Goal: Task Accomplishment & Management: Manage account settings

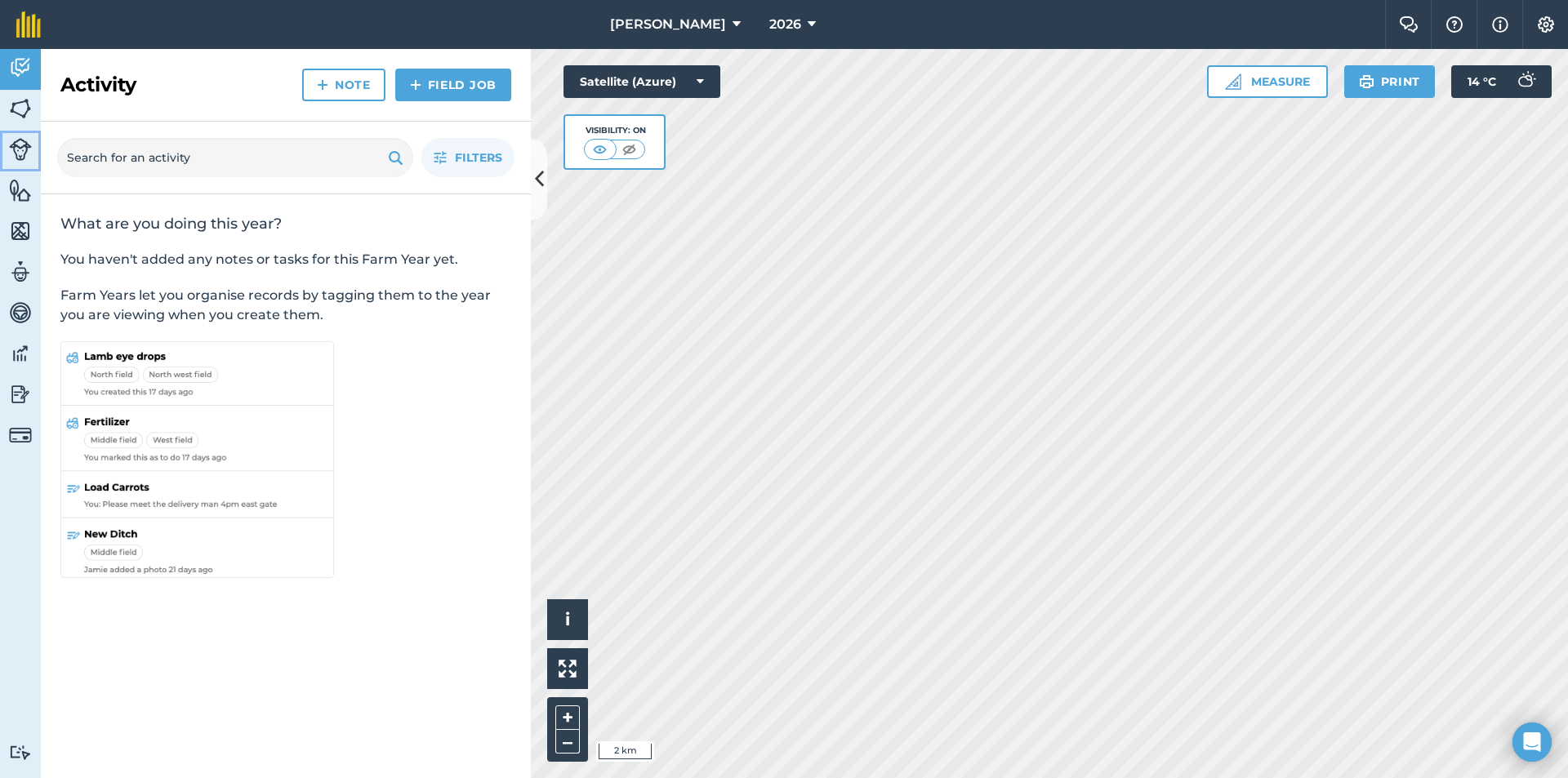
click at [14, 150] on img at bounding box center [20, 150] width 23 height 23
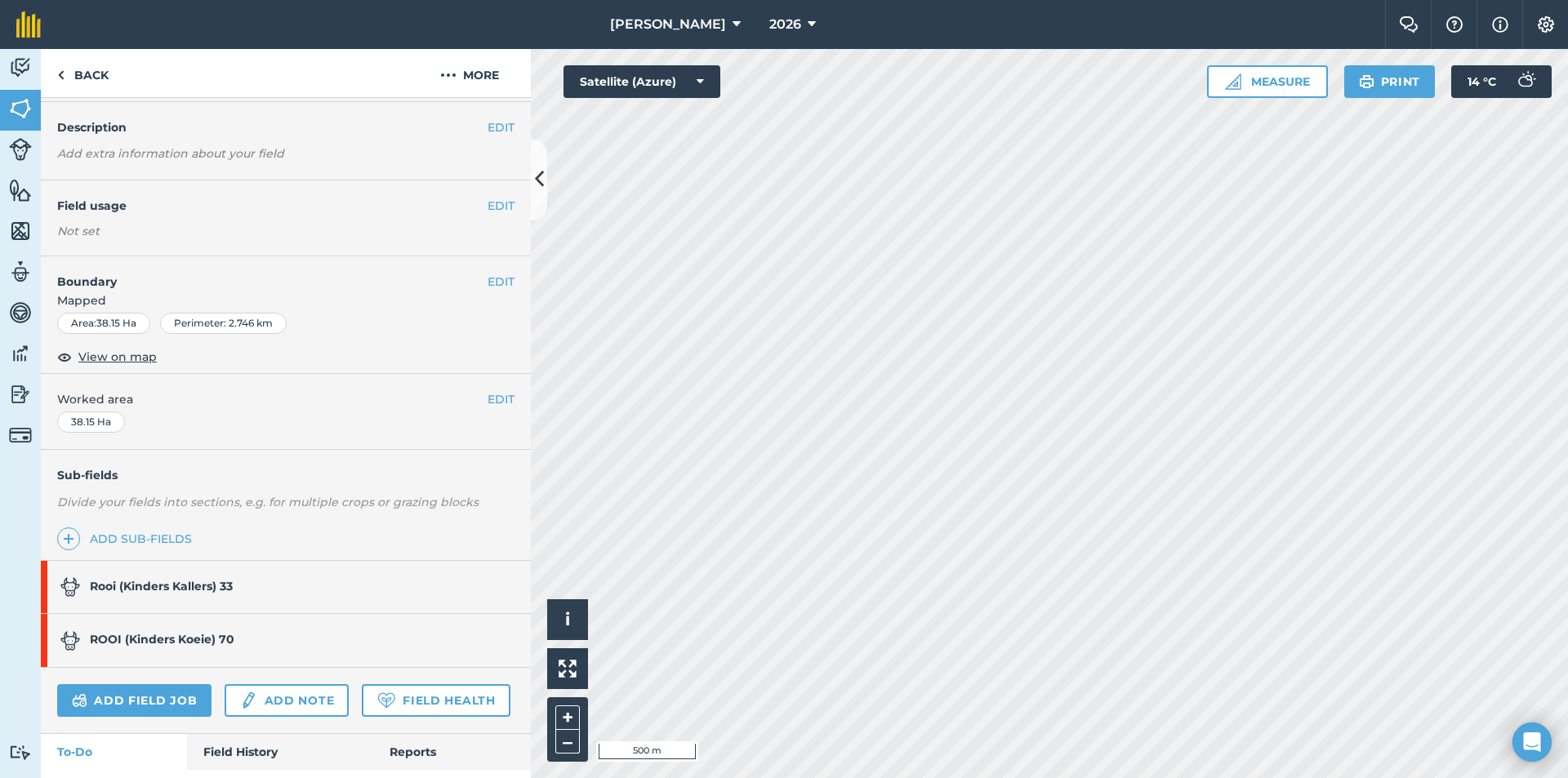
scroll to position [82, 0]
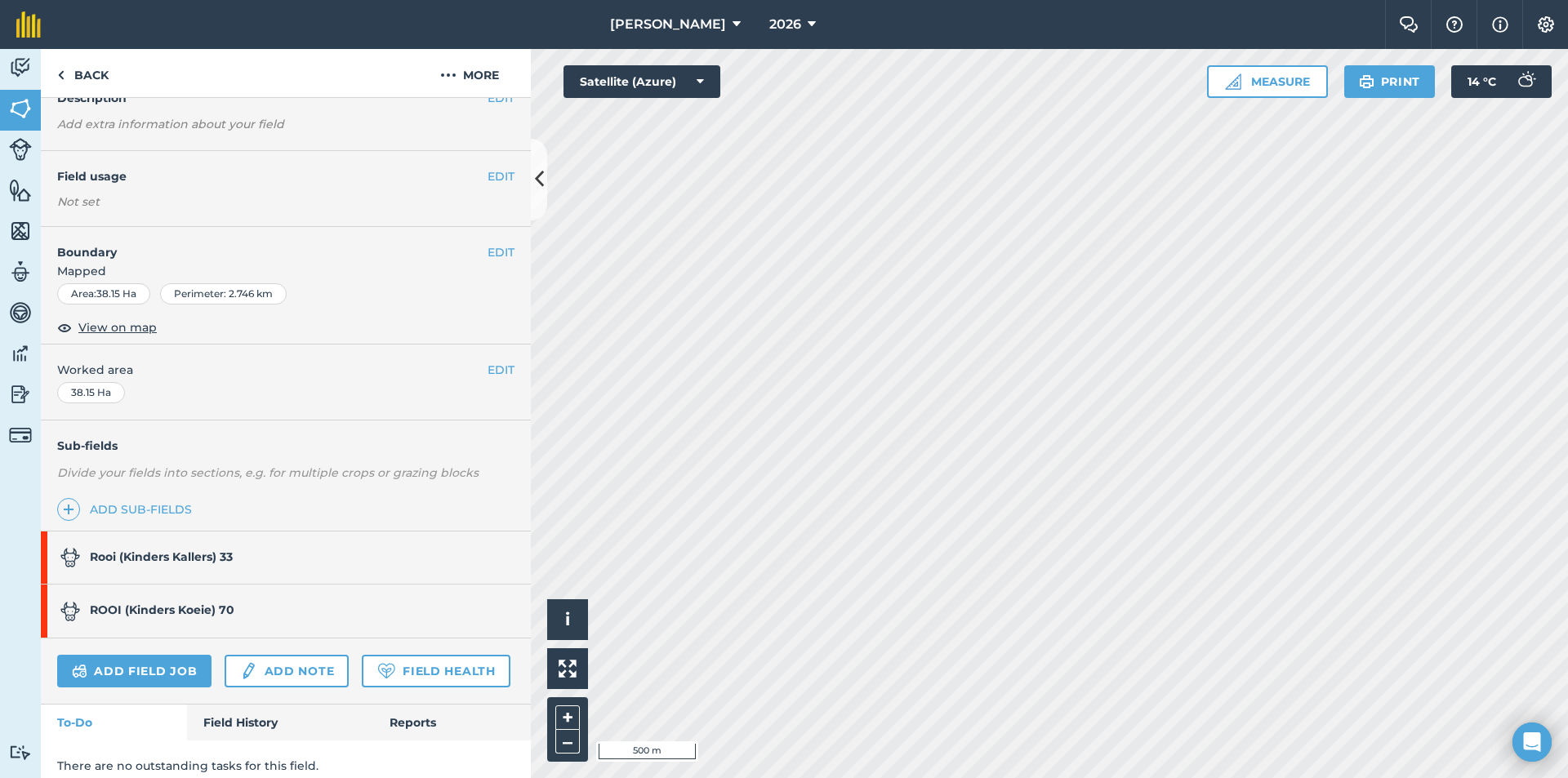
click at [133, 556] on strong "Rooi (Kinders Kallers) 33" at bounding box center [161, 556] width 143 height 15
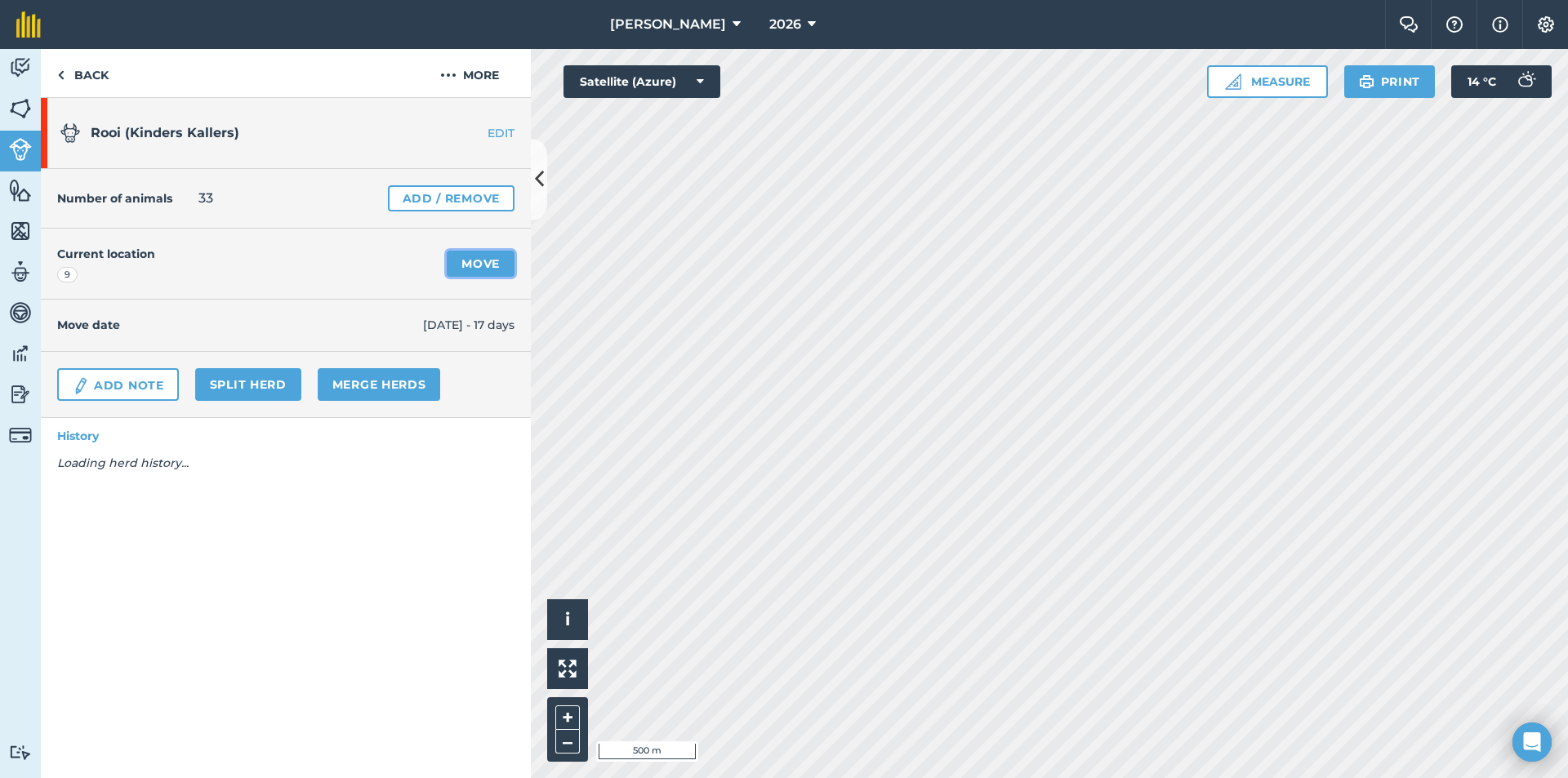
click at [470, 261] on link "Move" at bounding box center [480, 264] width 68 height 26
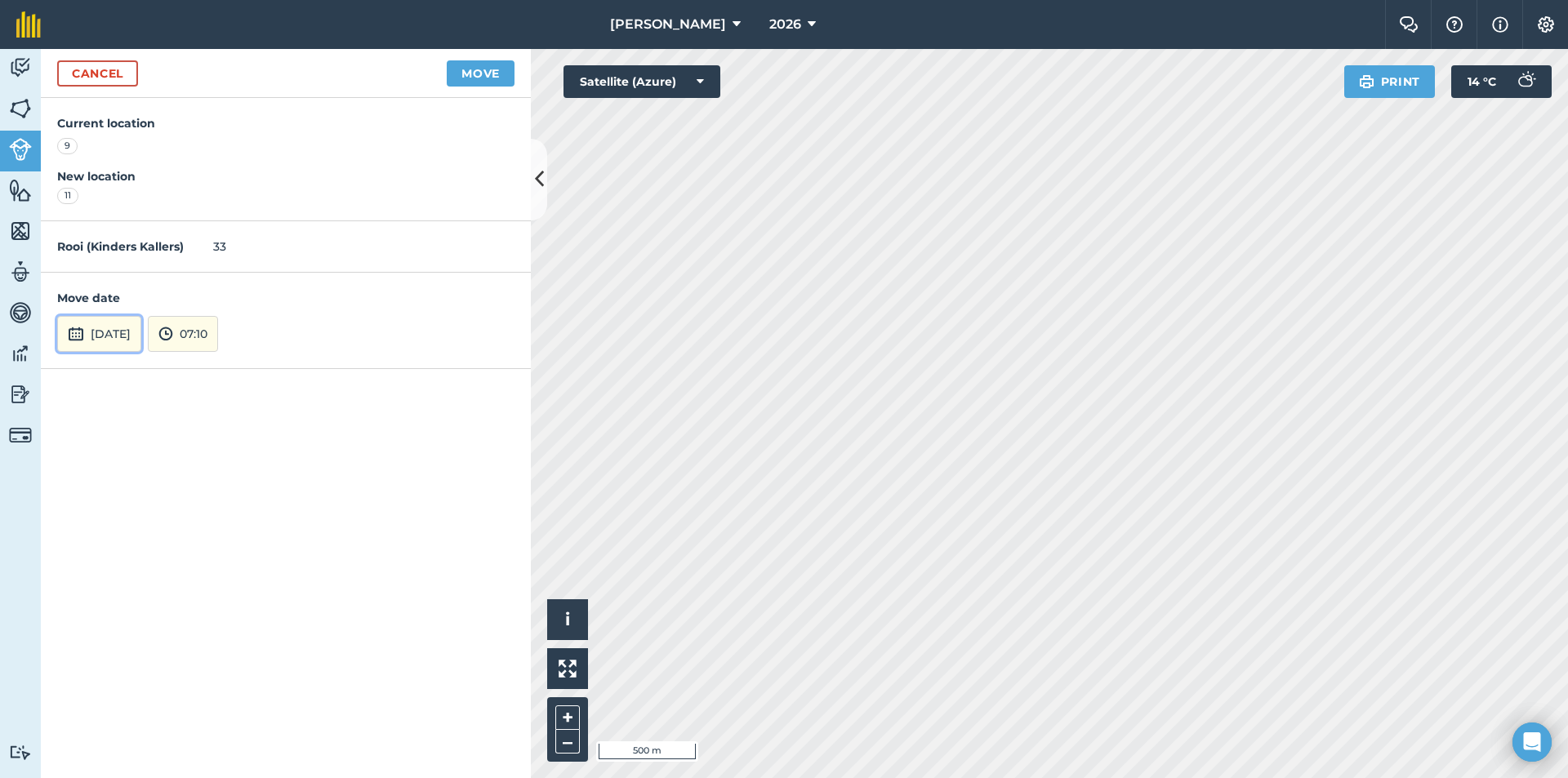
click at [117, 331] on button "[DATE]" at bounding box center [99, 334] width 84 height 36
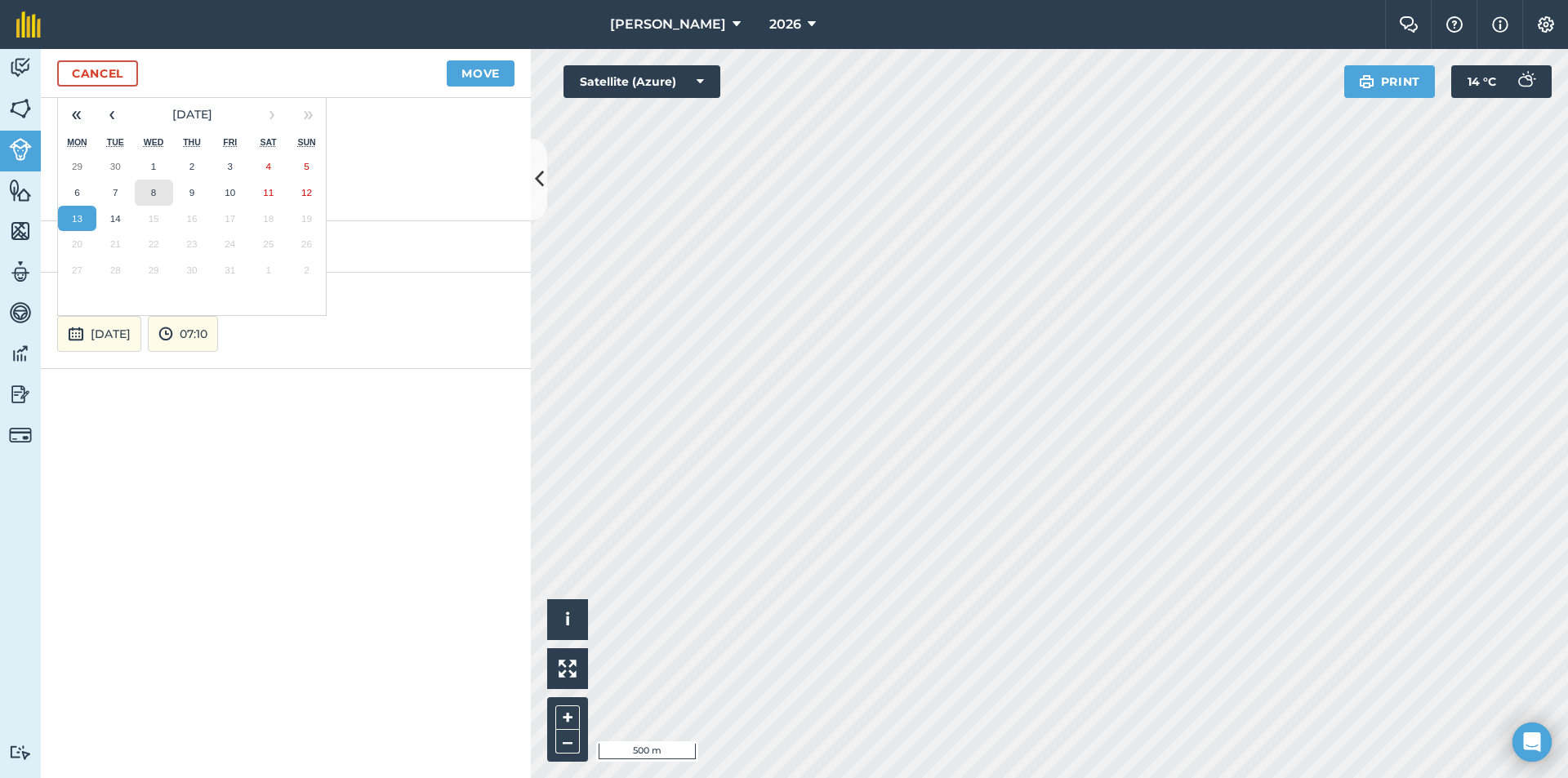
click at [151, 187] on abbr "8" at bounding box center [154, 192] width 5 height 11
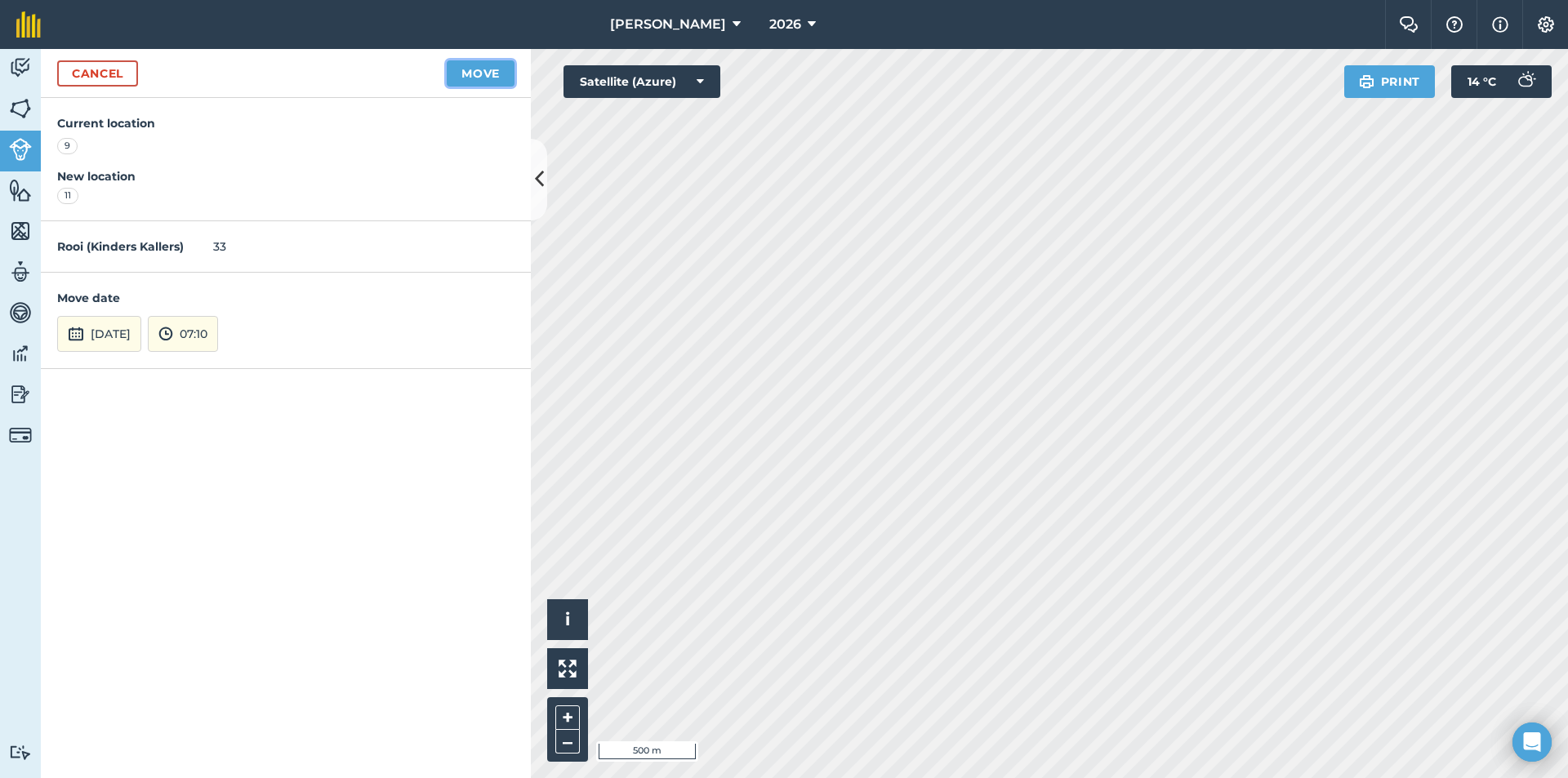
click at [493, 72] on button "Move" at bounding box center [480, 74] width 68 height 26
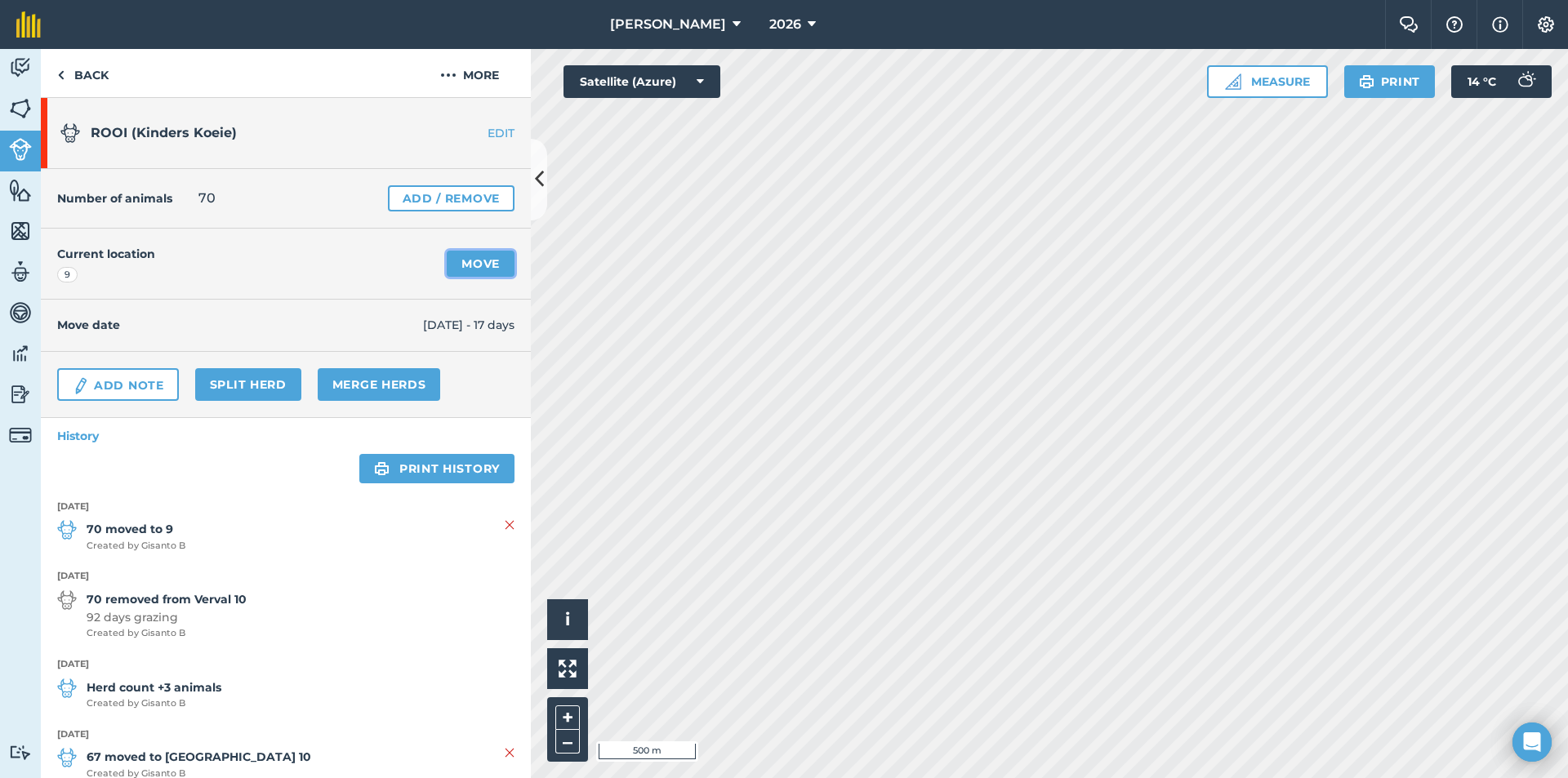
click at [475, 262] on link "Move" at bounding box center [480, 264] width 68 height 26
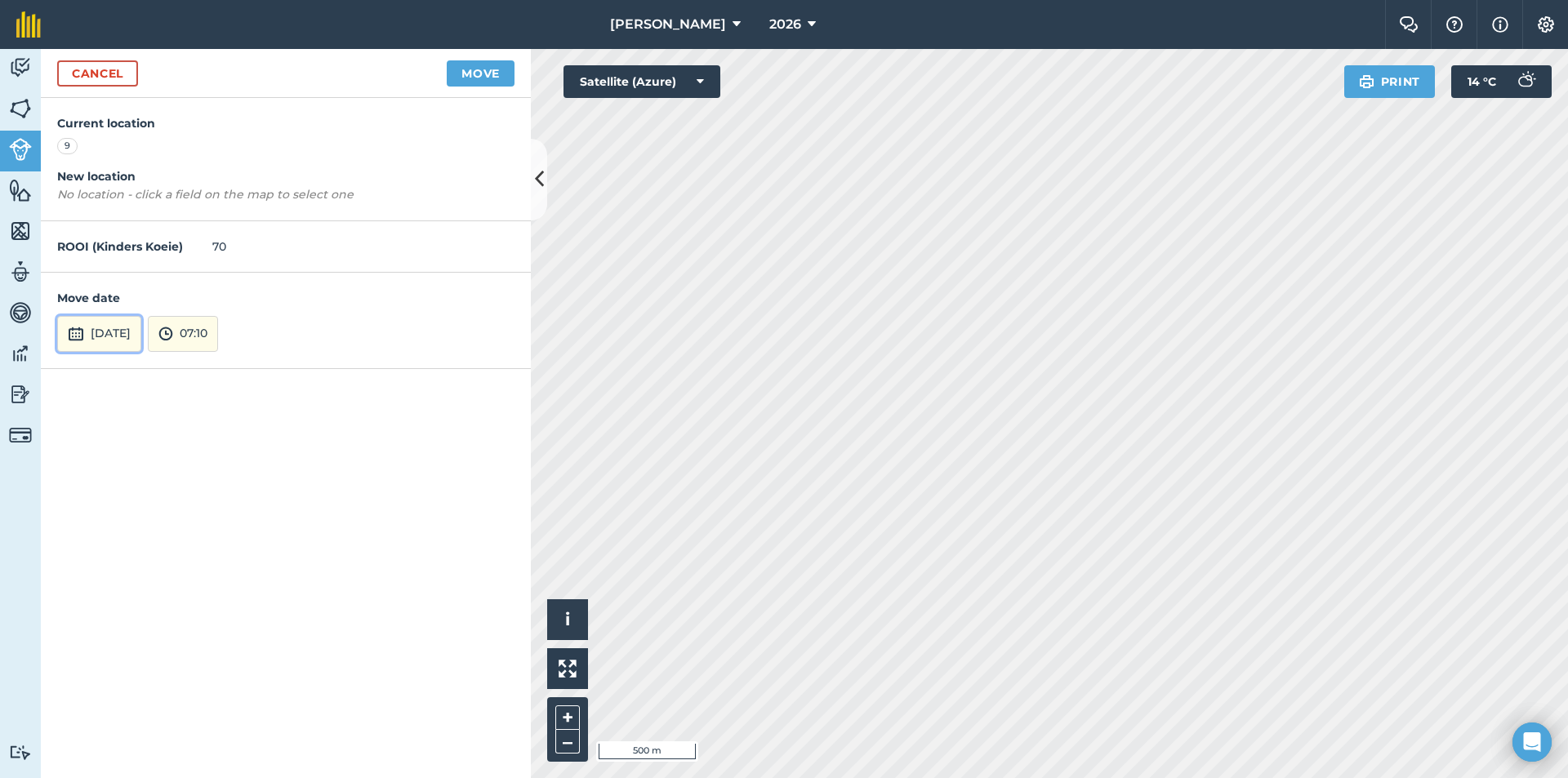
click at [111, 330] on button "[DATE]" at bounding box center [99, 334] width 84 height 36
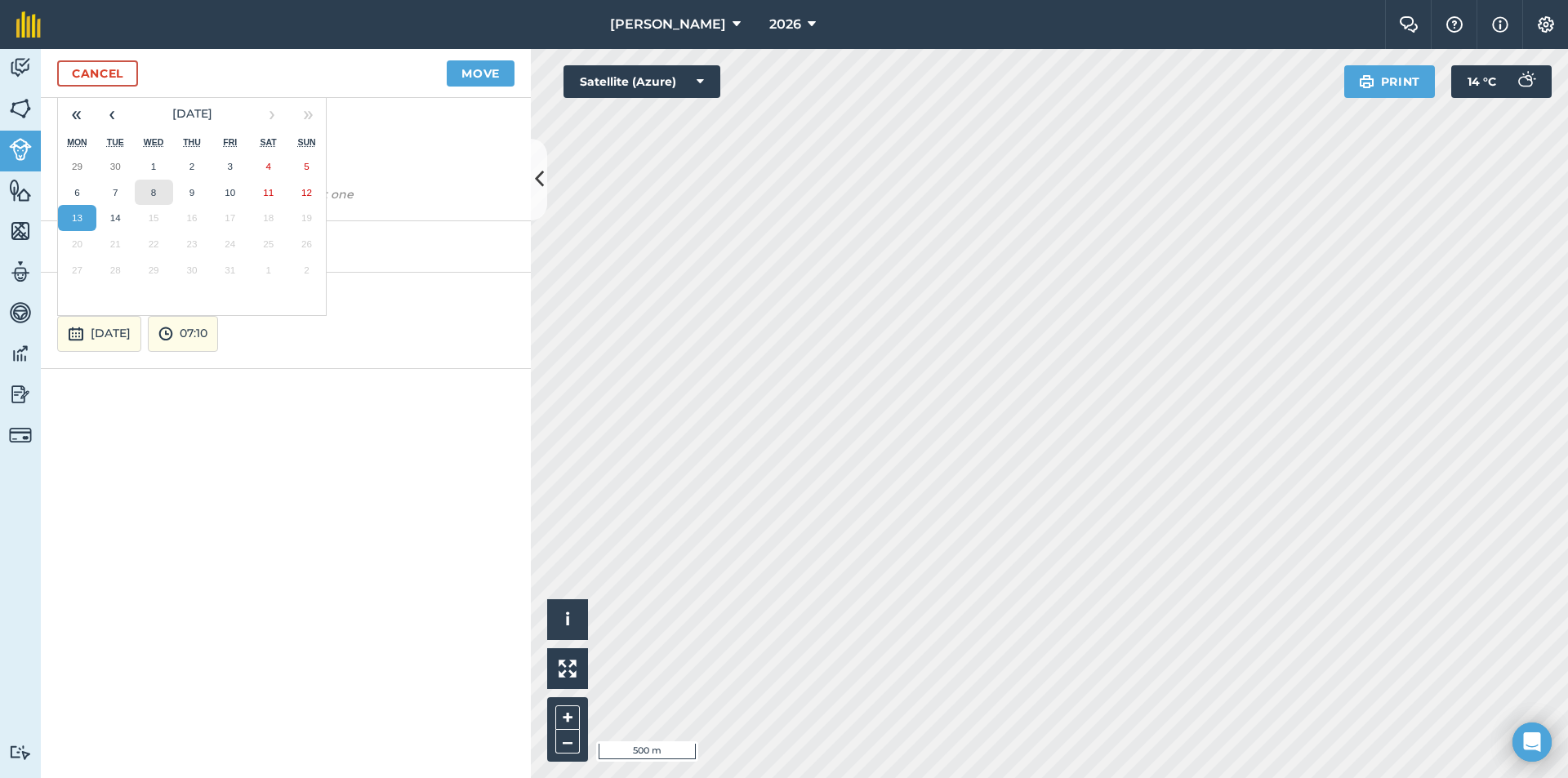
click at [151, 196] on abbr "8" at bounding box center [154, 192] width 5 height 11
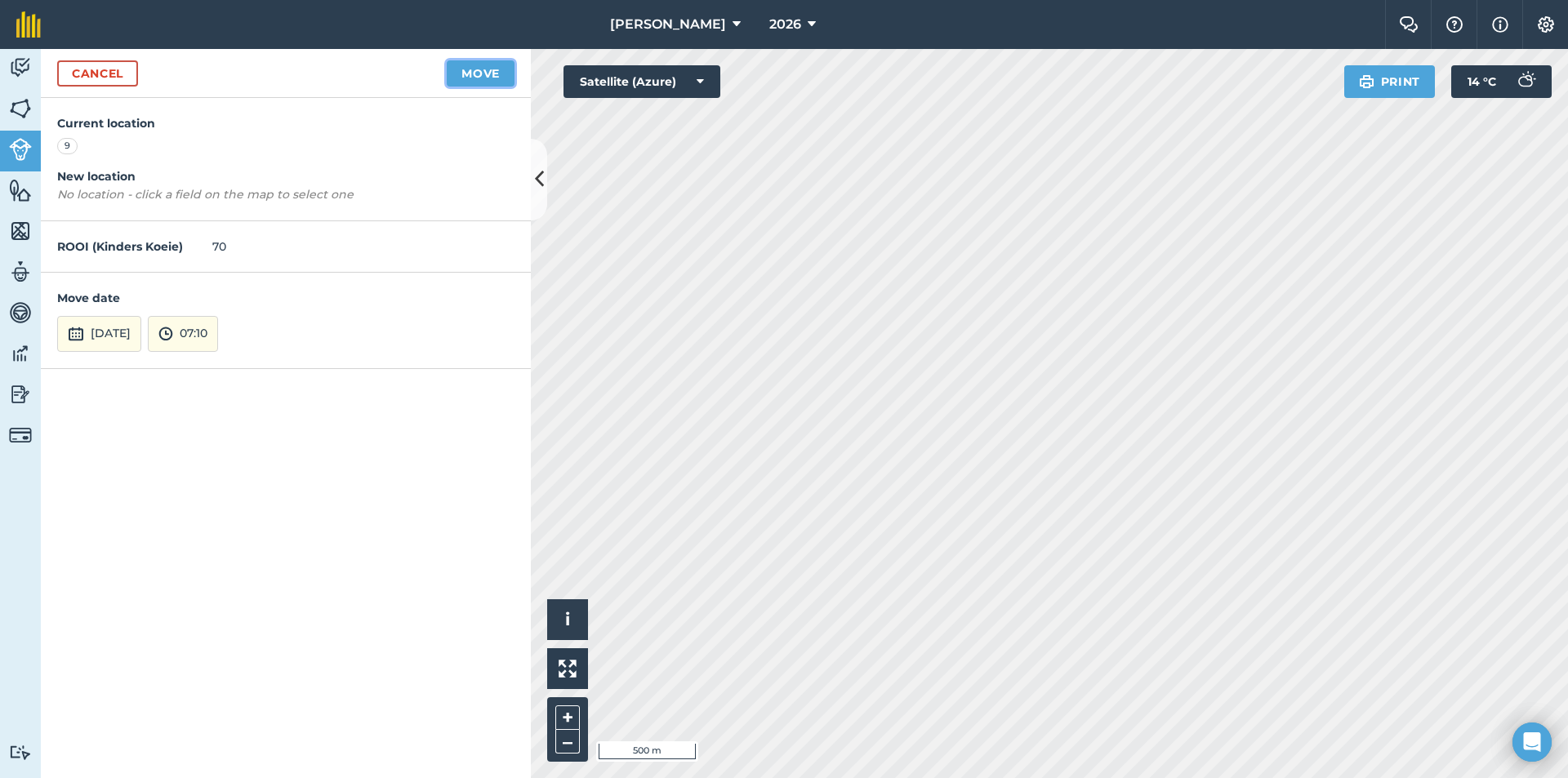
click at [478, 81] on button "Move" at bounding box center [480, 74] width 68 height 26
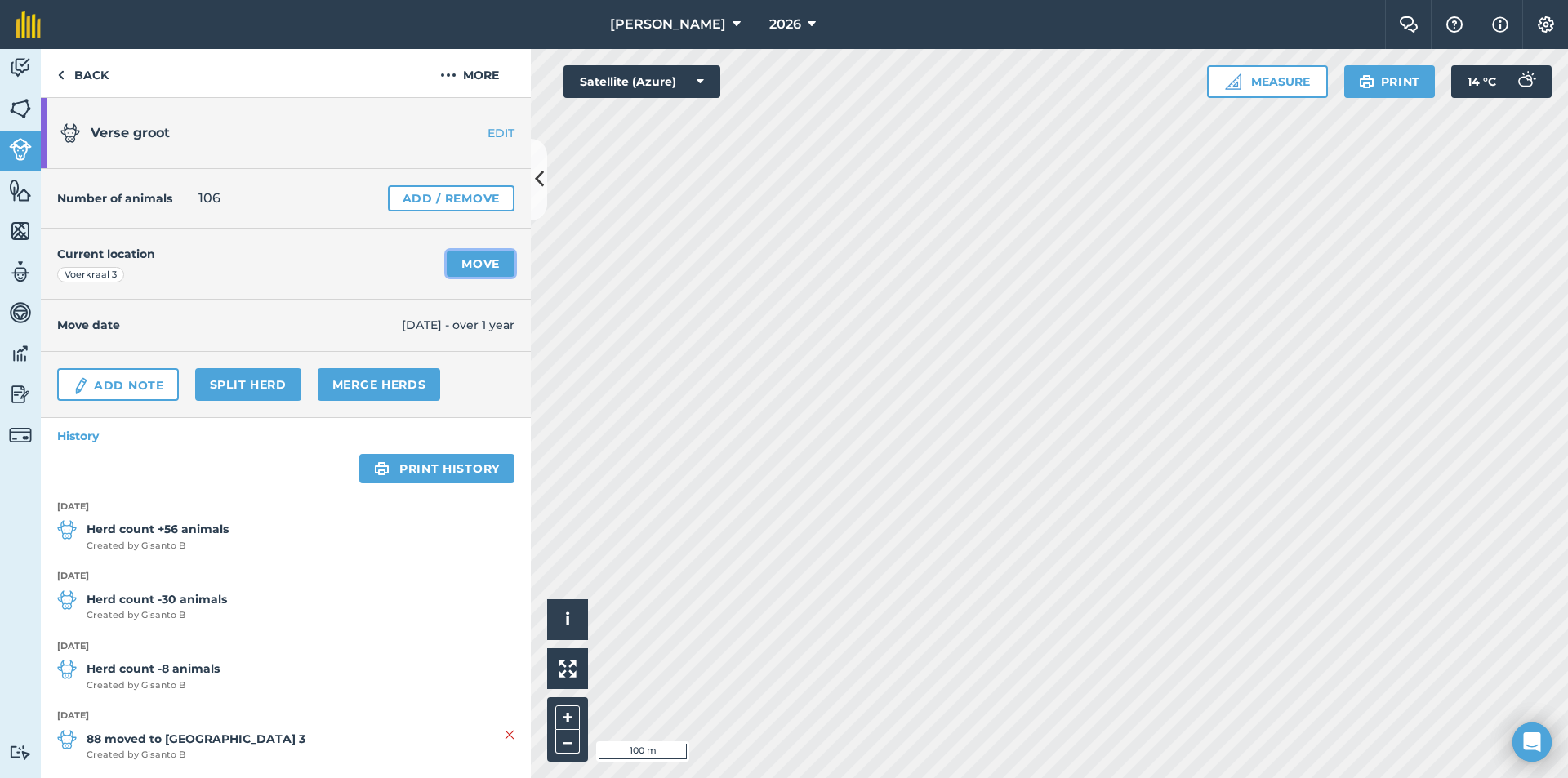
click at [486, 274] on link "Move" at bounding box center [480, 264] width 68 height 26
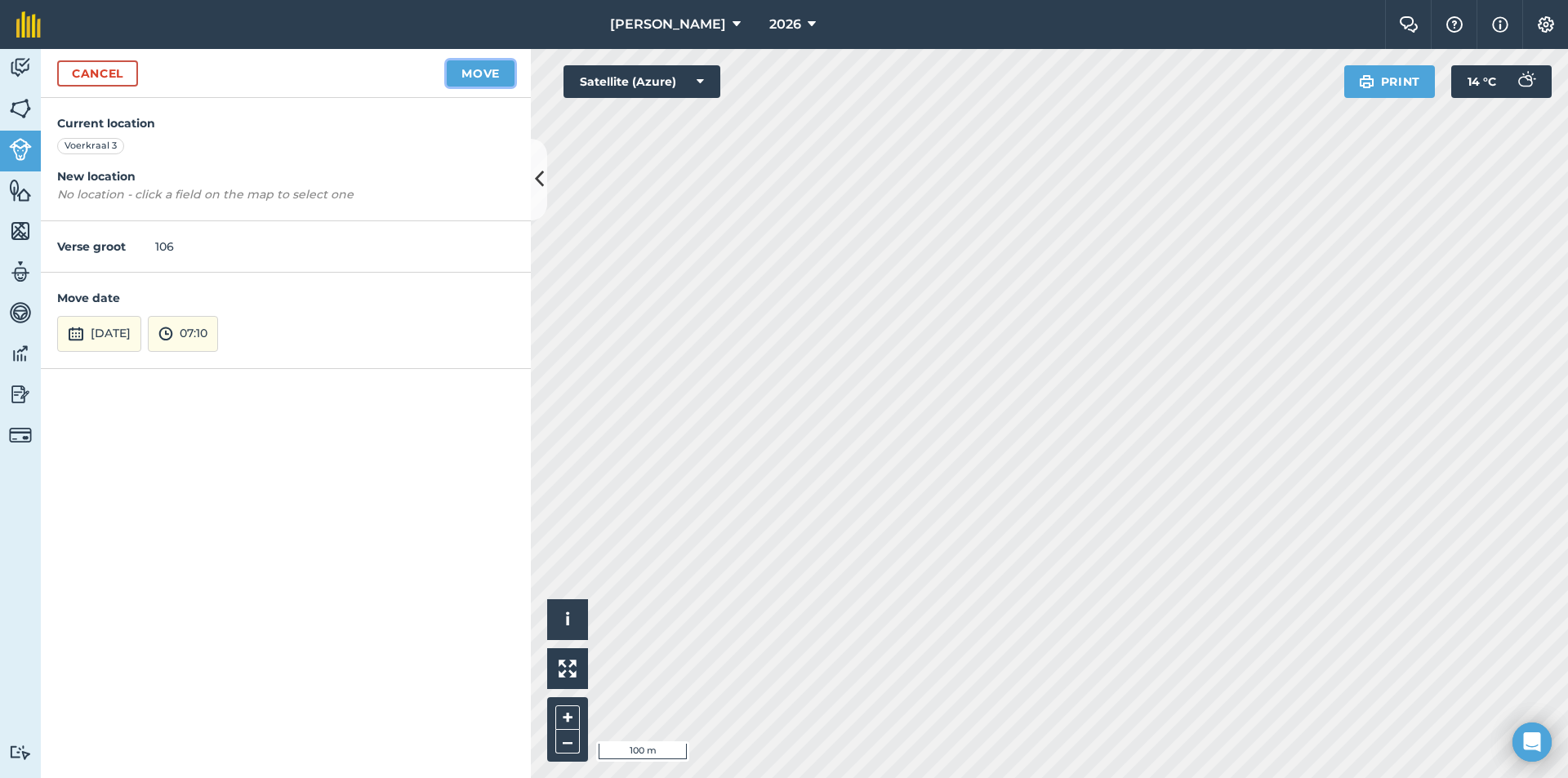
click at [480, 66] on button "Move" at bounding box center [480, 74] width 68 height 26
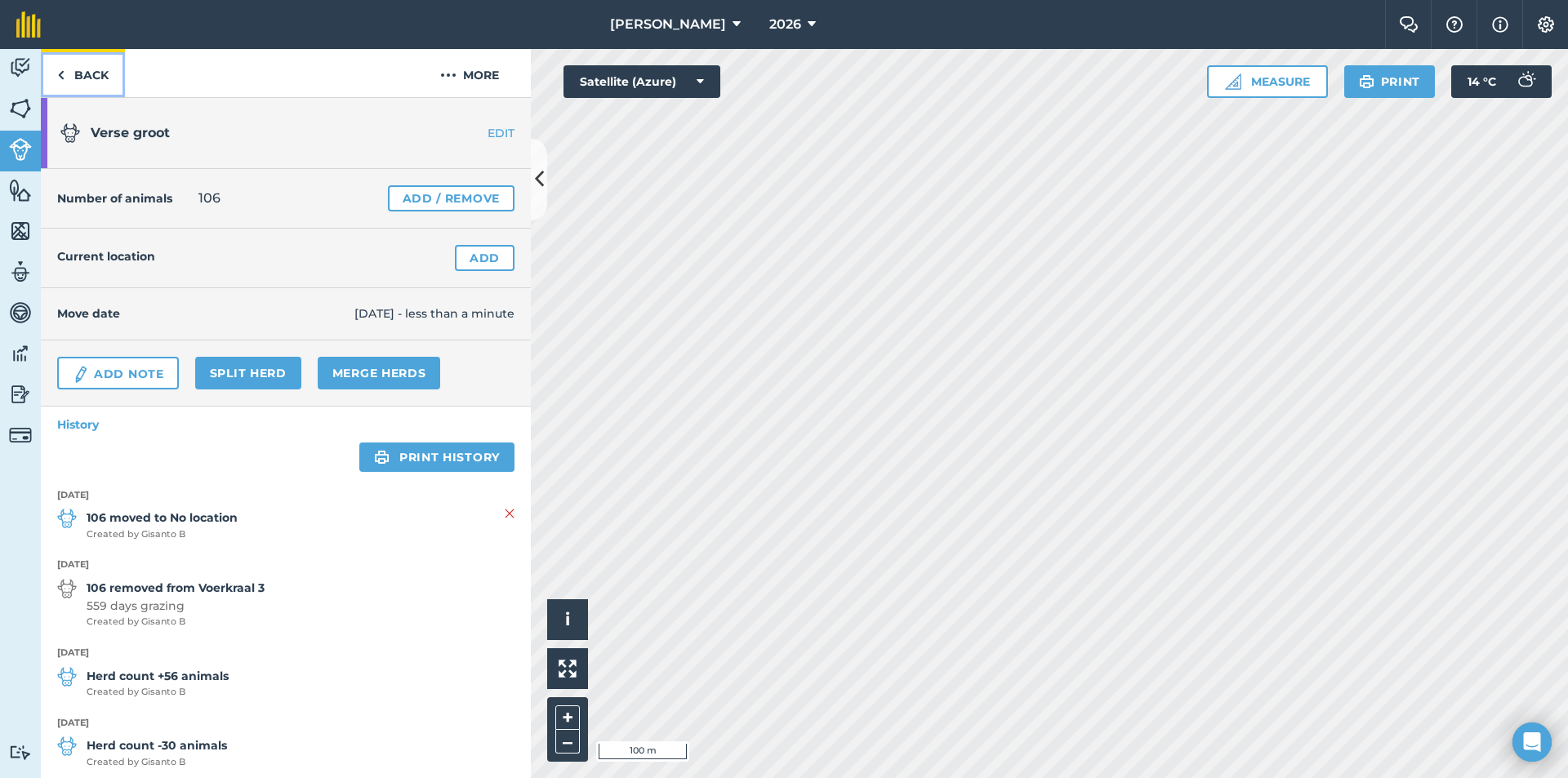
click at [69, 64] on link "Back" at bounding box center [83, 73] width 84 height 48
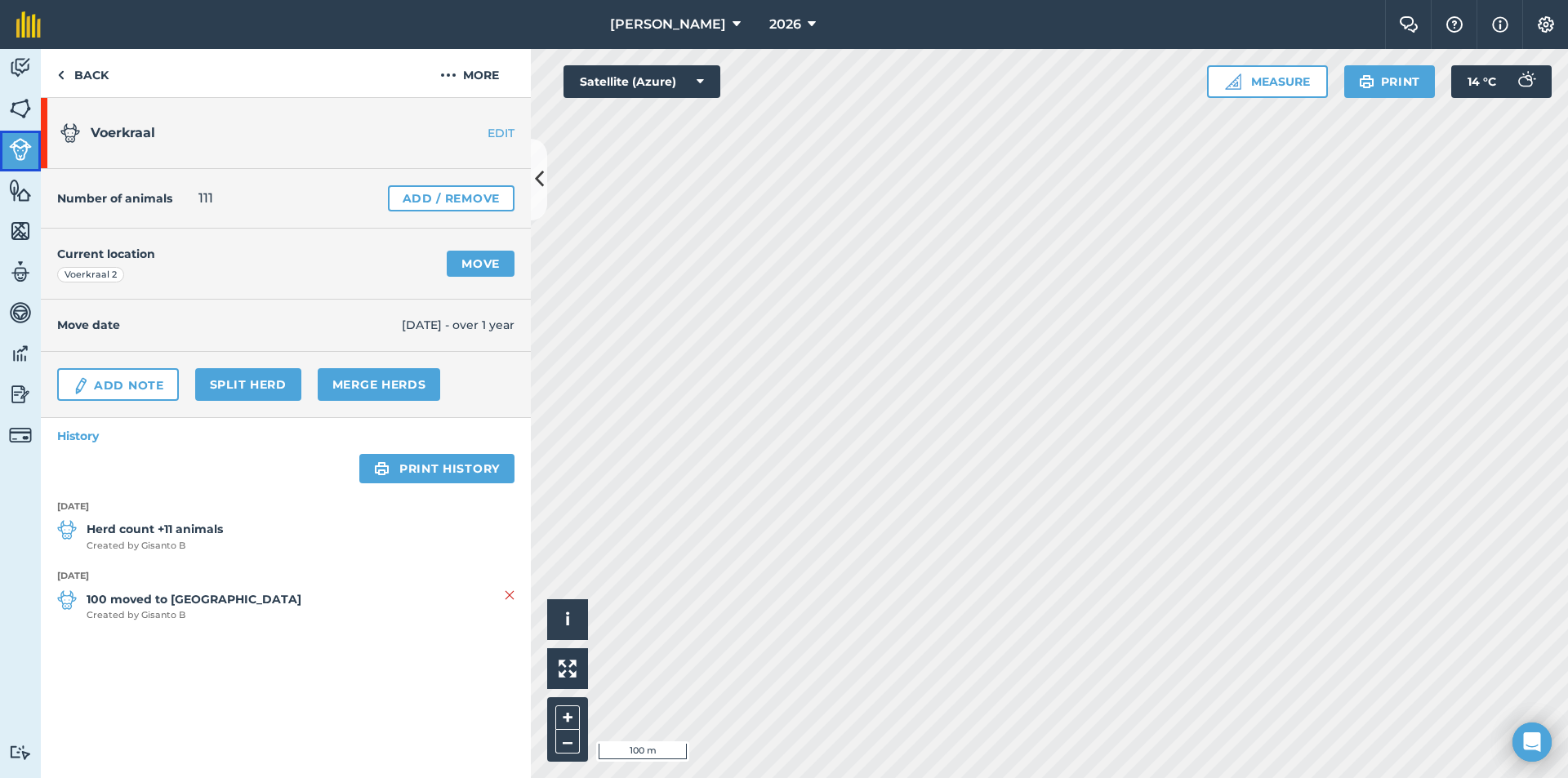
click at [30, 156] on img at bounding box center [20, 150] width 23 height 23
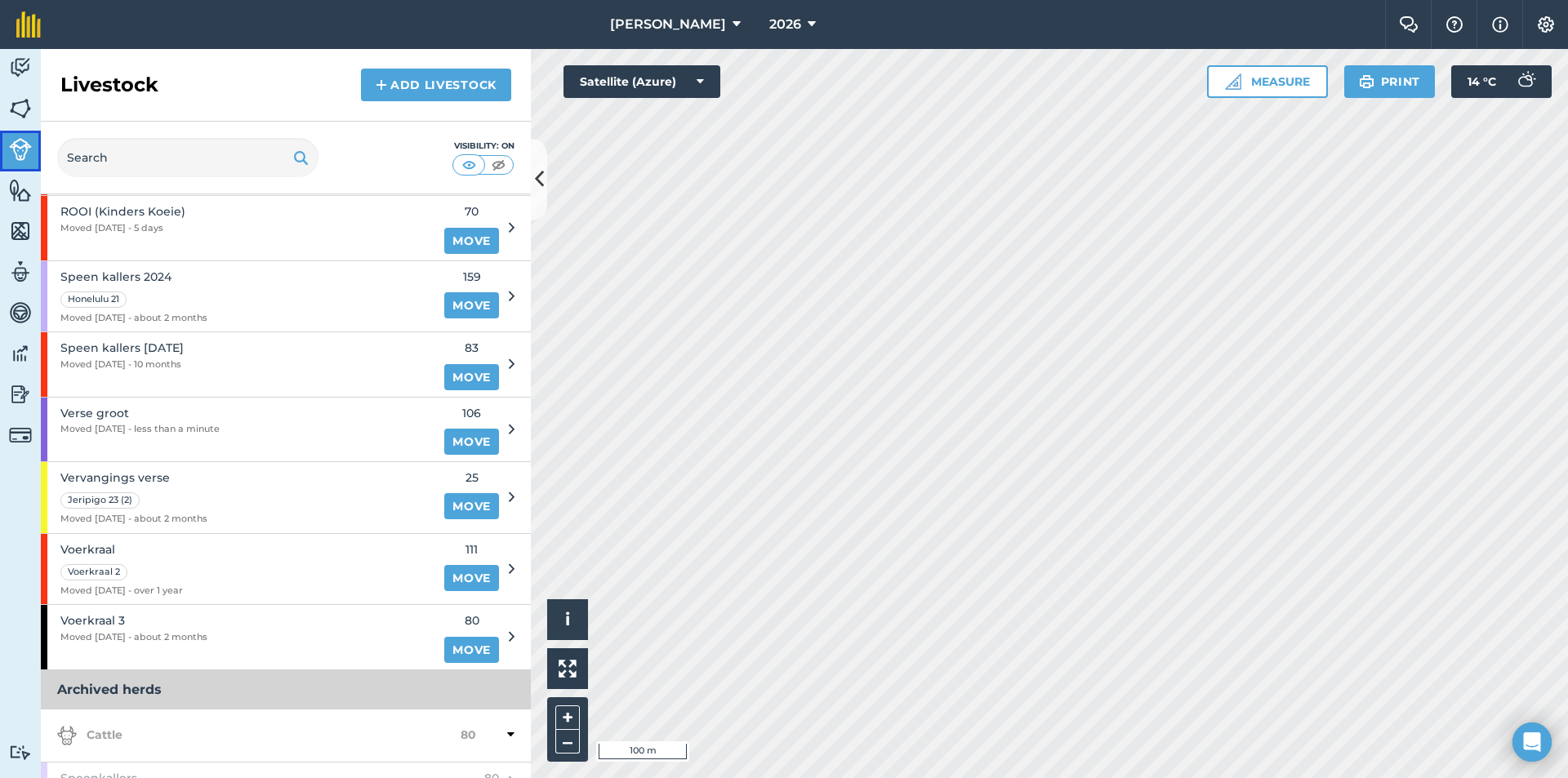
scroll to position [1127, 0]
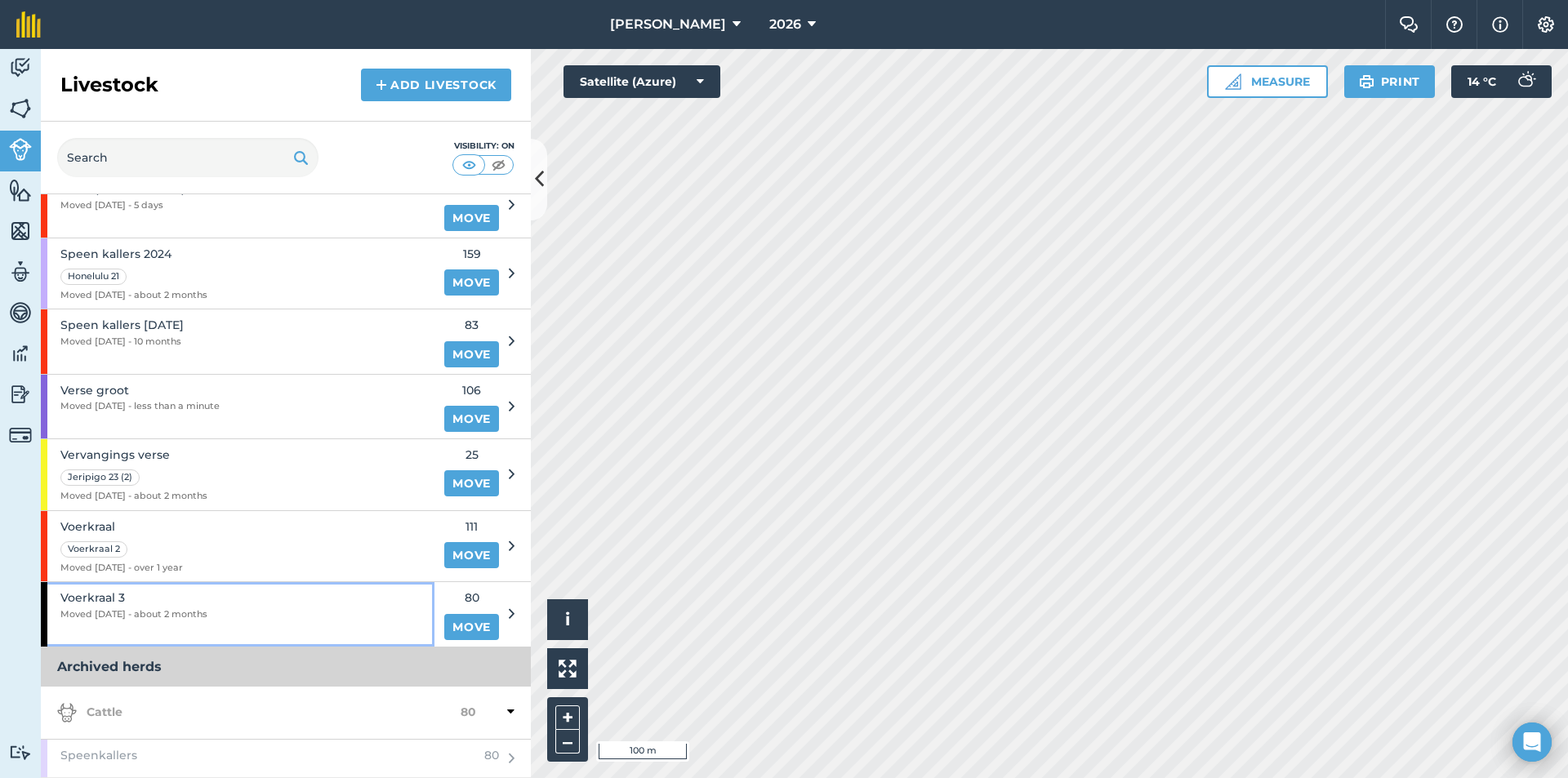
click at [160, 620] on span "Moved [DATE] - about 2 months" at bounding box center [134, 614] width 147 height 15
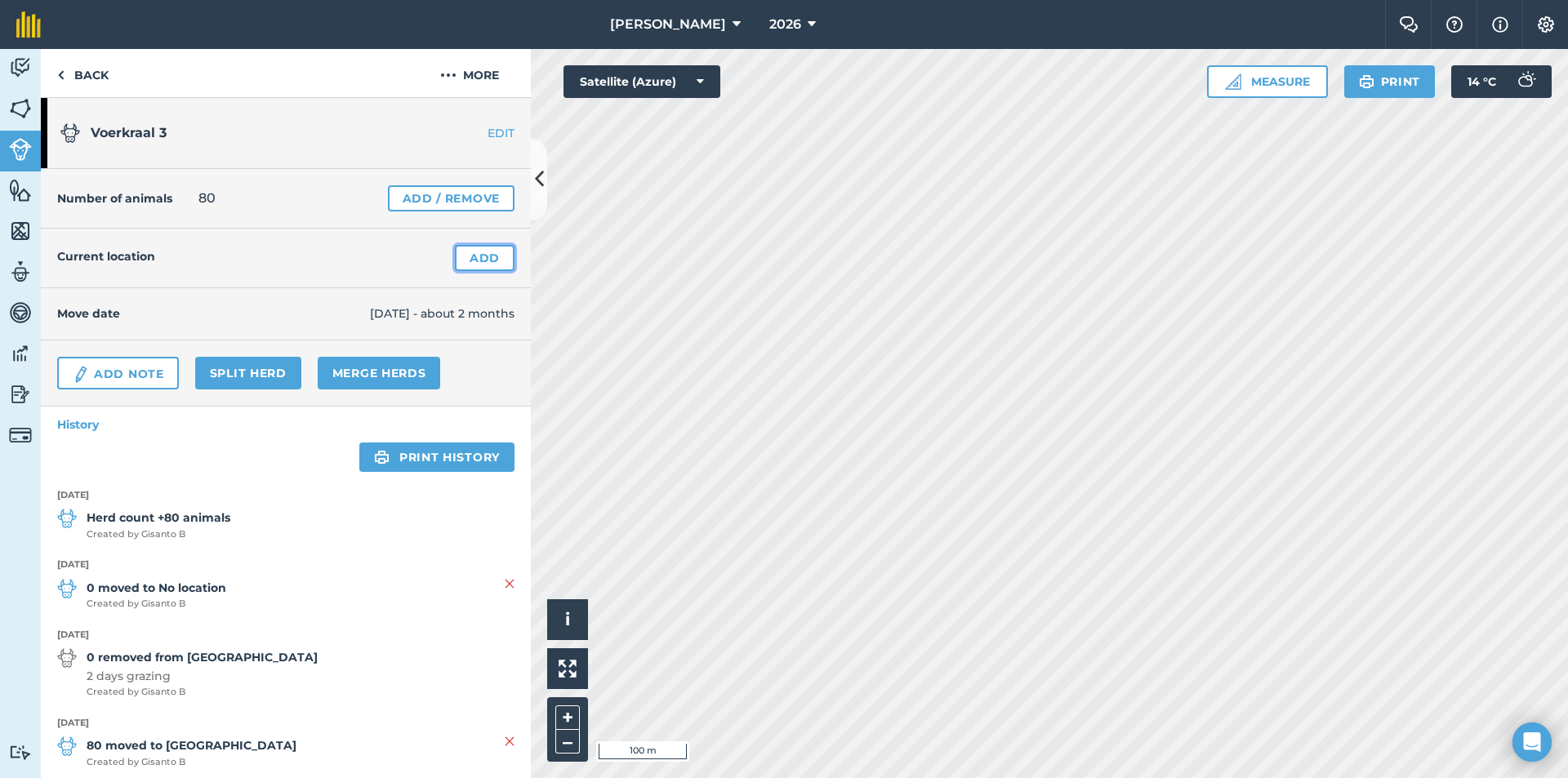
click at [479, 253] on link "Add" at bounding box center [485, 258] width 60 height 26
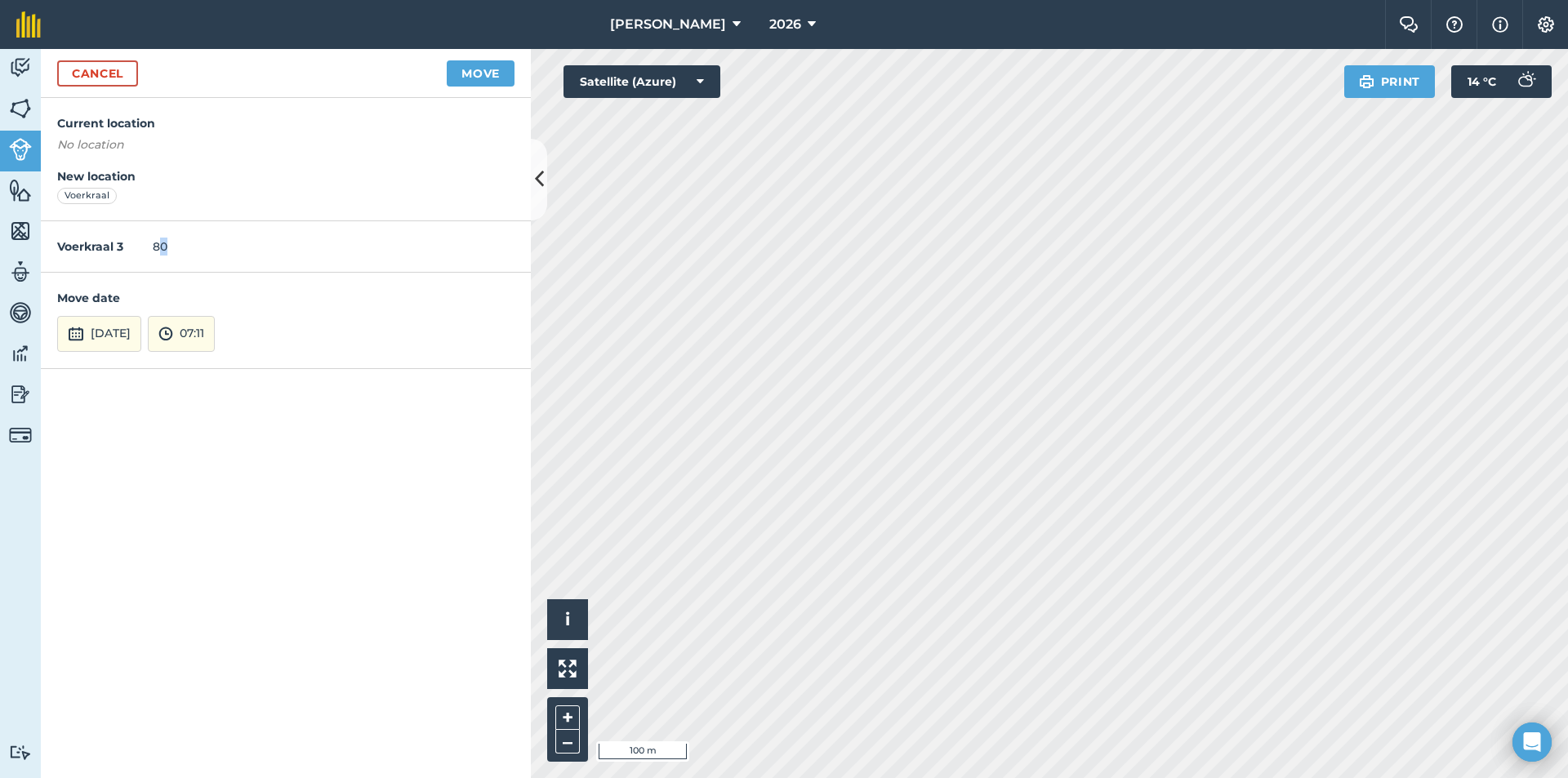
drag, startPoint x: 168, startPoint y: 245, endPoint x: 160, endPoint y: 246, distance: 8.1
click at [160, 246] on div "Voerkraal 3 80" at bounding box center [285, 246] width 490 height 51
click at [479, 67] on button "Move" at bounding box center [480, 74] width 68 height 26
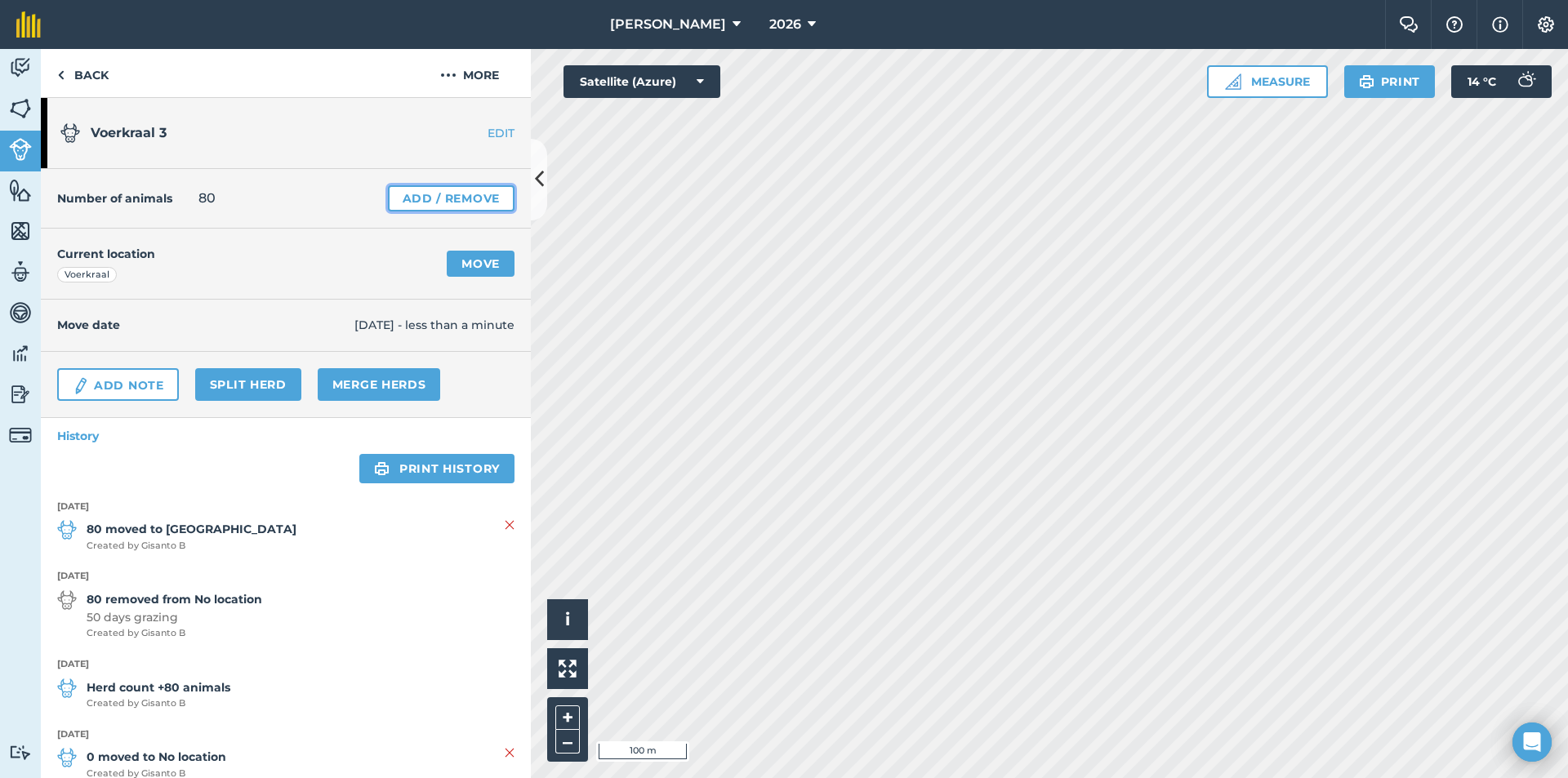
click at [448, 200] on link "Add / Remove" at bounding box center [451, 199] width 127 height 26
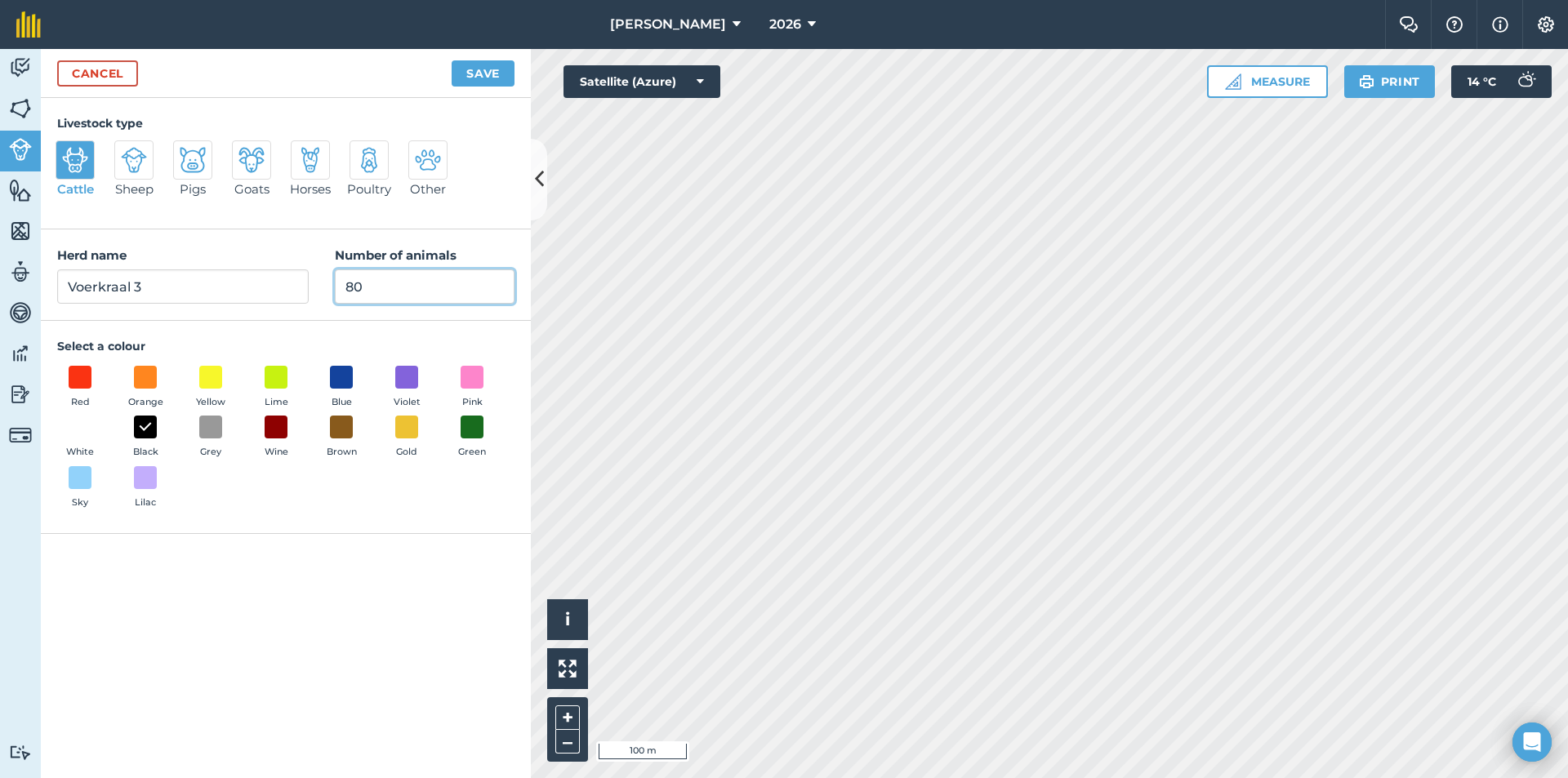
drag, startPoint x: 388, startPoint y: 280, endPoint x: 356, endPoint y: 298, distance: 36.7
click at [356, 298] on input "80" at bounding box center [424, 286] width 180 height 34
type input "8"
type input "100"
click at [451, 61] on button "Save" at bounding box center [482, 74] width 62 height 26
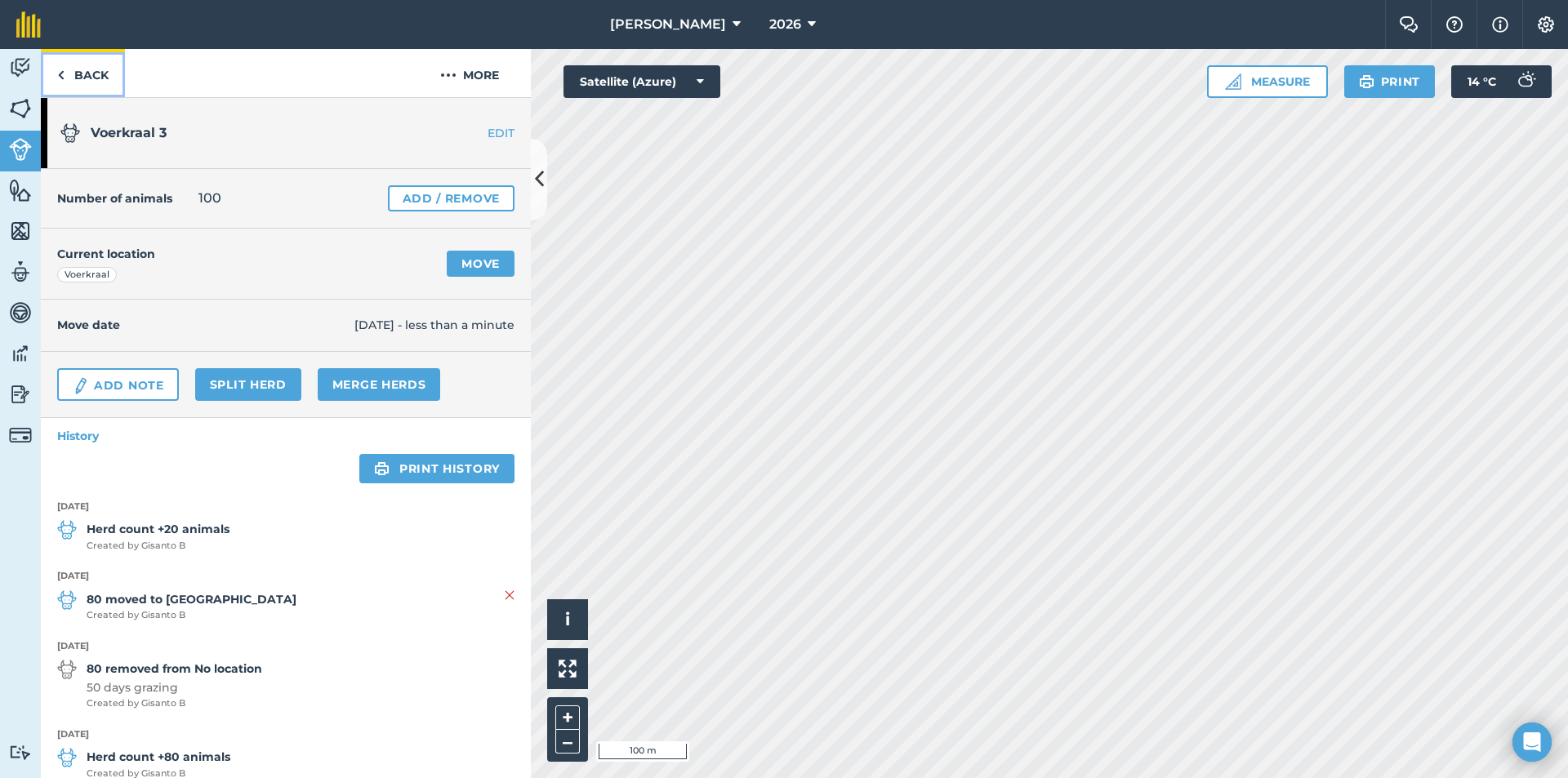
click at [73, 70] on link "Back" at bounding box center [83, 73] width 84 height 48
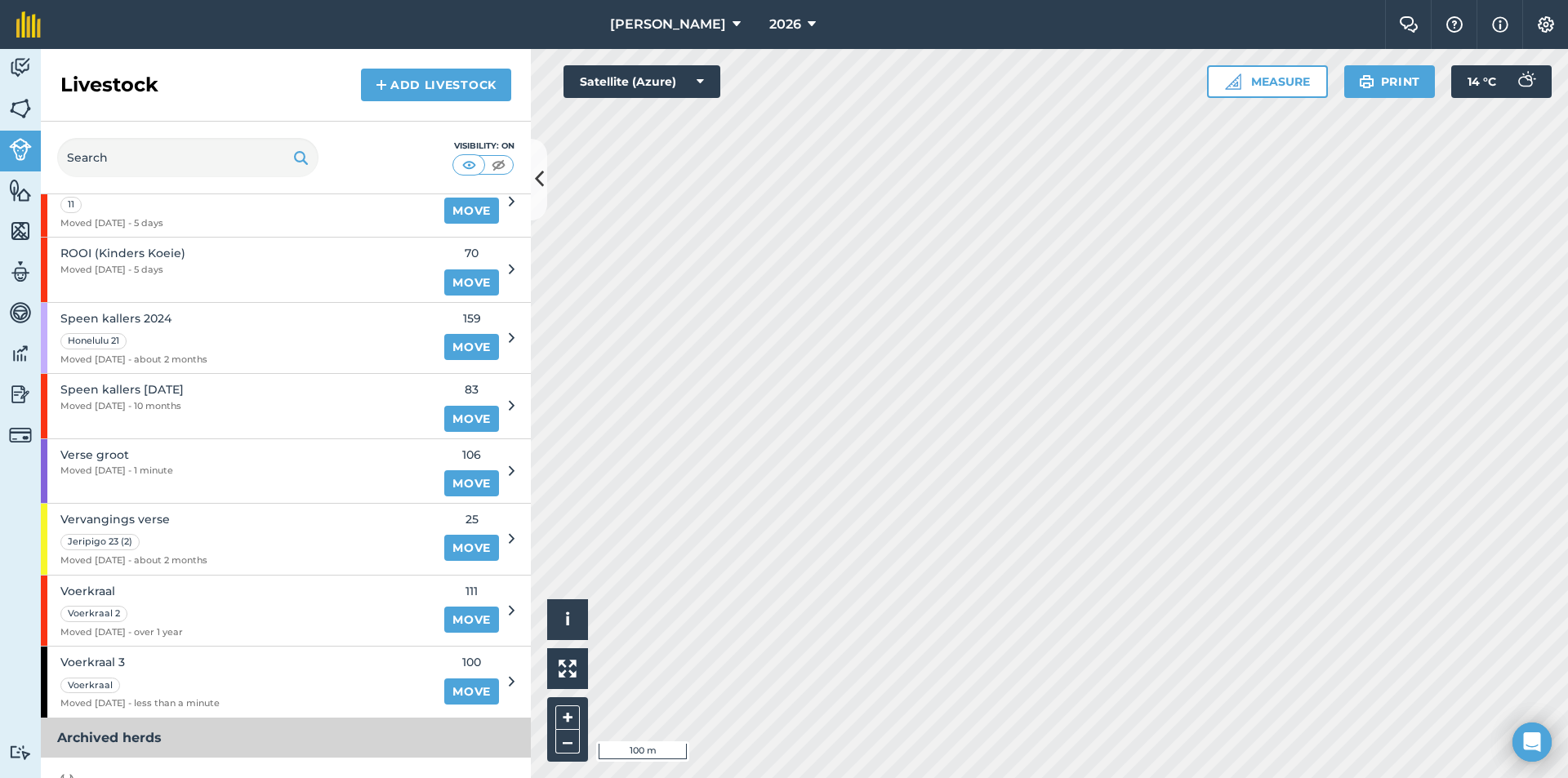
scroll to position [1133, 0]
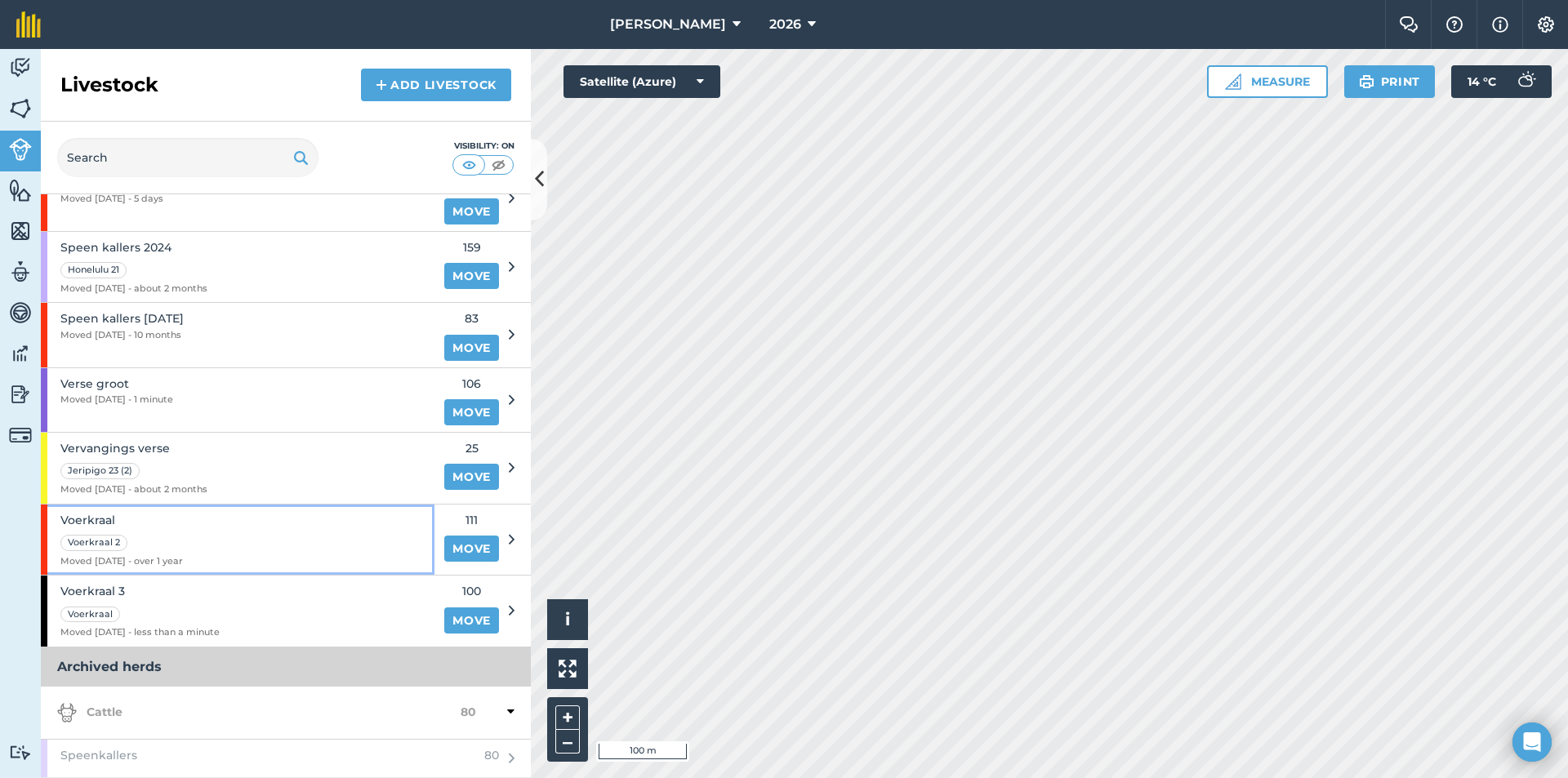
click at [94, 539] on div "Voerkraal 2" at bounding box center [94, 543] width 67 height 17
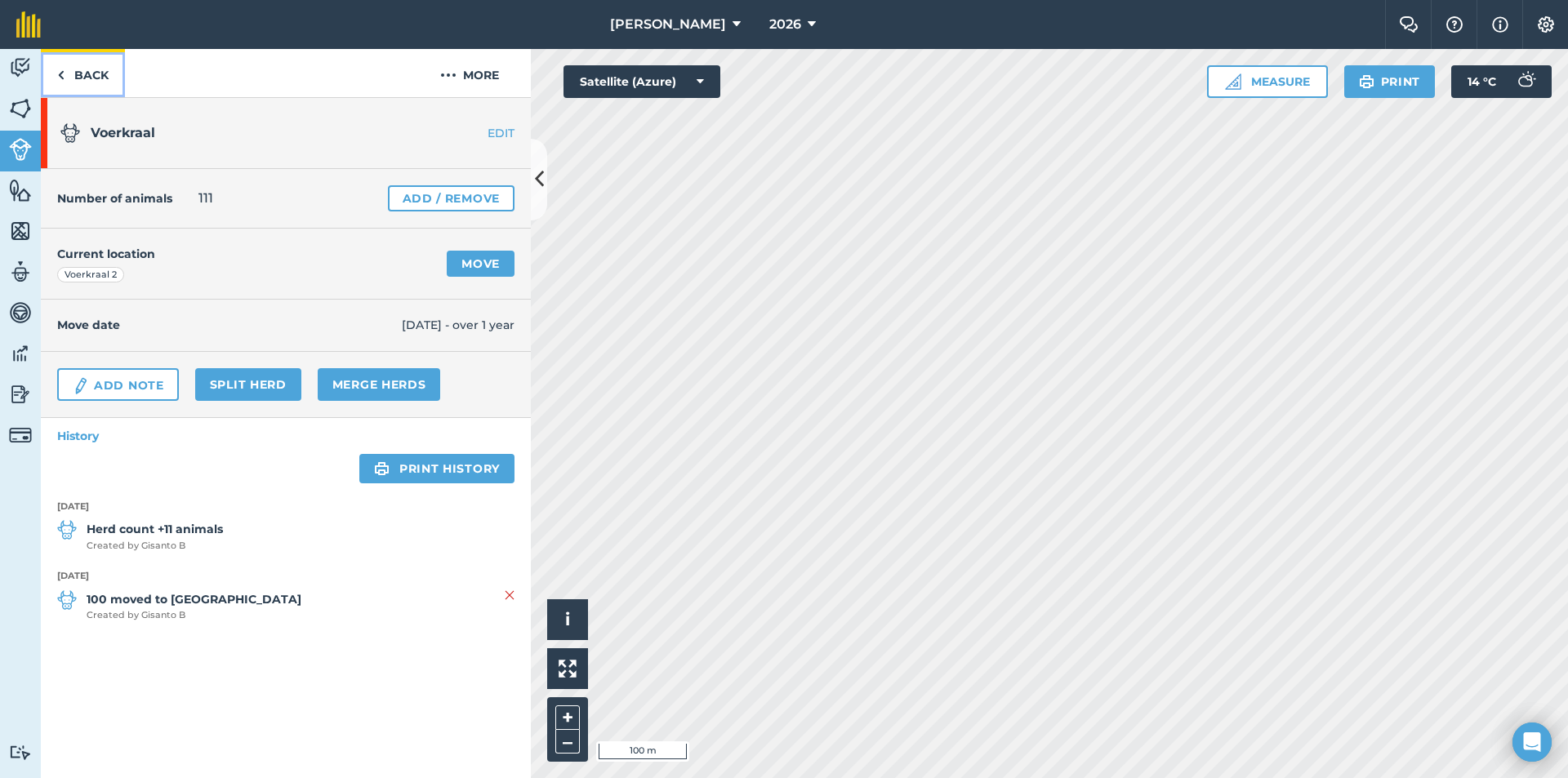
click at [84, 79] on link "Back" at bounding box center [83, 73] width 84 height 48
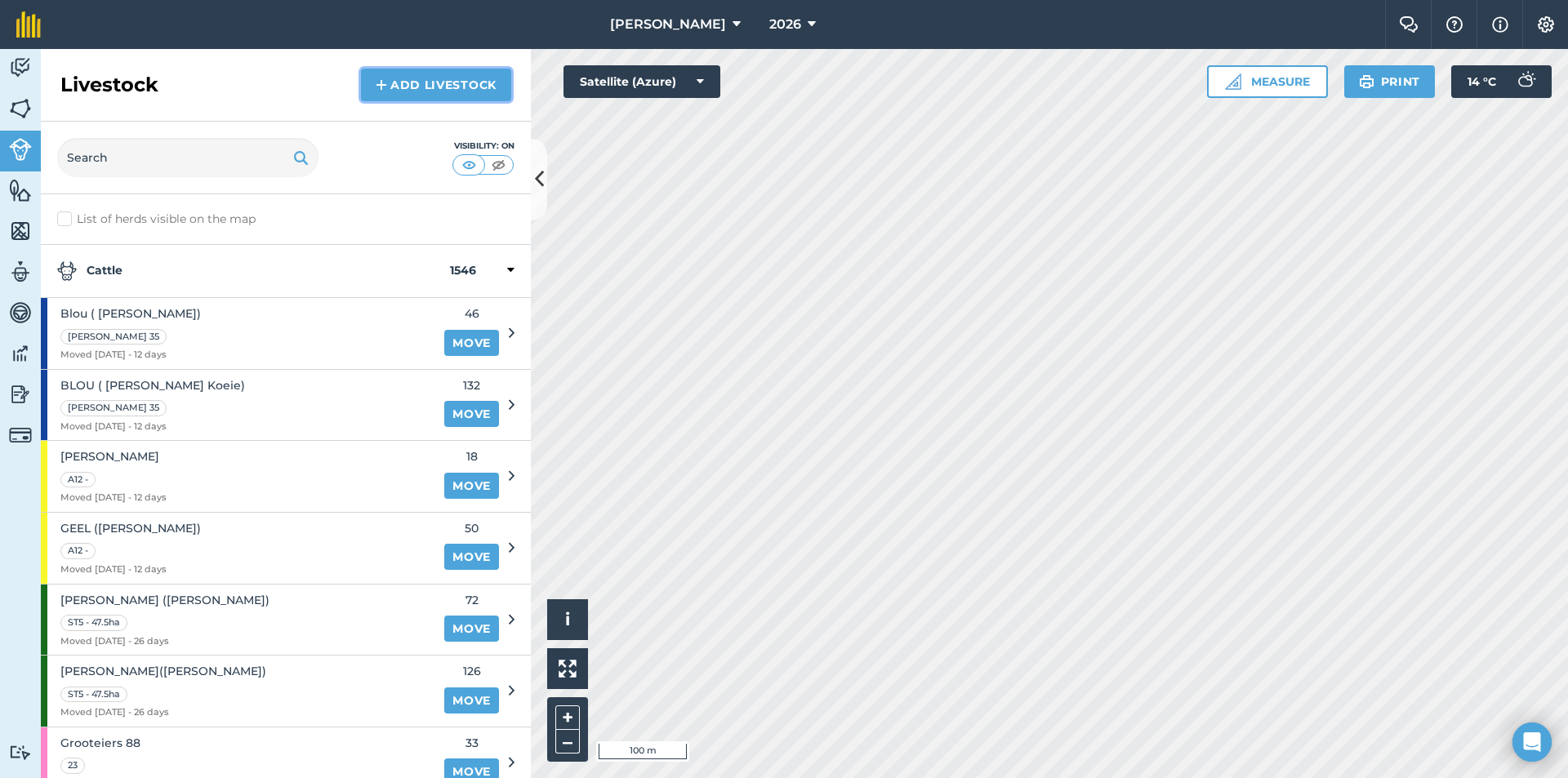
click at [431, 84] on link "Add Livestock" at bounding box center [436, 84] width 150 height 33
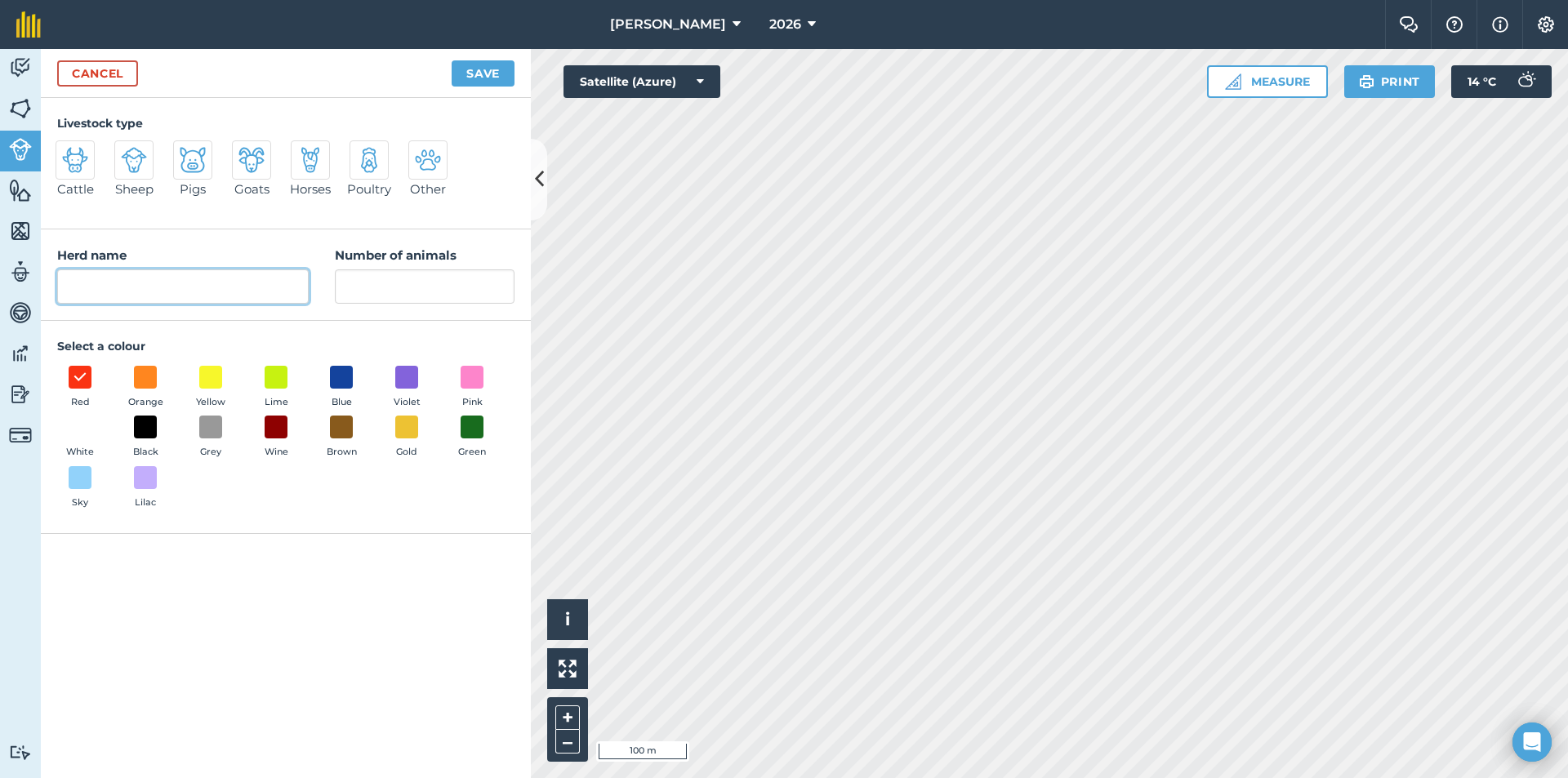
click at [124, 294] on input "Herd name" at bounding box center [183, 286] width 252 height 34
type input "Voerkraal"
click at [394, 288] on input "Number of animals" at bounding box center [424, 286] width 180 height 34
type input "100"
click at [143, 379] on span at bounding box center [145, 377] width 26 height 26
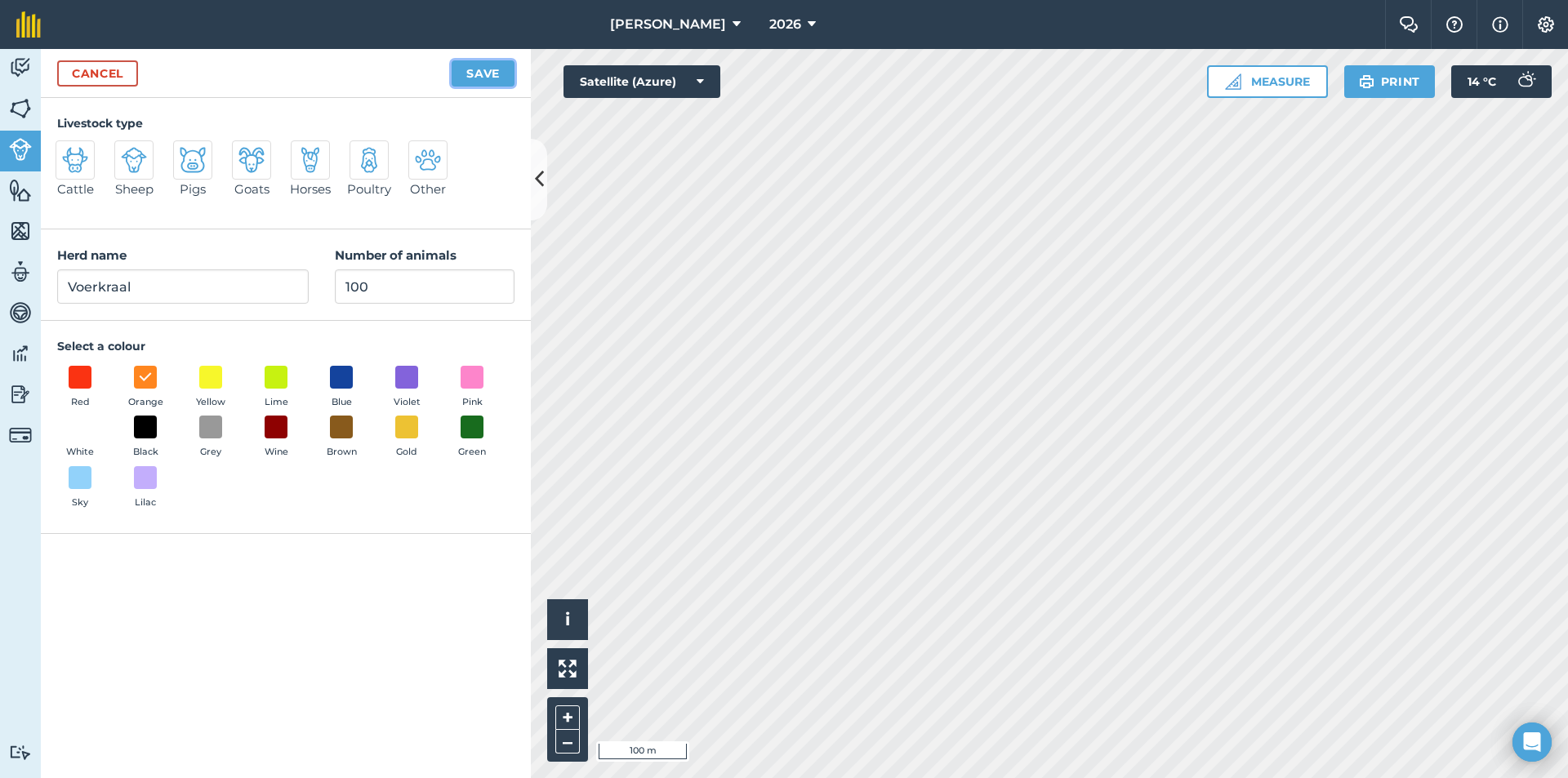
click at [466, 64] on button "Save" at bounding box center [482, 74] width 62 height 26
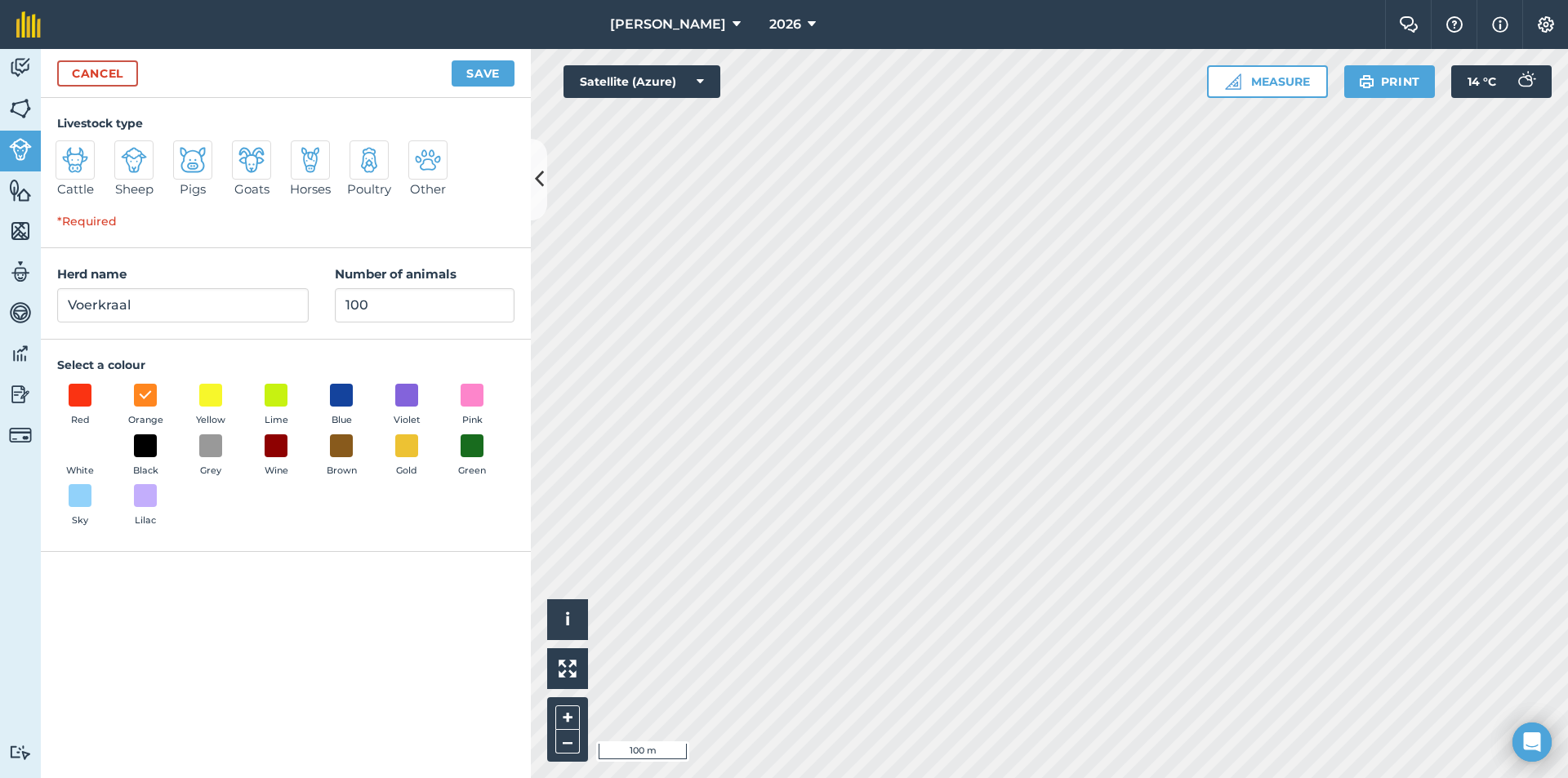
click at [64, 159] on img at bounding box center [76, 160] width 26 height 26
click at [64, 151] on input "Cattle" at bounding box center [62, 146] width 11 height 11
radio input "true"
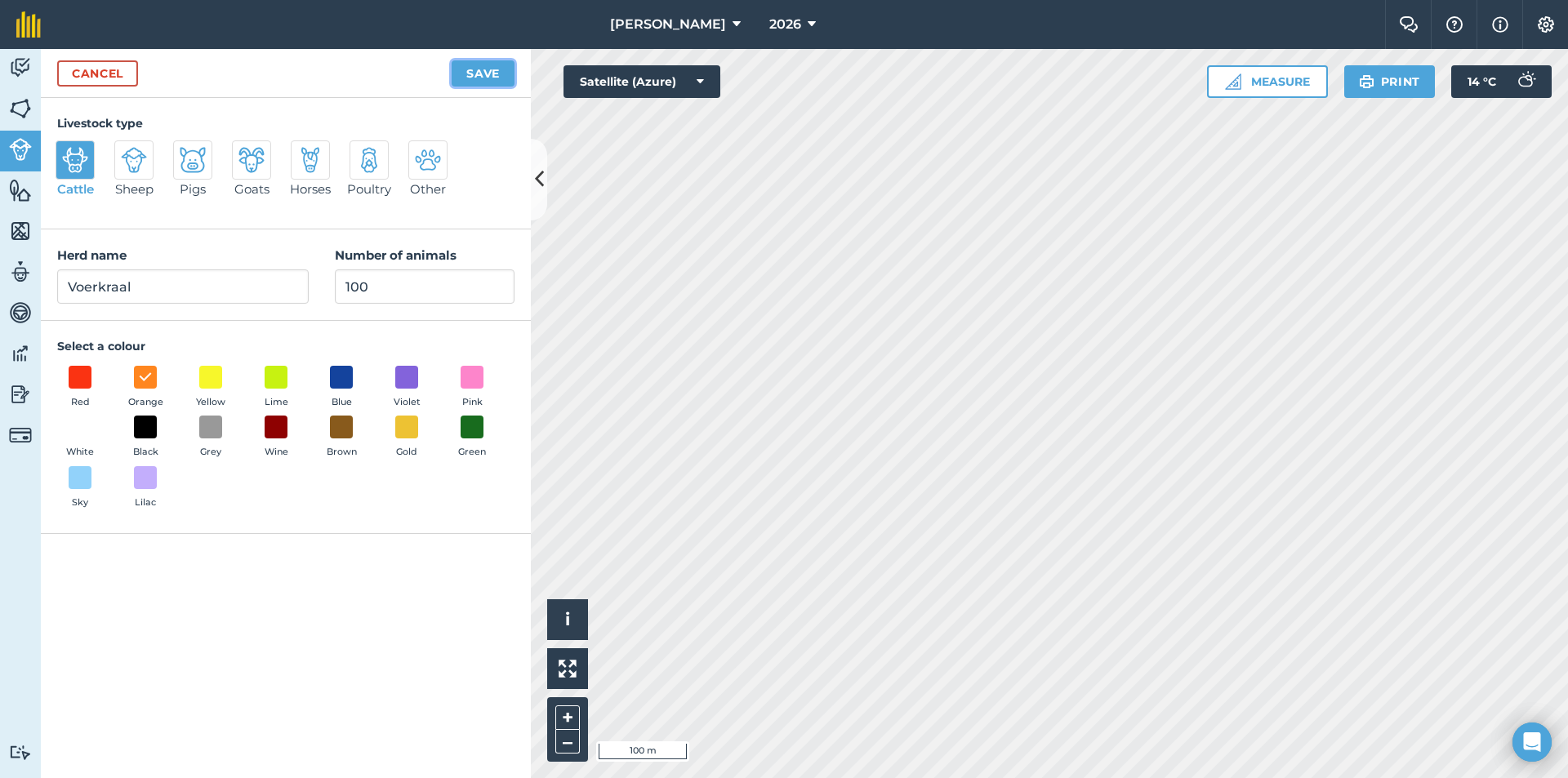
click at [496, 79] on button "Save" at bounding box center [482, 74] width 62 height 26
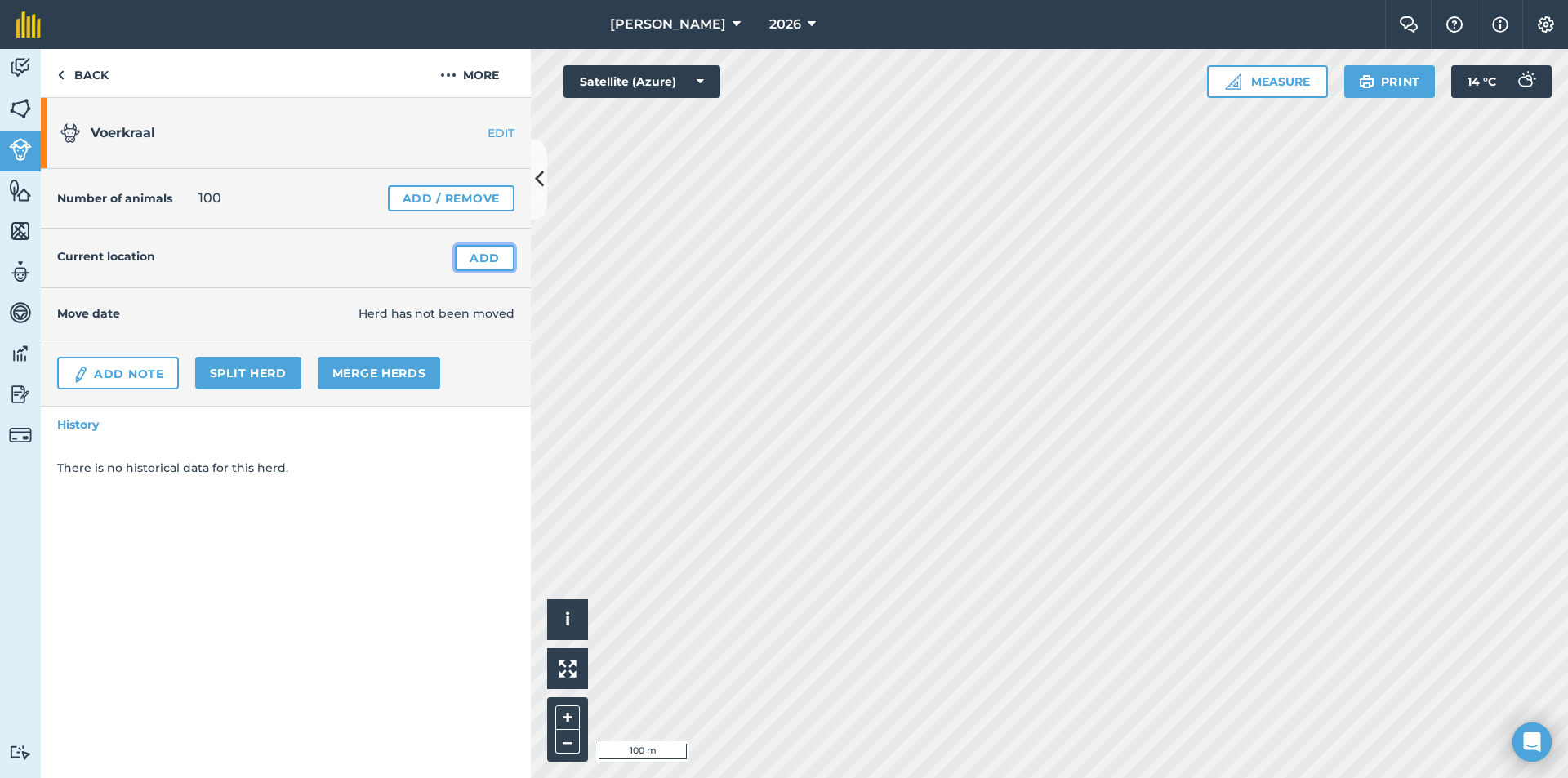
click at [485, 257] on link "Add" at bounding box center [485, 258] width 60 height 26
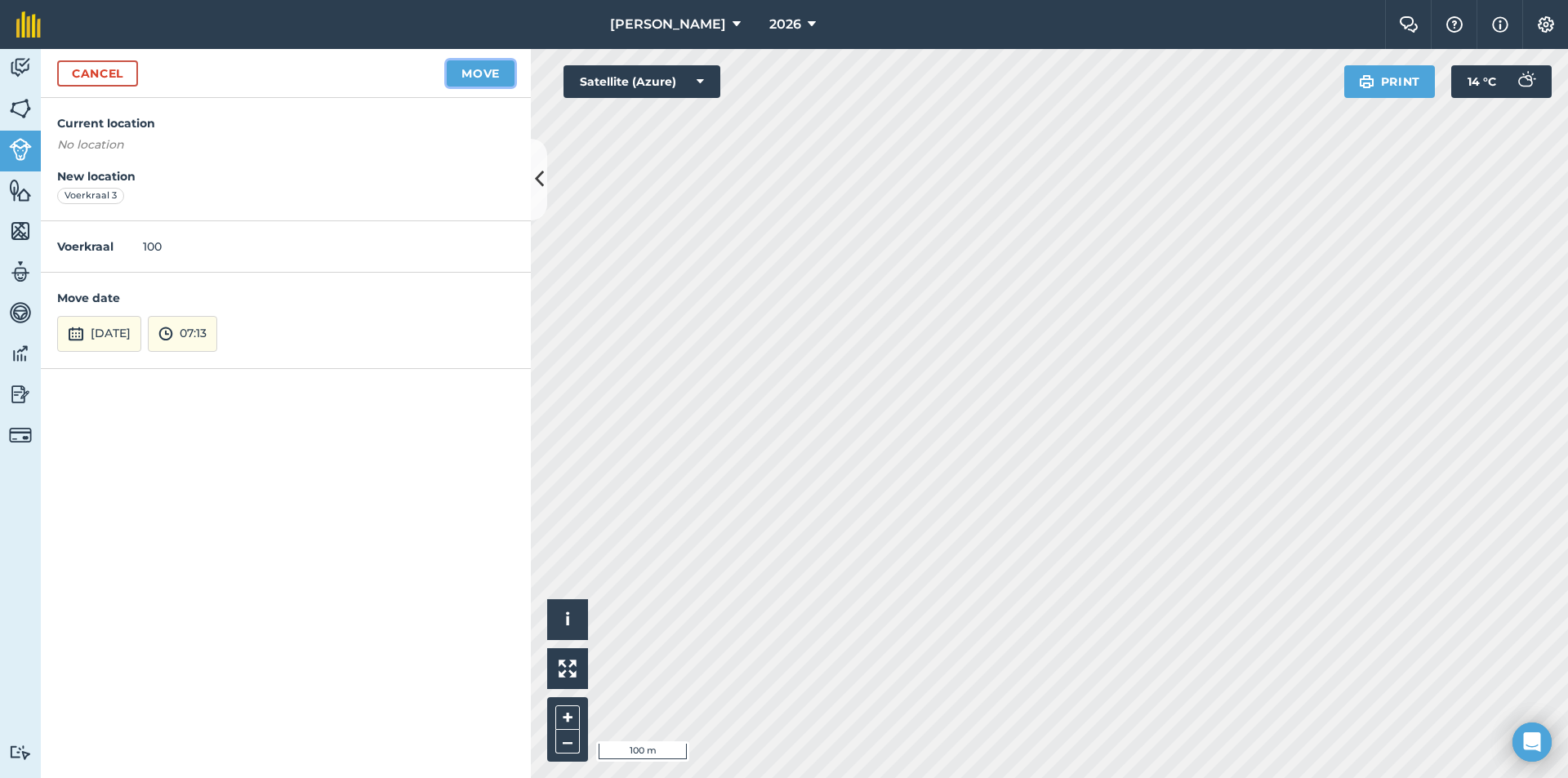
click at [493, 68] on button "Move" at bounding box center [480, 74] width 68 height 26
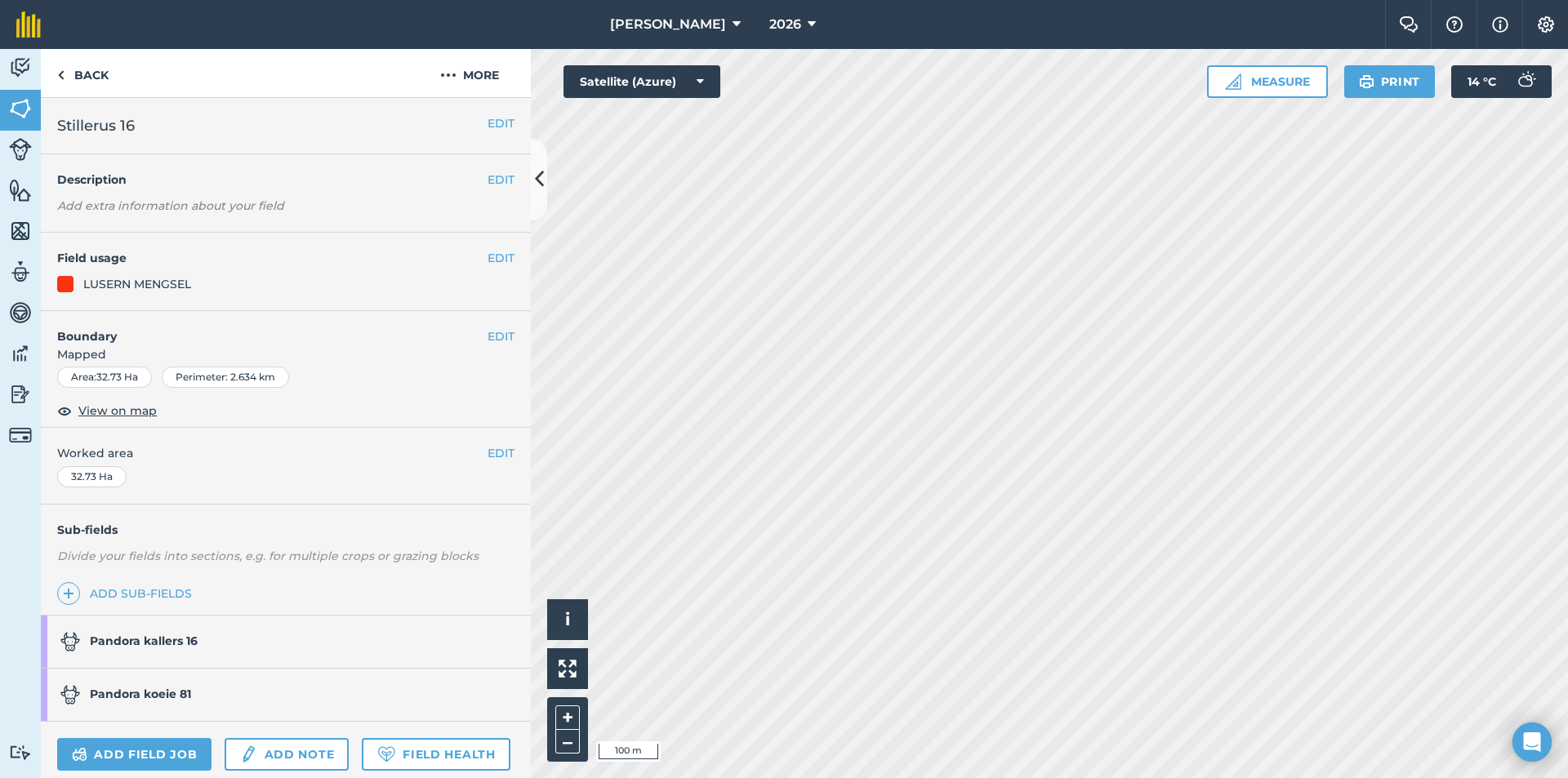
click at [114, 639] on strong "Pandora kallers 16" at bounding box center [143, 641] width 107 height 15
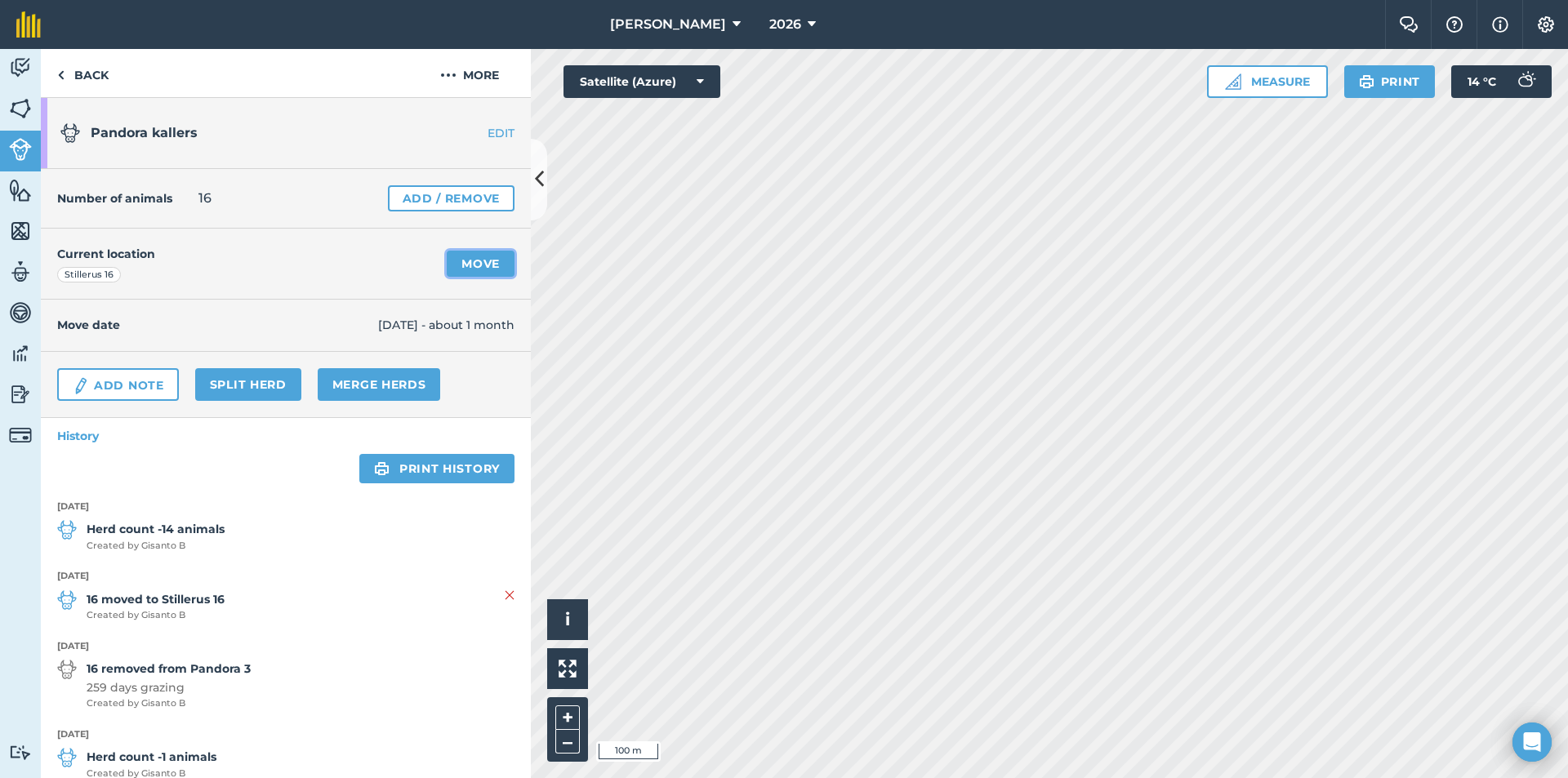
click at [483, 264] on link "Move" at bounding box center [480, 264] width 68 height 26
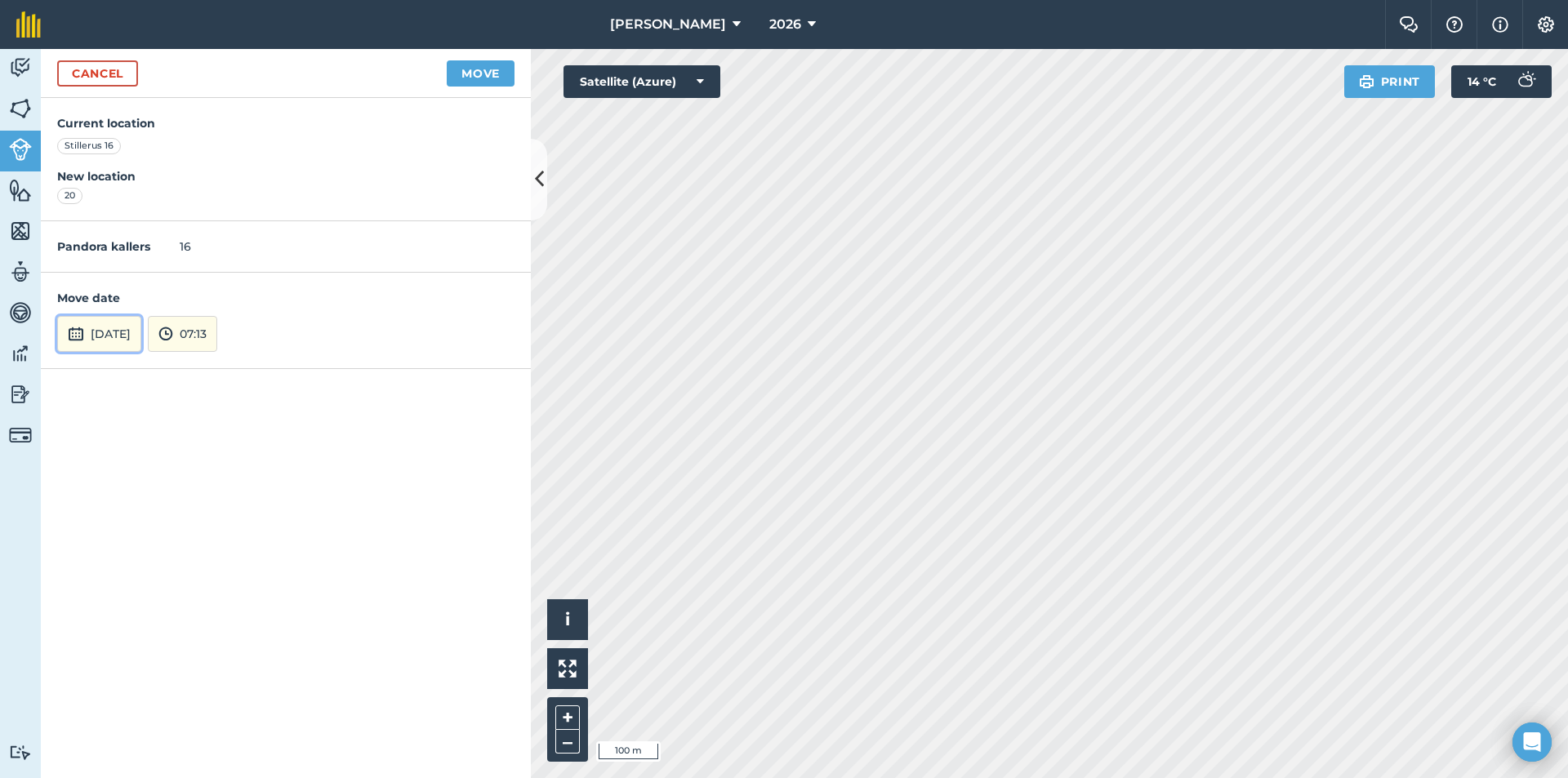
click at [86, 325] on button "[DATE]" at bounding box center [99, 334] width 84 height 36
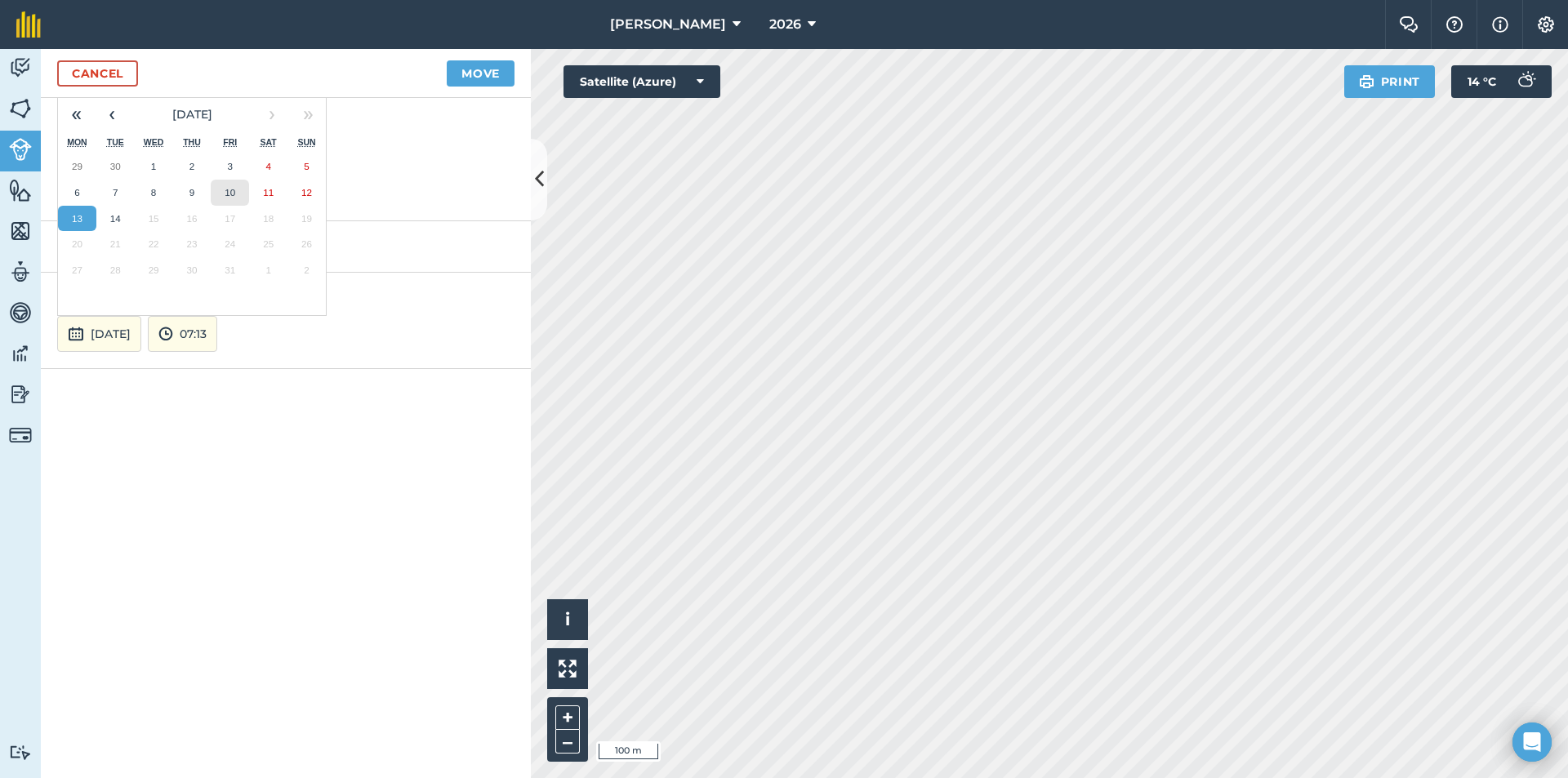
click at [237, 194] on button "10" at bounding box center [230, 193] width 39 height 26
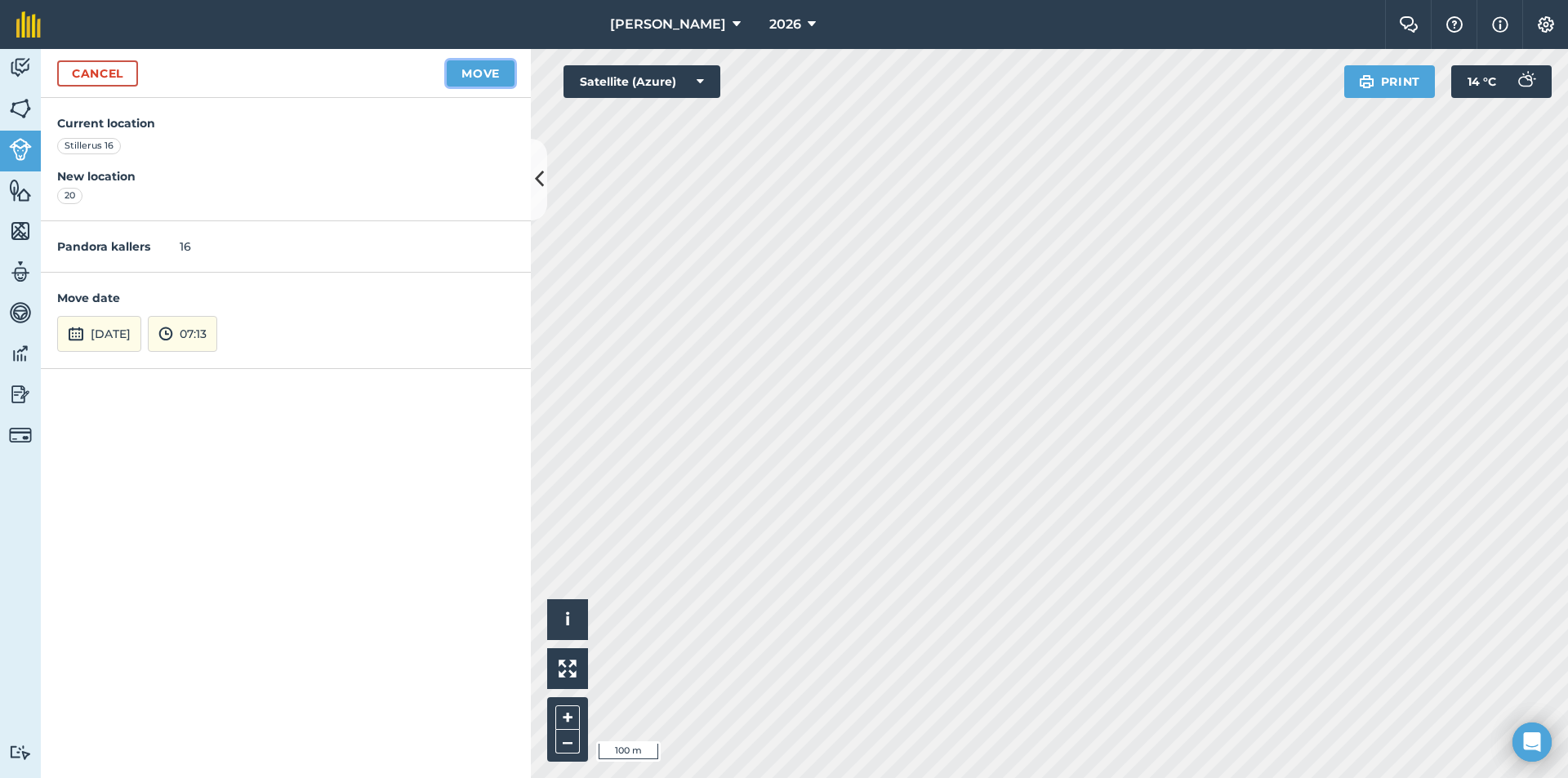
click at [467, 74] on button "Move" at bounding box center [480, 74] width 68 height 26
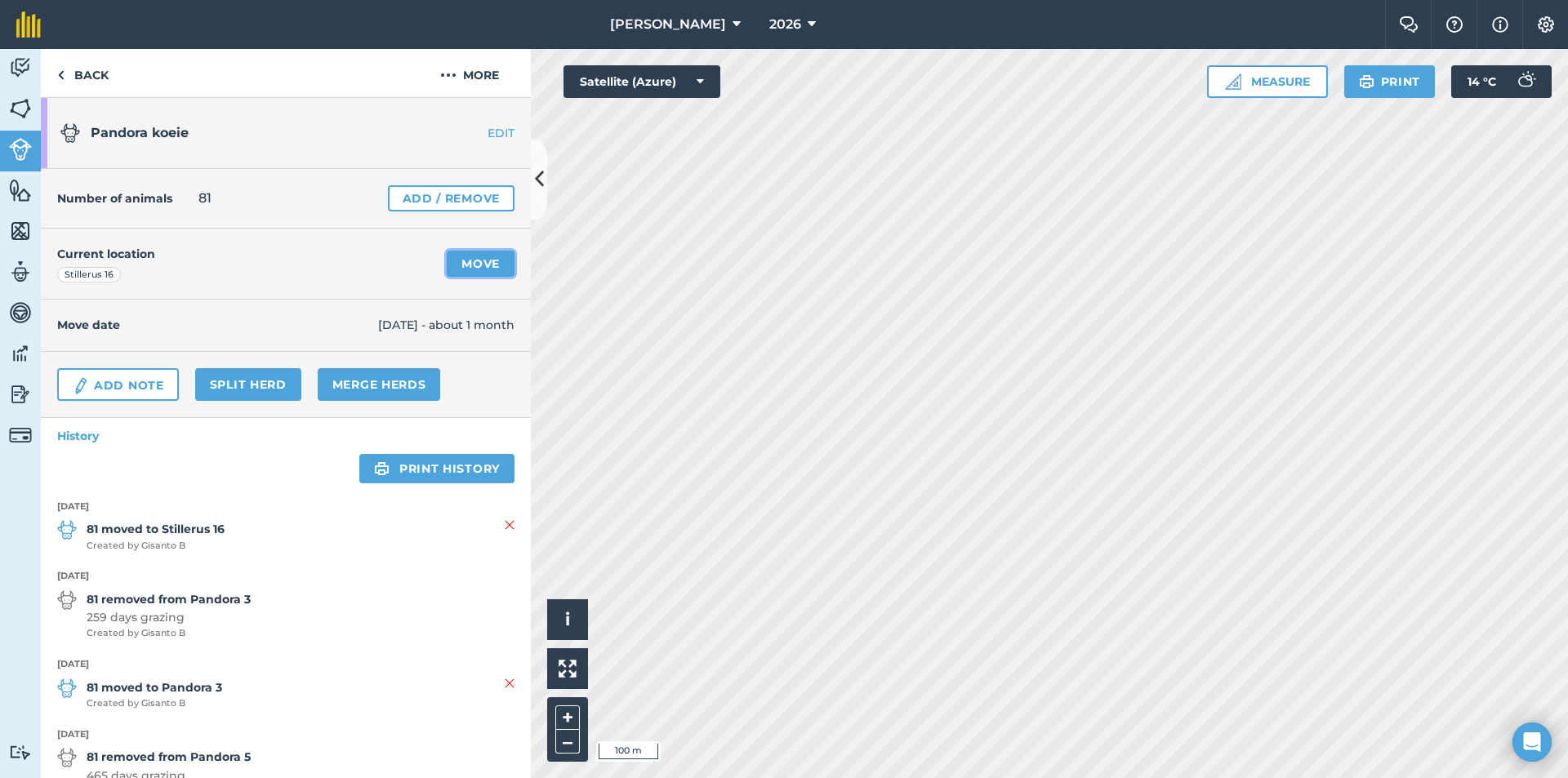
click at [490, 265] on link "Move" at bounding box center [480, 264] width 68 height 26
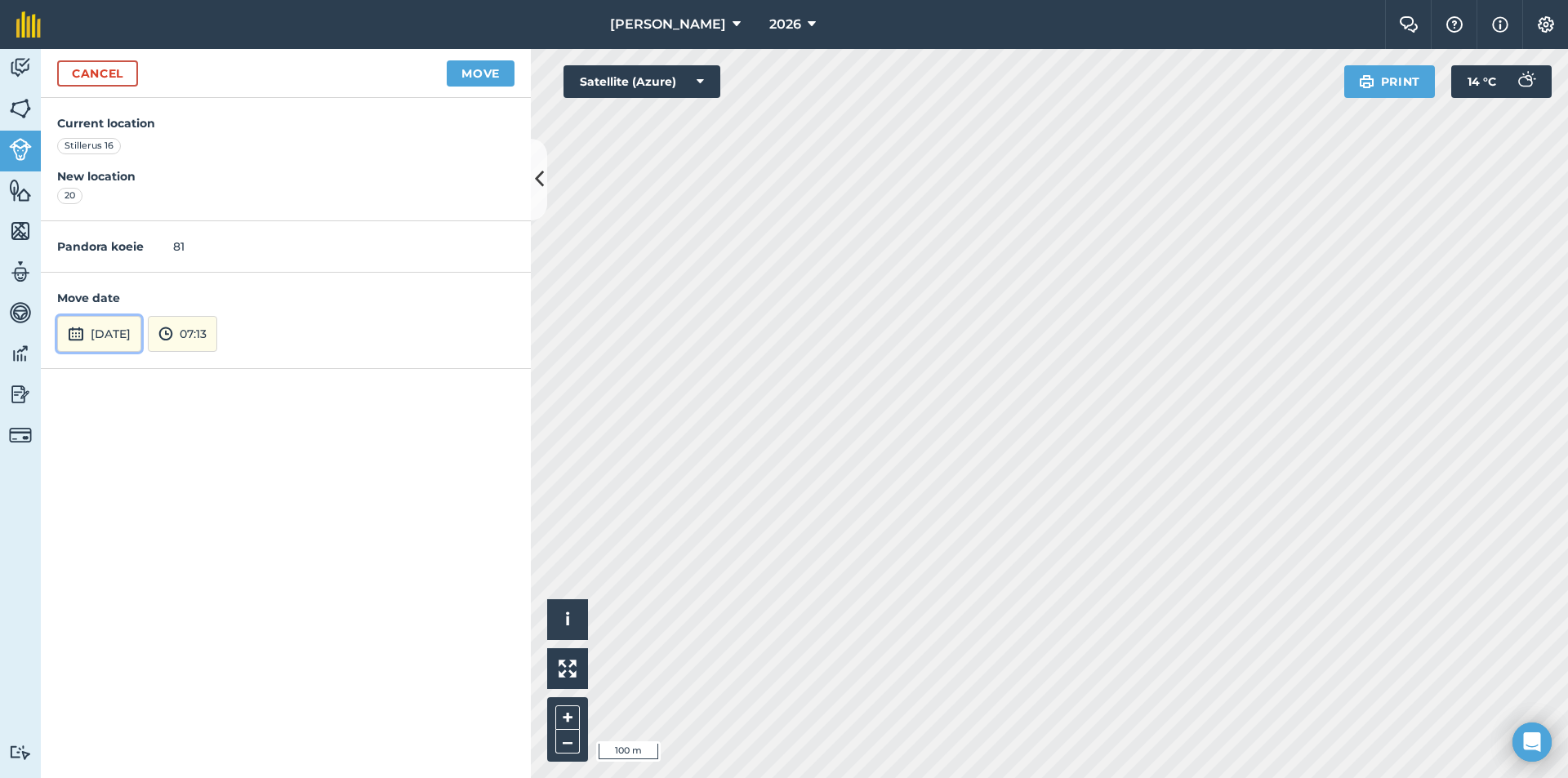
click at [117, 331] on button "[DATE]" at bounding box center [99, 334] width 84 height 36
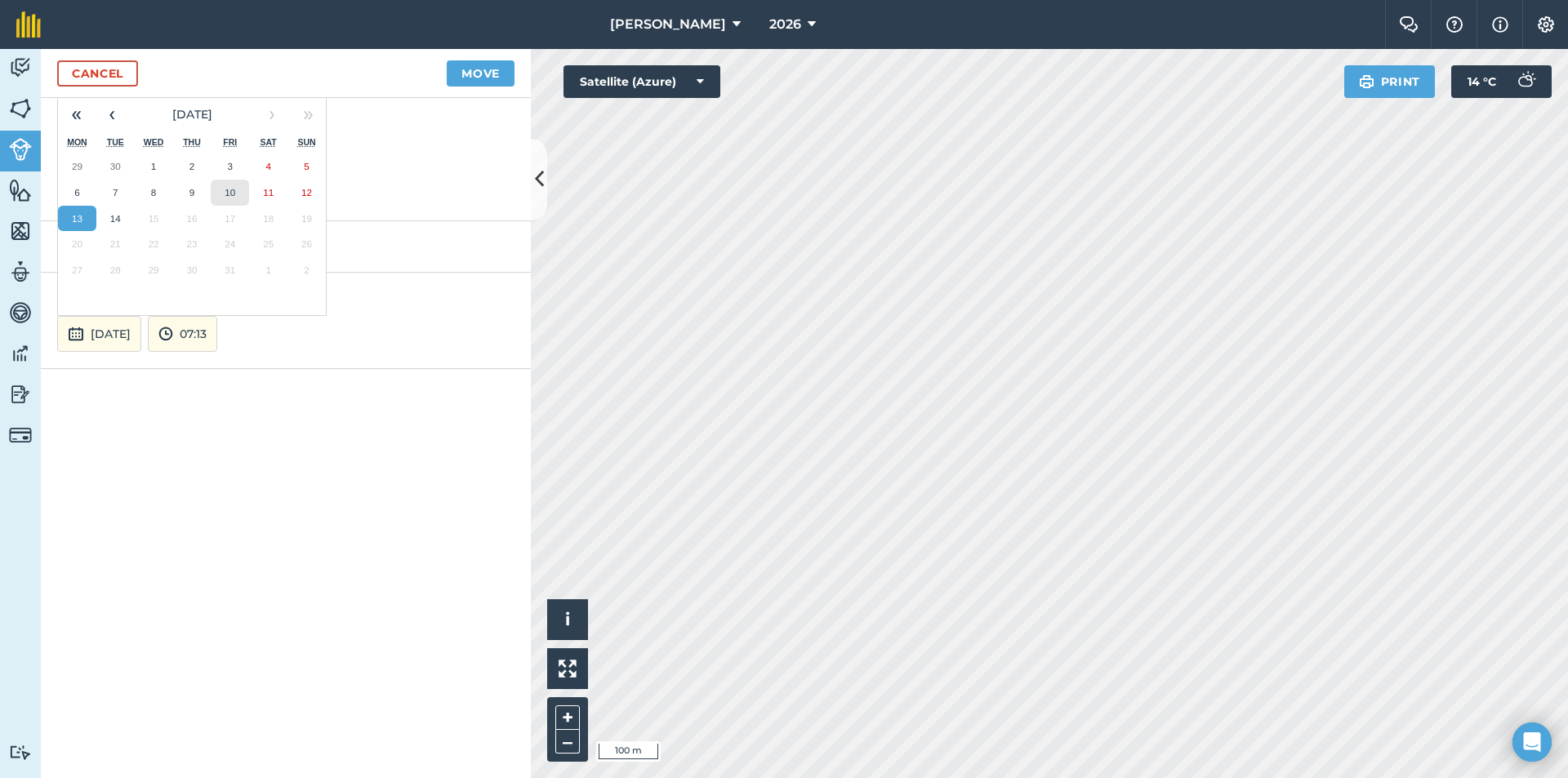
click at [232, 194] on abbr "10" at bounding box center [230, 192] width 11 height 11
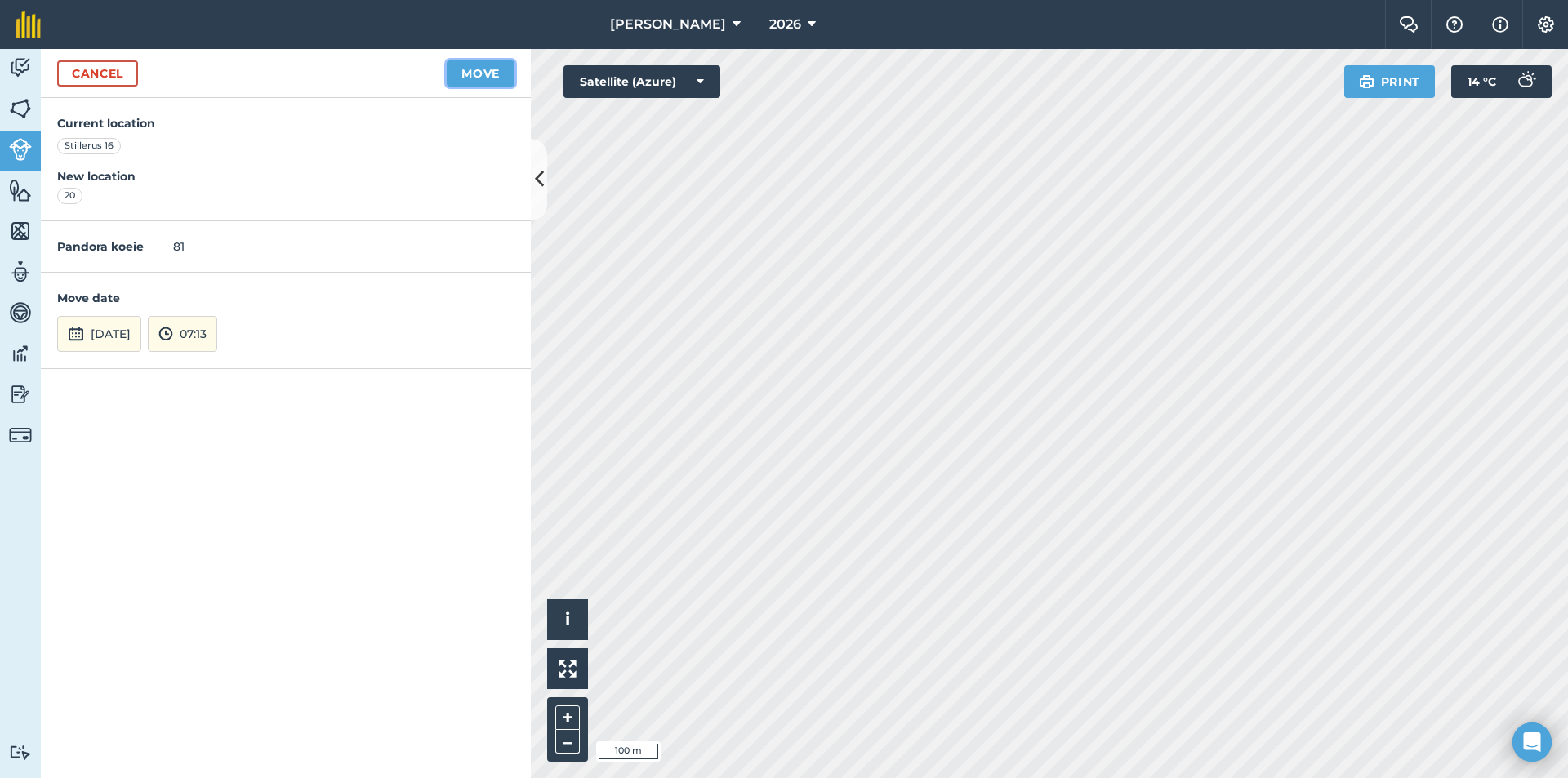
click at [475, 71] on button "Move" at bounding box center [480, 74] width 68 height 26
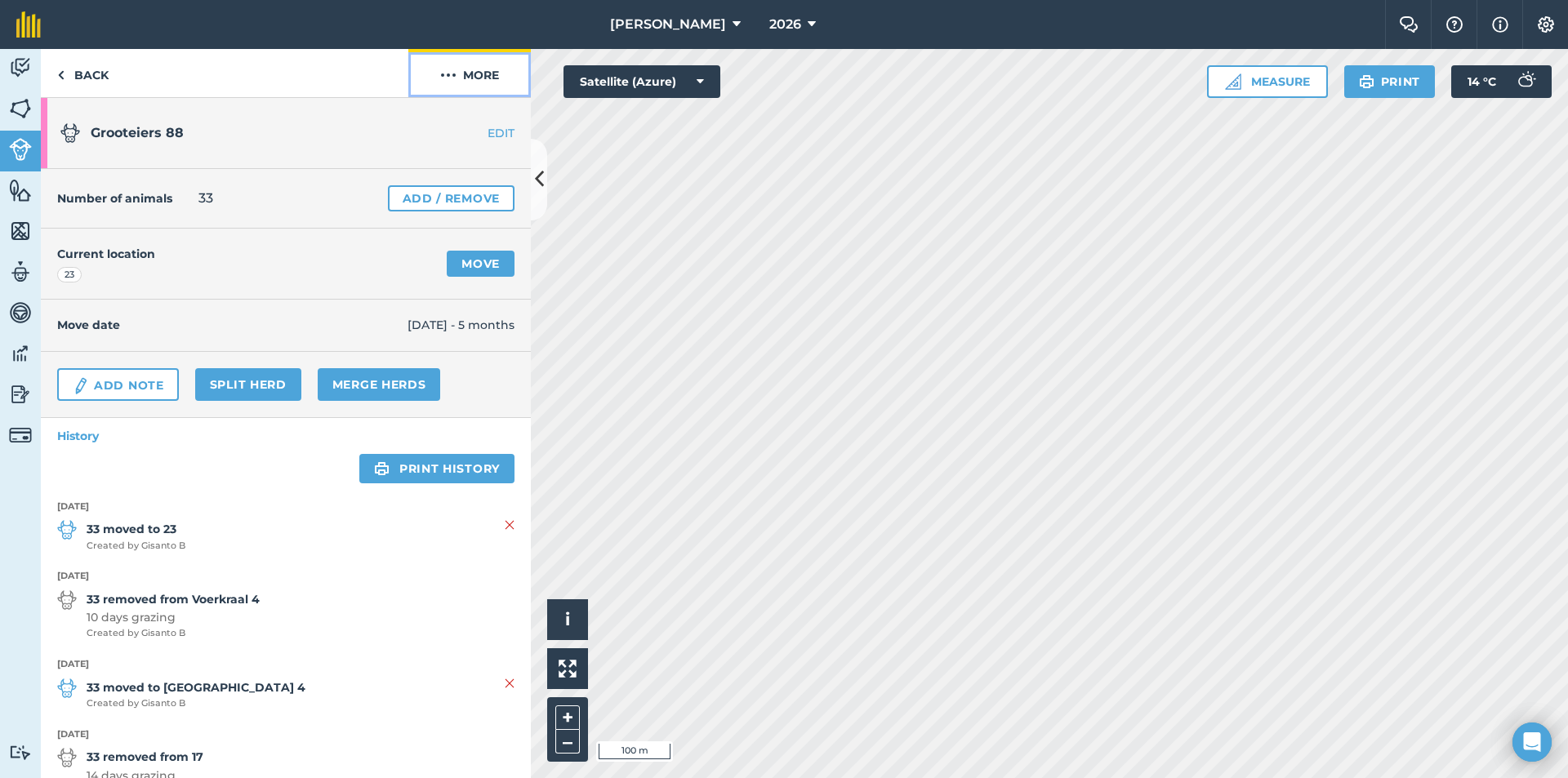
click at [482, 75] on button "More" at bounding box center [469, 73] width 122 height 48
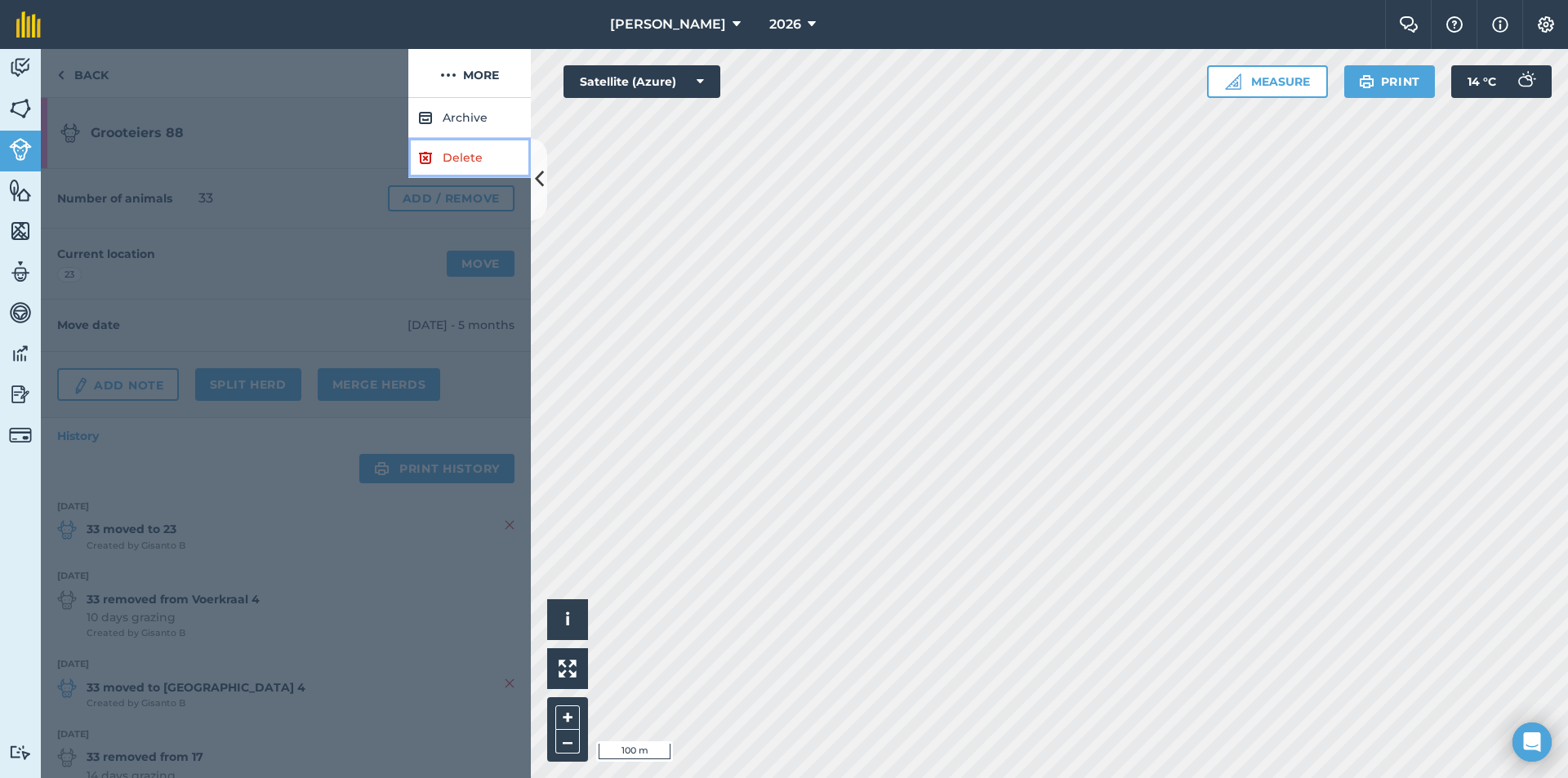
click at [460, 158] on link "Delete" at bounding box center [469, 158] width 122 height 40
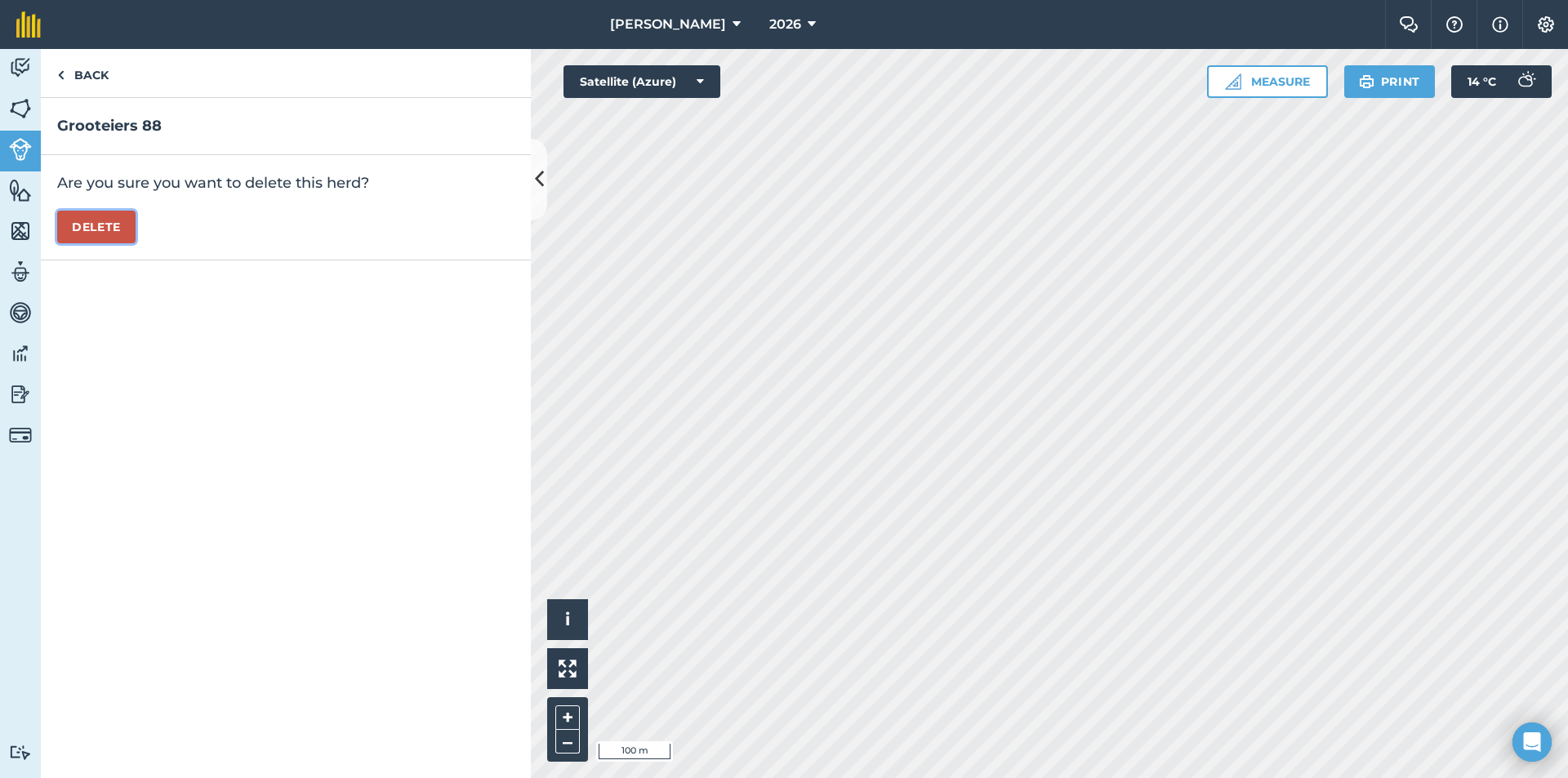
click at [76, 213] on button "Delete" at bounding box center [96, 226] width 78 height 33
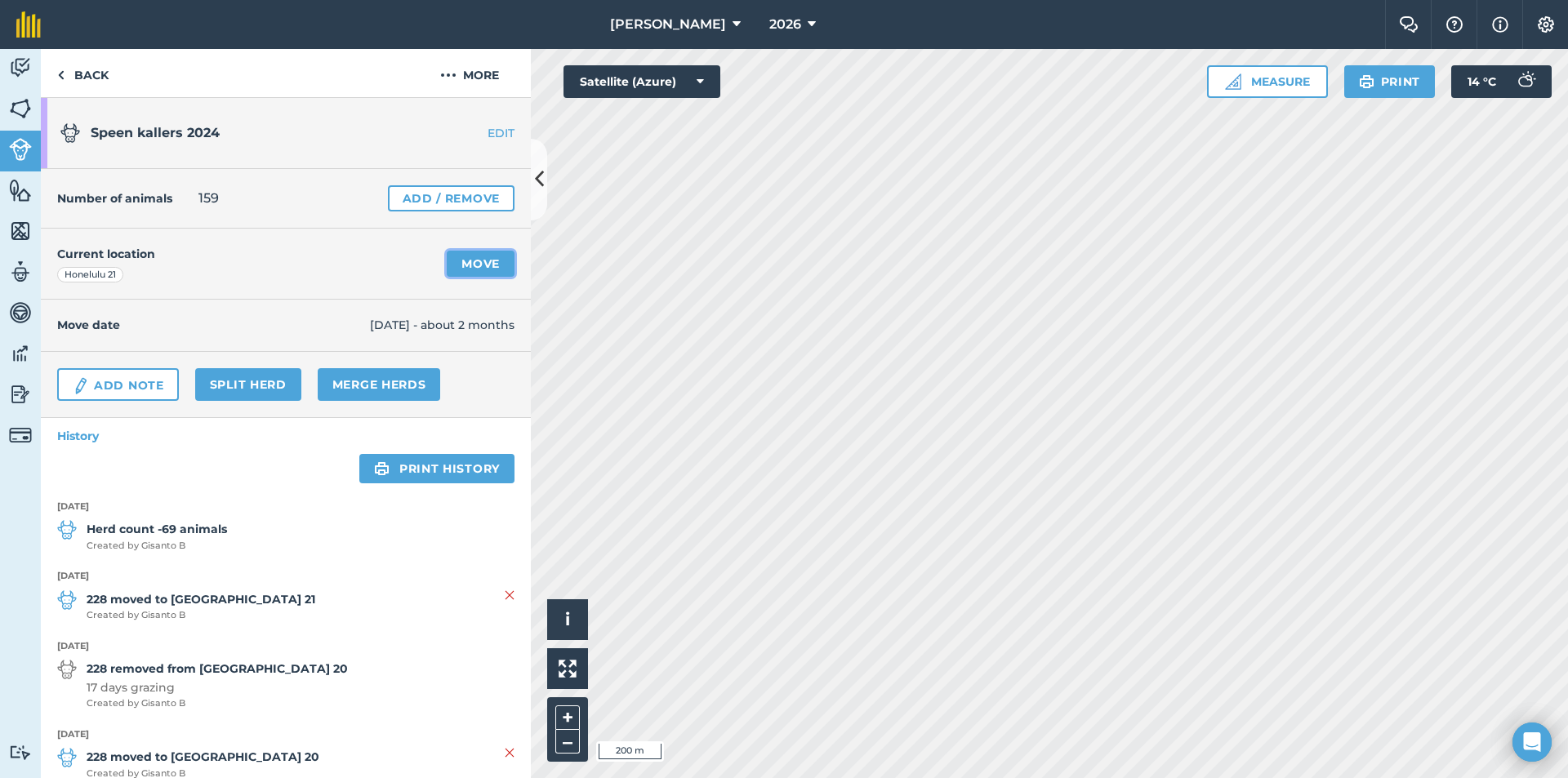
click at [478, 263] on link "Move" at bounding box center [480, 264] width 68 height 26
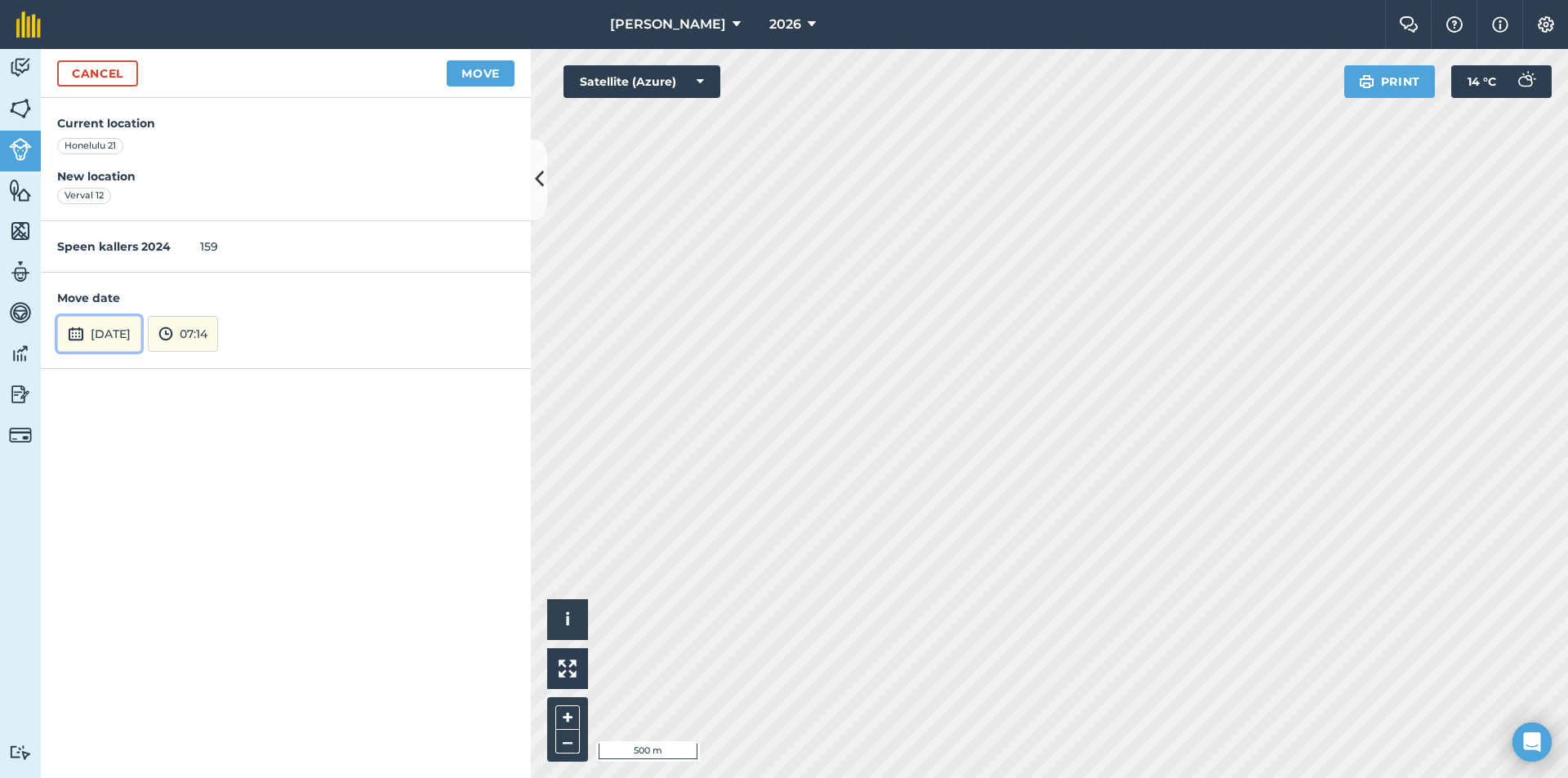
click at [102, 329] on button "[DATE]" at bounding box center [99, 334] width 84 height 36
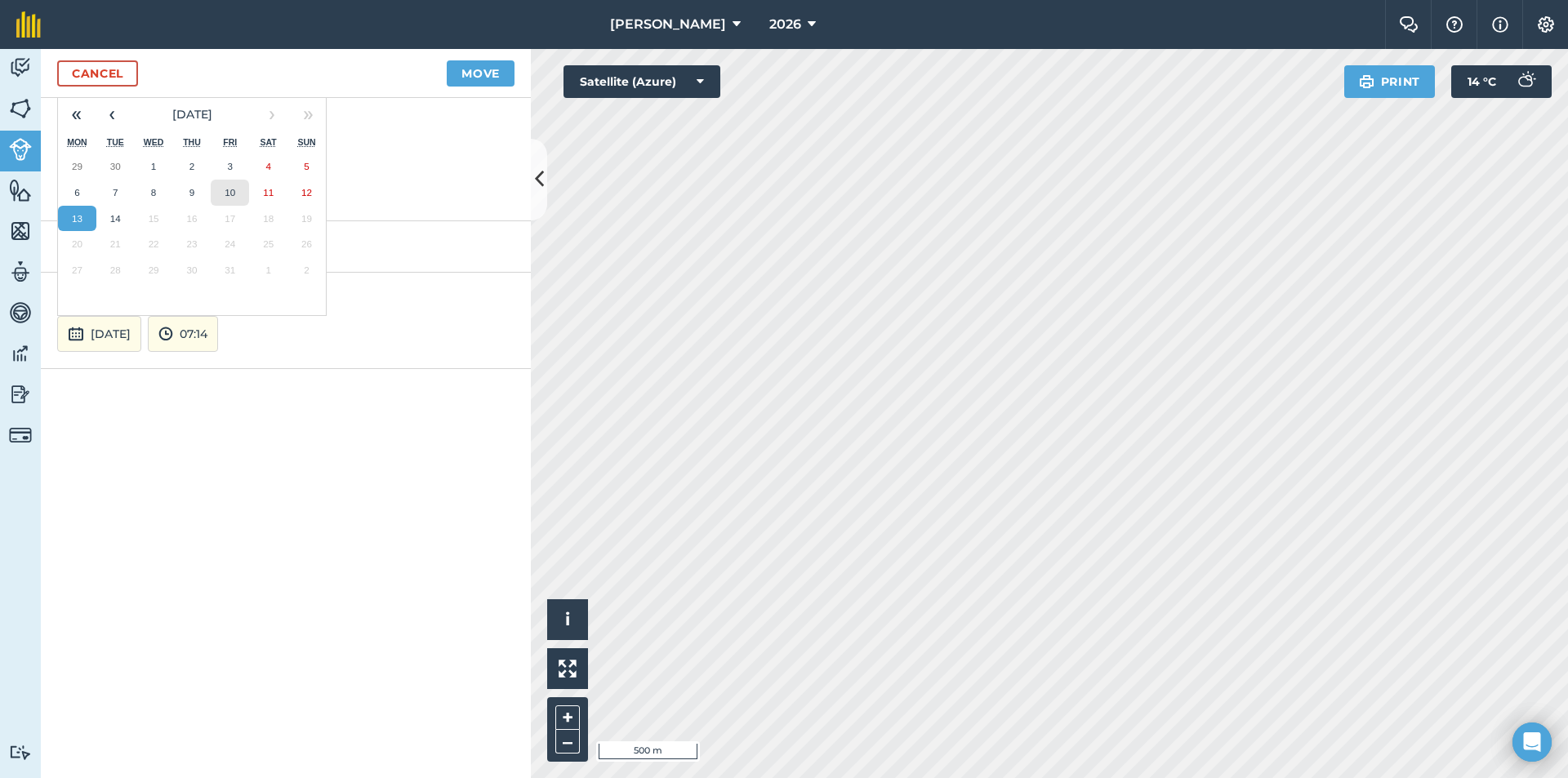
click at [223, 191] on button "10" at bounding box center [230, 193] width 39 height 26
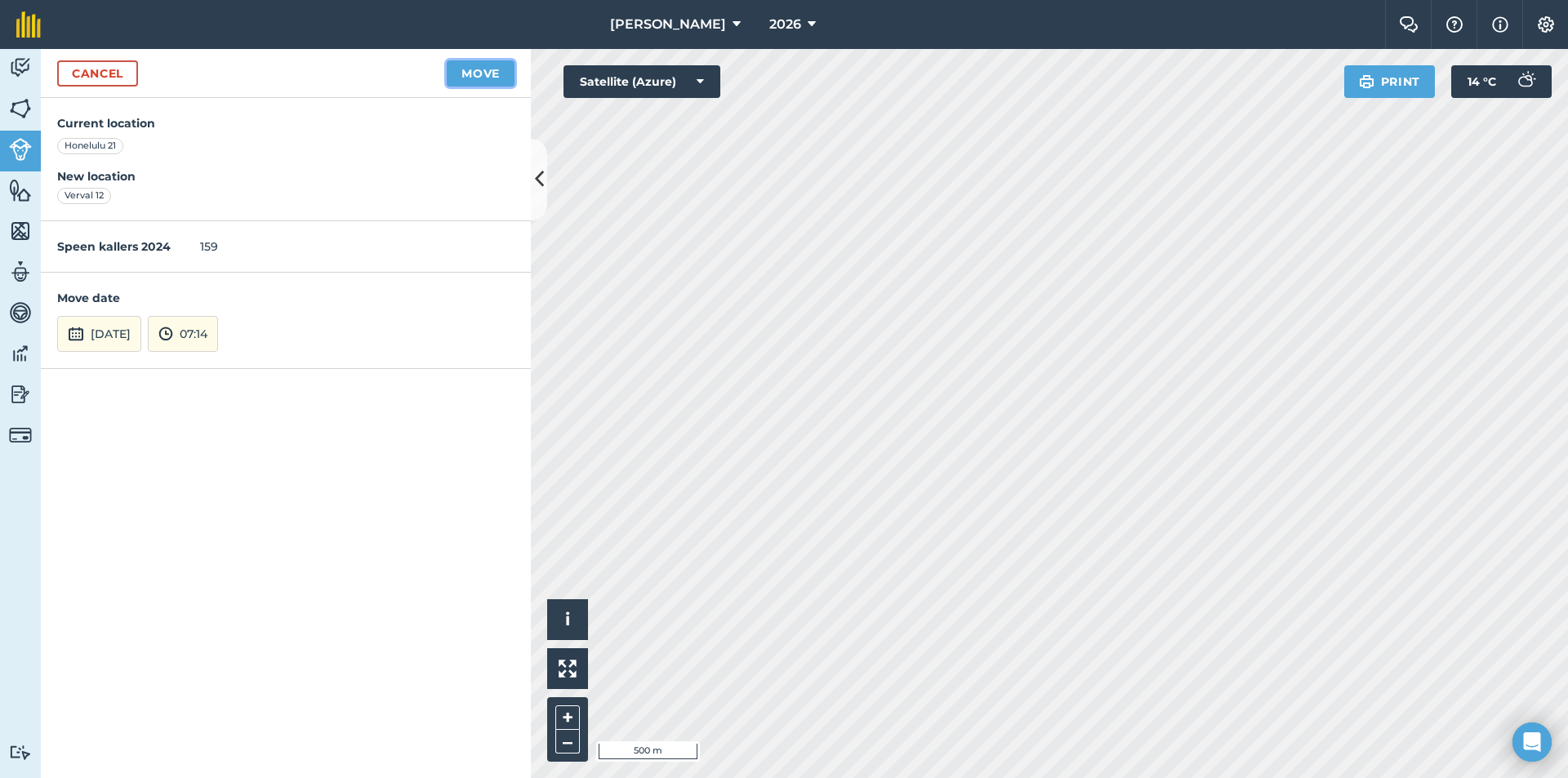
click at [473, 74] on button "Move" at bounding box center [480, 74] width 68 height 26
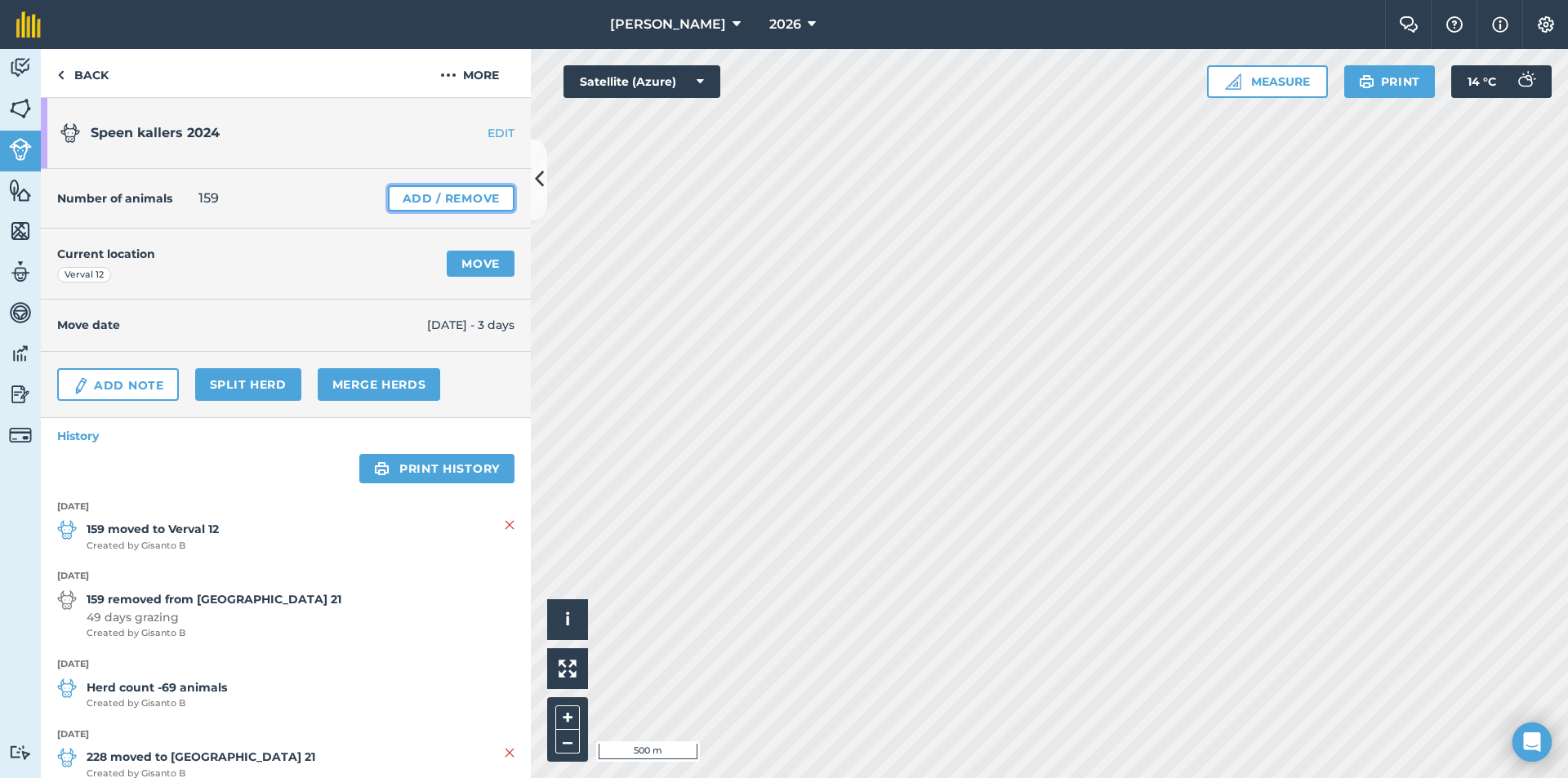
click at [457, 190] on link "Add / Remove" at bounding box center [451, 199] width 127 height 26
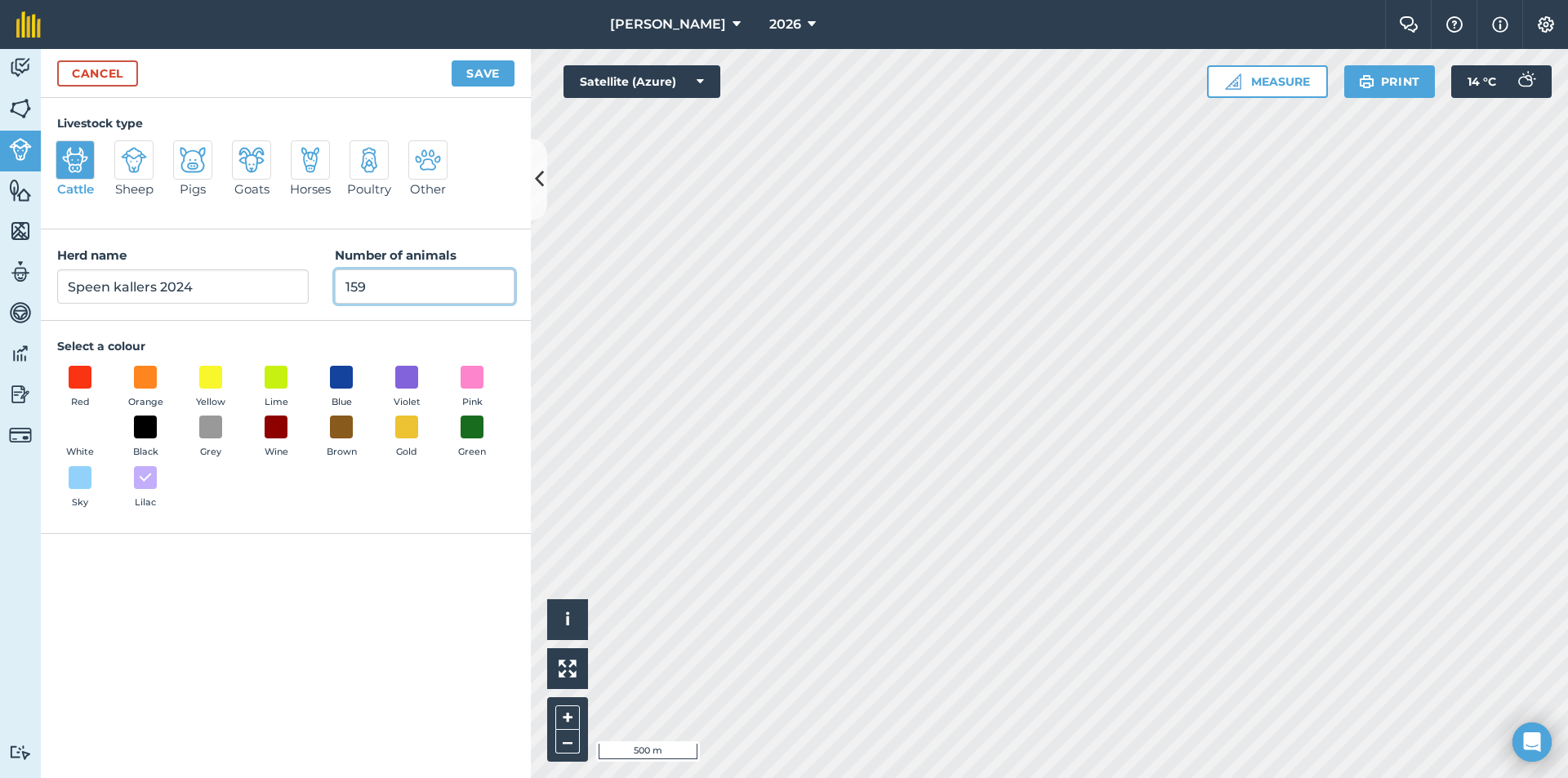
drag, startPoint x: 387, startPoint y: 281, endPoint x: 295, endPoint y: 319, distance: 99.5
click at [295, 319] on div "Herd name [PERSON_NAME] 2024 Number of animals 159" at bounding box center [285, 275] width 490 height 92
type input "234"
click at [493, 73] on button "Save" at bounding box center [482, 74] width 62 height 26
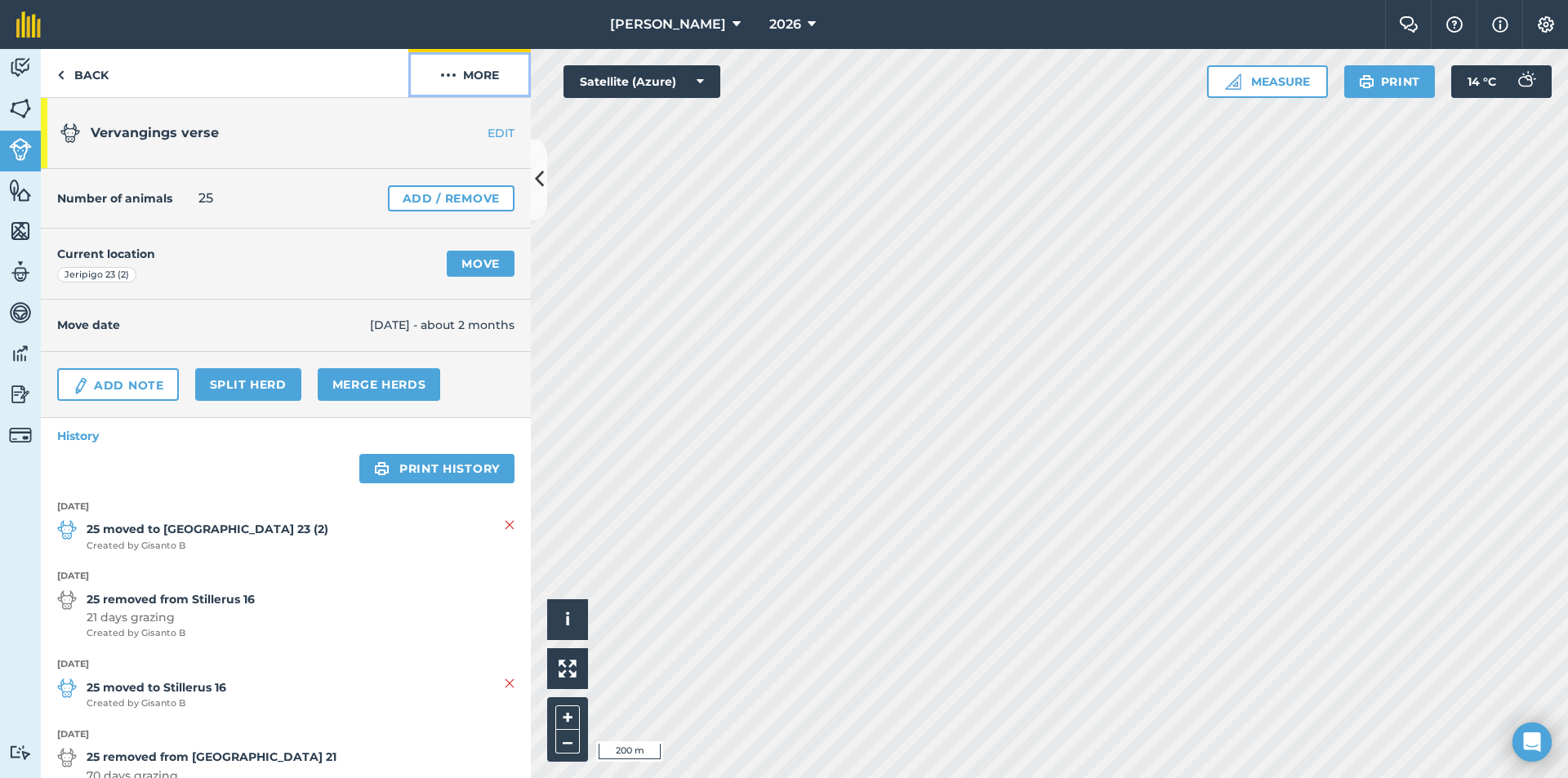
click at [476, 80] on button "More" at bounding box center [469, 73] width 122 height 48
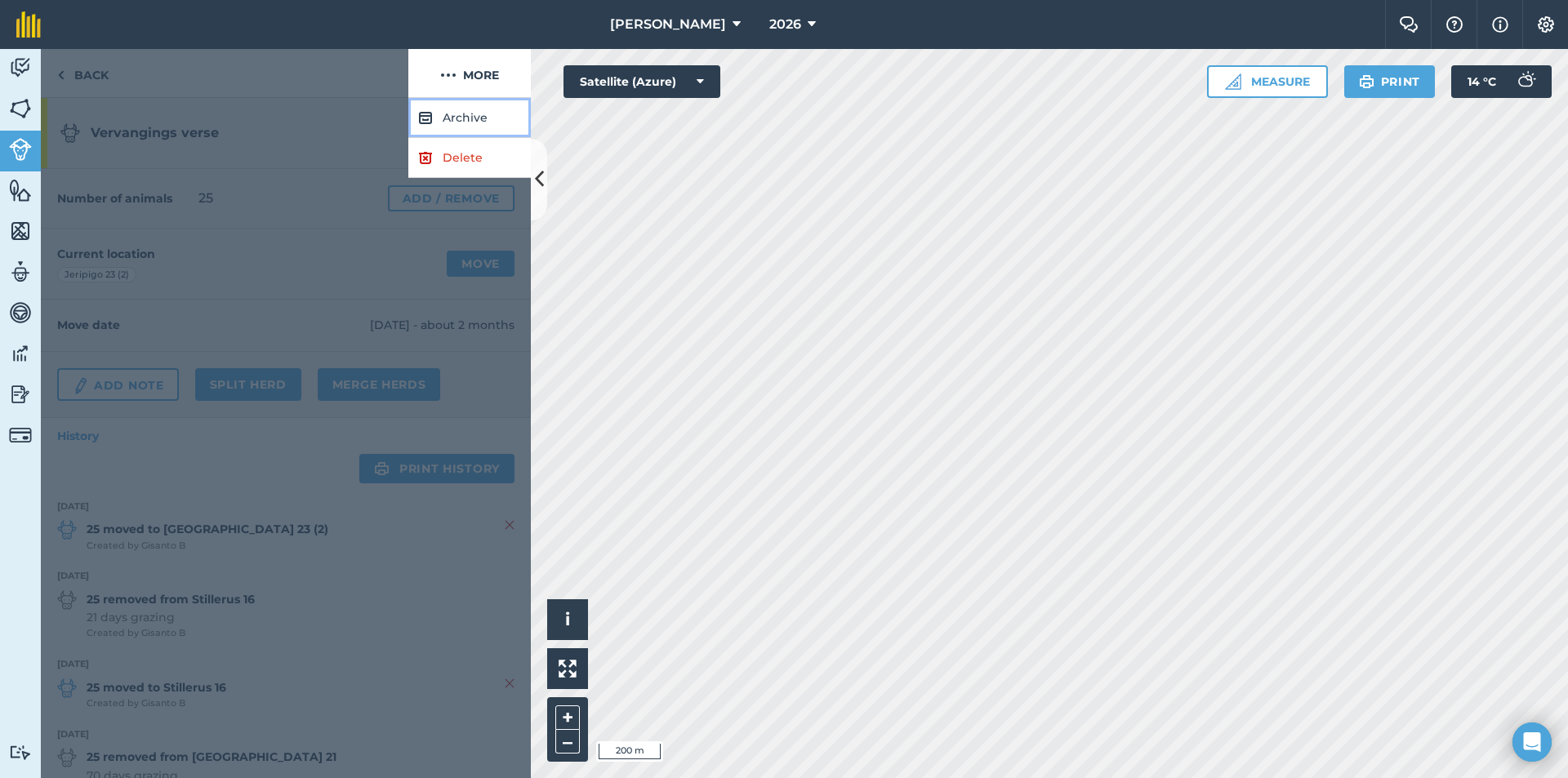
click at [462, 116] on button "Archive" at bounding box center [469, 117] width 122 height 40
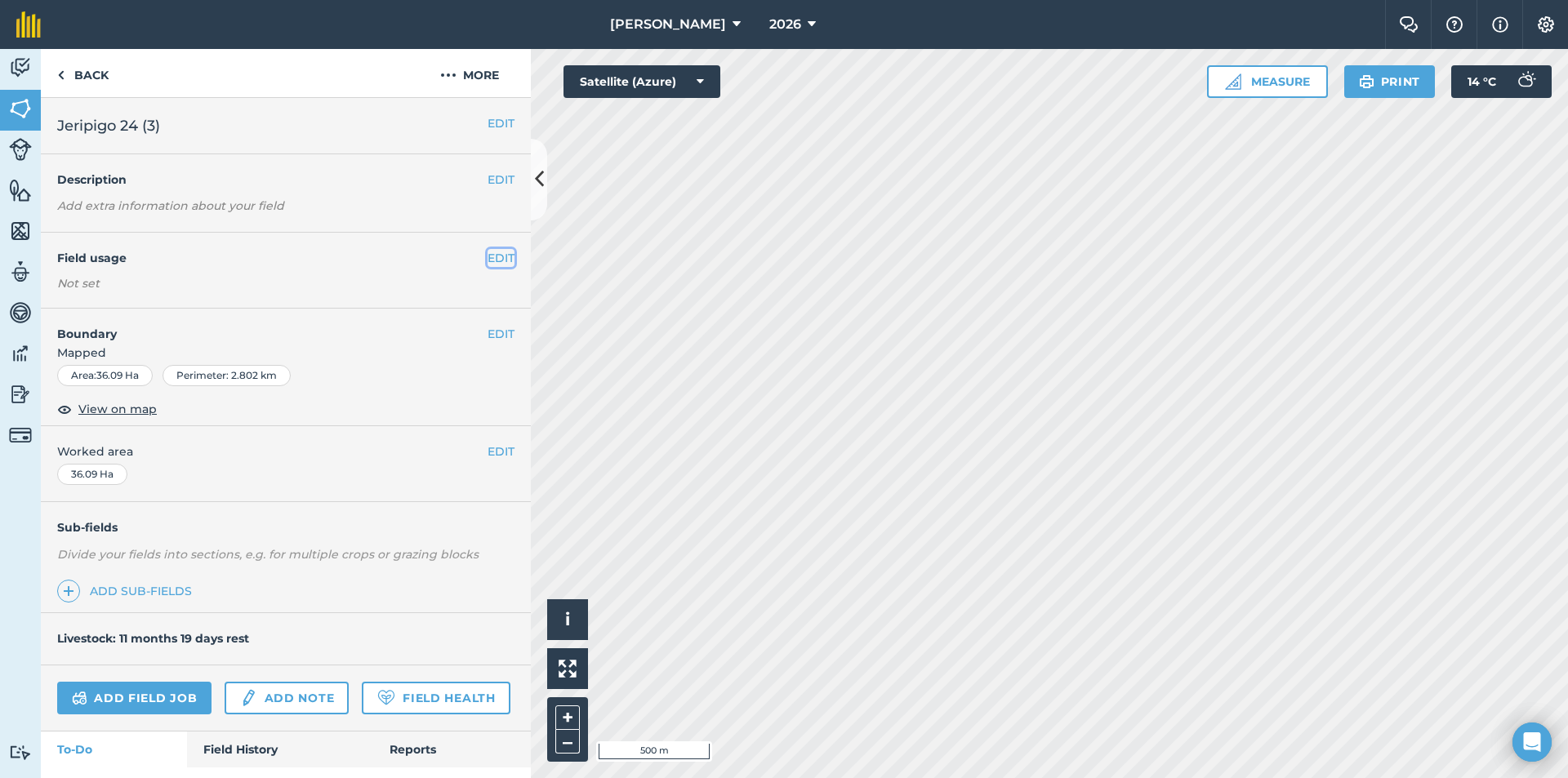
click at [490, 261] on button "EDIT" at bounding box center [501, 258] width 27 height 18
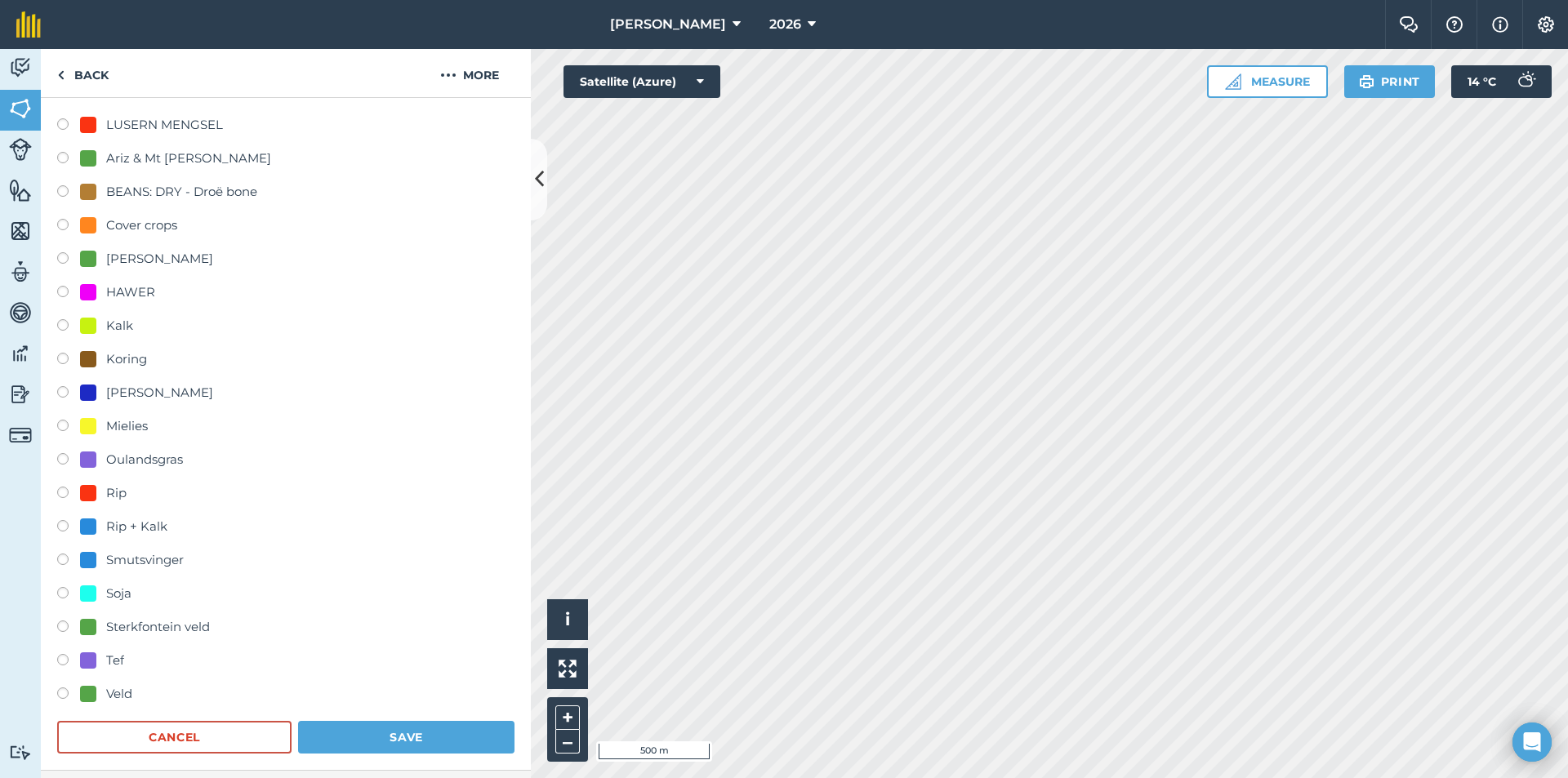
scroll to position [164, 0]
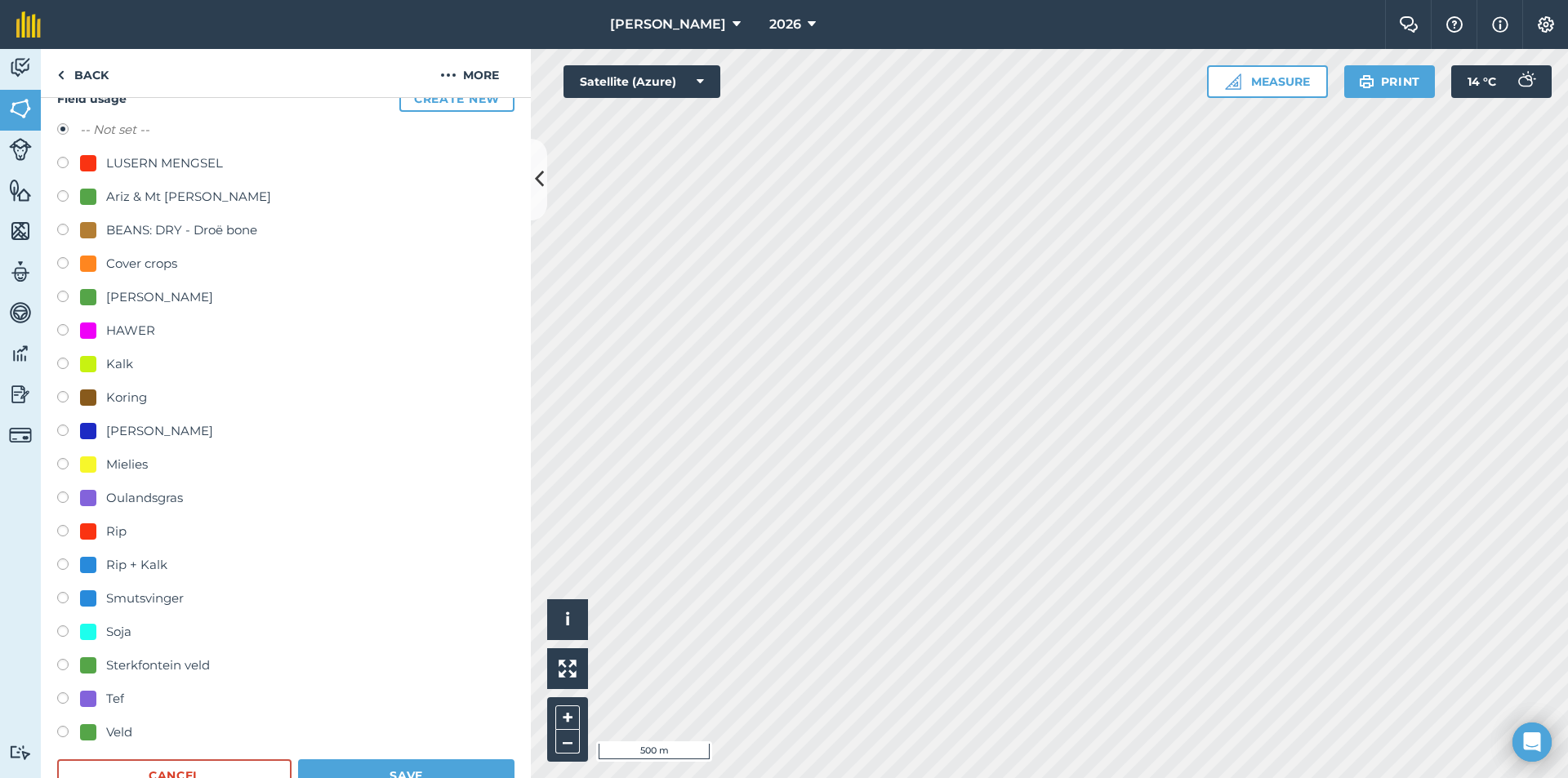
click at [176, 232] on div "BEANS: DRY - Droë bone" at bounding box center [182, 231] width 151 height 19
radio input "true"
radio input "false"
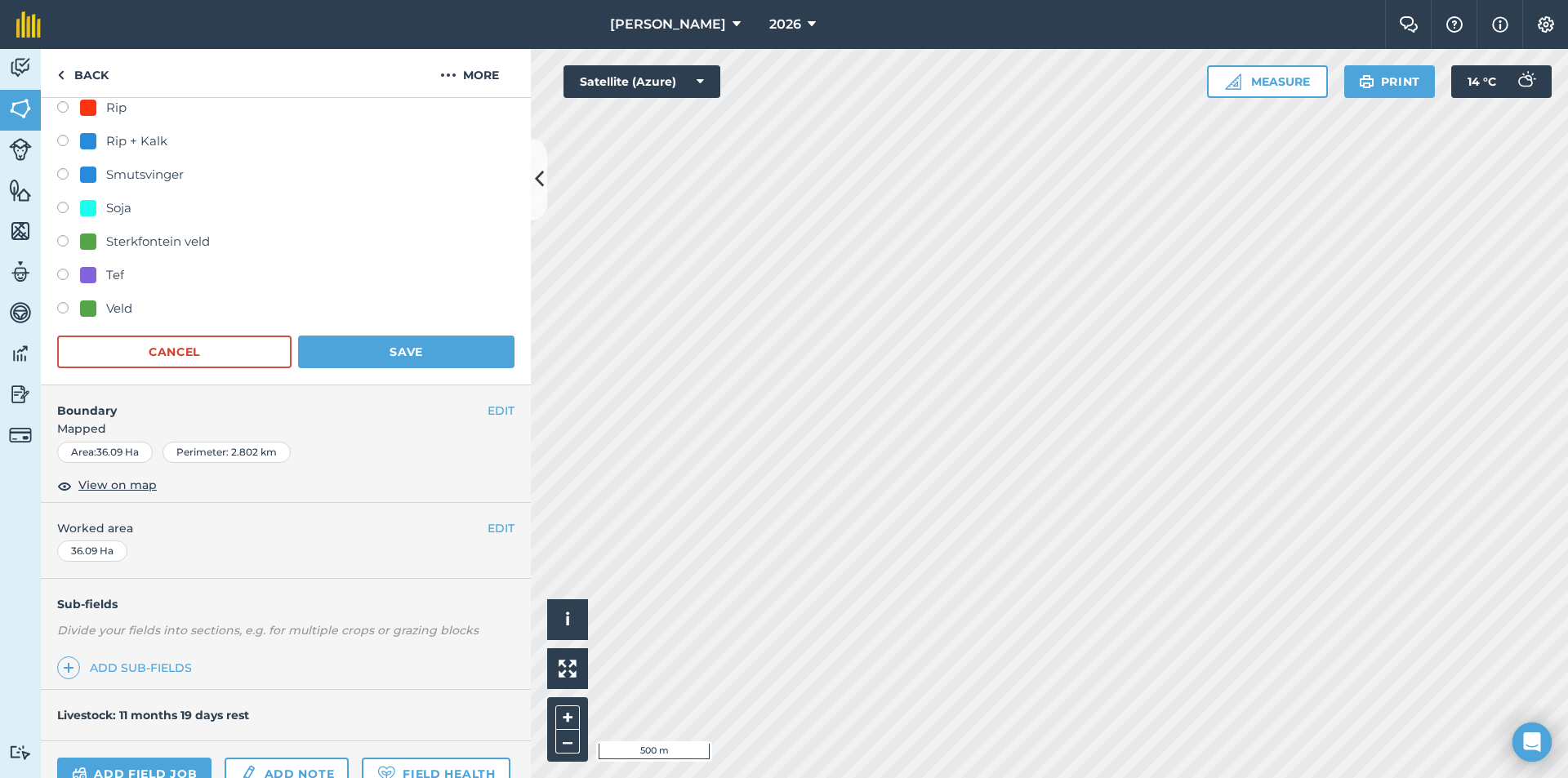
scroll to position [586, 0]
click at [379, 355] on button "Save" at bounding box center [407, 352] width 216 height 33
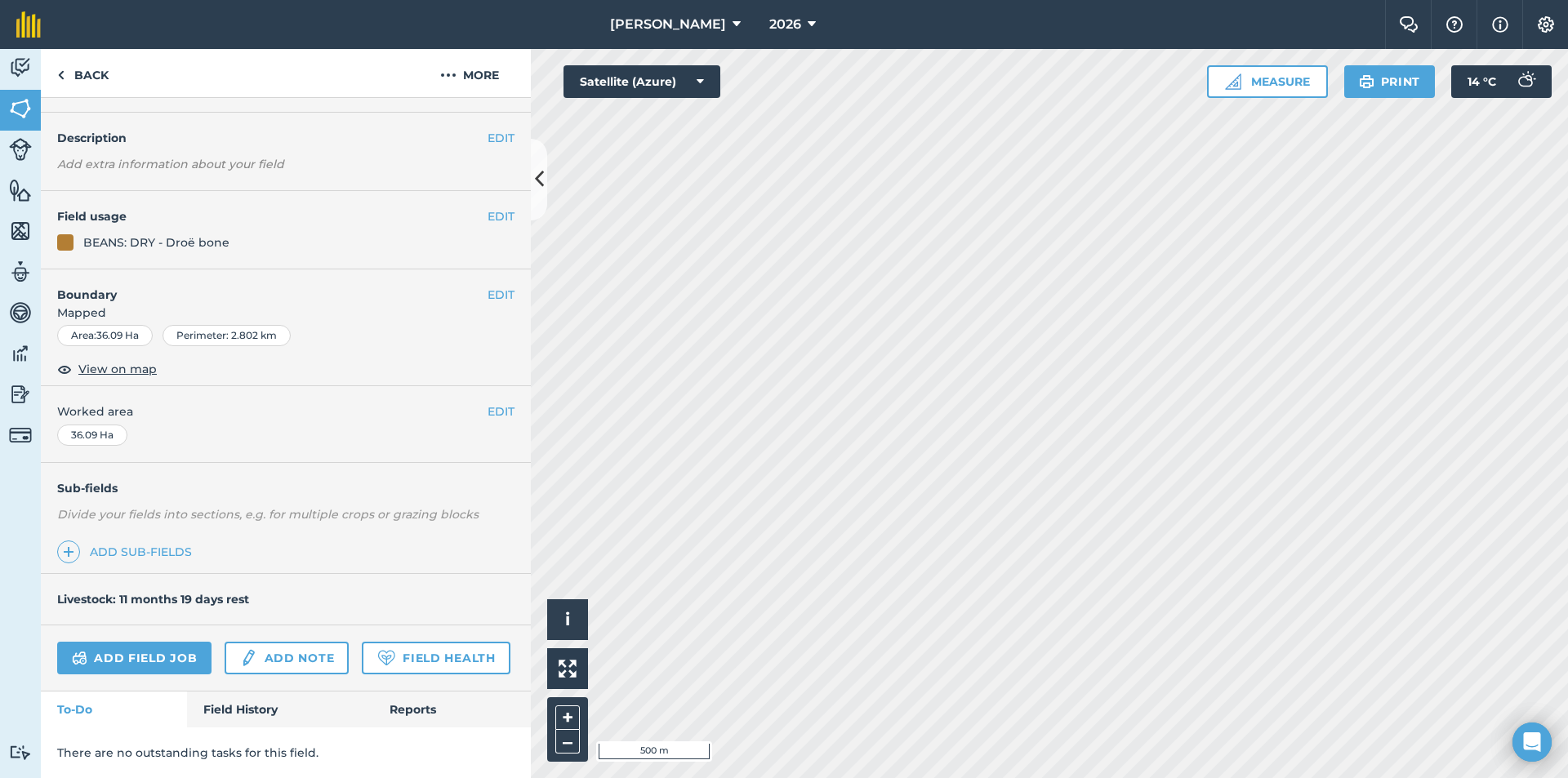
scroll to position [0, 0]
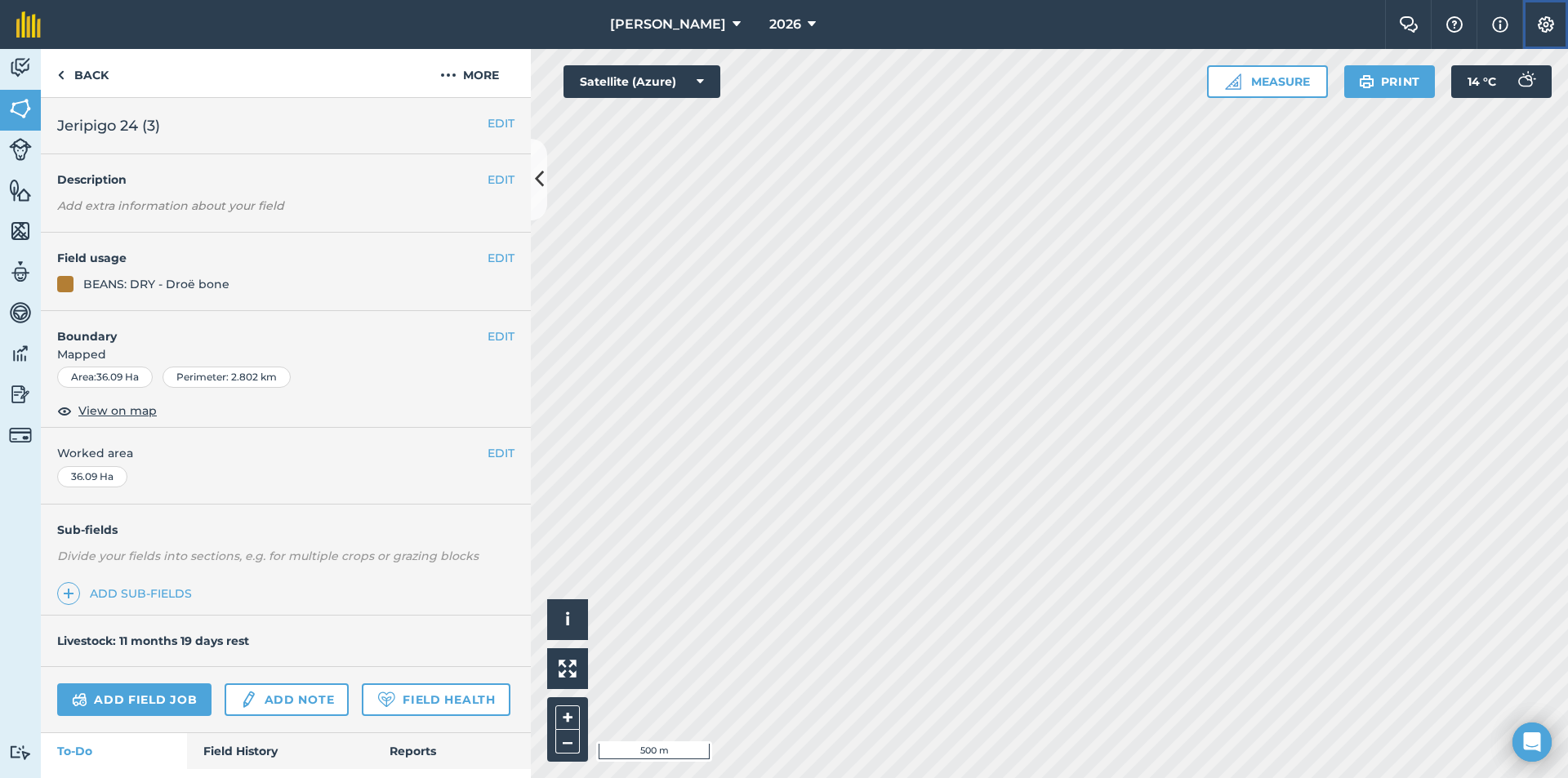
click at [1542, 18] on img at bounding box center [1545, 25] width 19 height 17
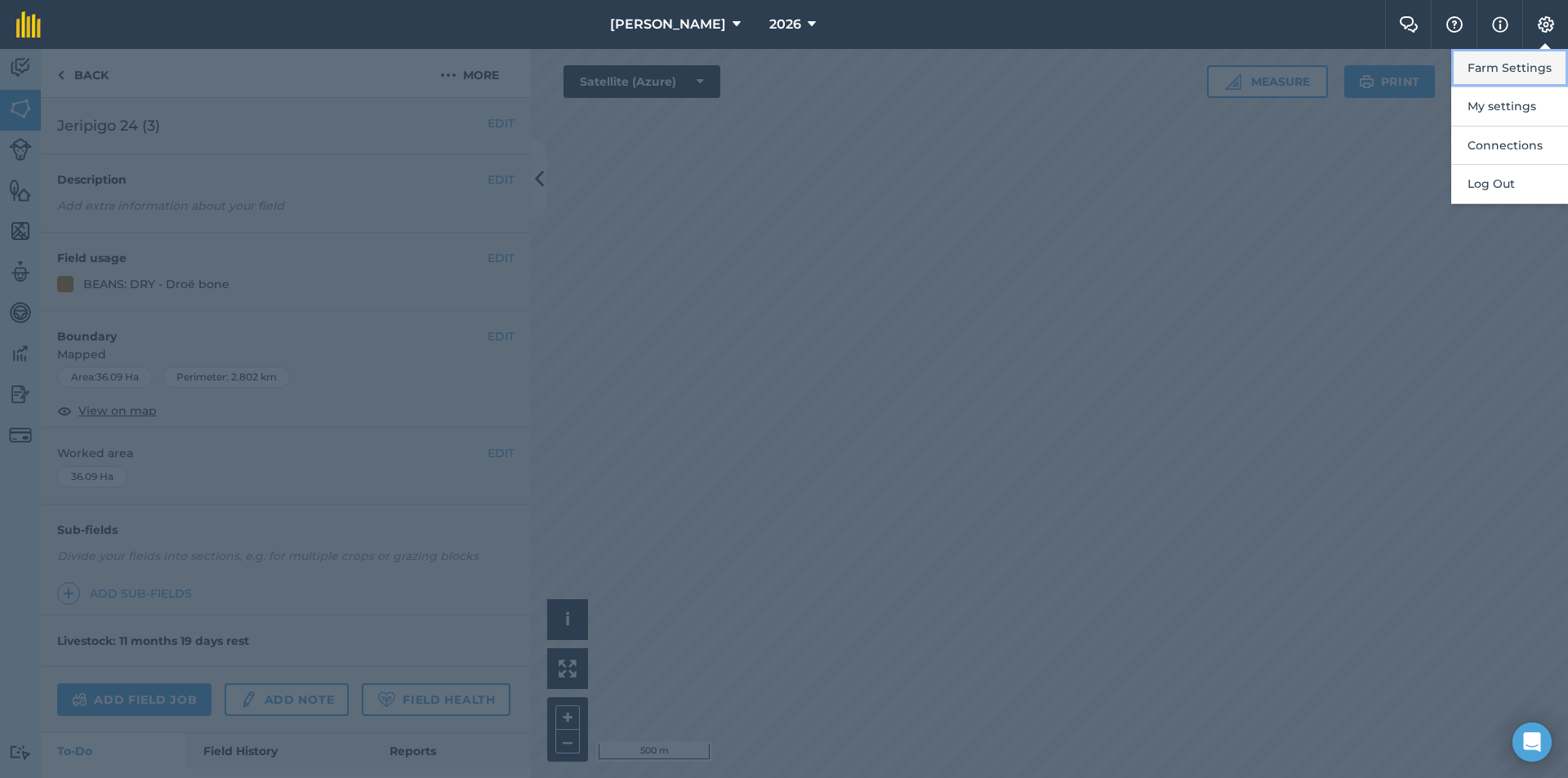
click at [1514, 62] on button "Farm Settings" at bounding box center [1509, 69] width 117 height 39
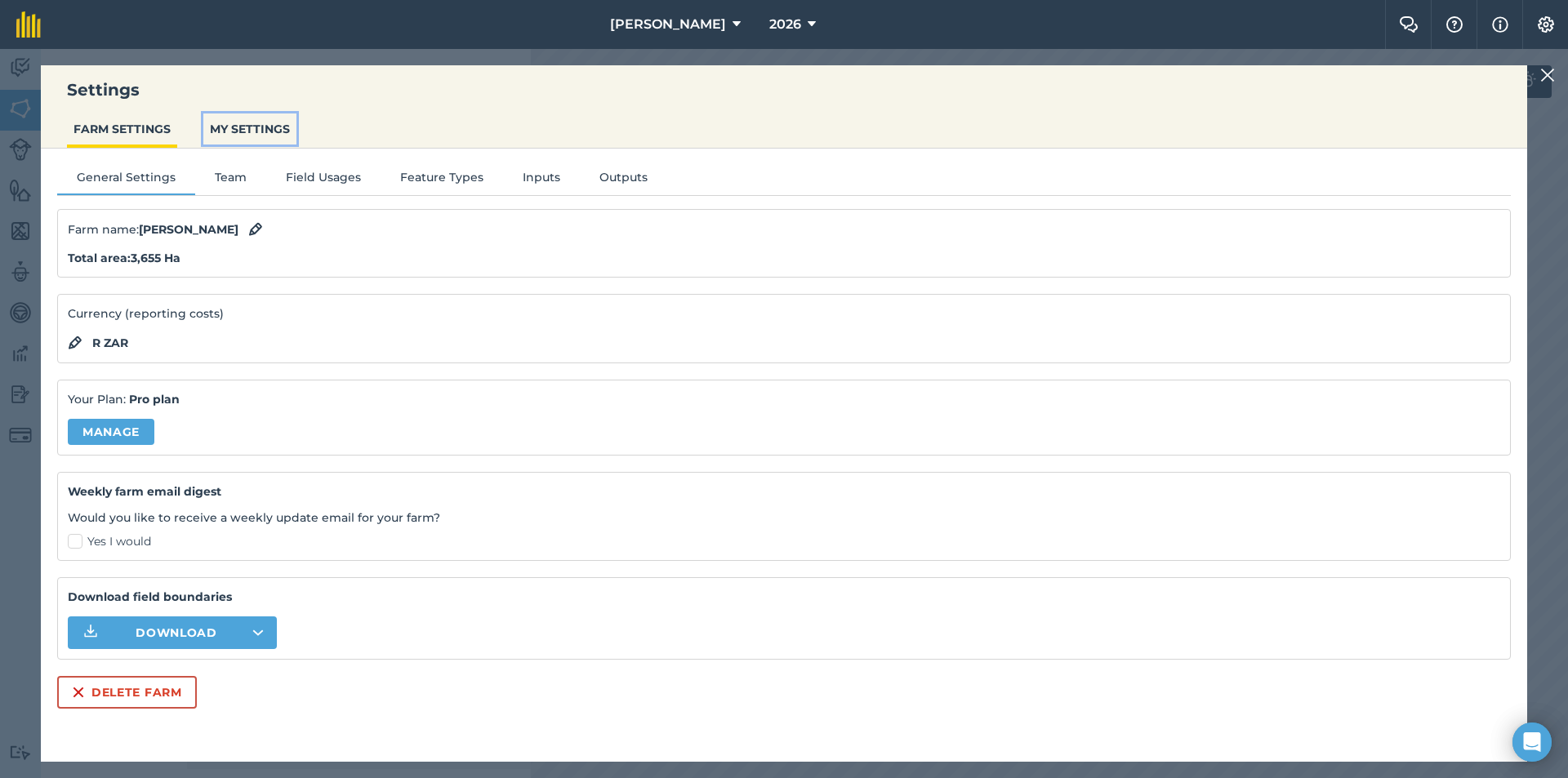
click at [264, 130] on button "MY SETTINGS" at bounding box center [250, 128] width 93 height 31
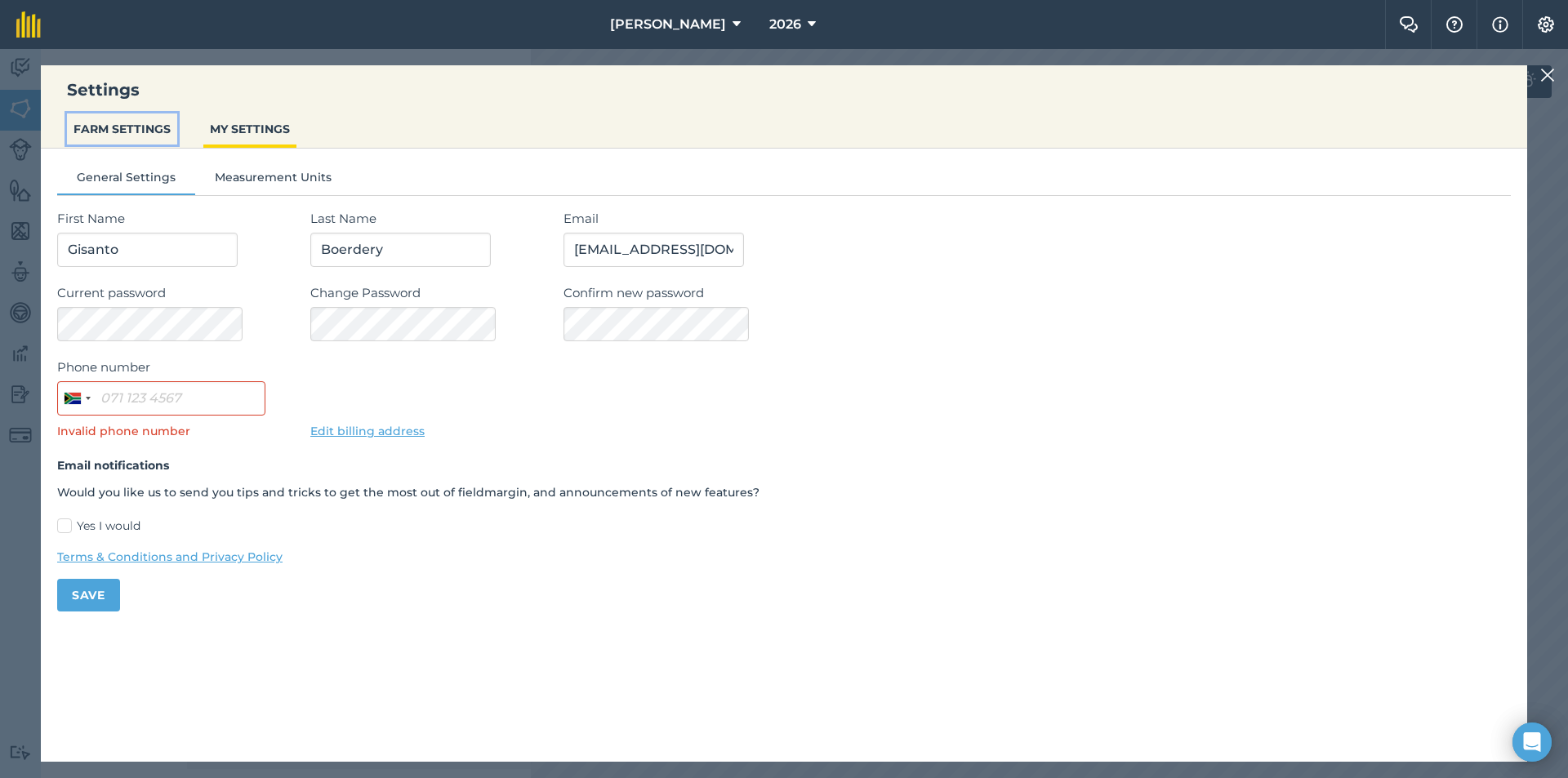
click at [135, 128] on button "FARM SETTINGS" at bounding box center [121, 128] width 110 height 31
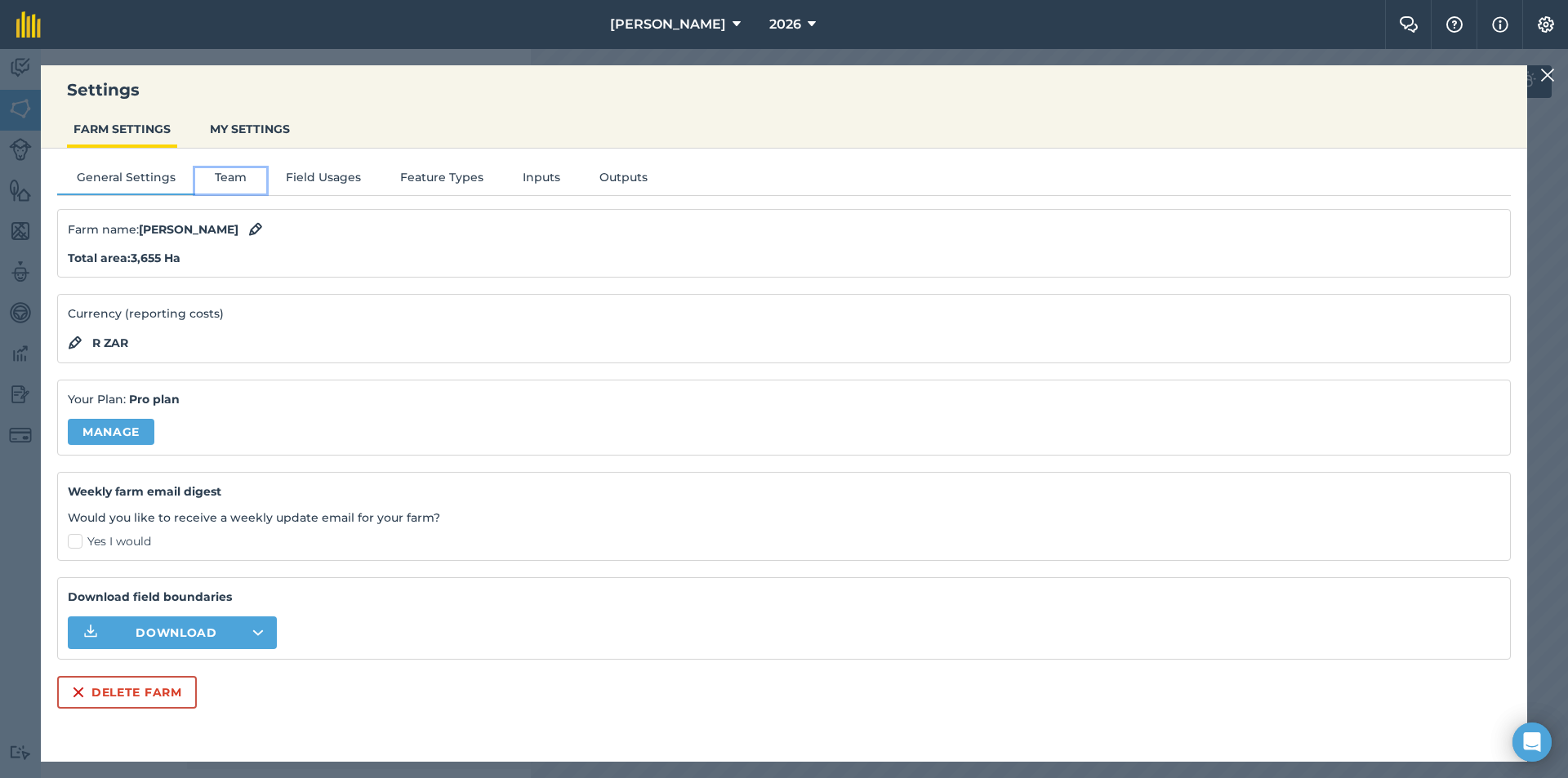
click at [221, 181] on button "Team" at bounding box center [231, 180] width 71 height 25
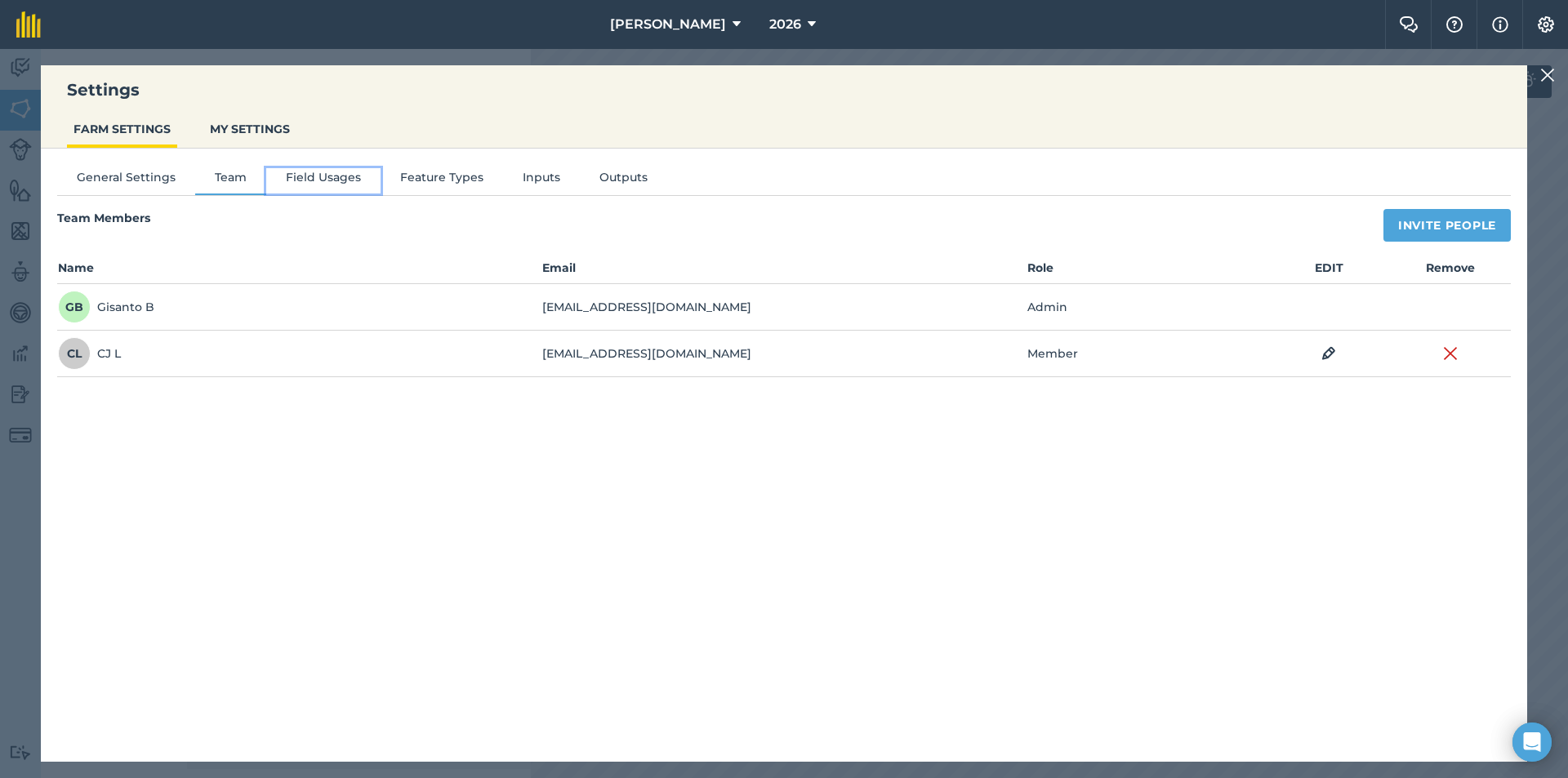
click at [323, 175] on button "Field Usages" at bounding box center [323, 180] width 114 height 25
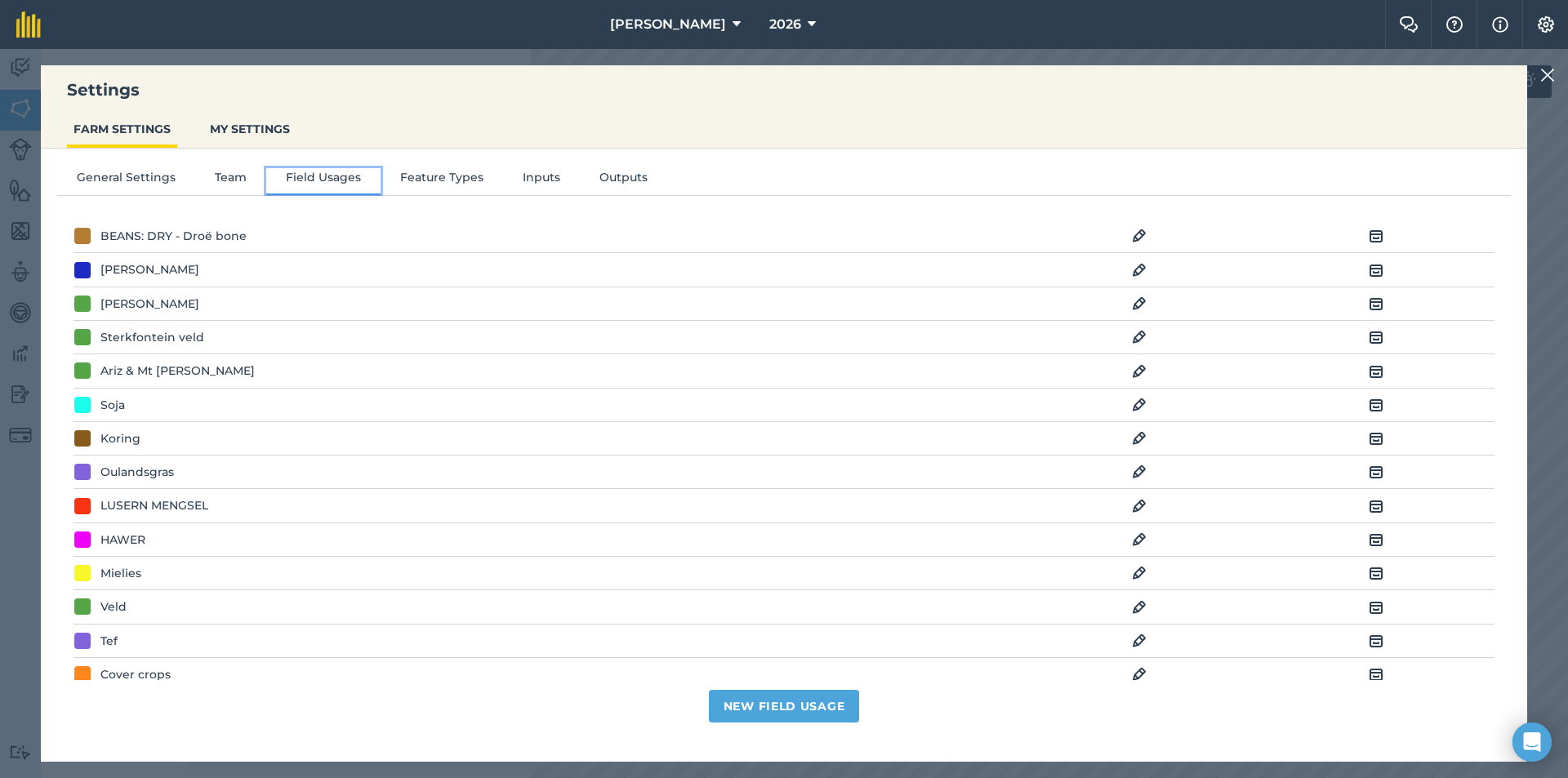
scroll to position [164, 0]
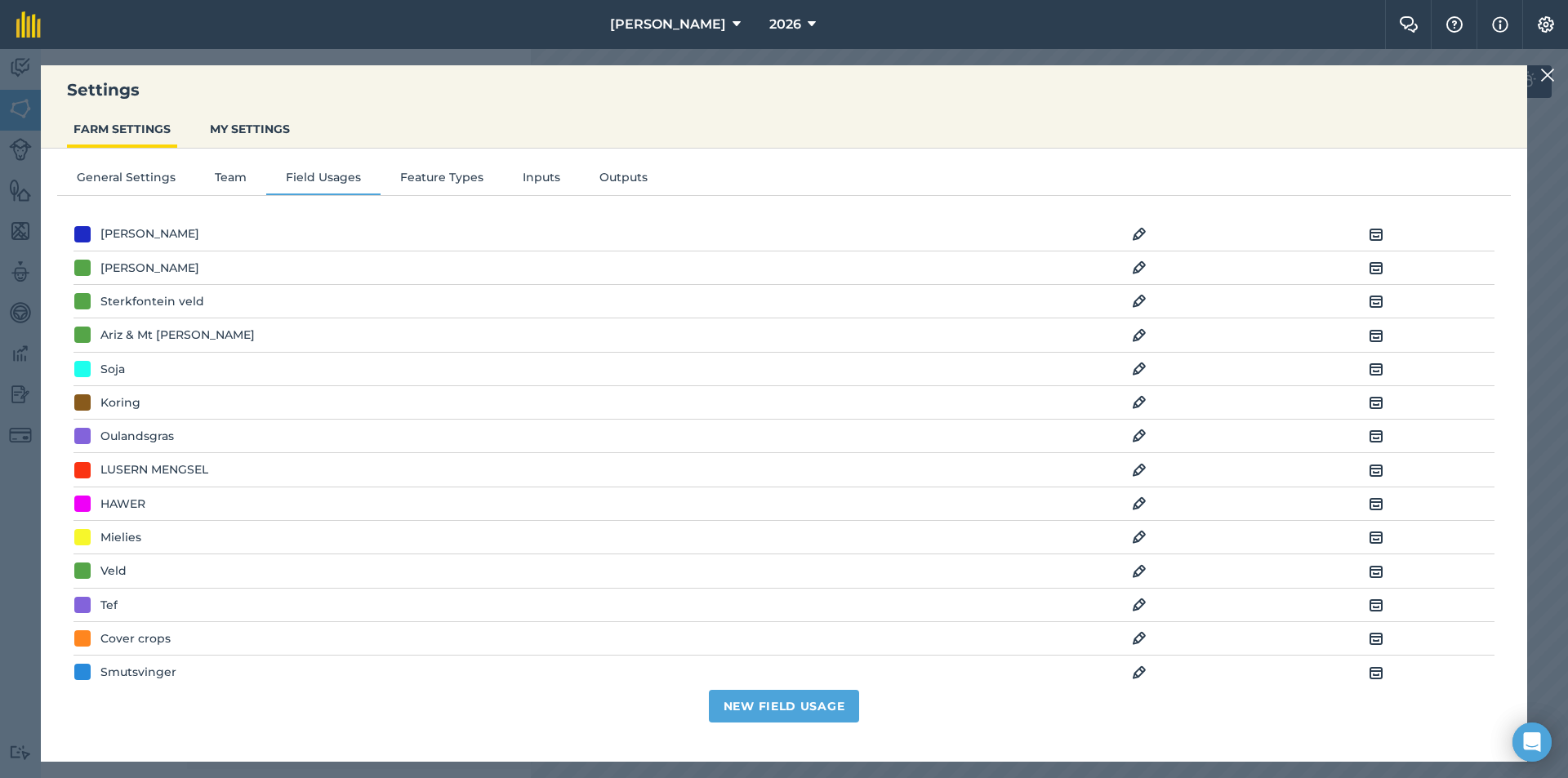
click at [110, 403] on div "Koring" at bounding box center [120, 402] width 40 height 18
click at [1132, 404] on img at bounding box center [1139, 402] width 15 height 19
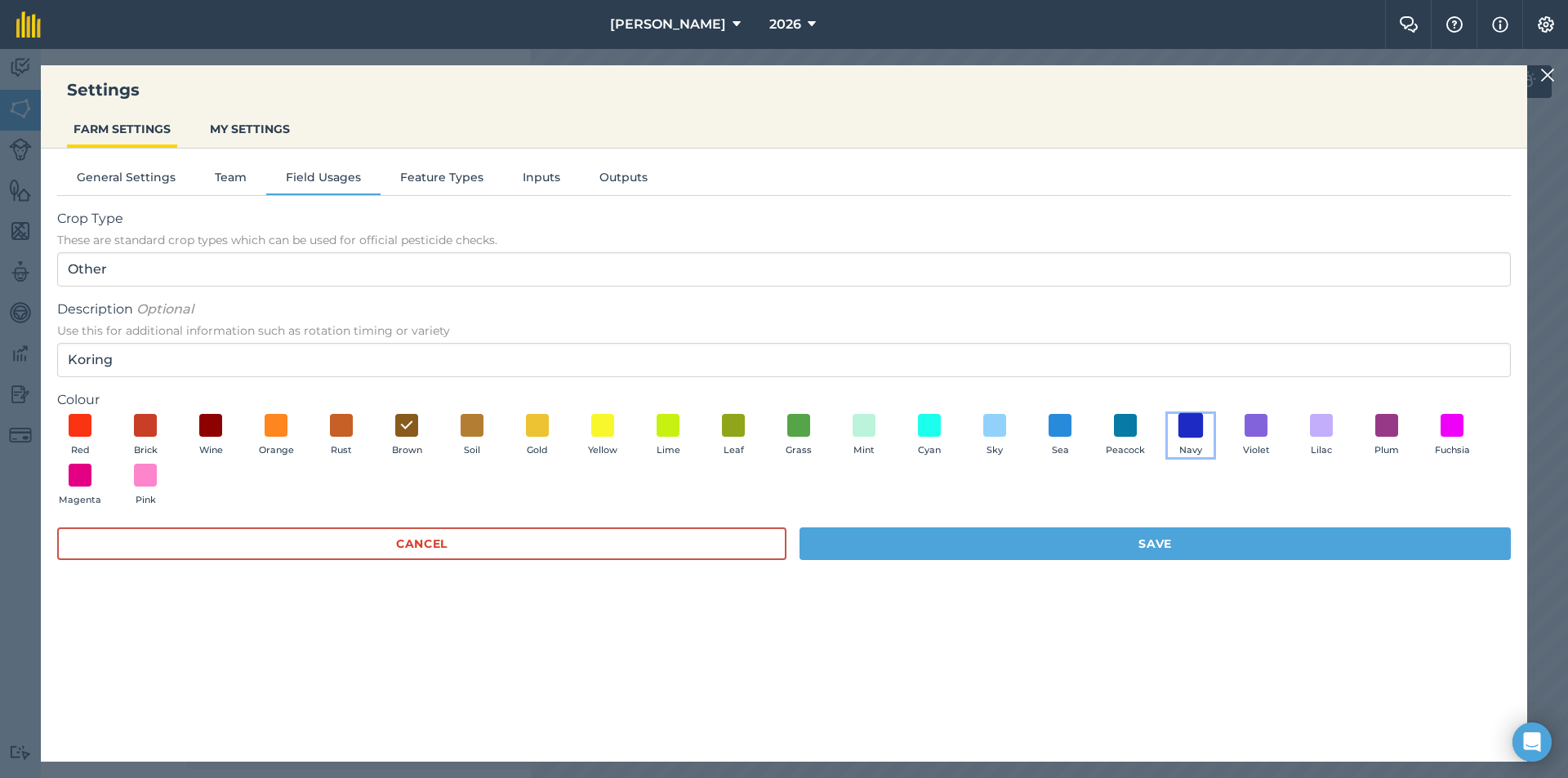
click at [1186, 426] on span at bounding box center [1191, 425] width 26 height 26
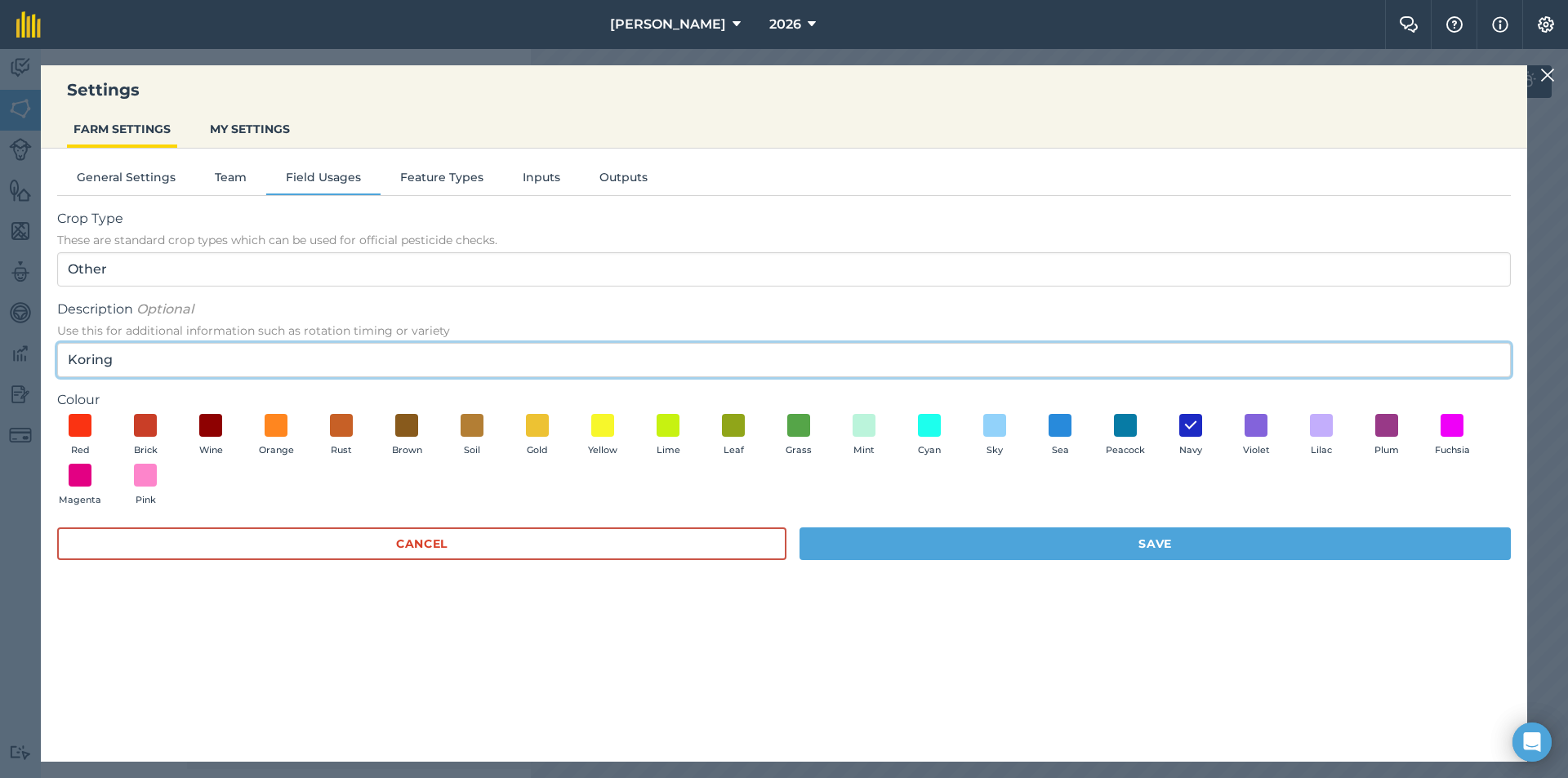
drag, startPoint x: 128, startPoint y: 353, endPoint x: 68, endPoint y: 368, distance: 61.8
click at [68, 368] on input "Koring" at bounding box center [784, 360] width 1454 height 34
type input "Aartappels"
click at [57, 414] on button "Red" at bounding box center [80, 436] width 46 height 44
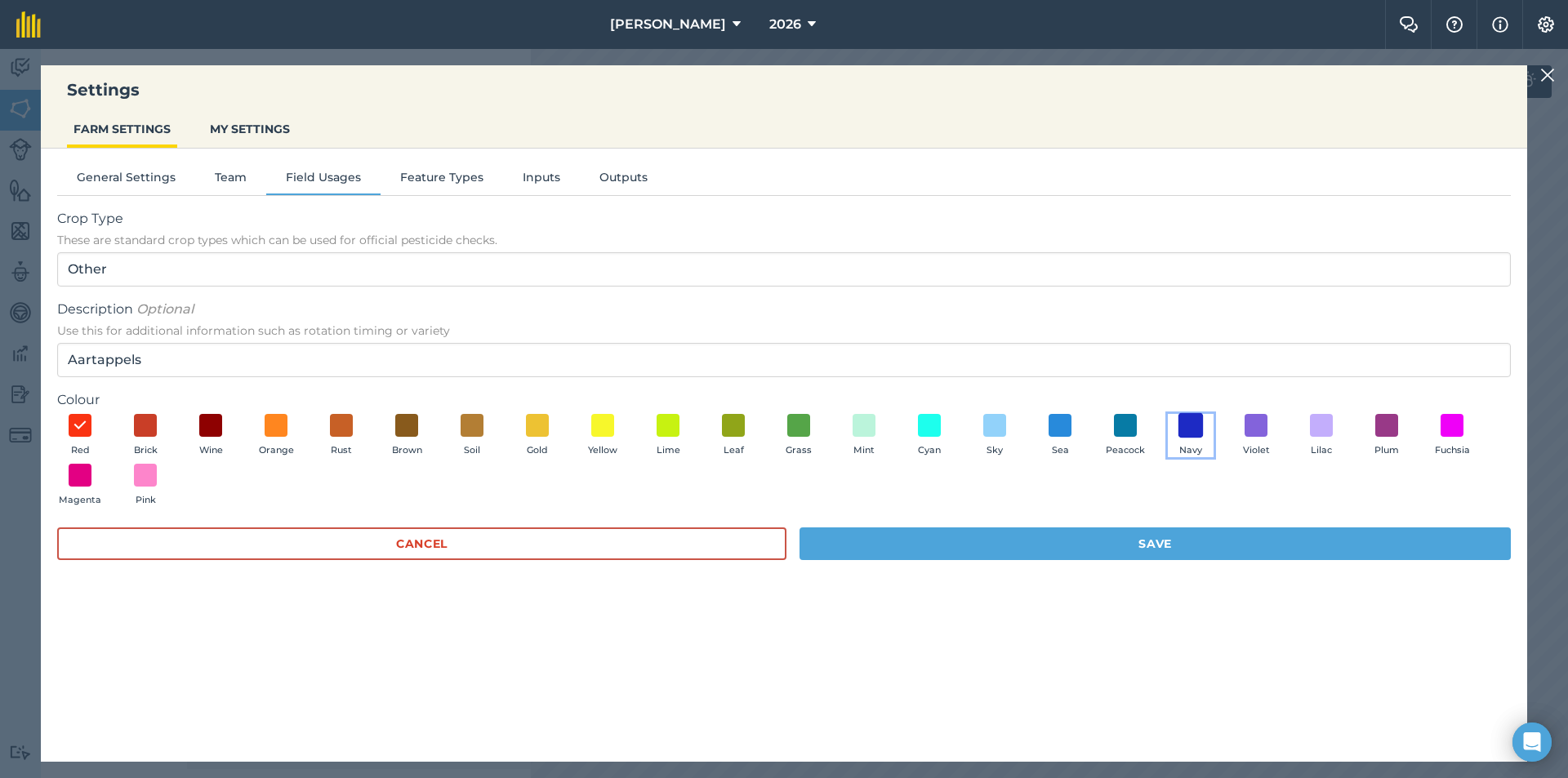
click at [1185, 426] on span at bounding box center [1191, 425] width 26 height 26
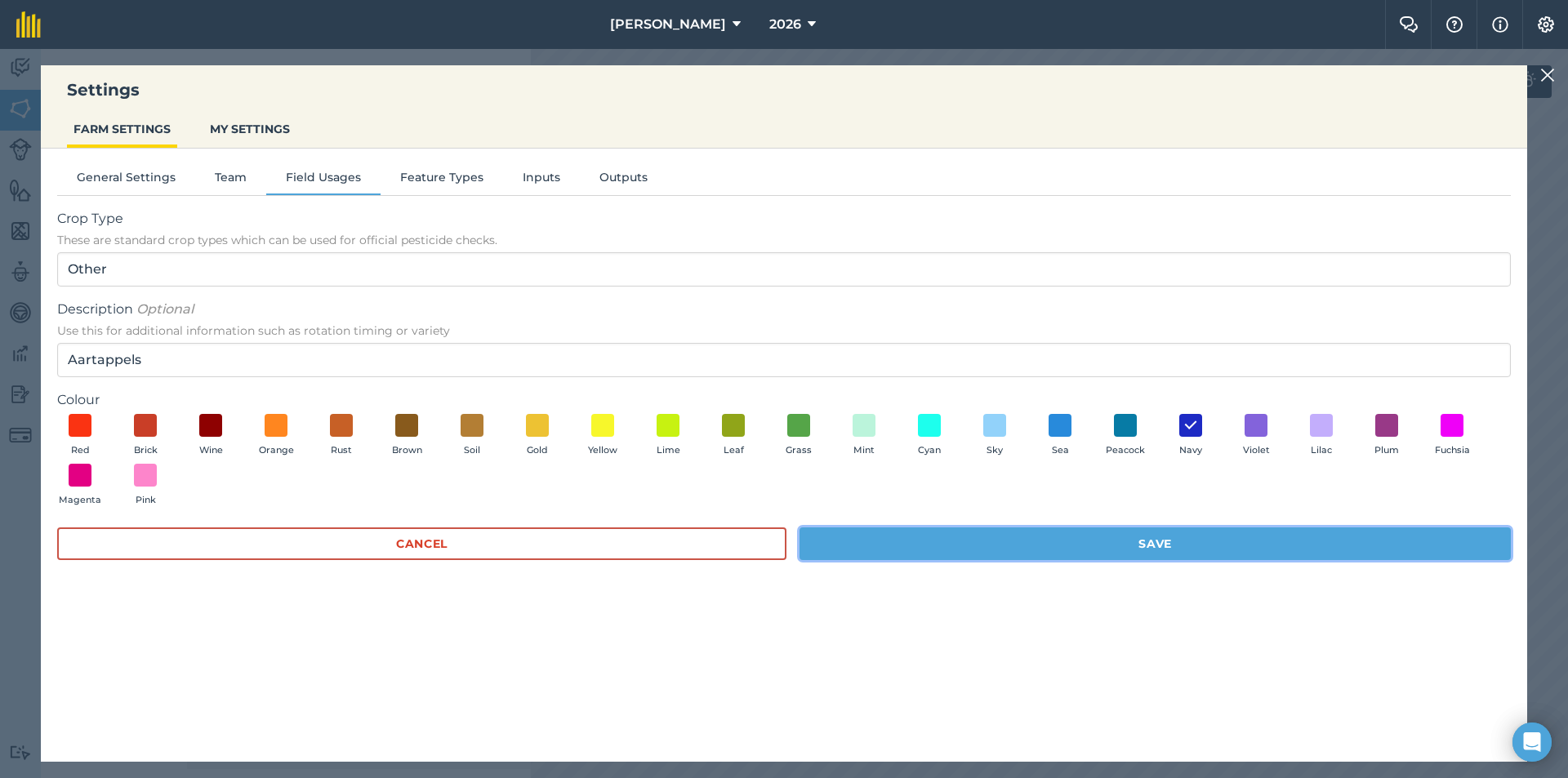
click at [1006, 547] on button "Save" at bounding box center [1154, 543] width 711 height 33
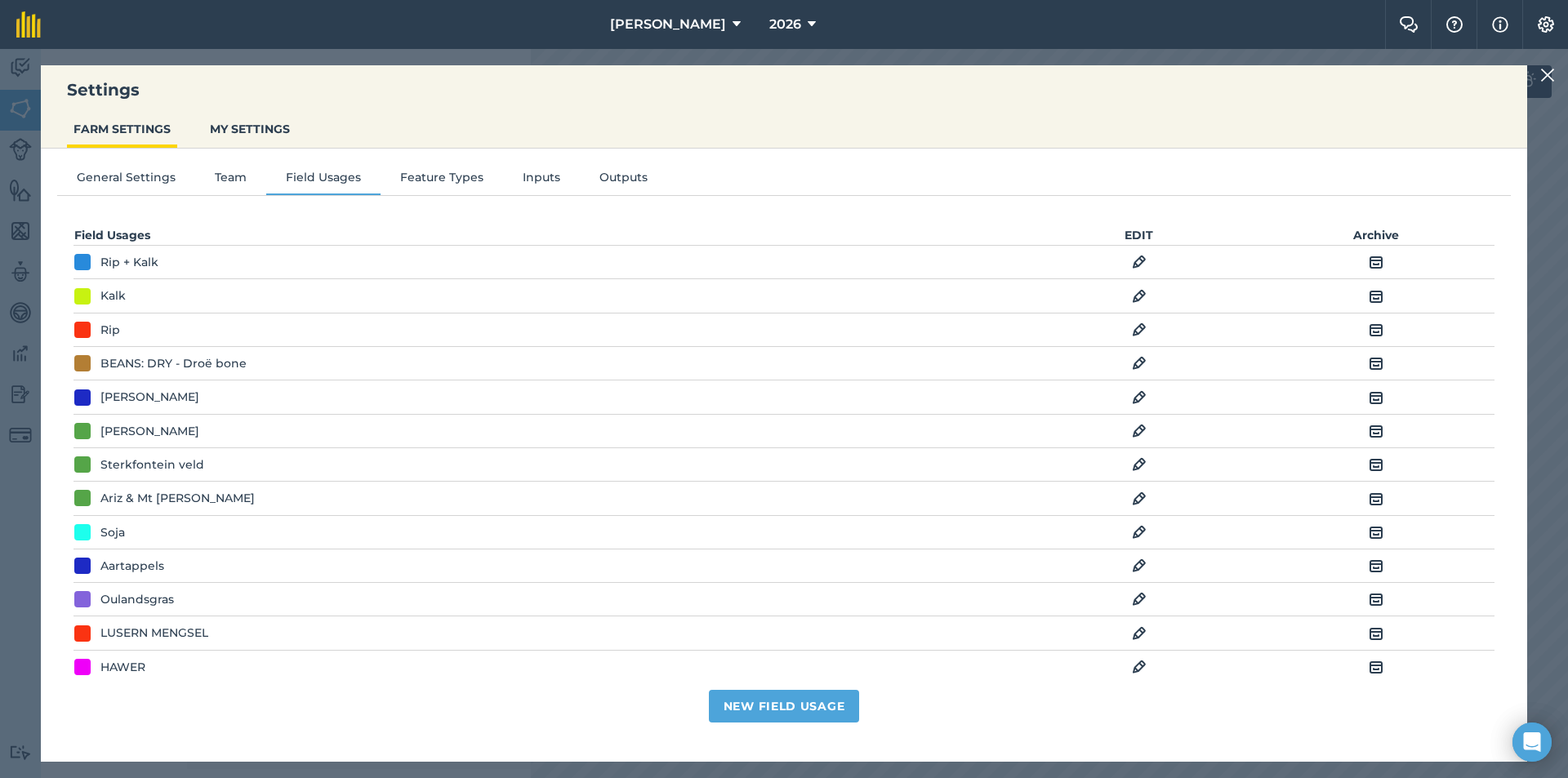
click at [159, 569] on div "Aartappels" at bounding box center [132, 566] width 63 height 18
click at [1132, 566] on img at bounding box center [1139, 566] width 15 height 19
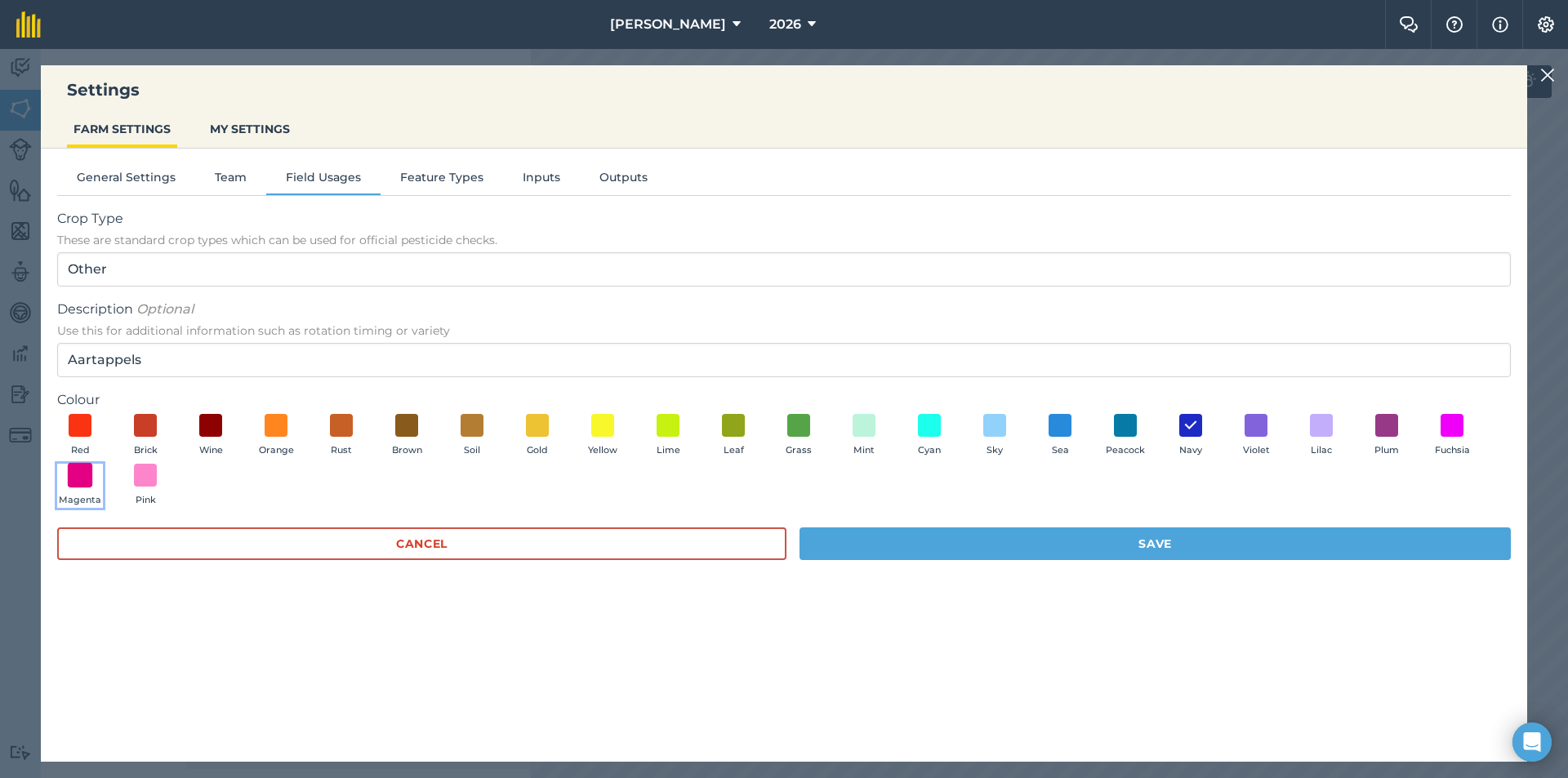
click at [84, 481] on span at bounding box center [80, 475] width 26 height 26
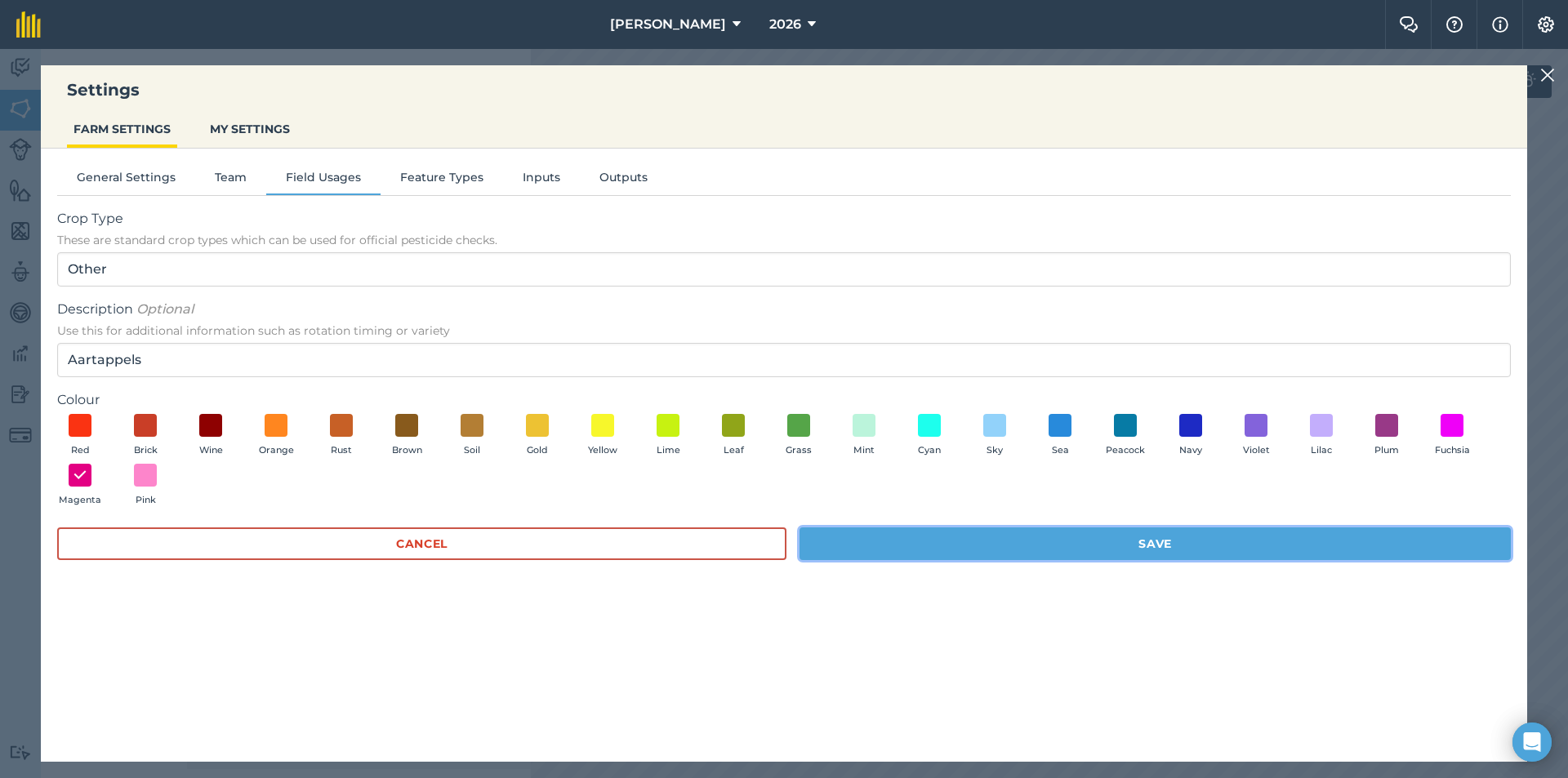
click at [1112, 549] on button "Save" at bounding box center [1154, 543] width 711 height 33
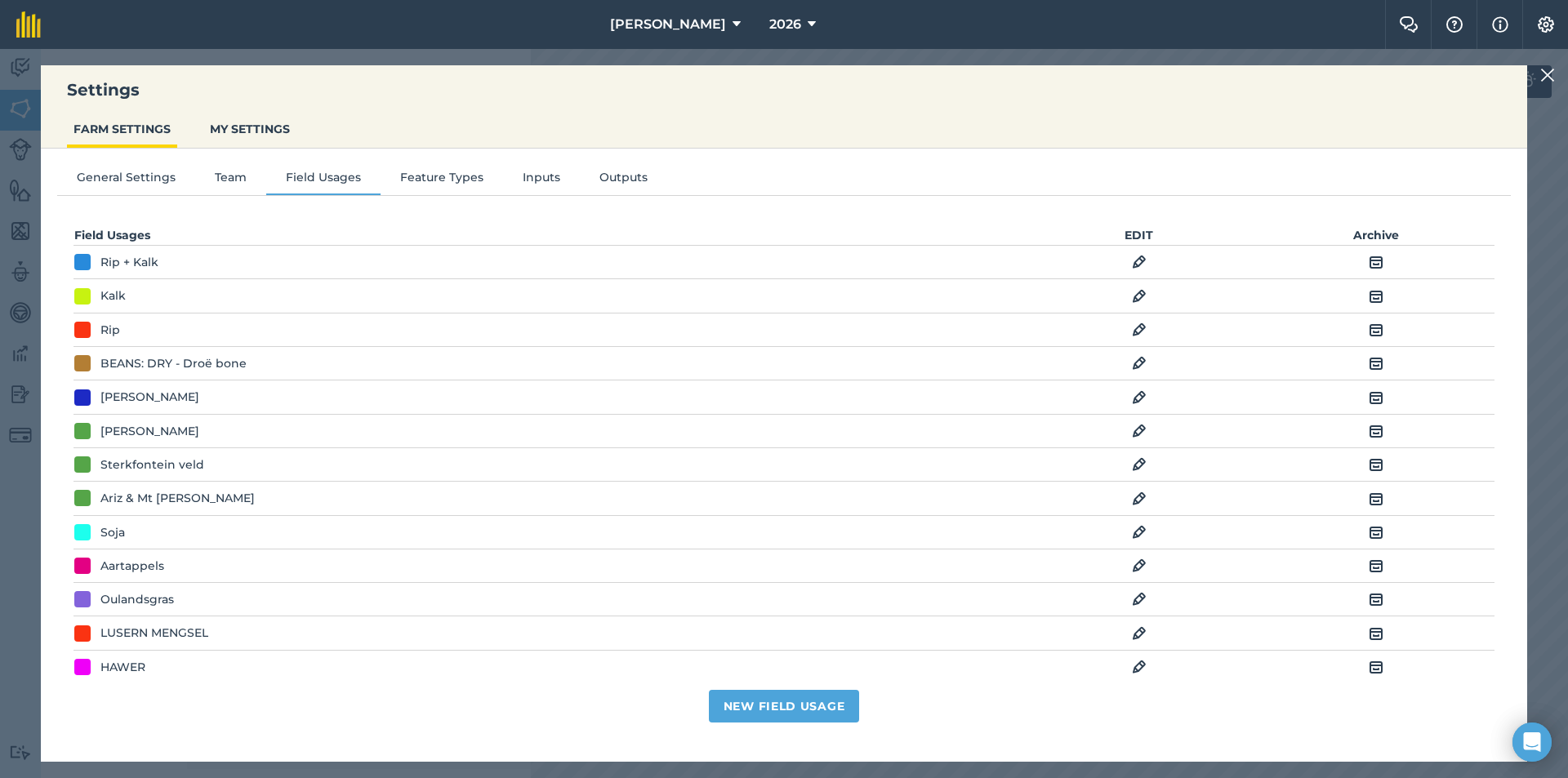
click at [1132, 668] on img at bounding box center [1139, 667] width 15 height 19
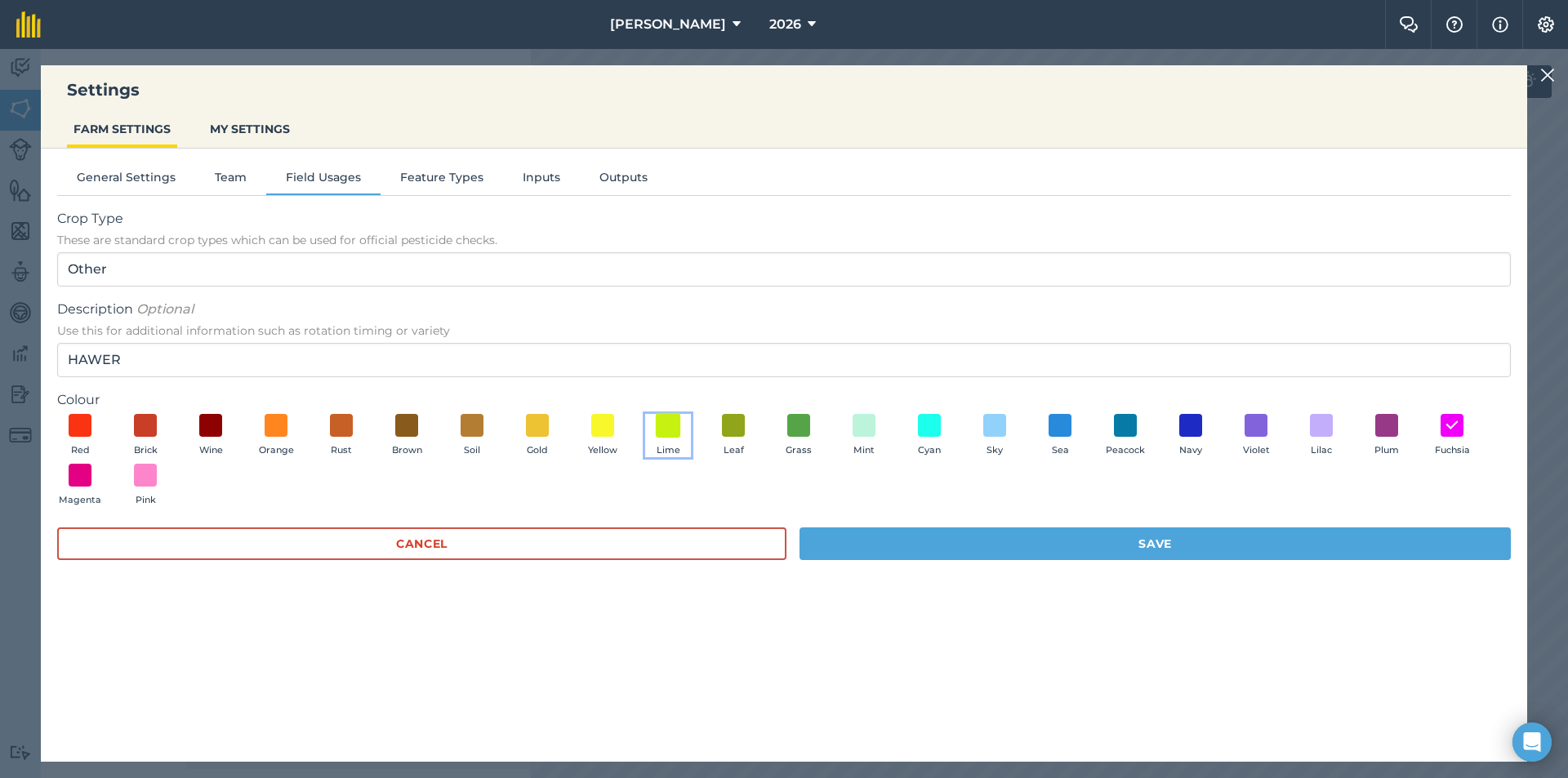
click at [672, 429] on span at bounding box center [668, 425] width 26 height 26
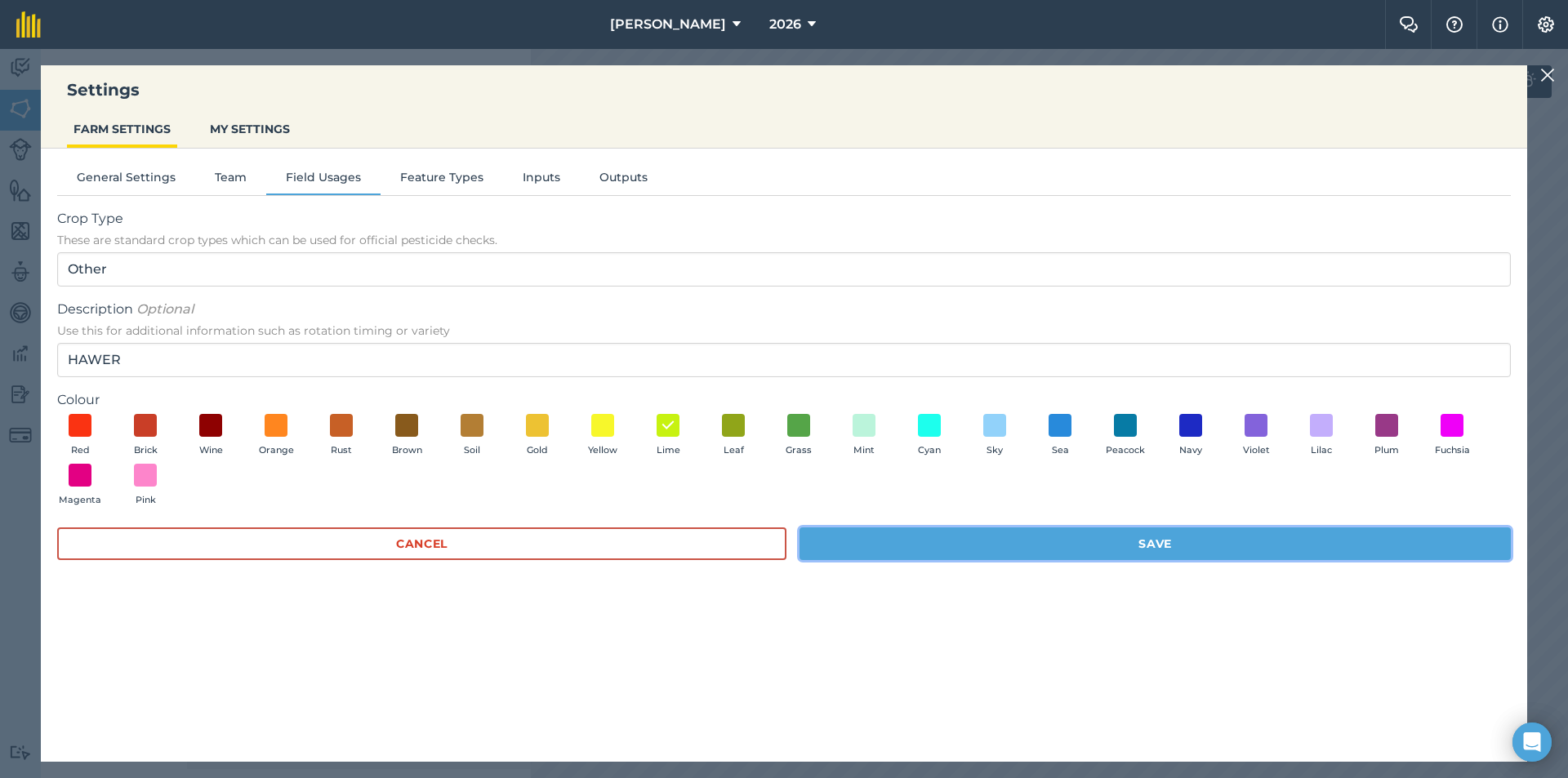
click at [1094, 544] on button "Save" at bounding box center [1154, 543] width 711 height 33
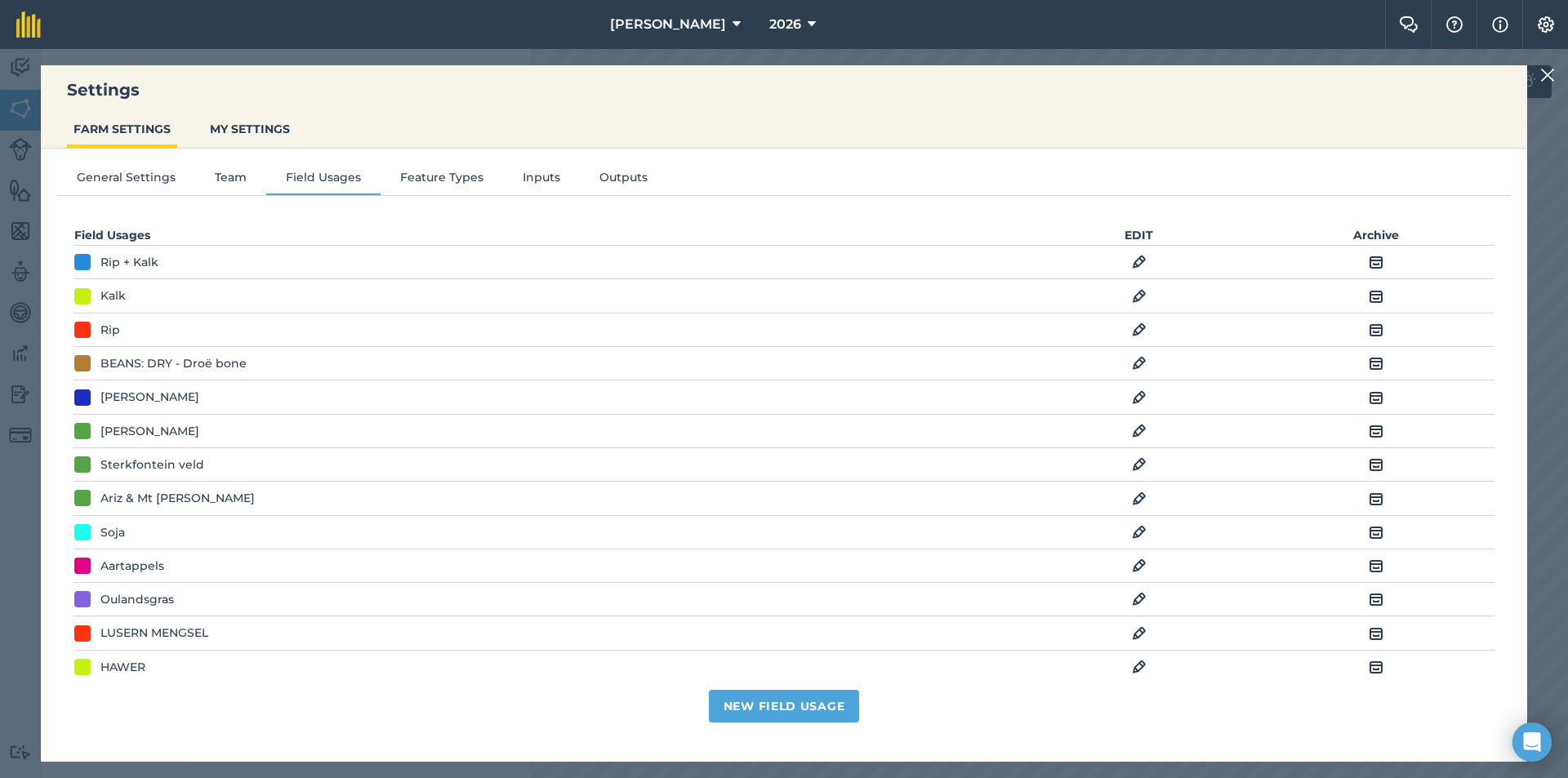
click at [1137, 663] on img at bounding box center [1139, 667] width 15 height 19
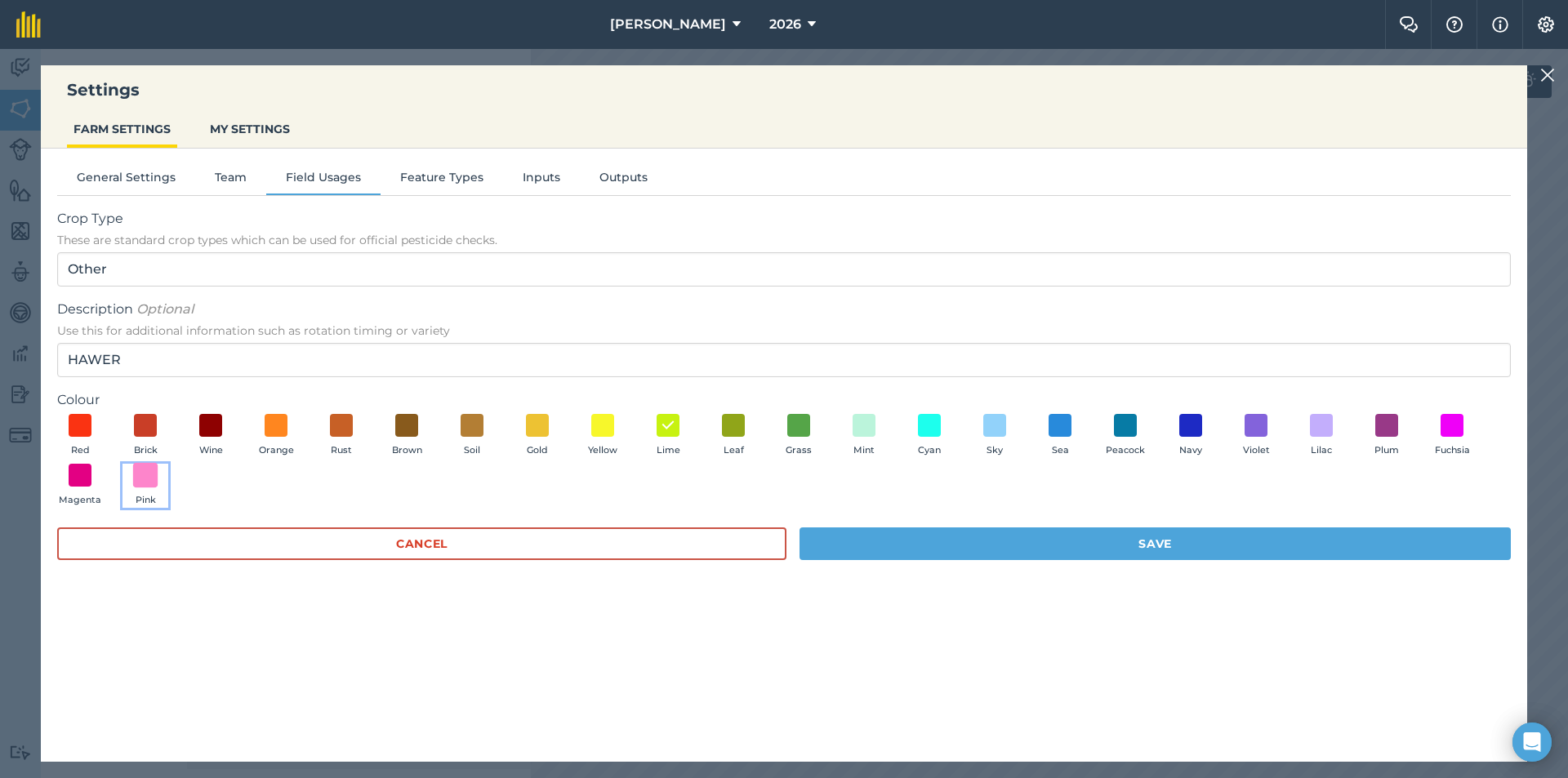
click at [138, 471] on span at bounding box center [145, 475] width 26 height 26
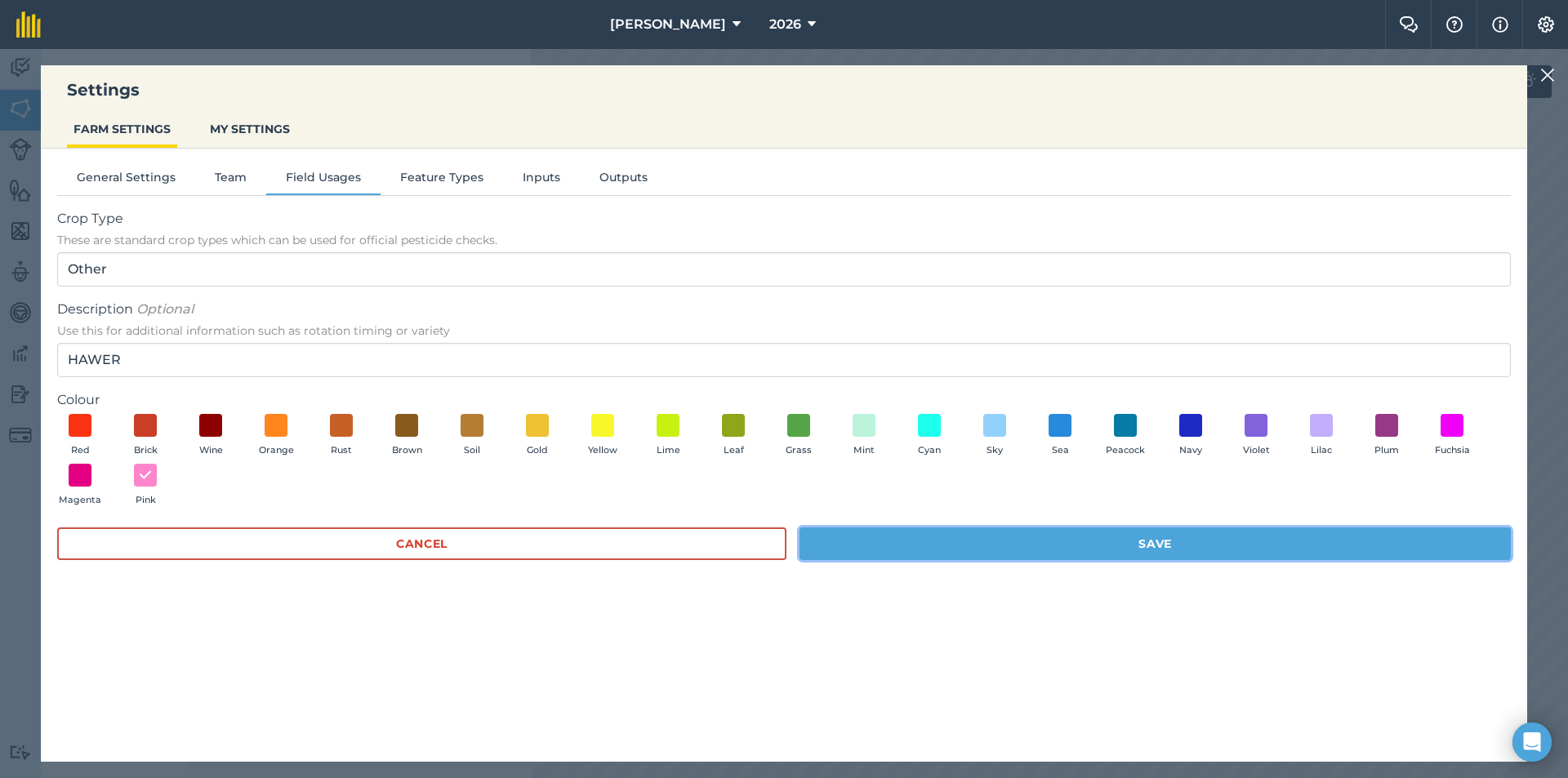
click at [980, 548] on button "Save" at bounding box center [1154, 543] width 711 height 33
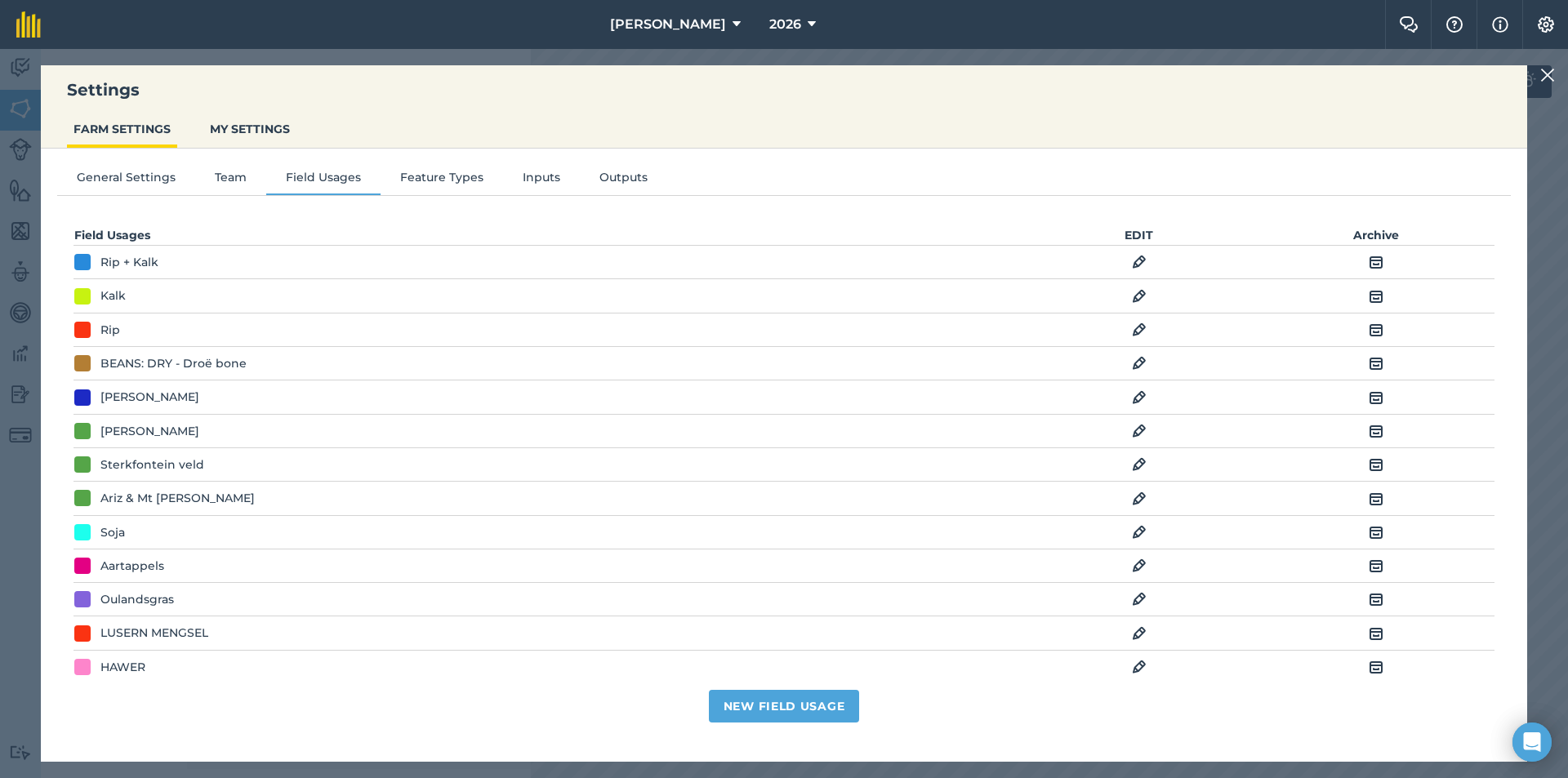
click at [1542, 70] on img at bounding box center [1547, 75] width 15 height 19
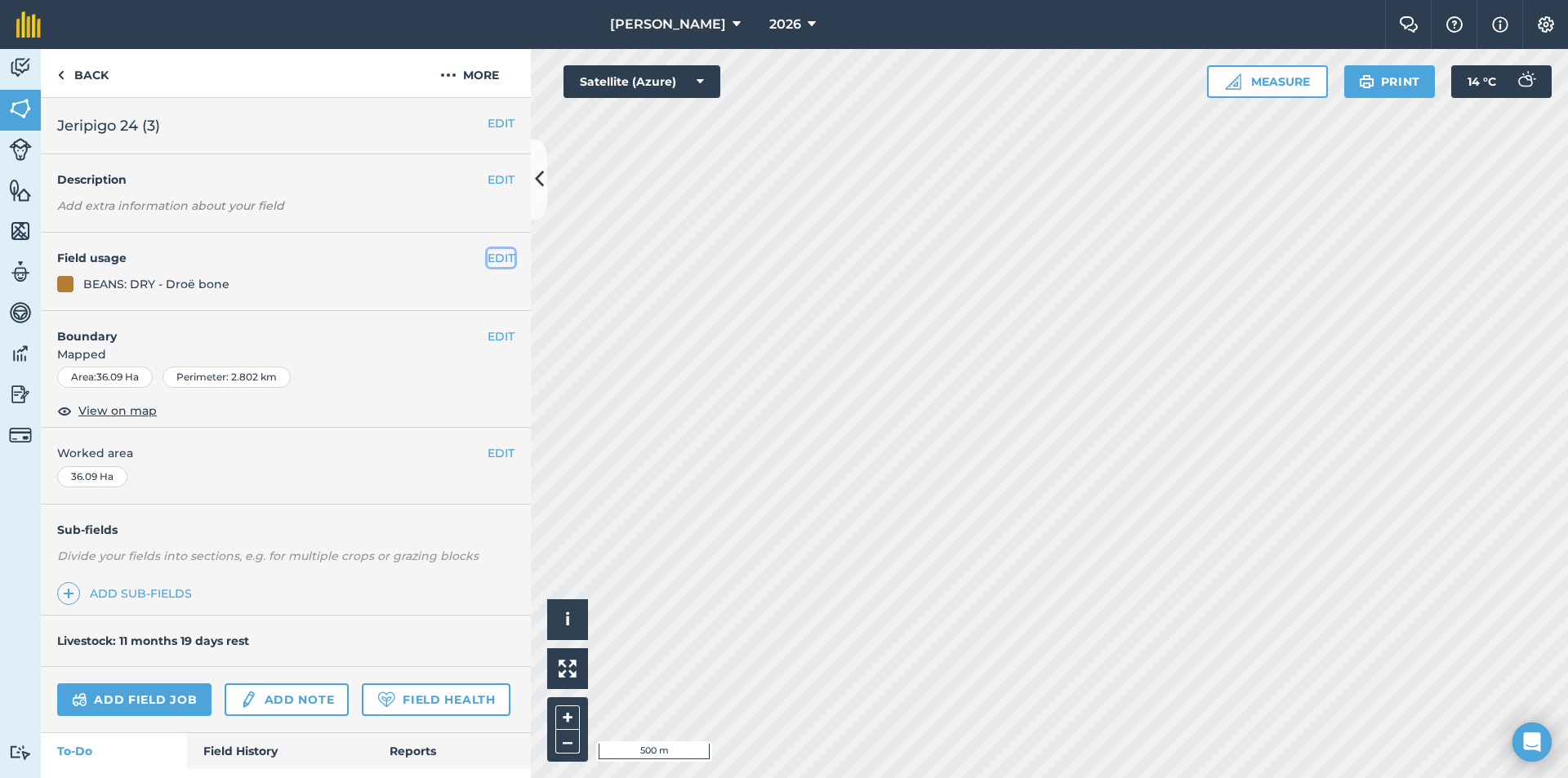
click at [493, 253] on button "EDIT" at bounding box center [501, 258] width 27 height 18
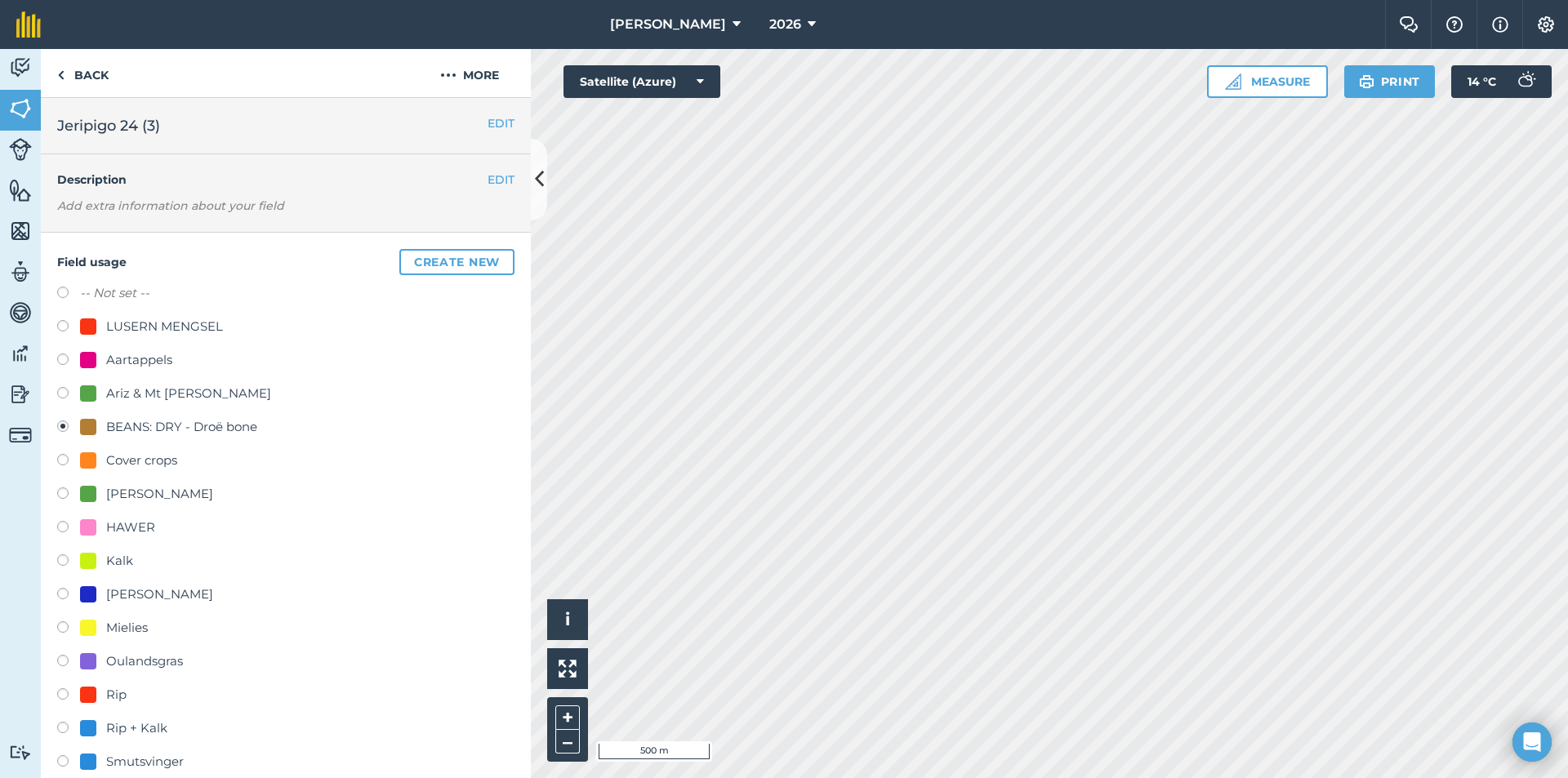
click at [119, 353] on div "Aartappels" at bounding box center [139, 360] width 66 height 19
radio input "true"
radio input "false"
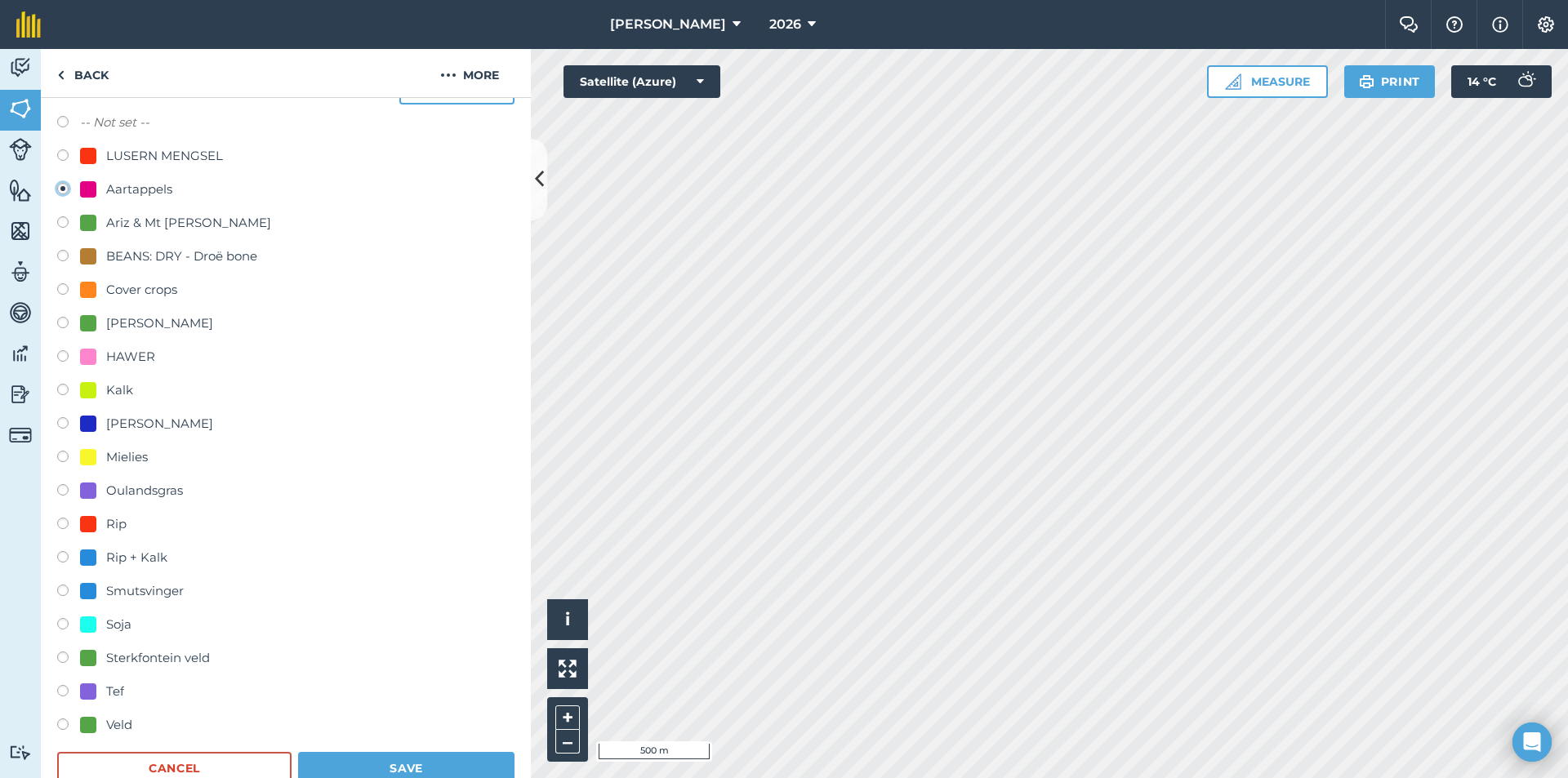
scroll to position [327, 0]
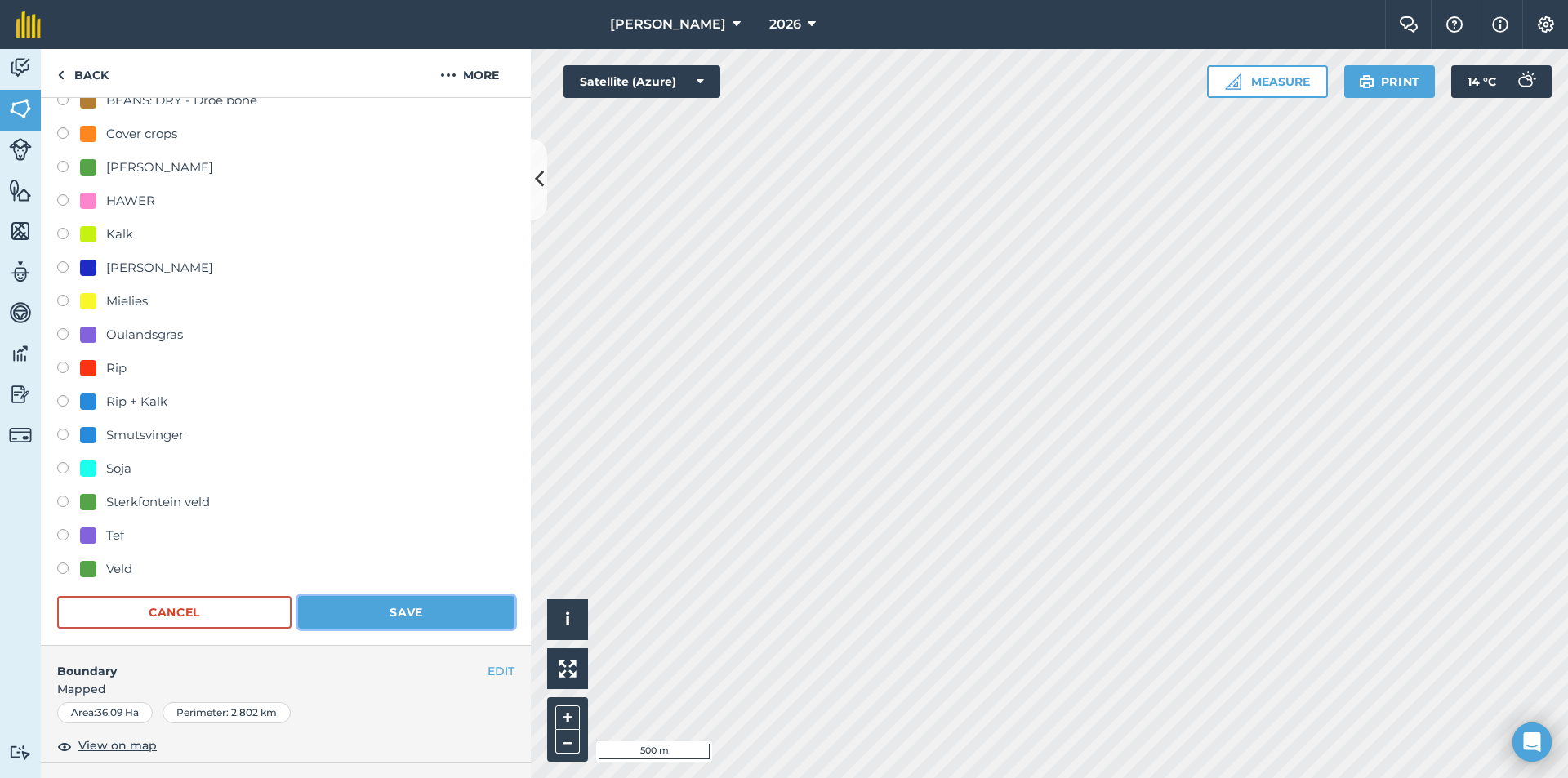
click at [374, 610] on button "Save" at bounding box center [407, 612] width 216 height 33
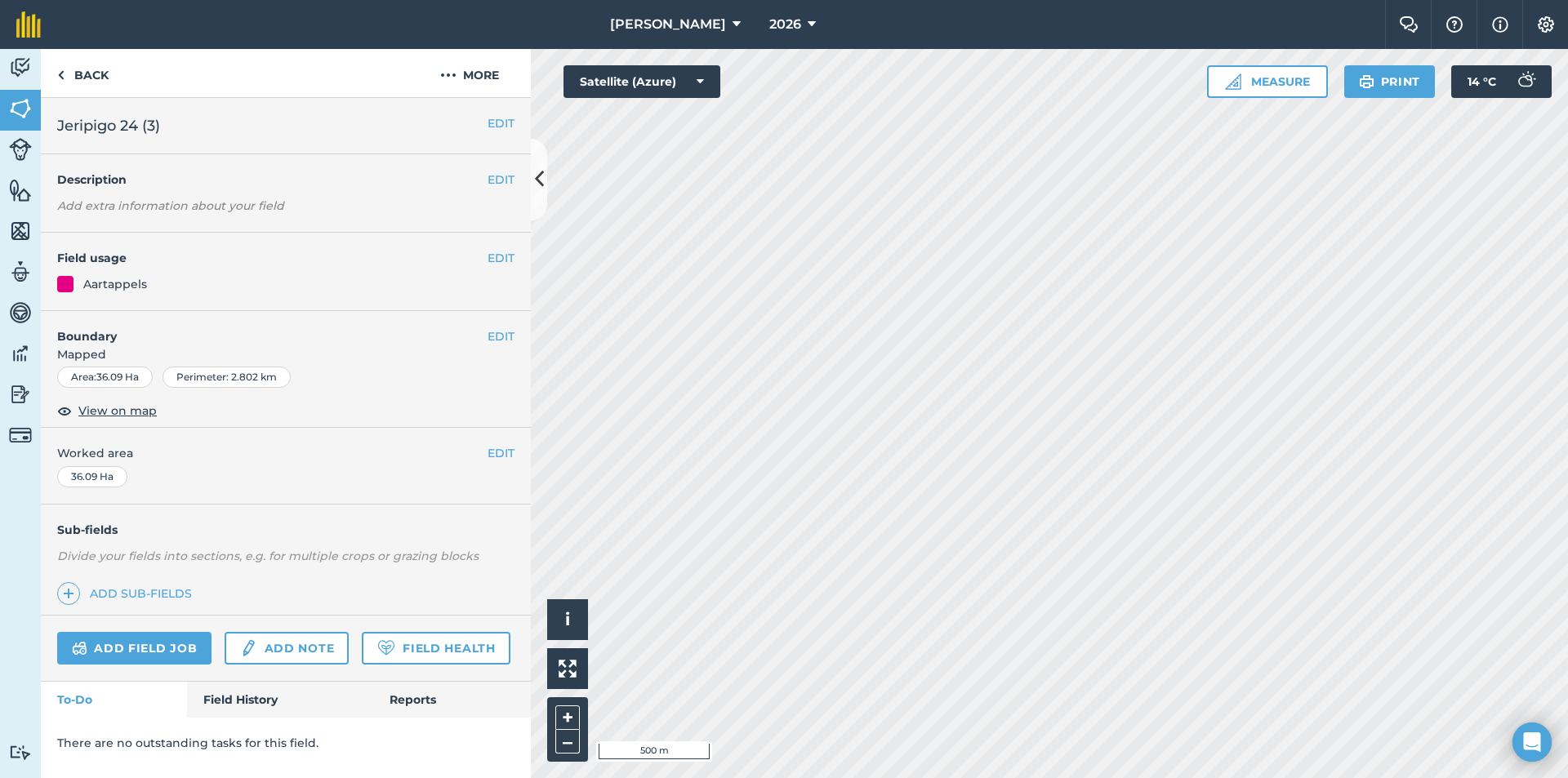
scroll to position [0, 0]
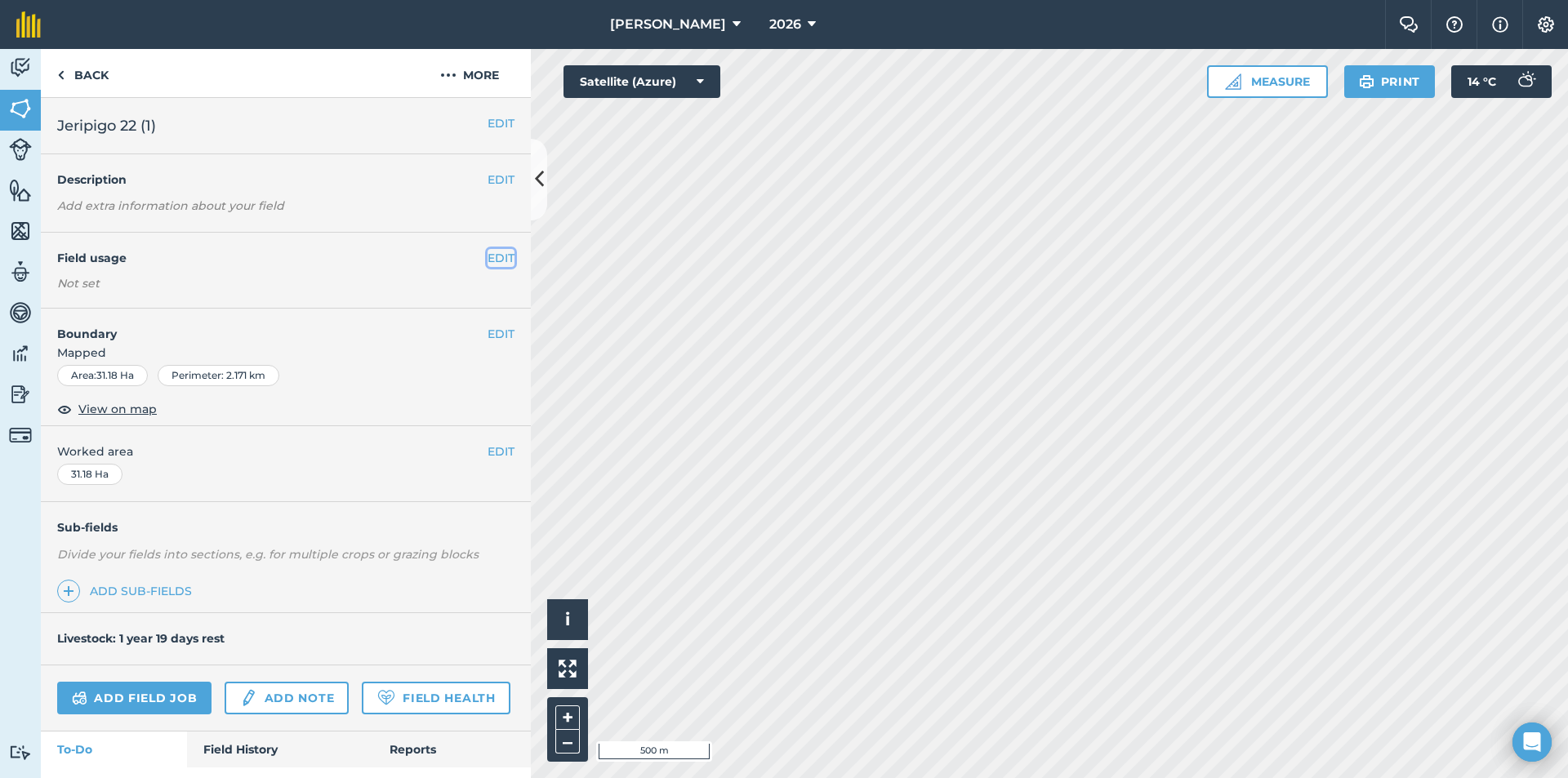
click at [495, 253] on button "EDIT" at bounding box center [501, 258] width 27 height 18
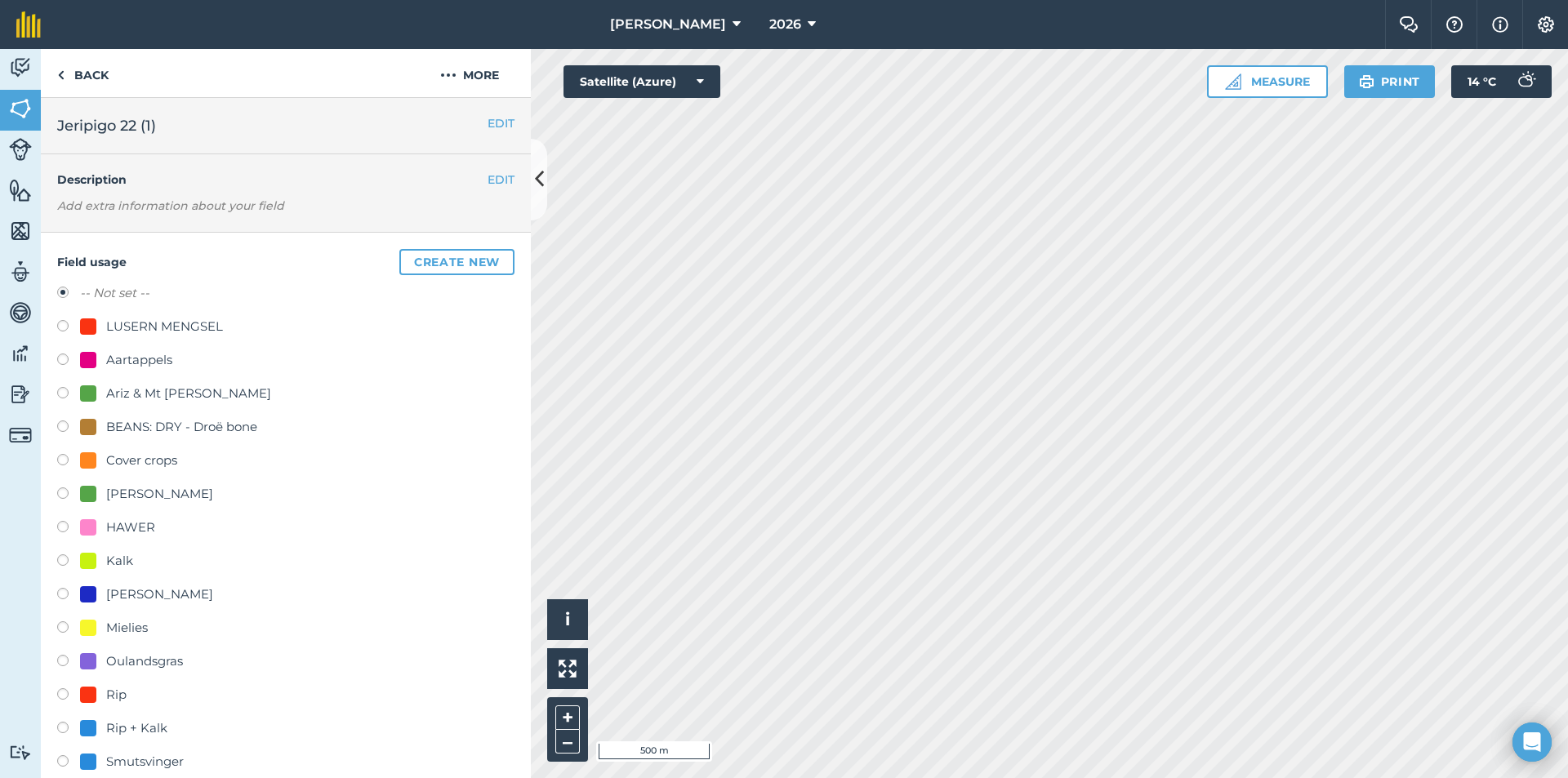
click at [155, 360] on div "Aartappels" at bounding box center [139, 360] width 66 height 19
radio input "true"
radio input "false"
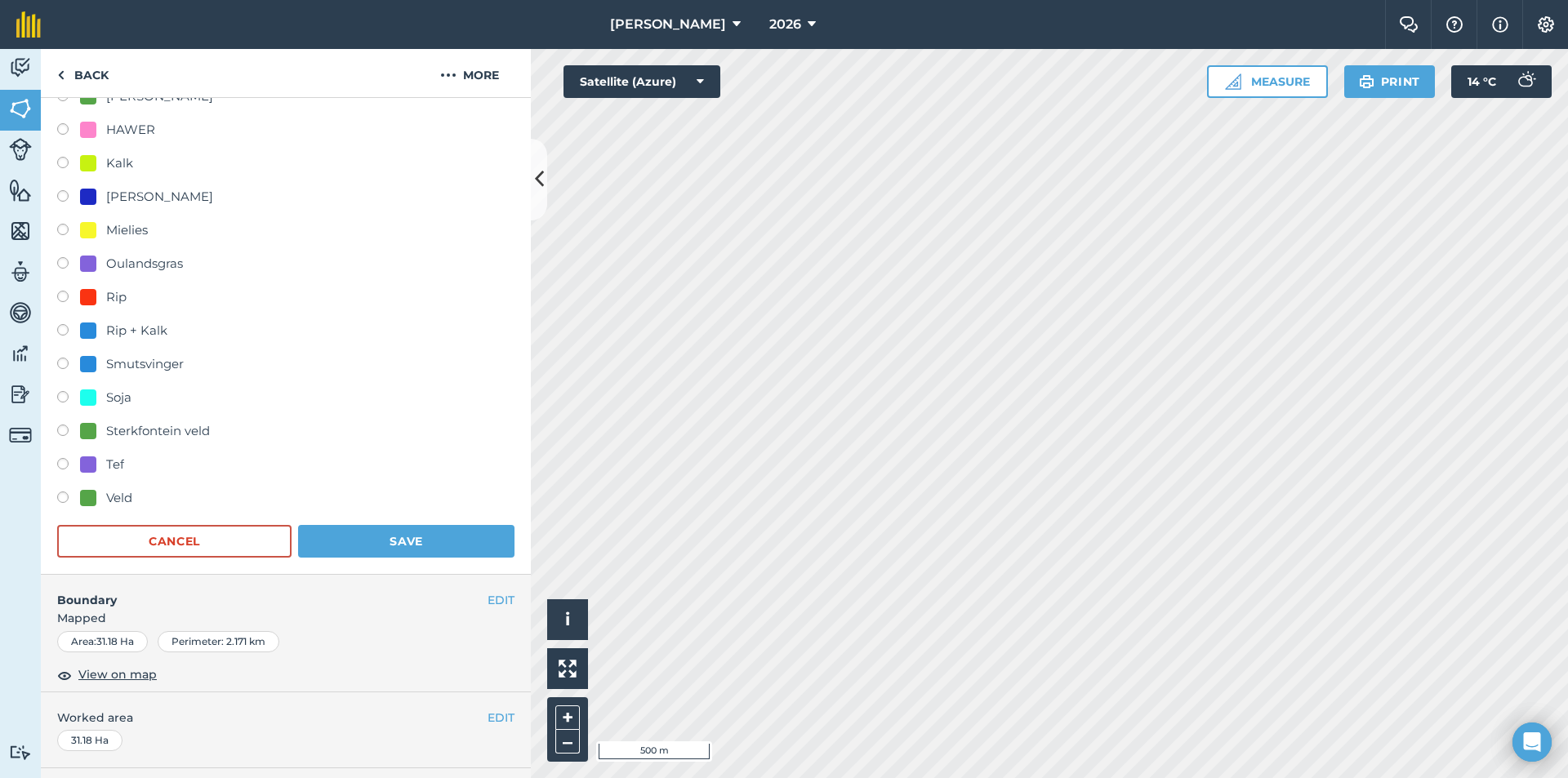
scroll to position [408, 0]
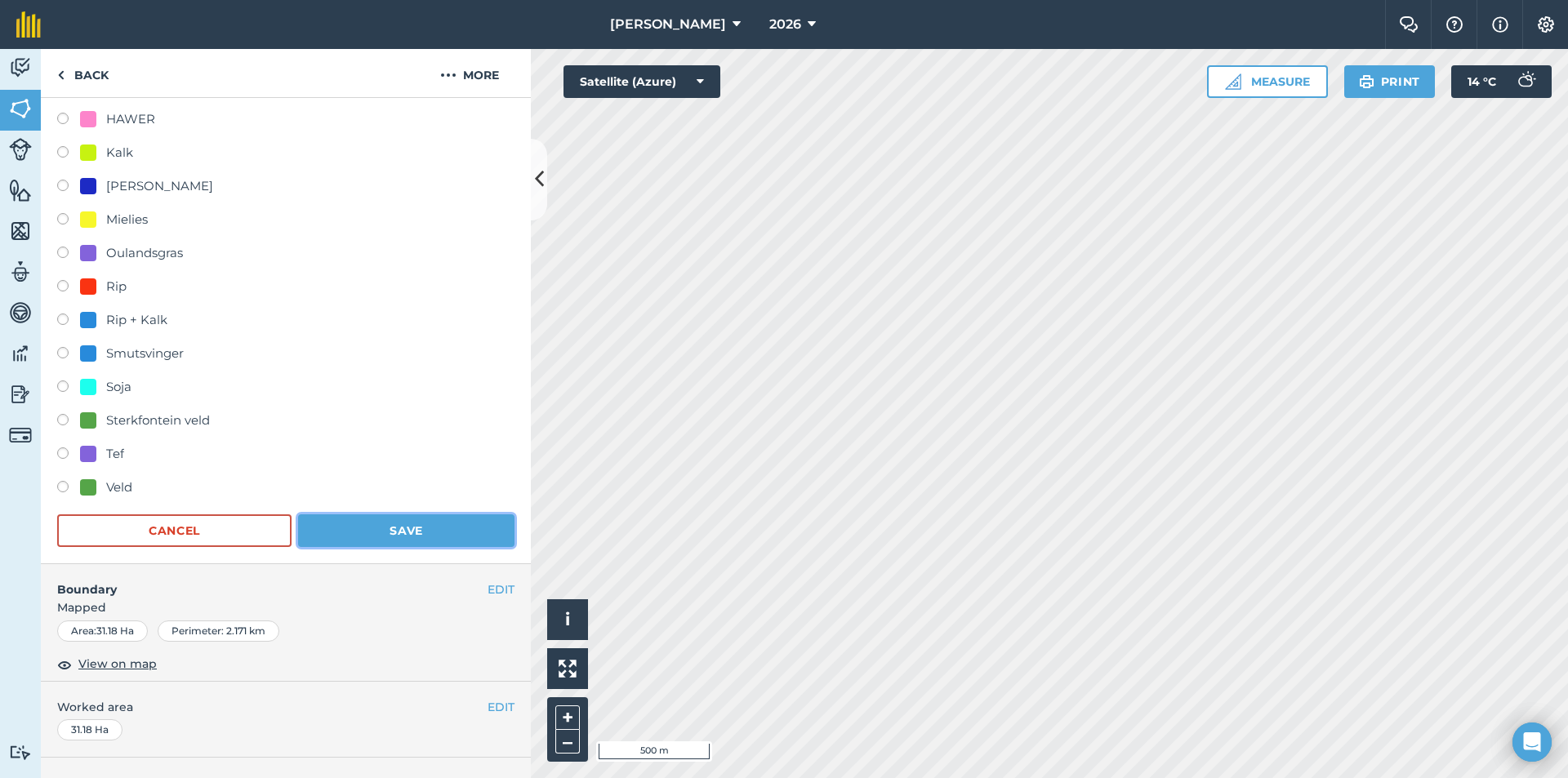
click at [370, 523] on button "Save" at bounding box center [407, 531] width 216 height 33
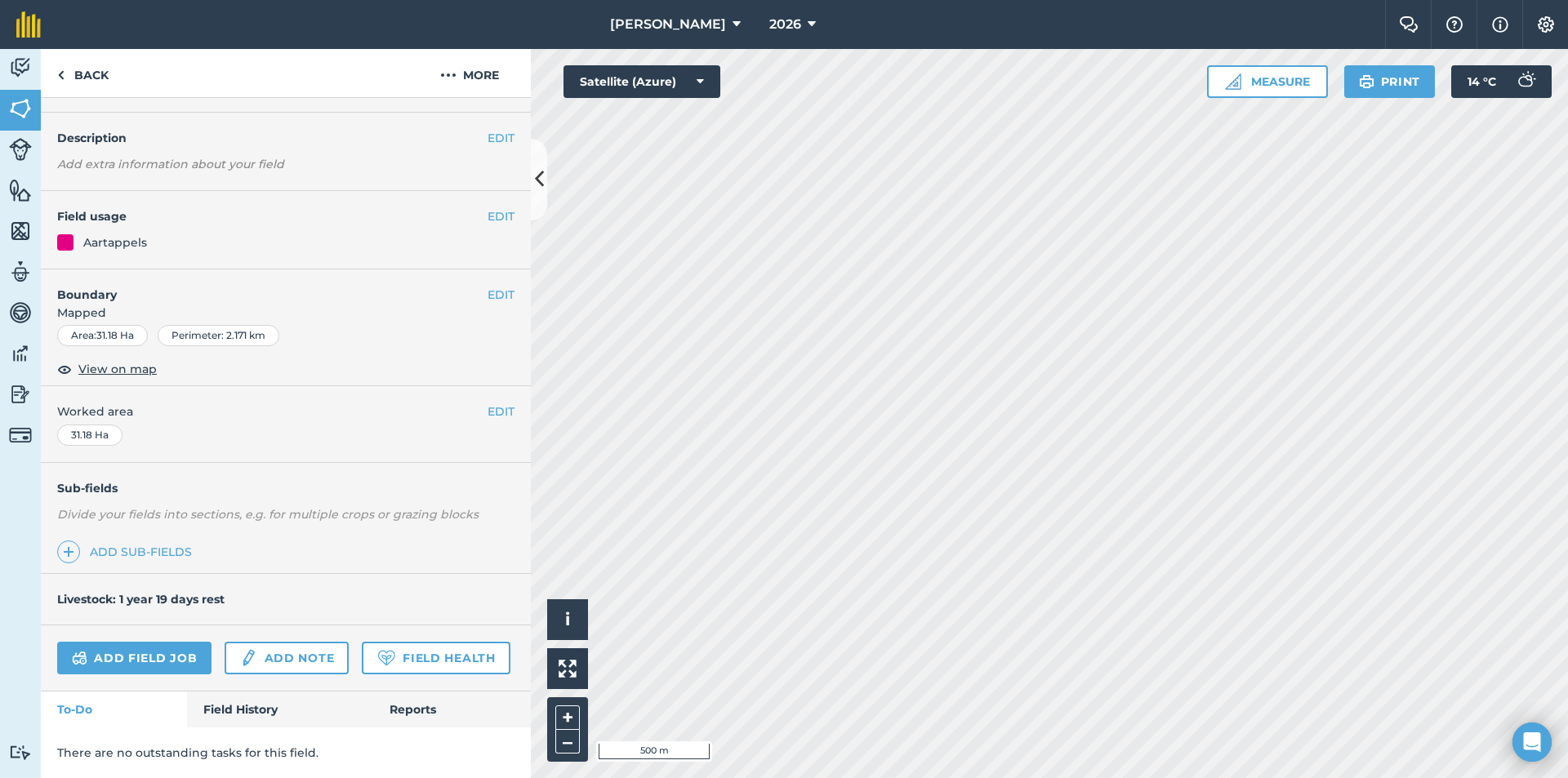
scroll to position [0, 0]
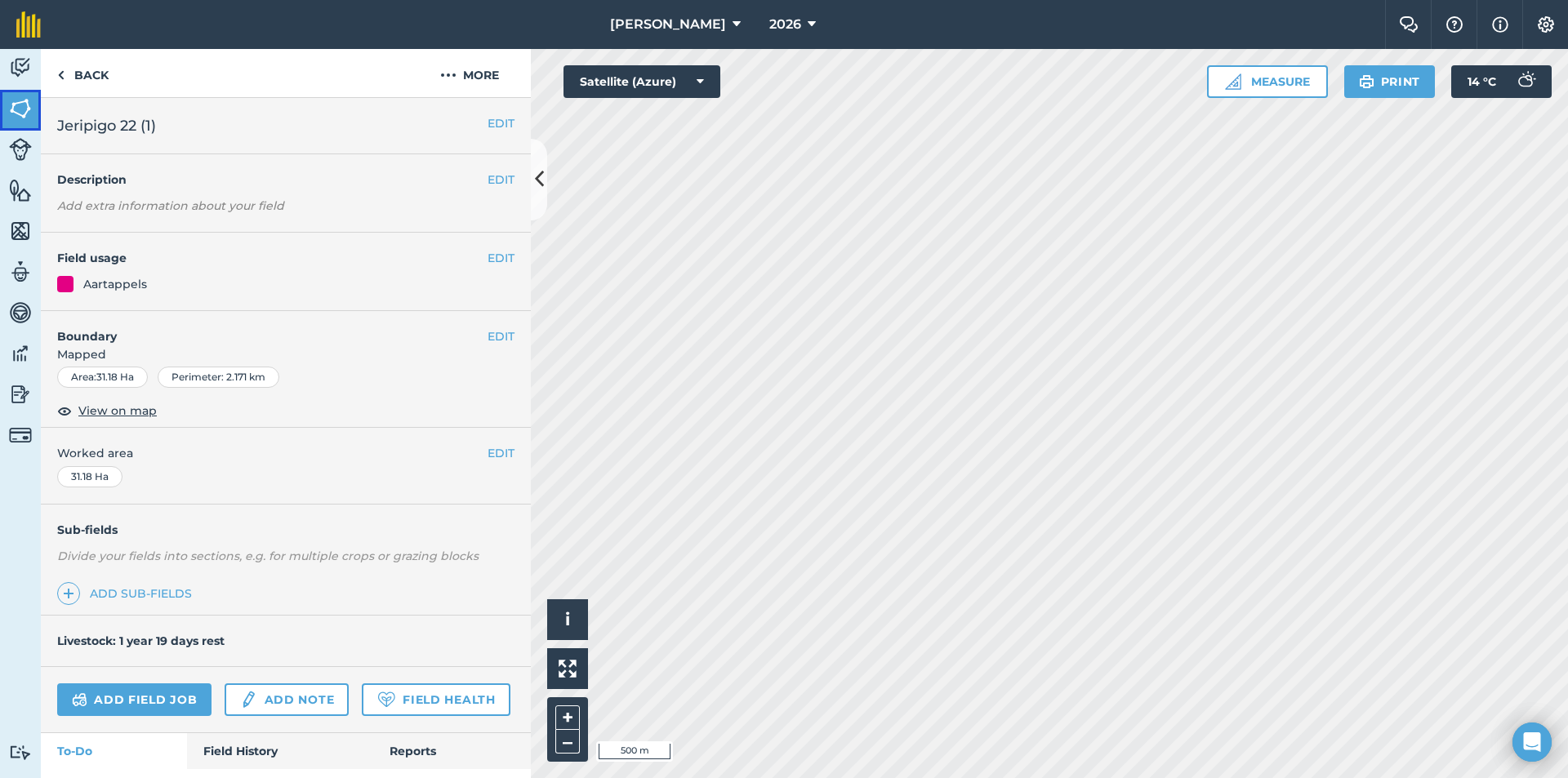
click at [28, 107] on img at bounding box center [20, 108] width 23 height 25
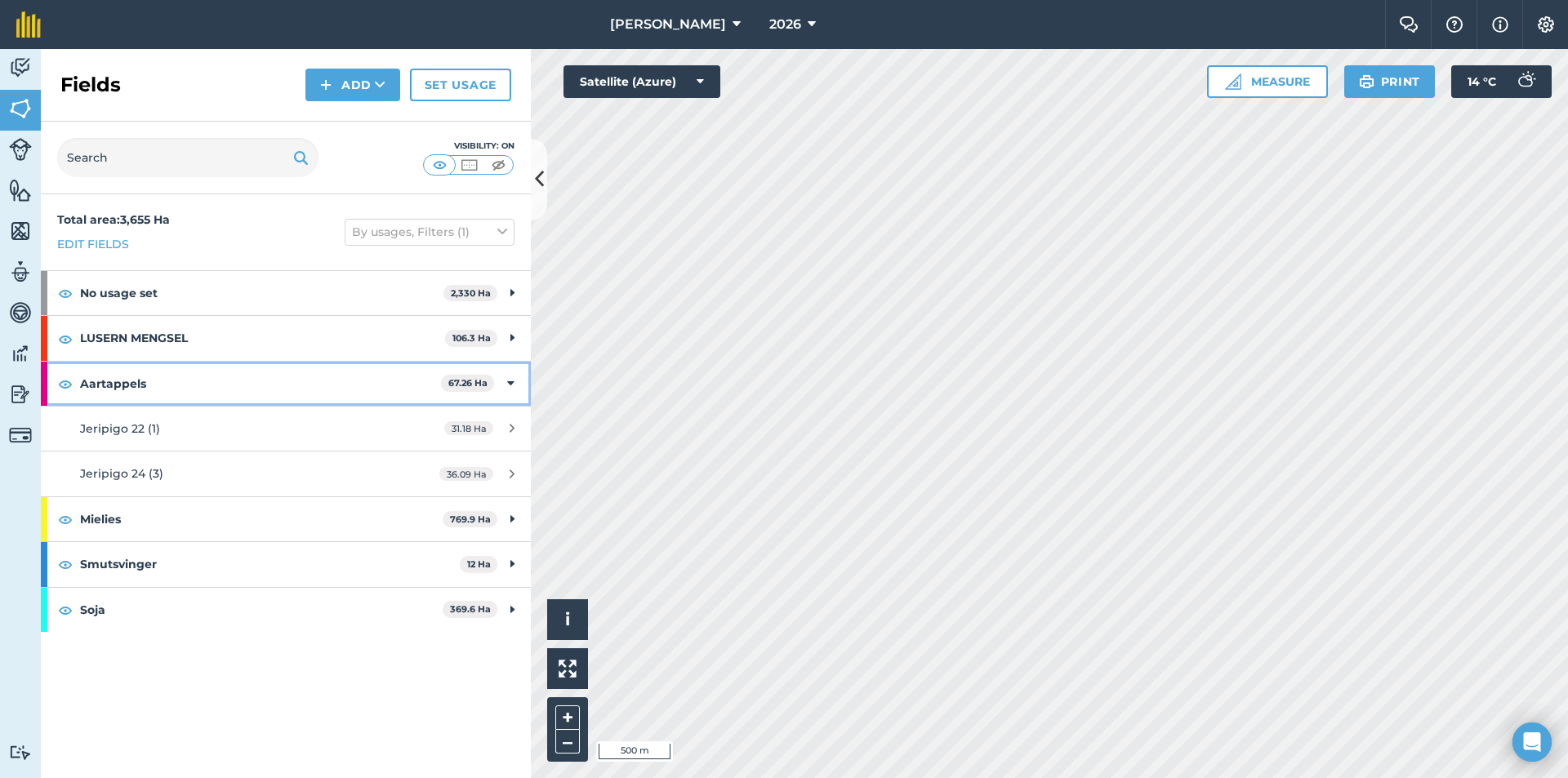
click at [511, 373] on div "Aartappels 67.26 Ha" at bounding box center [285, 384] width 490 height 44
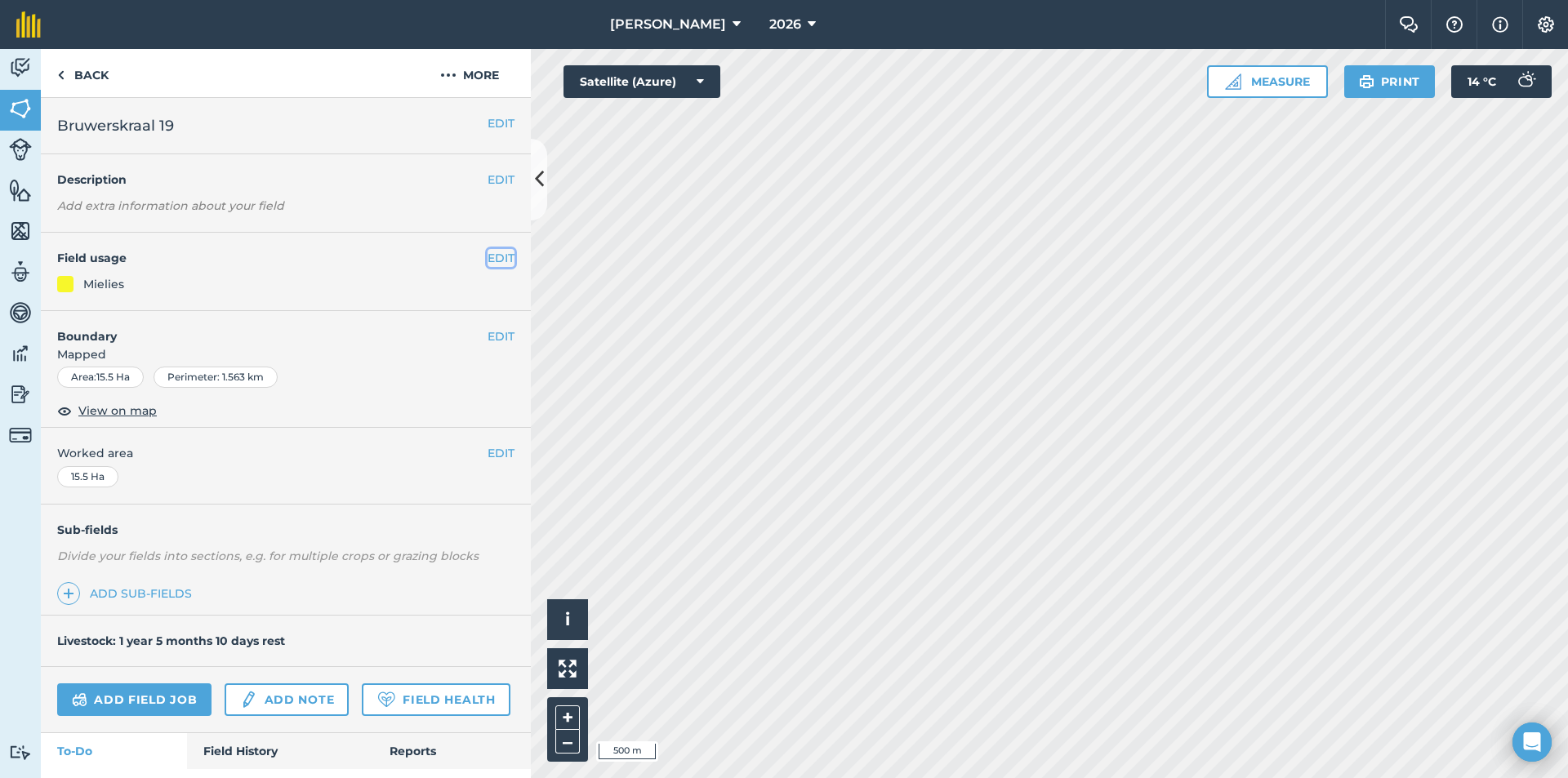
click at [493, 253] on button "EDIT" at bounding box center [501, 258] width 27 height 18
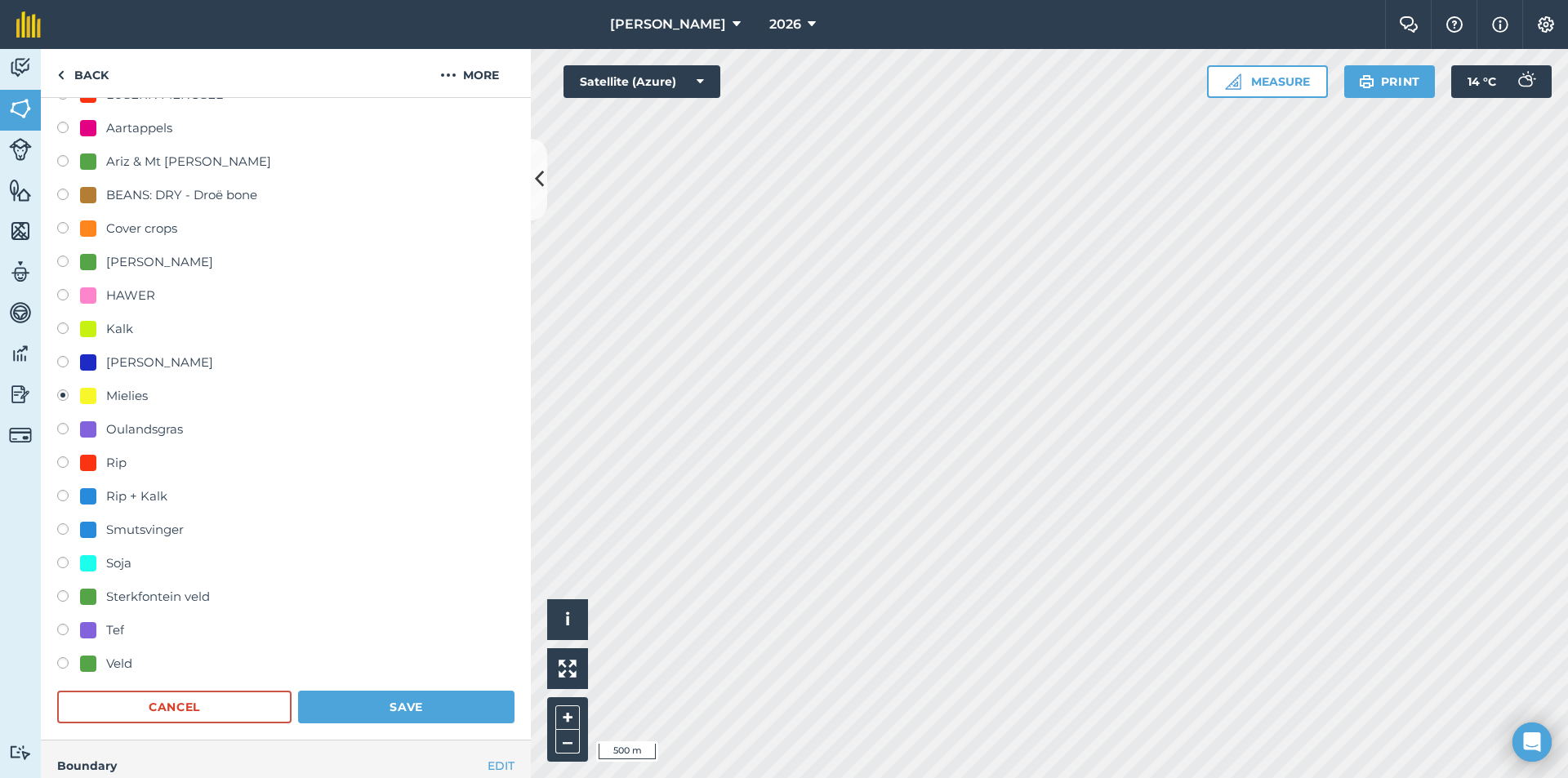
scroll to position [245, 0]
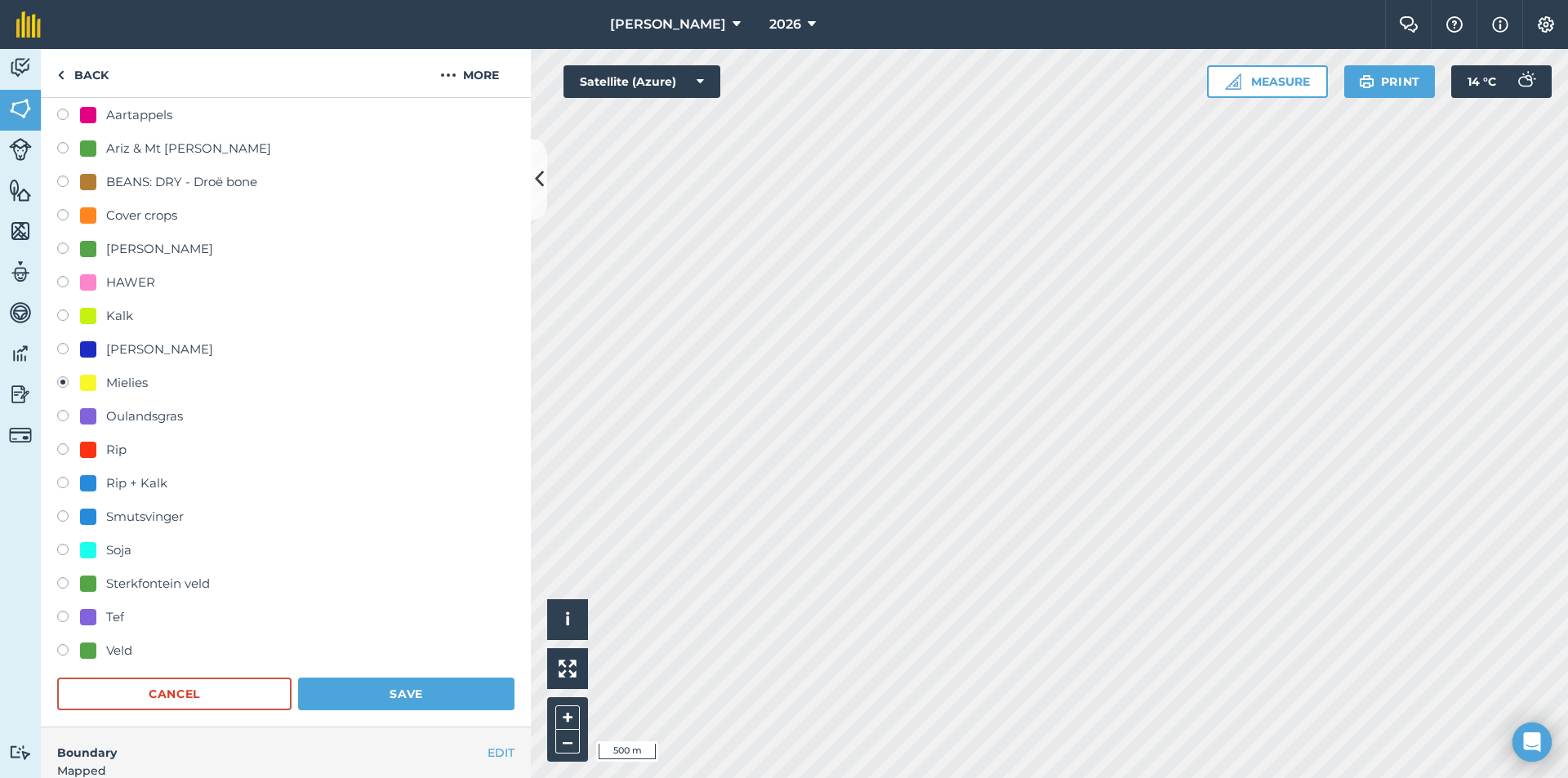
click at [126, 547] on div "Soja" at bounding box center [119, 550] width 26 height 19
radio input "true"
radio input "false"
click at [351, 700] on button "Save" at bounding box center [407, 694] width 216 height 33
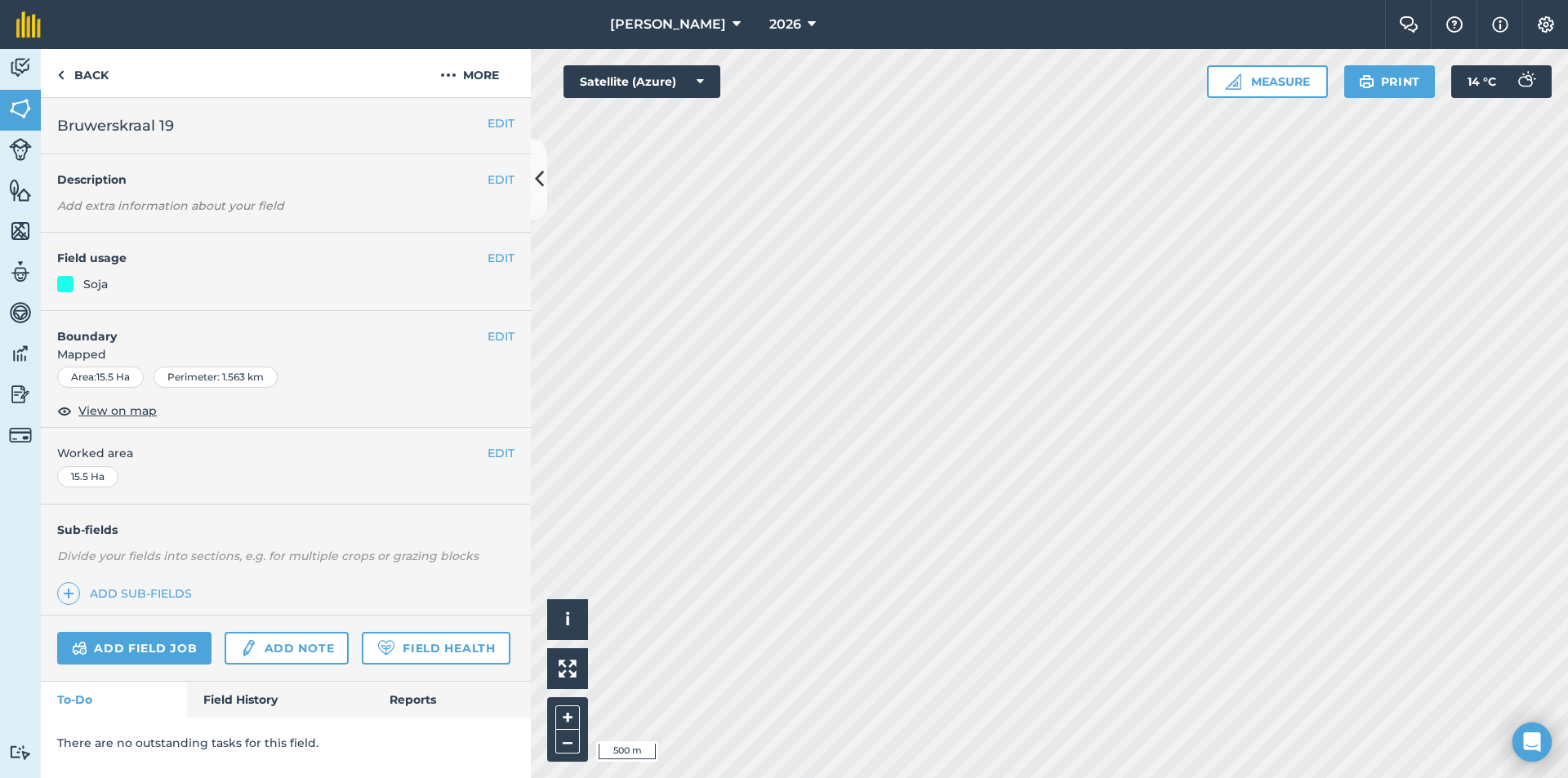
scroll to position [0, 0]
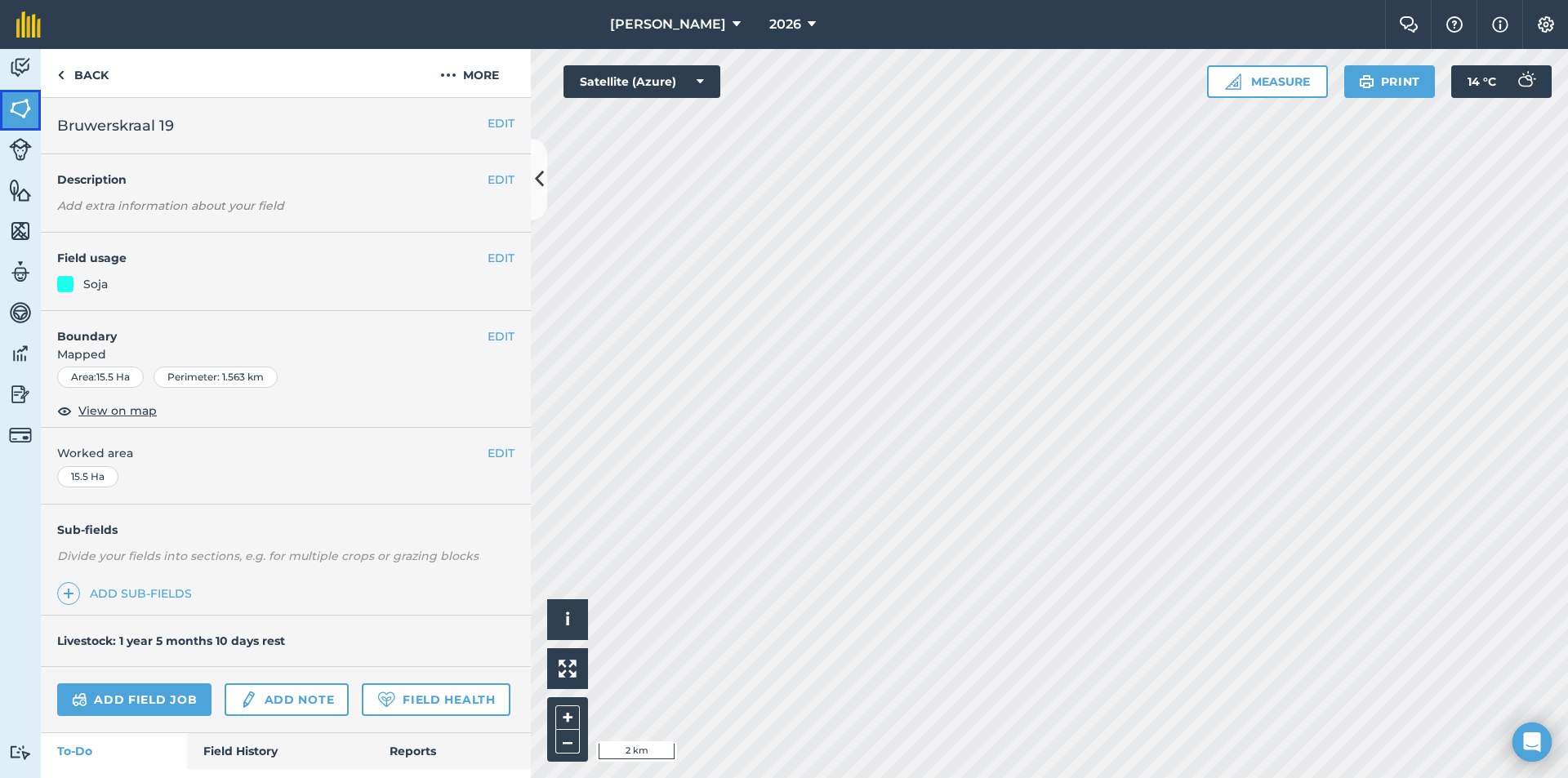
click at [9, 109] on img at bounding box center [20, 108] width 23 height 25
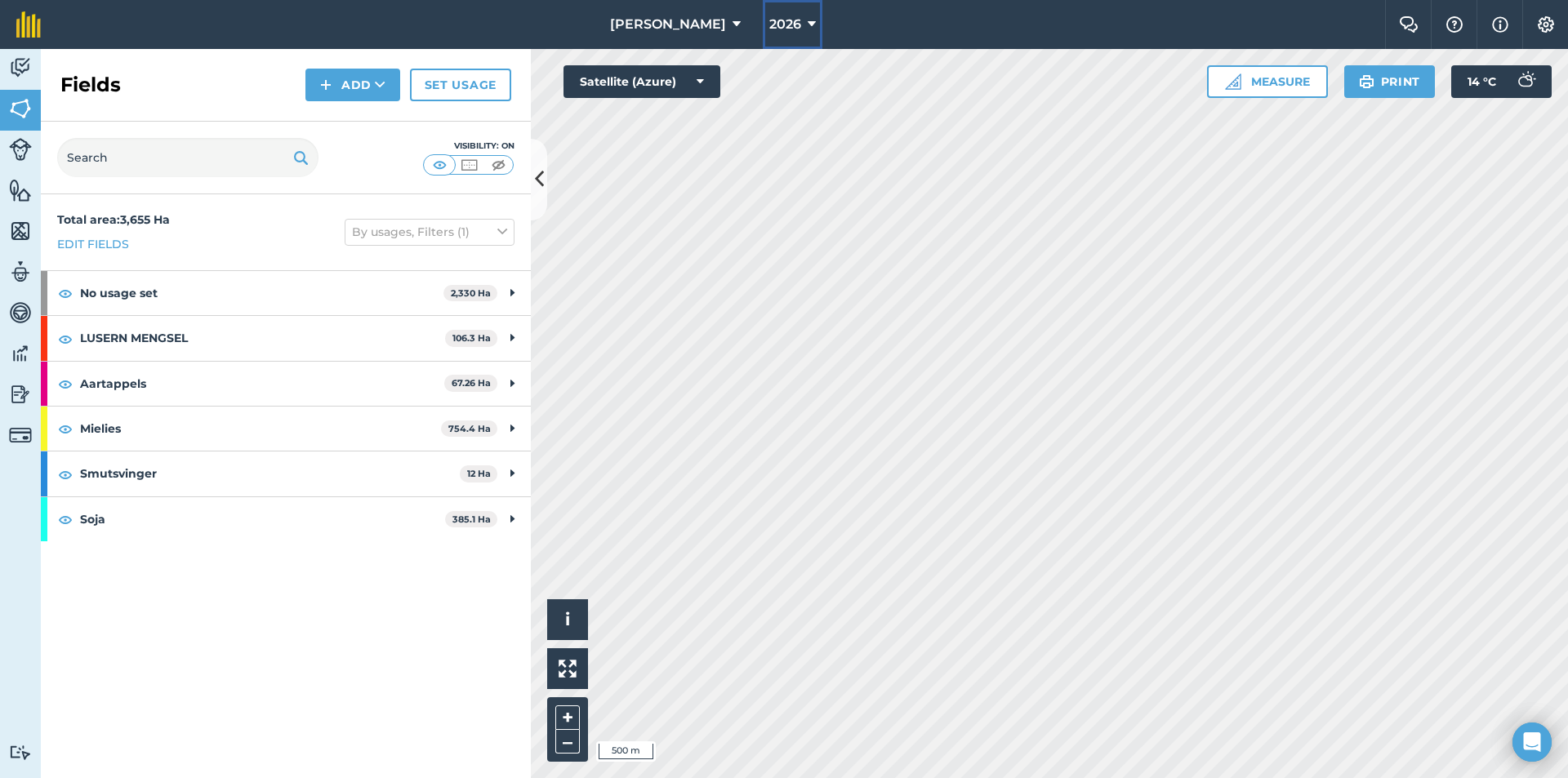
click at [812, 18] on icon at bounding box center [811, 25] width 8 height 19
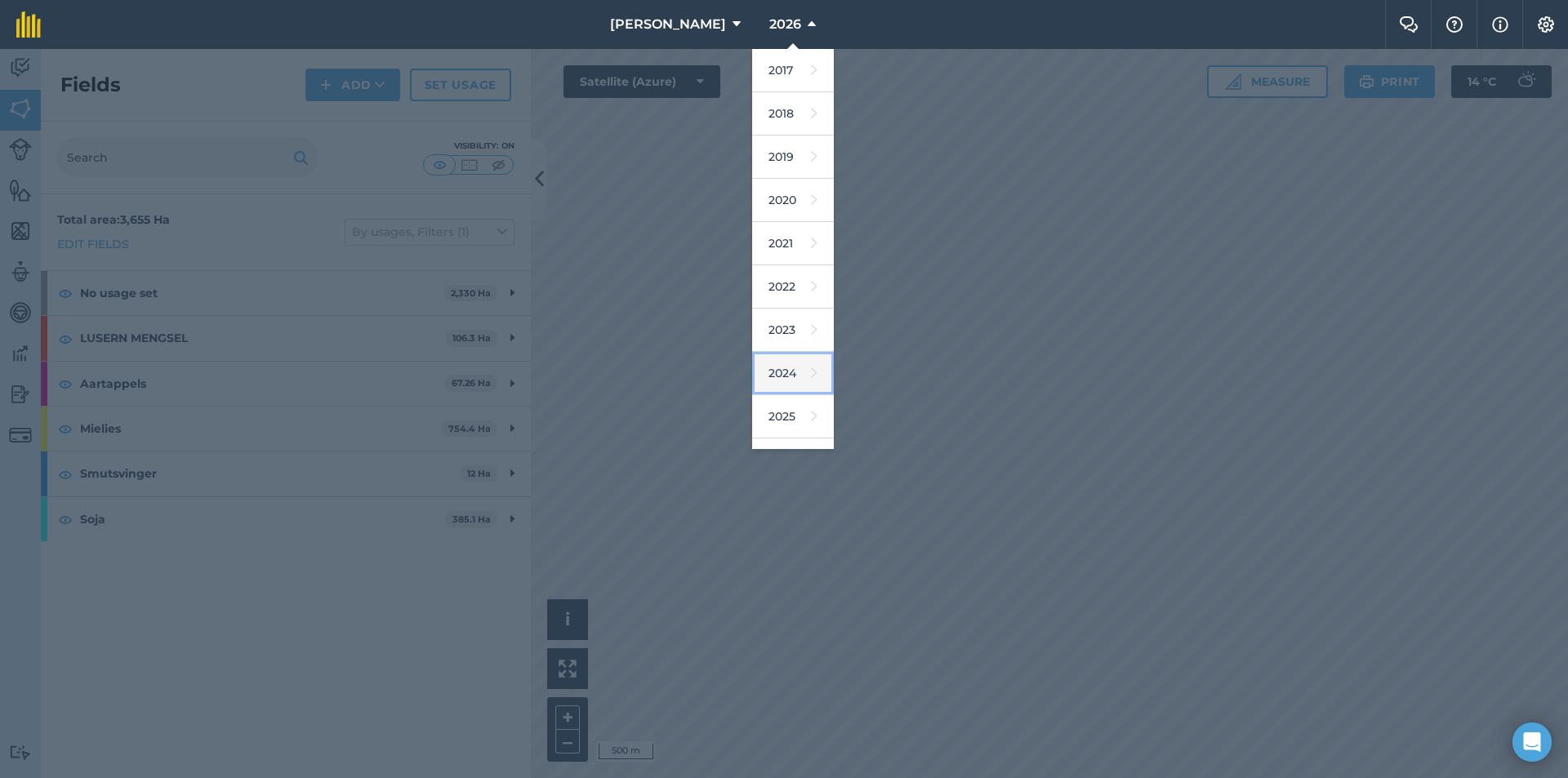
click at [797, 365] on link "2024" at bounding box center [793, 373] width 82 height 43
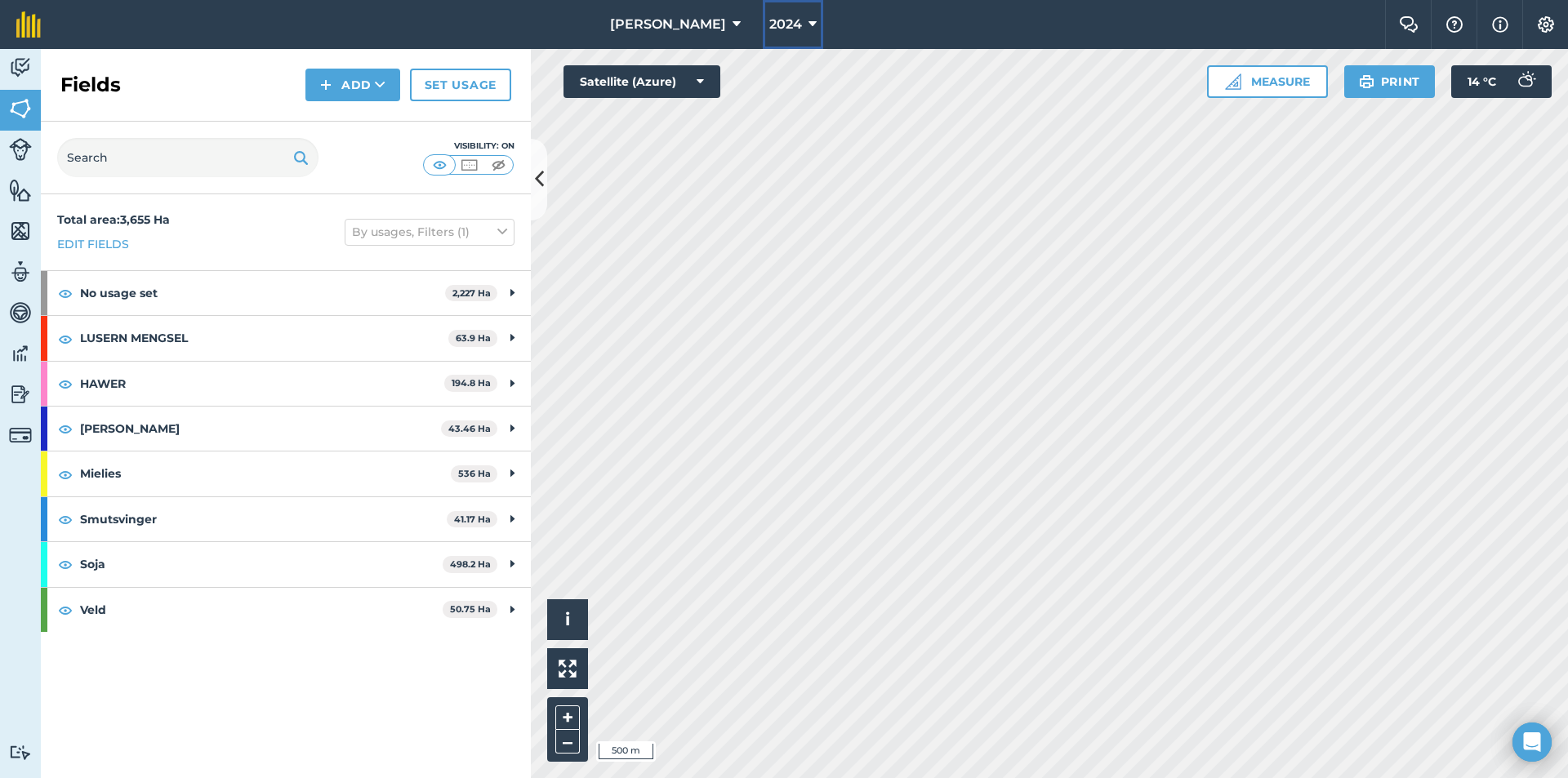
click at [813, 25] on icon at bounding box center [812, 25] width 8 height 19
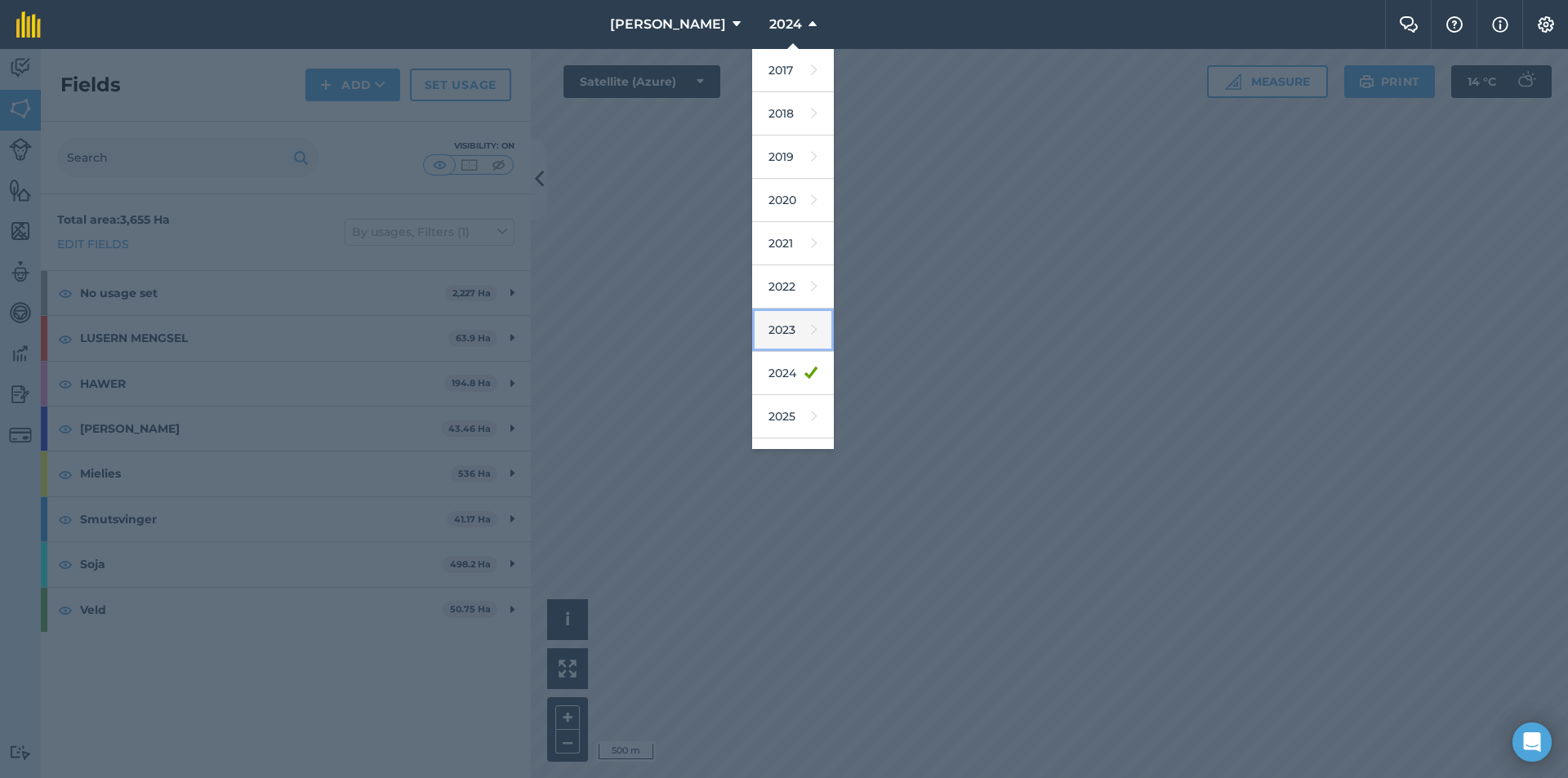
click at [779, 323] on link "2023" at bounding box center [793, 330] width 82 height 43
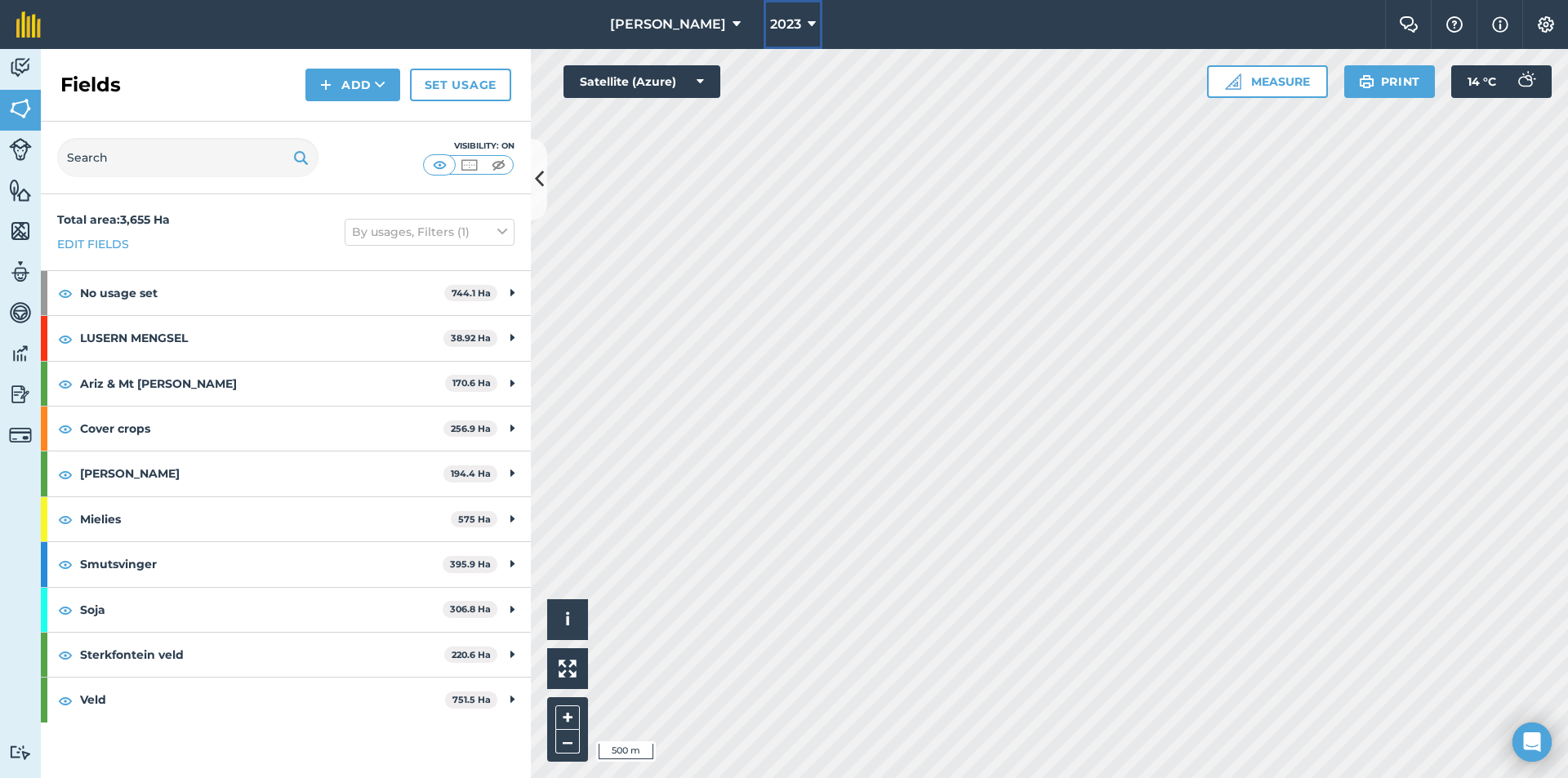
click at [817, 22] on button "2023" at bounding box center [793, 25] width 59 height 49
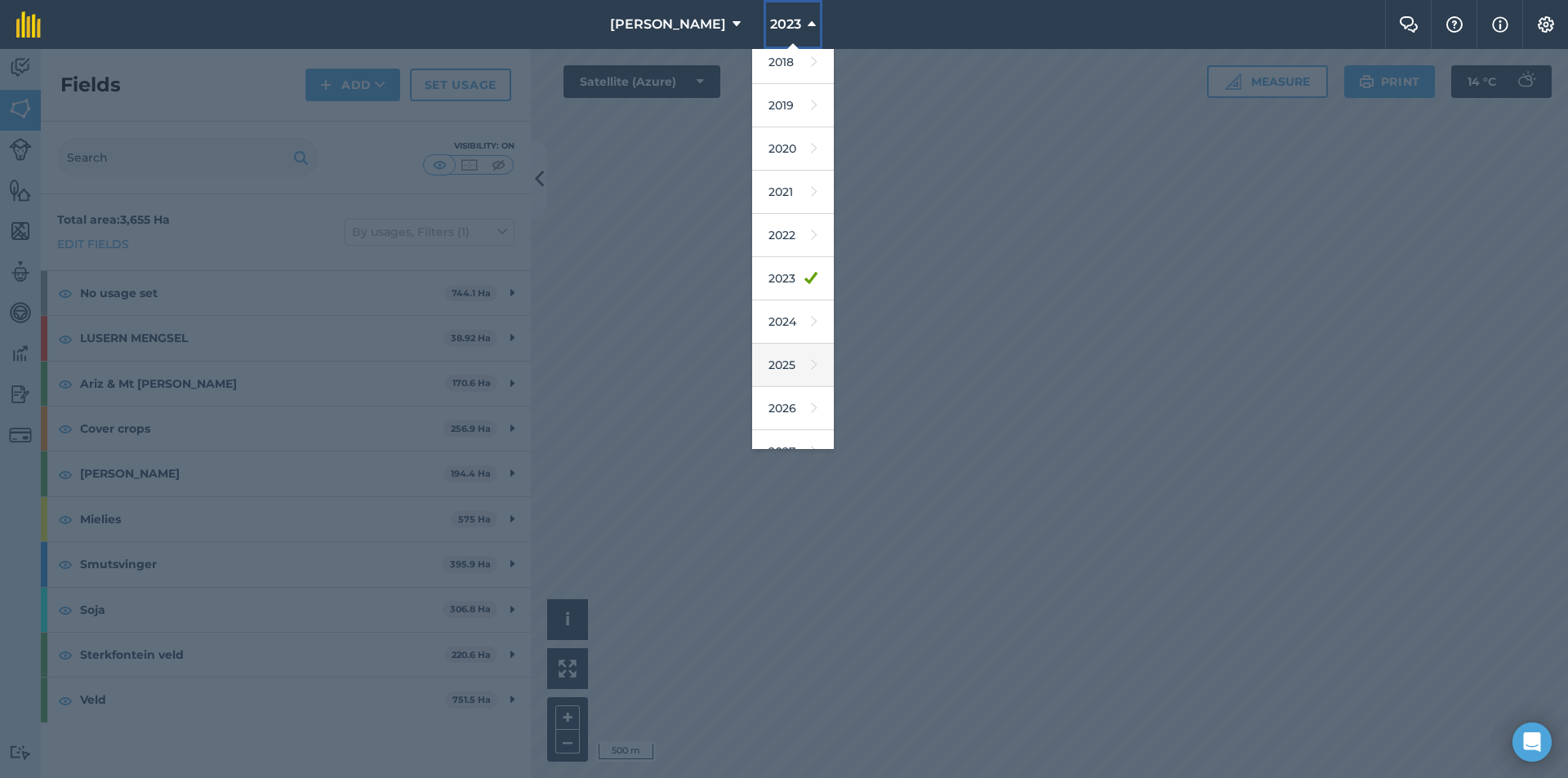
scroll to position [76, 0]
click at [782, 379] on link "2026" at bounding box center [793, 384] width 82 height 43
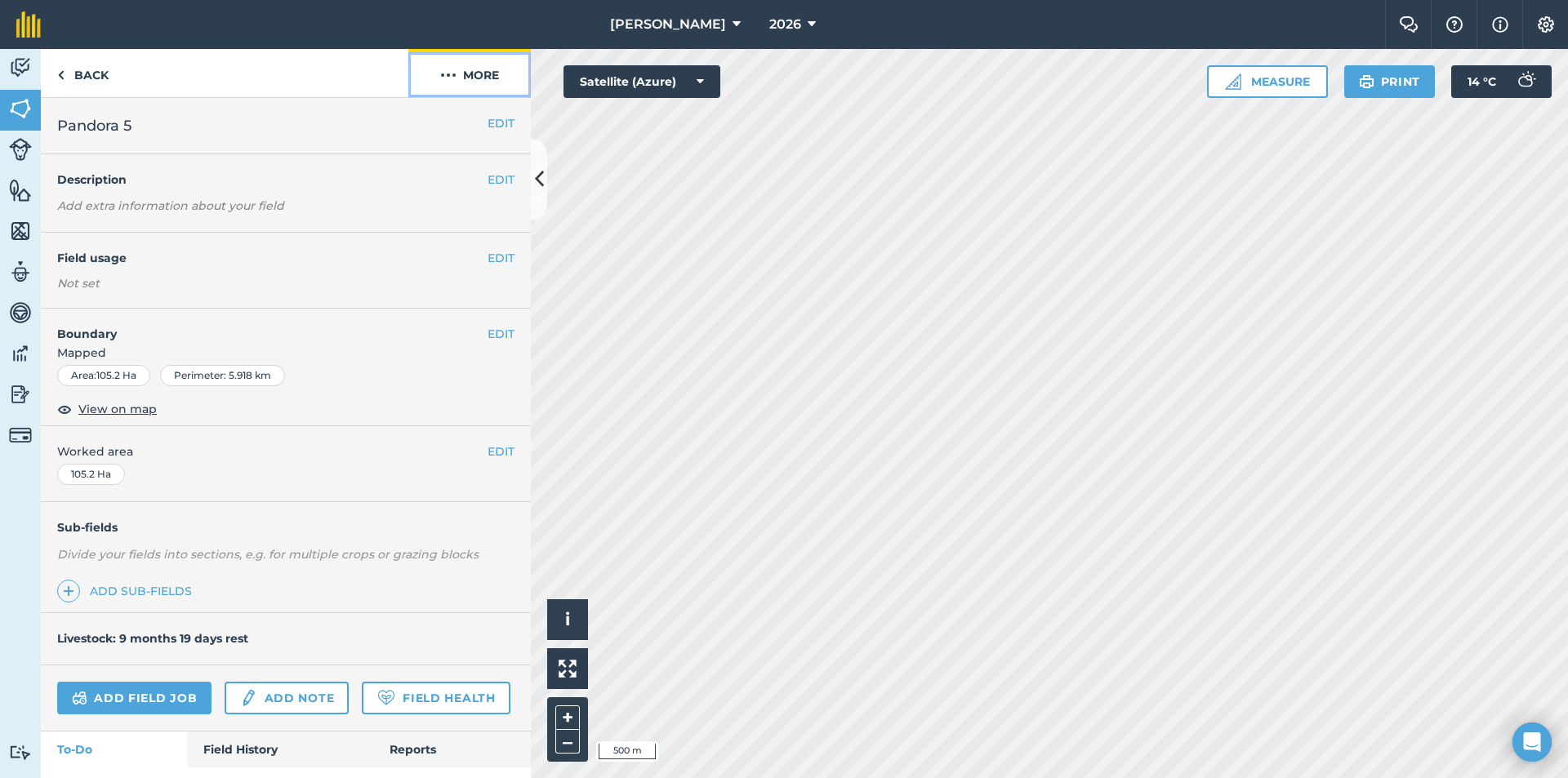
click at [464, 70] on button "More" at bounding box center [469, 73] width 122 height 48
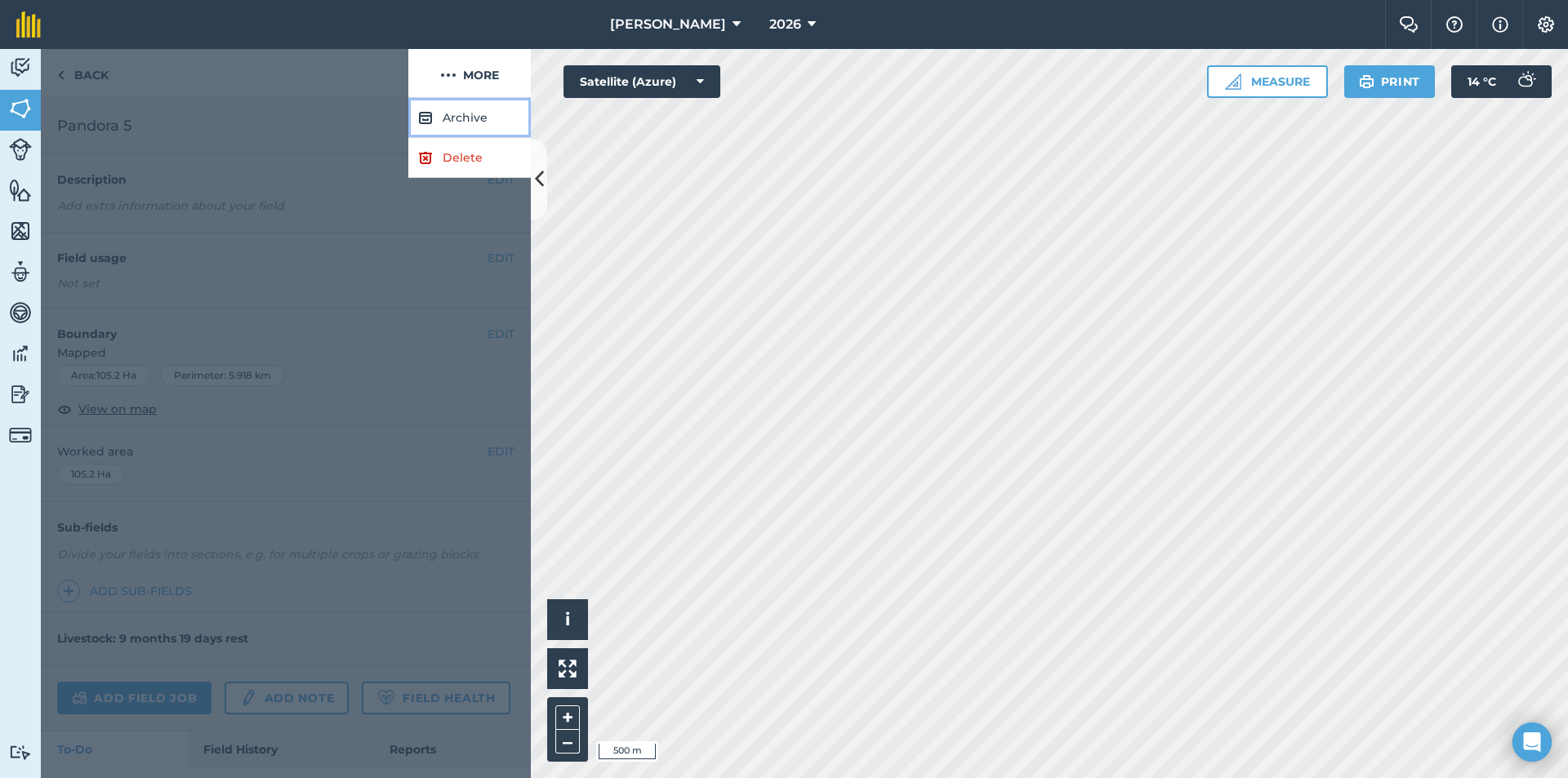
click at [447, 119] on button "Archive" at bounding box center [469, 117] width 122 height 40
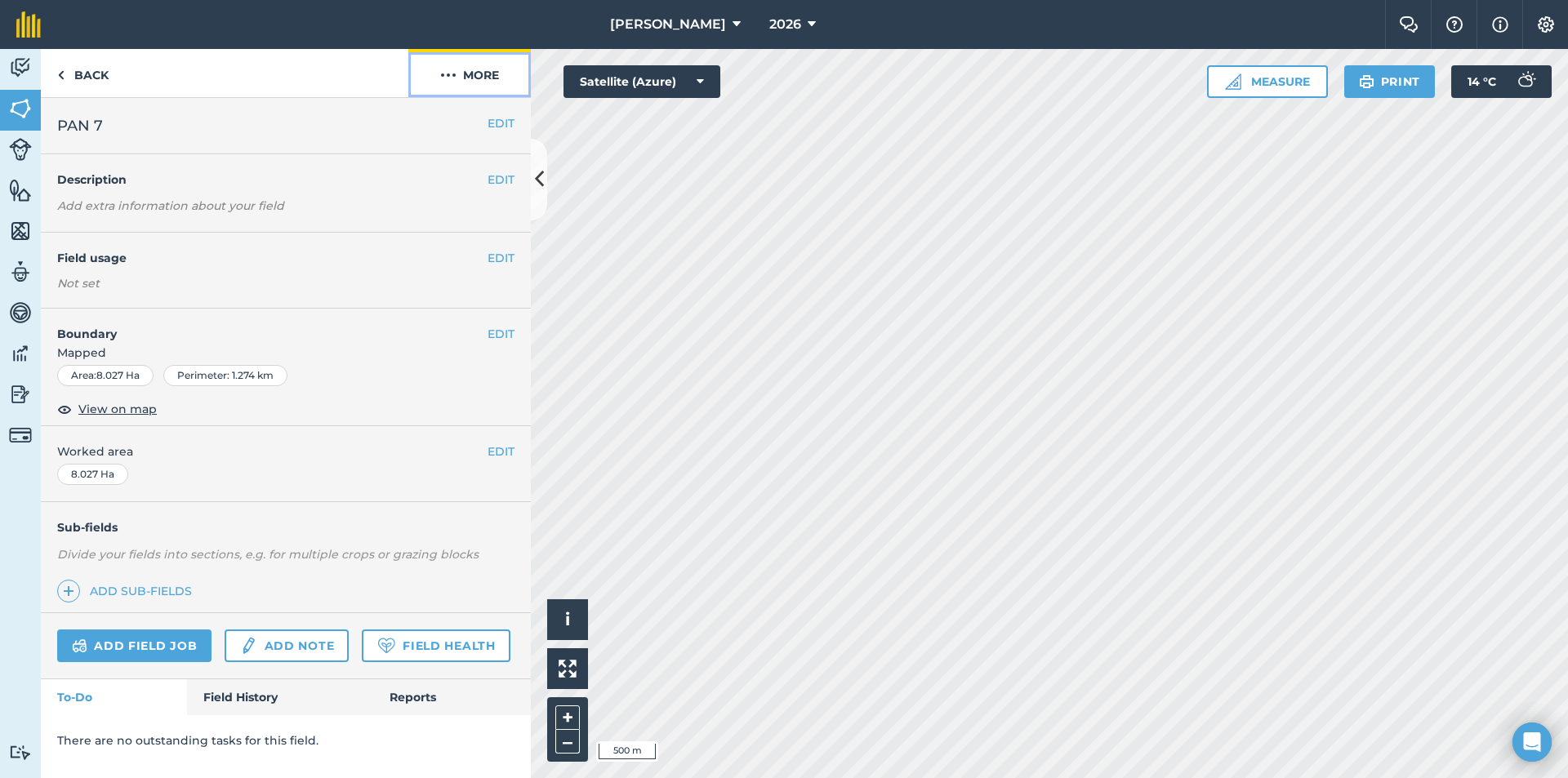
click at [499, 77] on button "More" at bounding box center [469, 73] width 122 height 48
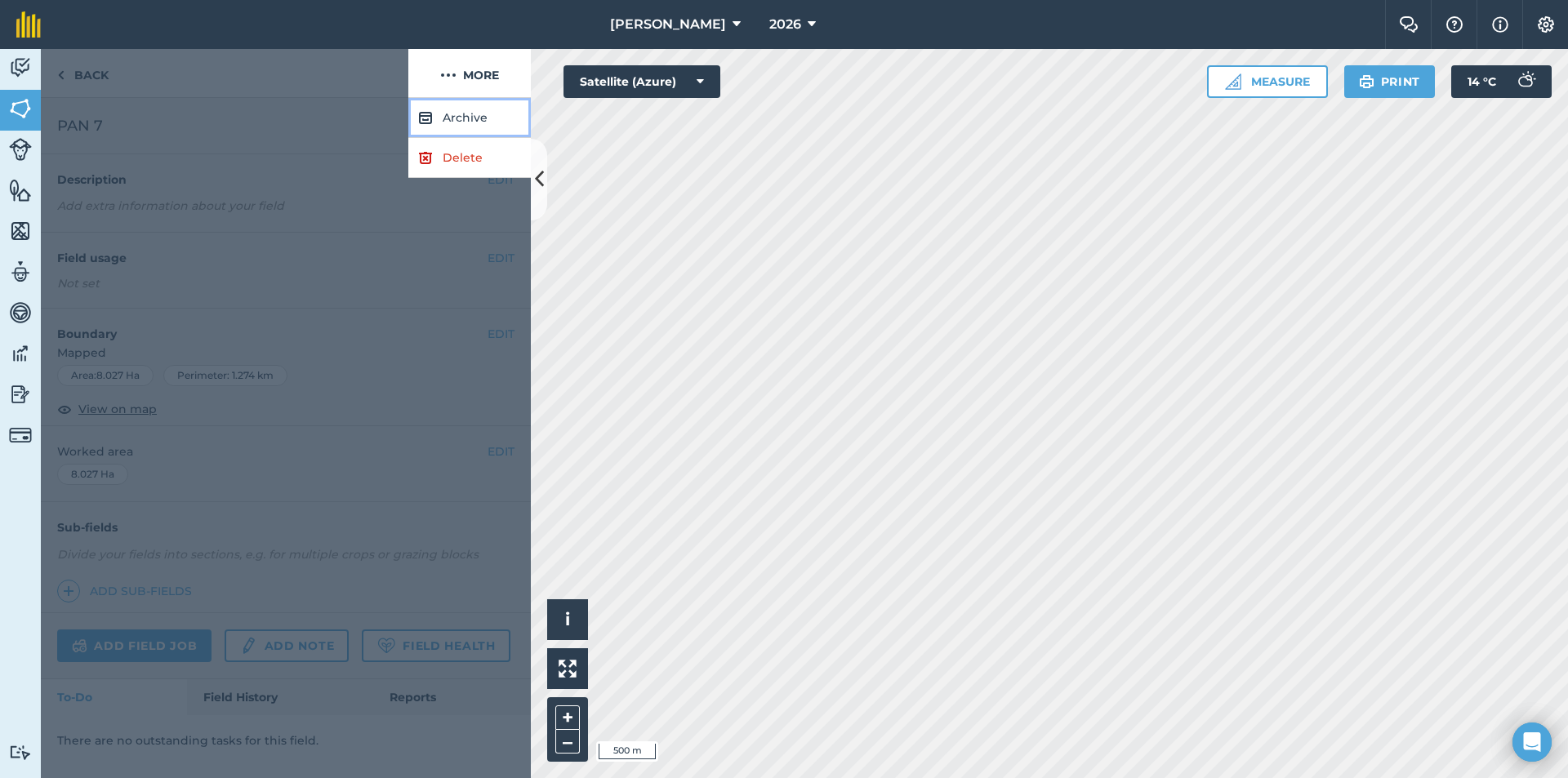
click at [457, 120] on button "Archive" at bounding box center [469, 117] width 122 height 40
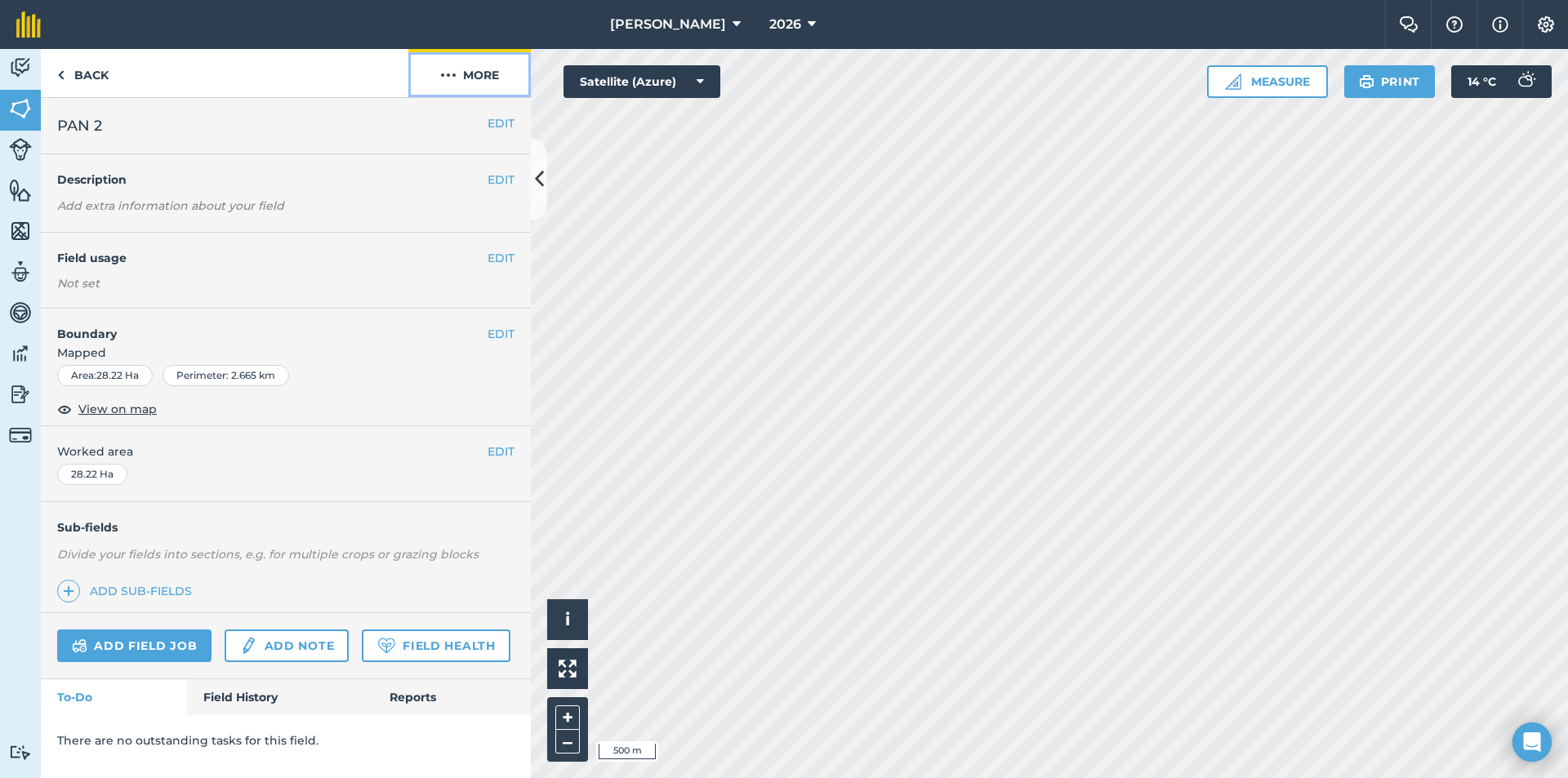
click at [478, 66] on button "More" at bounding box center [469, 73] width 122 height 48
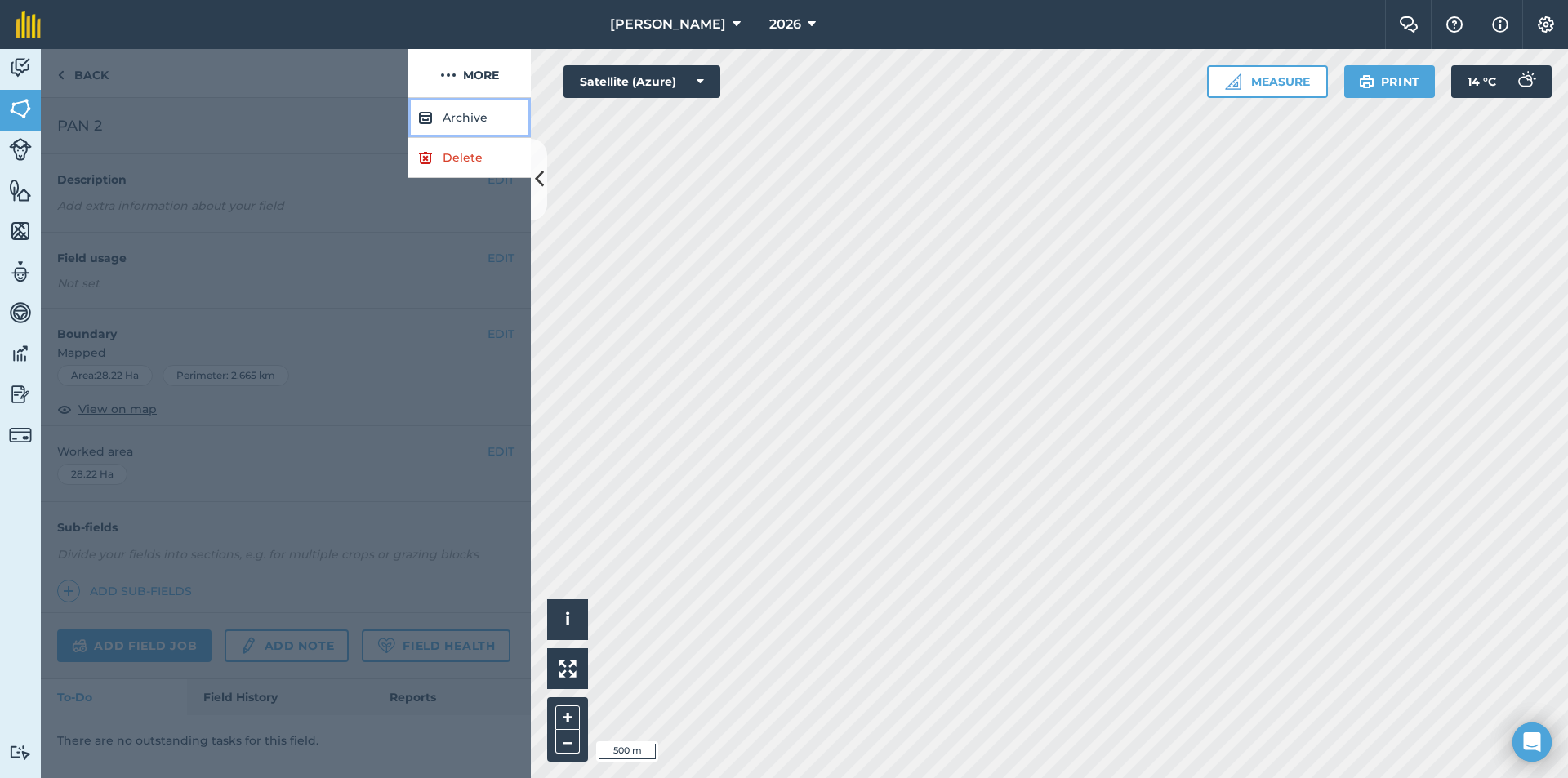
click at [444, 113] on button "Archive" at bounding box center [469, 117] width 122 height 40
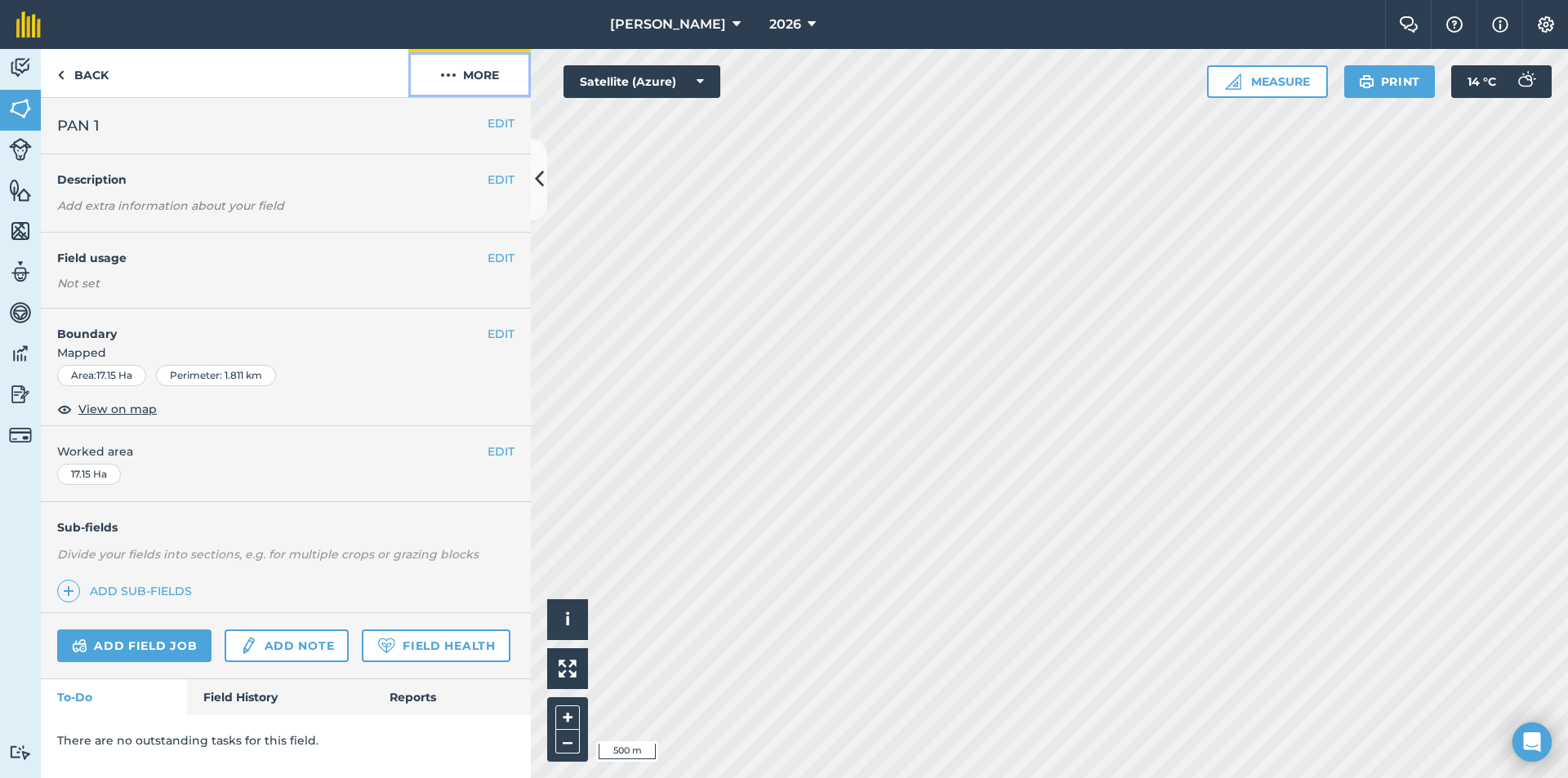
click at [483, 71] on button "More" at bounding box center [469, 73] width 122 height 48
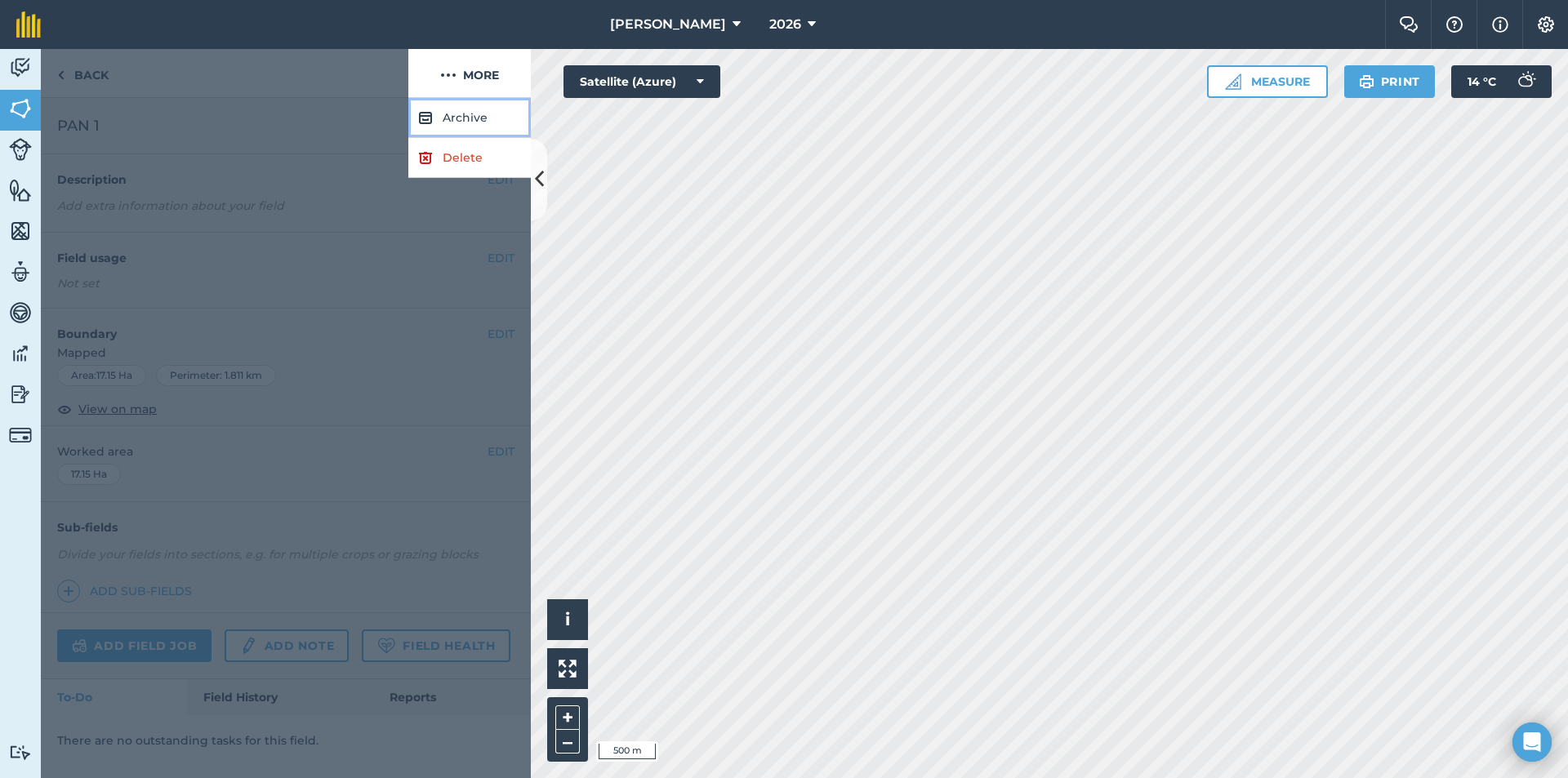
click at [475, 112] on button "Archive" at bounding box center [469, 117] width 122 height 40
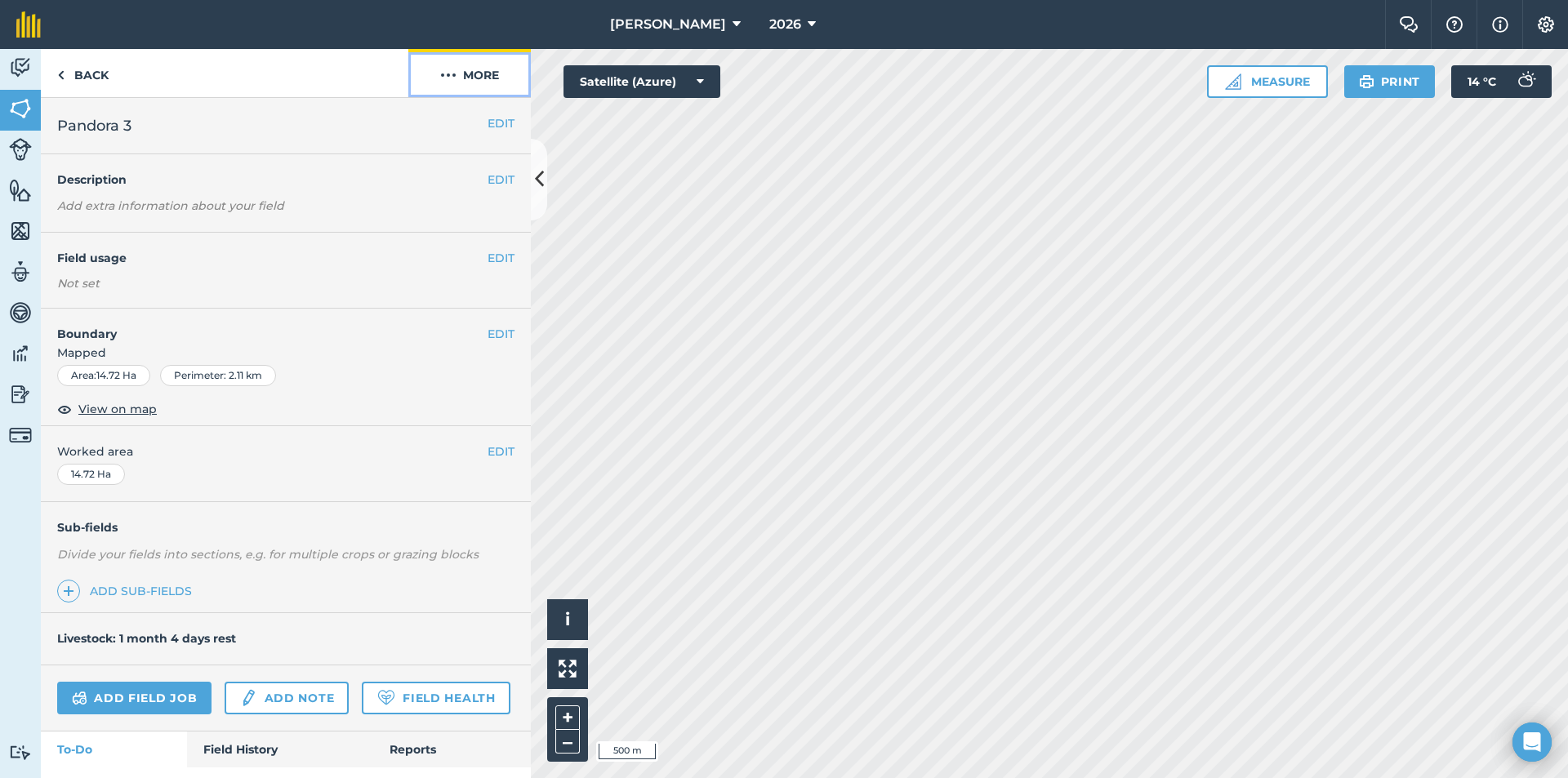
click at [488, 70] on button "More" at bounding box center [469, 73] width 122 height 48
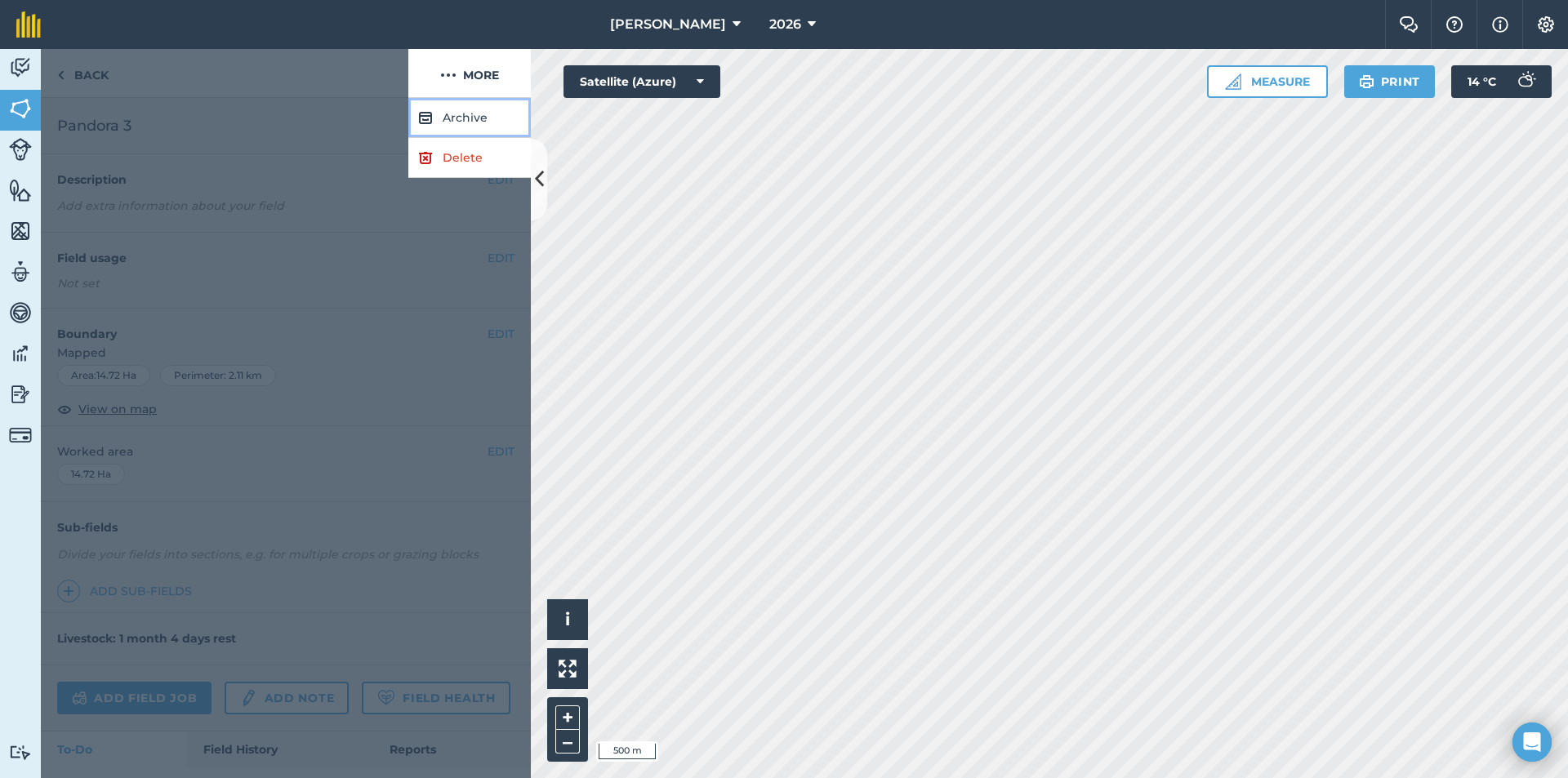
click at [462, 119] on button "Archive" at bounding box center [469, 117] width 122 height 40
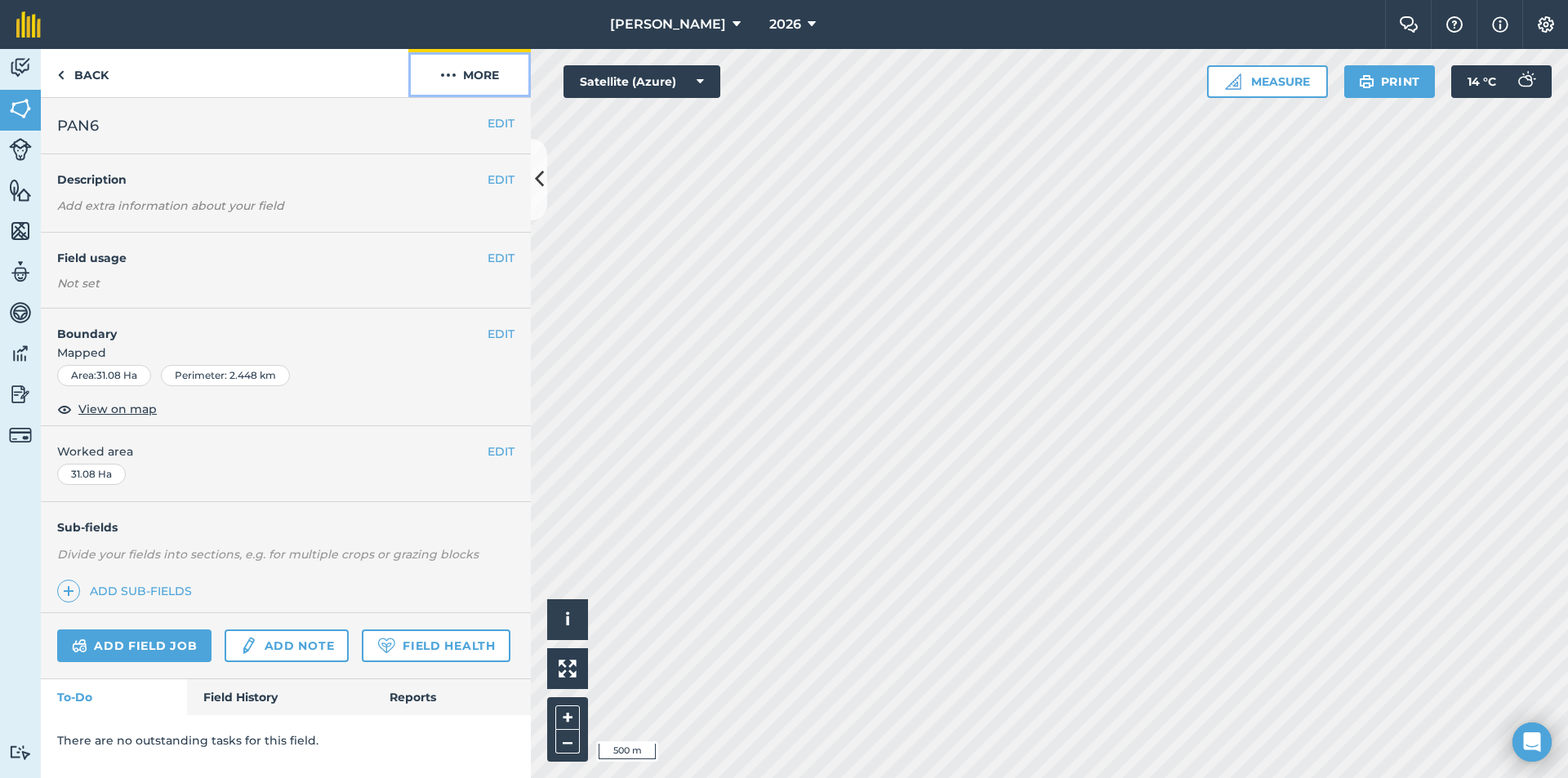
click at [479, 74] on button "More" at bounding box center [469, 73] width 122 height 48
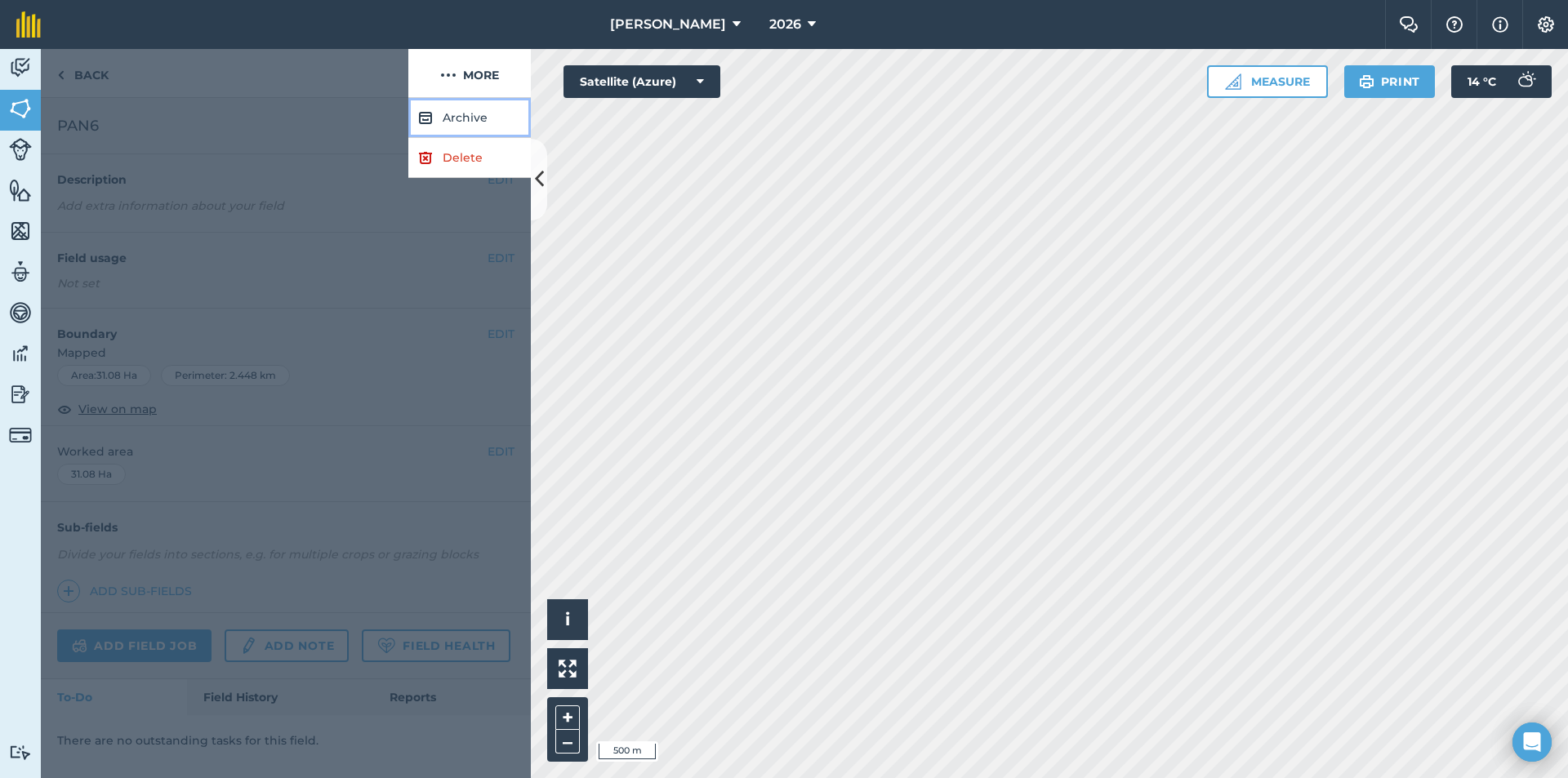
click at [466, 113] on button "Archive" at bounding box center [469, 117] width 122 height 40
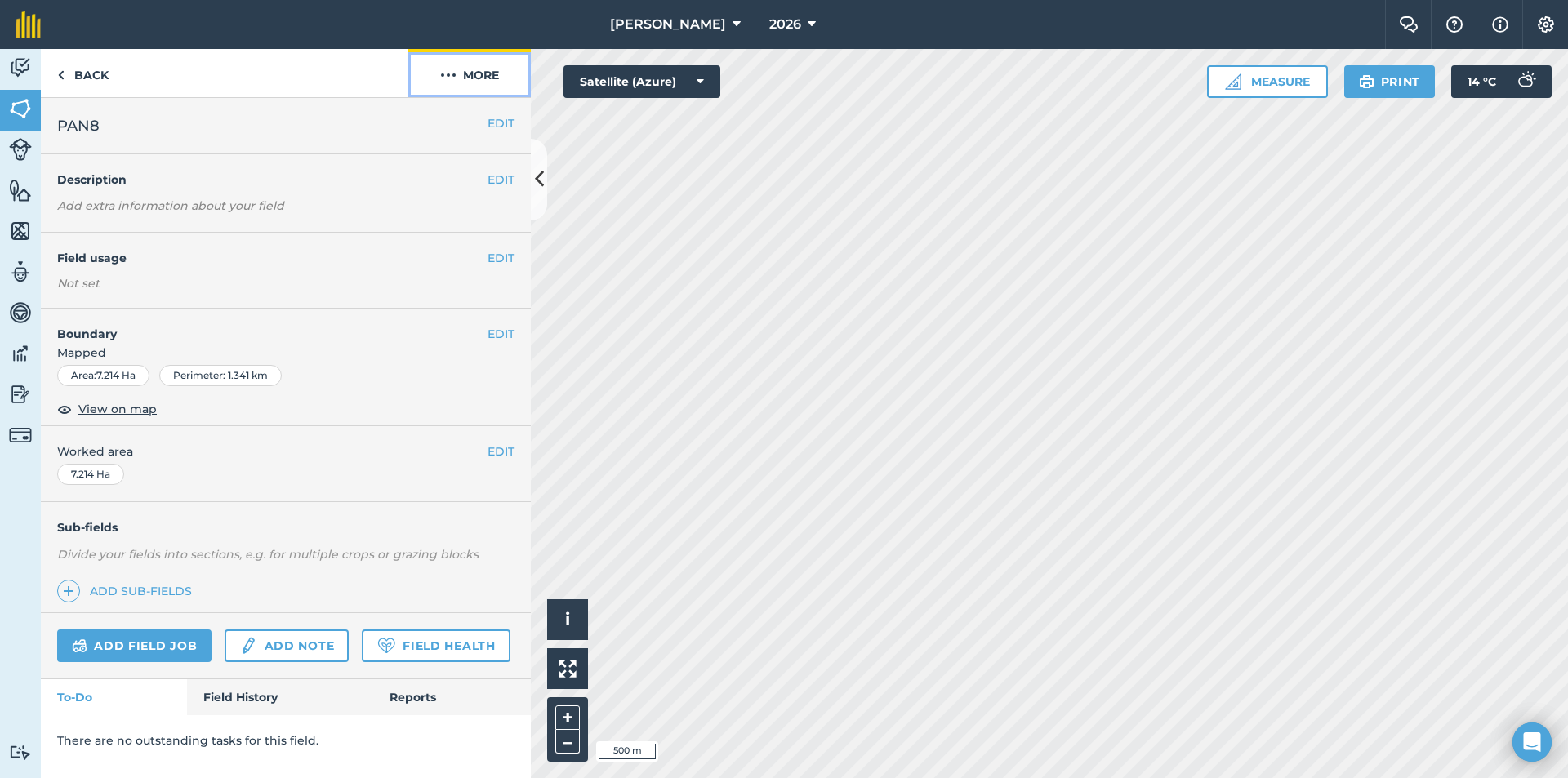
click at [460, 77] on button "More" at bounding box center [469, 73] width 122 height 48
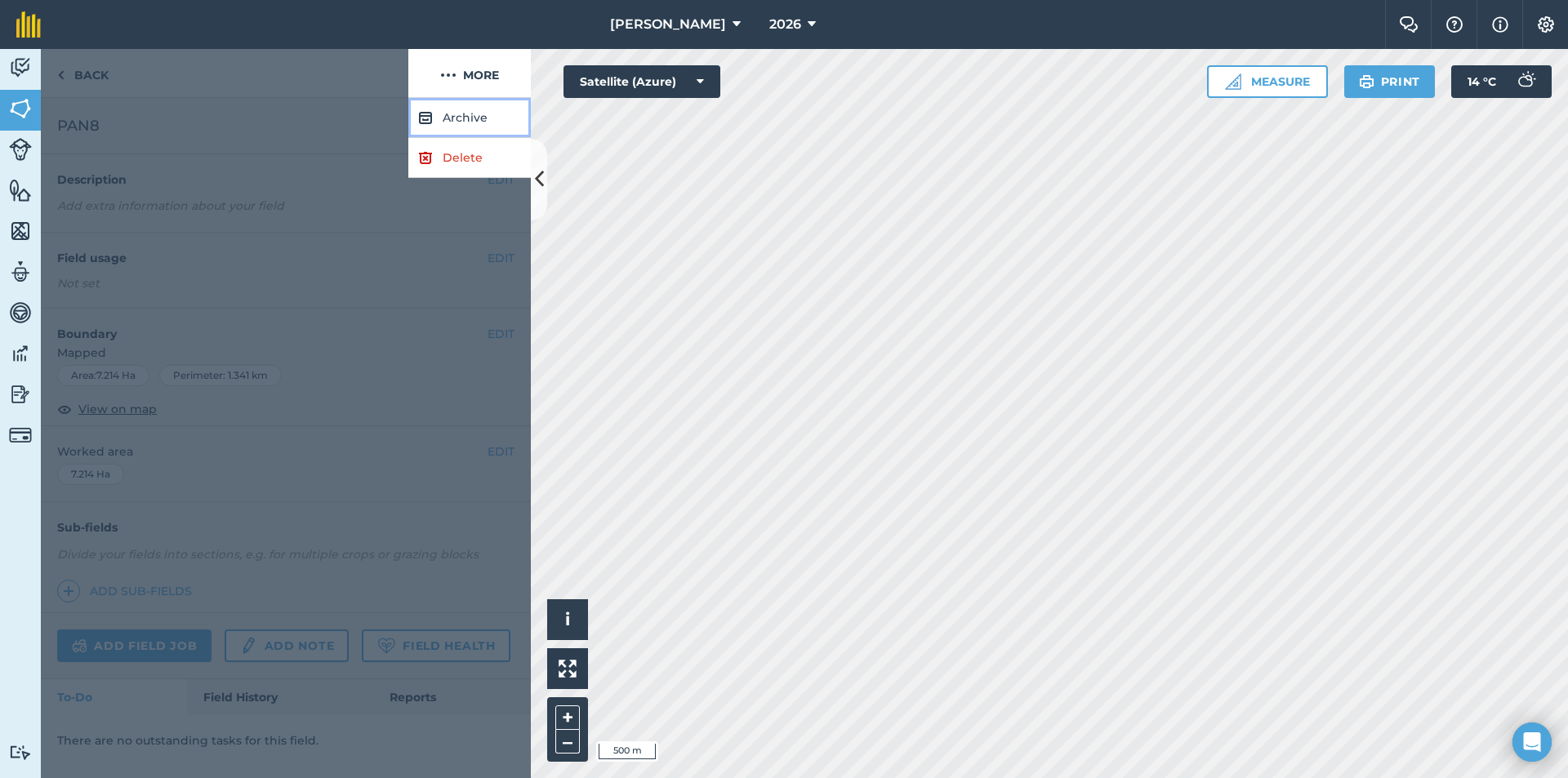
click at [451, 118] on button "Archive" at bounding box center [469, 117] width 122 height 40
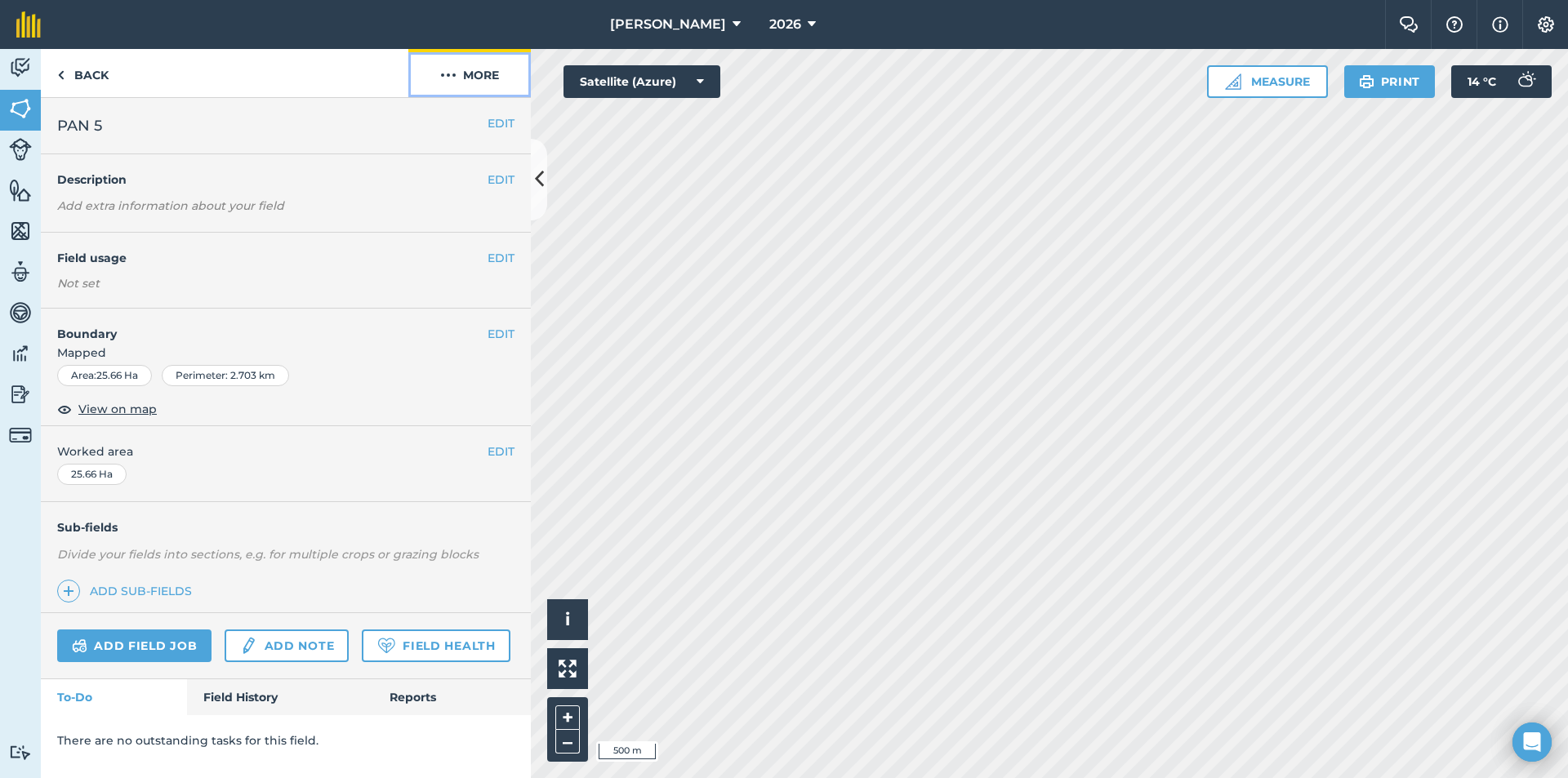
click at [487, 73] on button "More" at bounding box center [469, 73] width 122 height 48
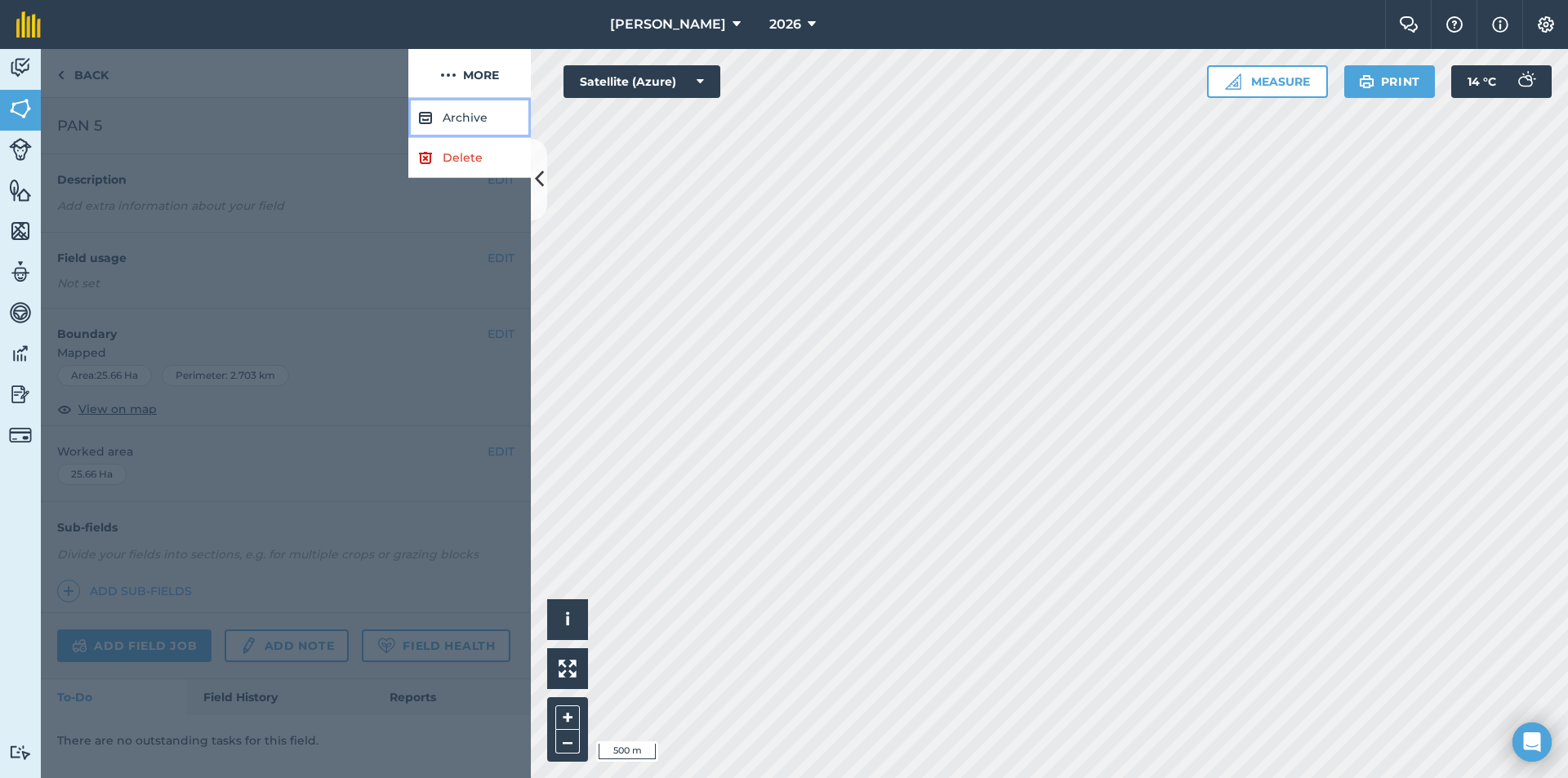
click at [454, 118] on button "Archive" at bounding box center [469, 117] width 122 height 40
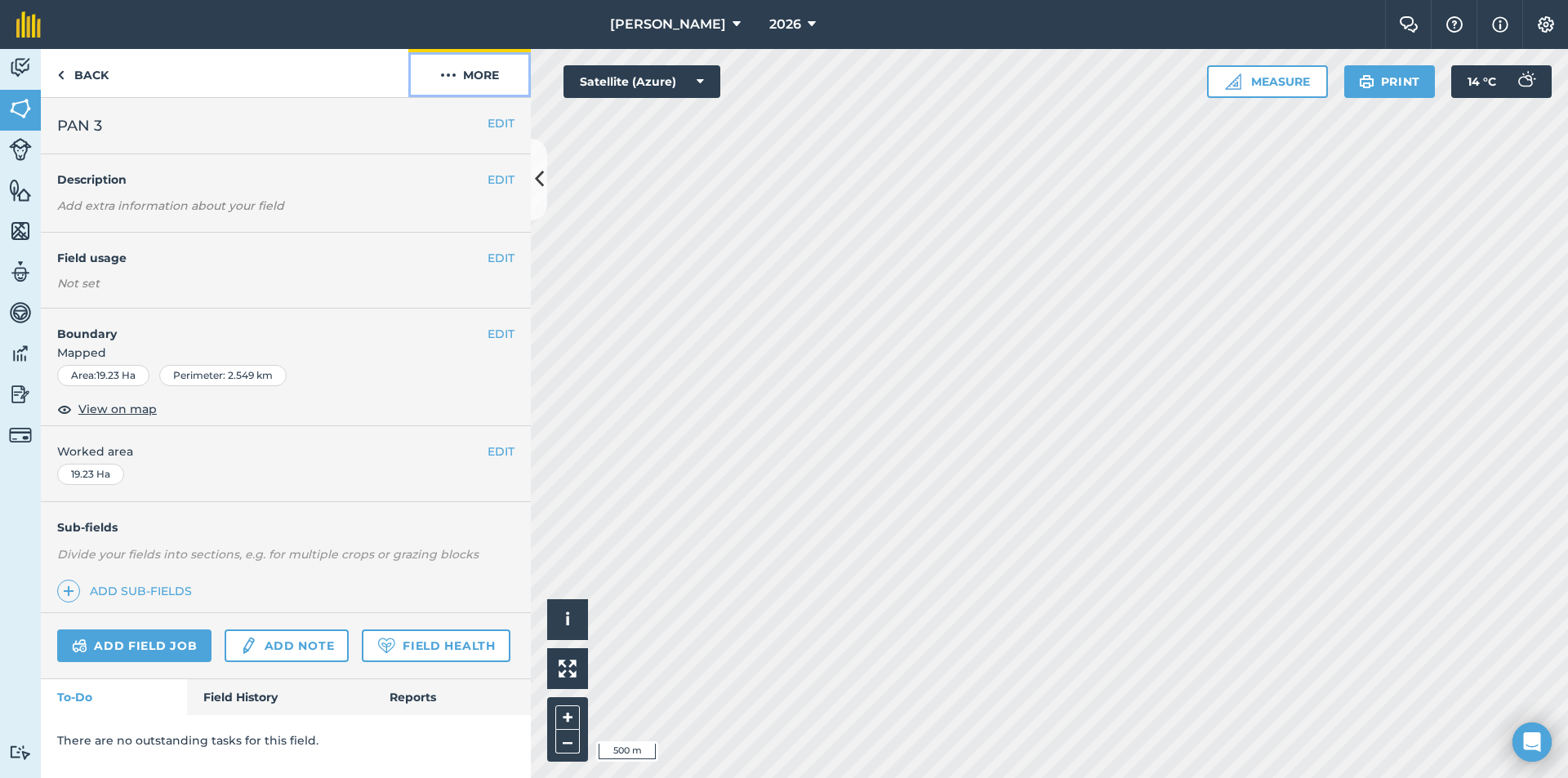
click at [491, 78] on button "More" at bounding box center [469, 73] width 122 height 48
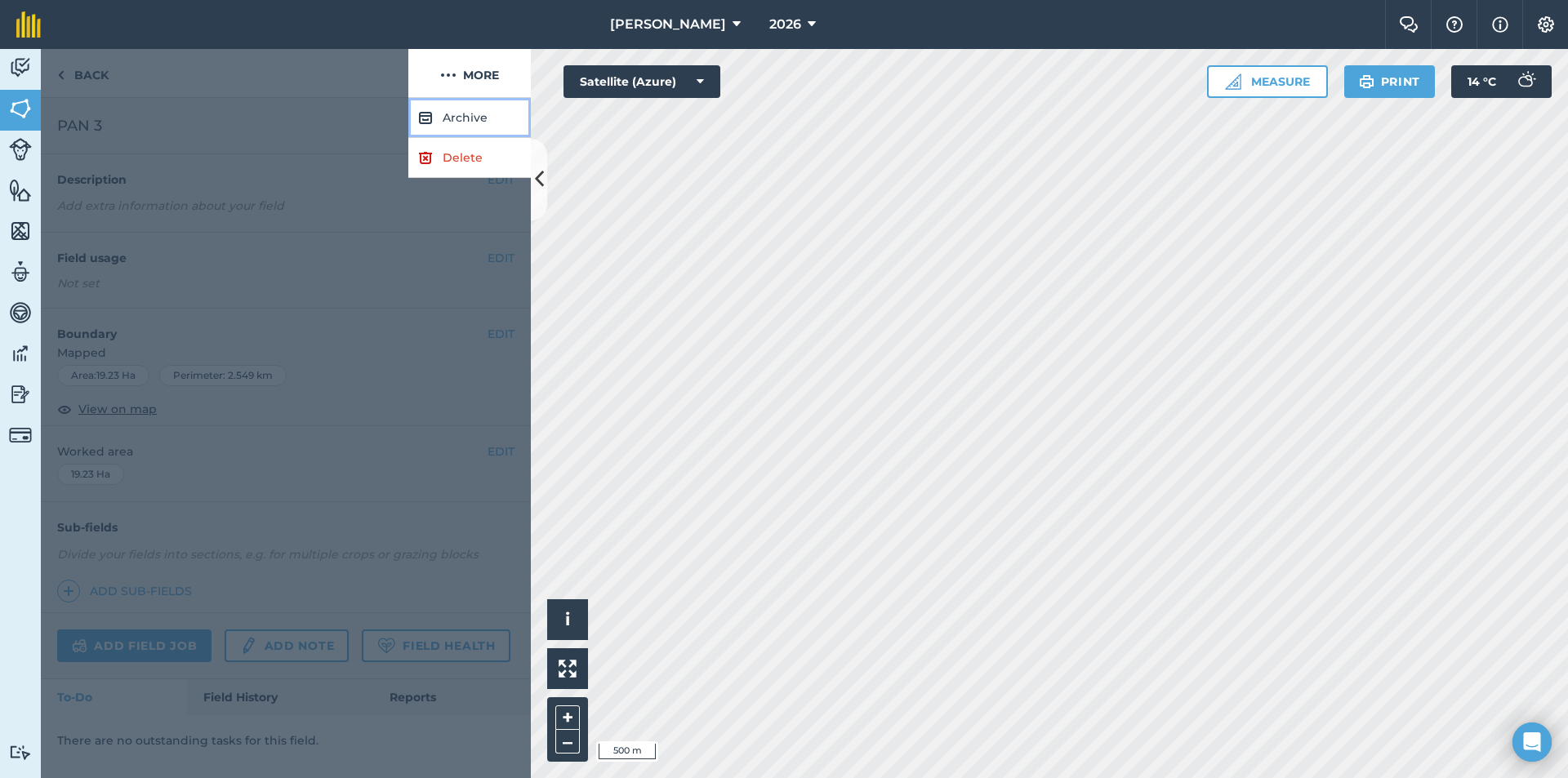
click at [454, 115] on button "Archive" at bounding box center [469, 117] width 122 height 40
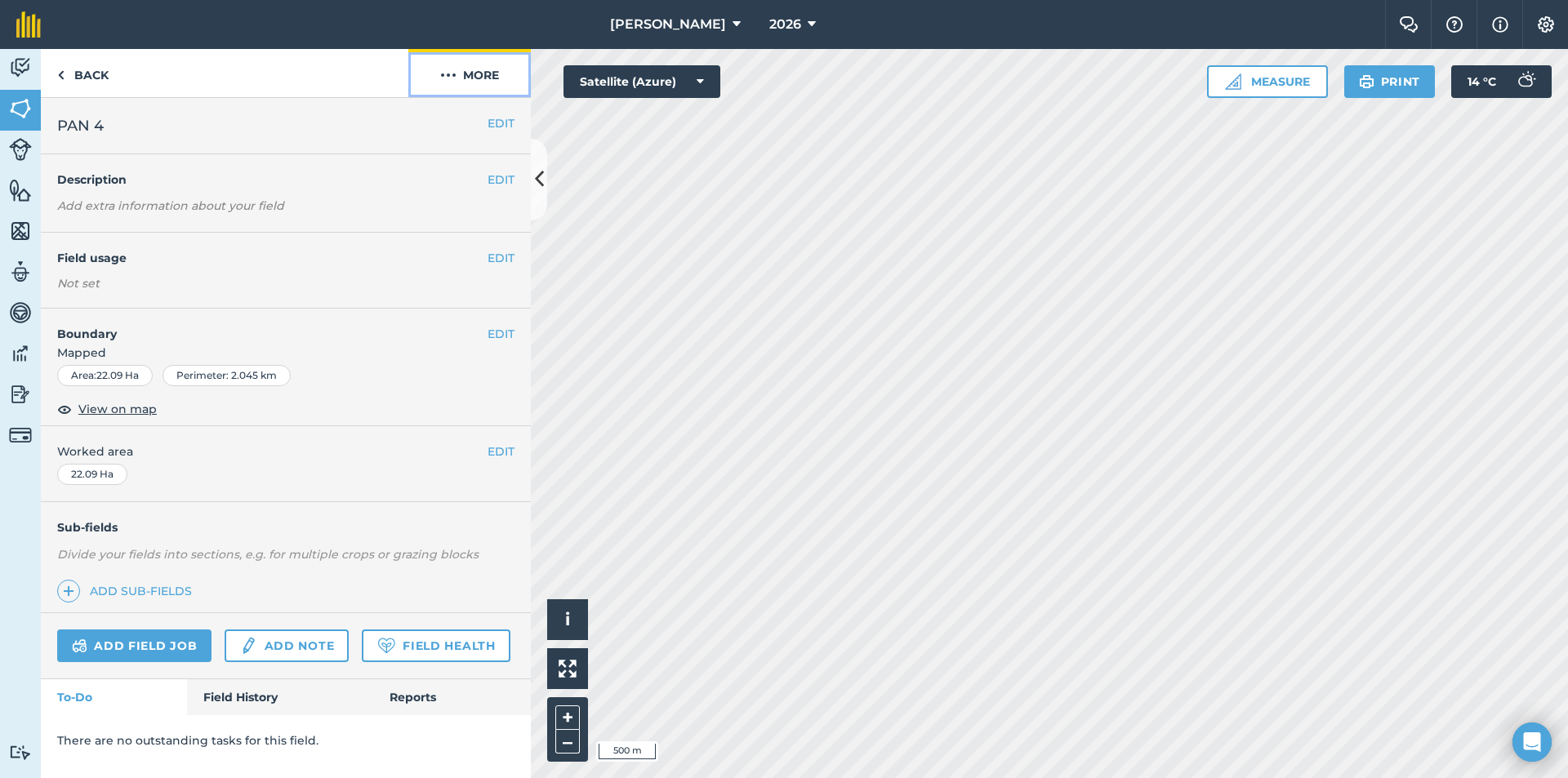
click at [483, 77] on button "More" at bounding box center [469, 73] width 122 height 48
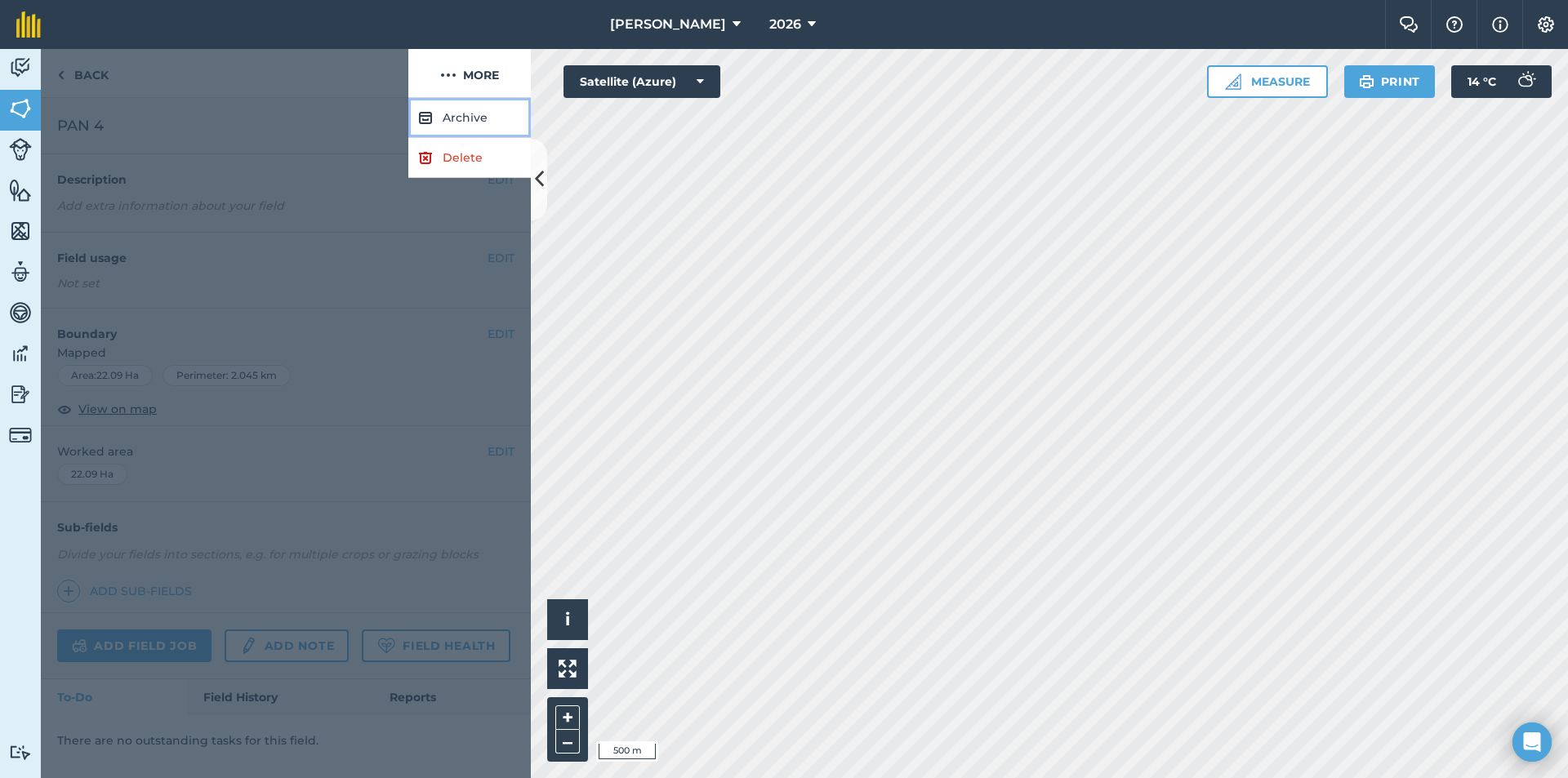
click at [458, 121] on button "Archive" at bounding box center [469, 117] width 122 height 40
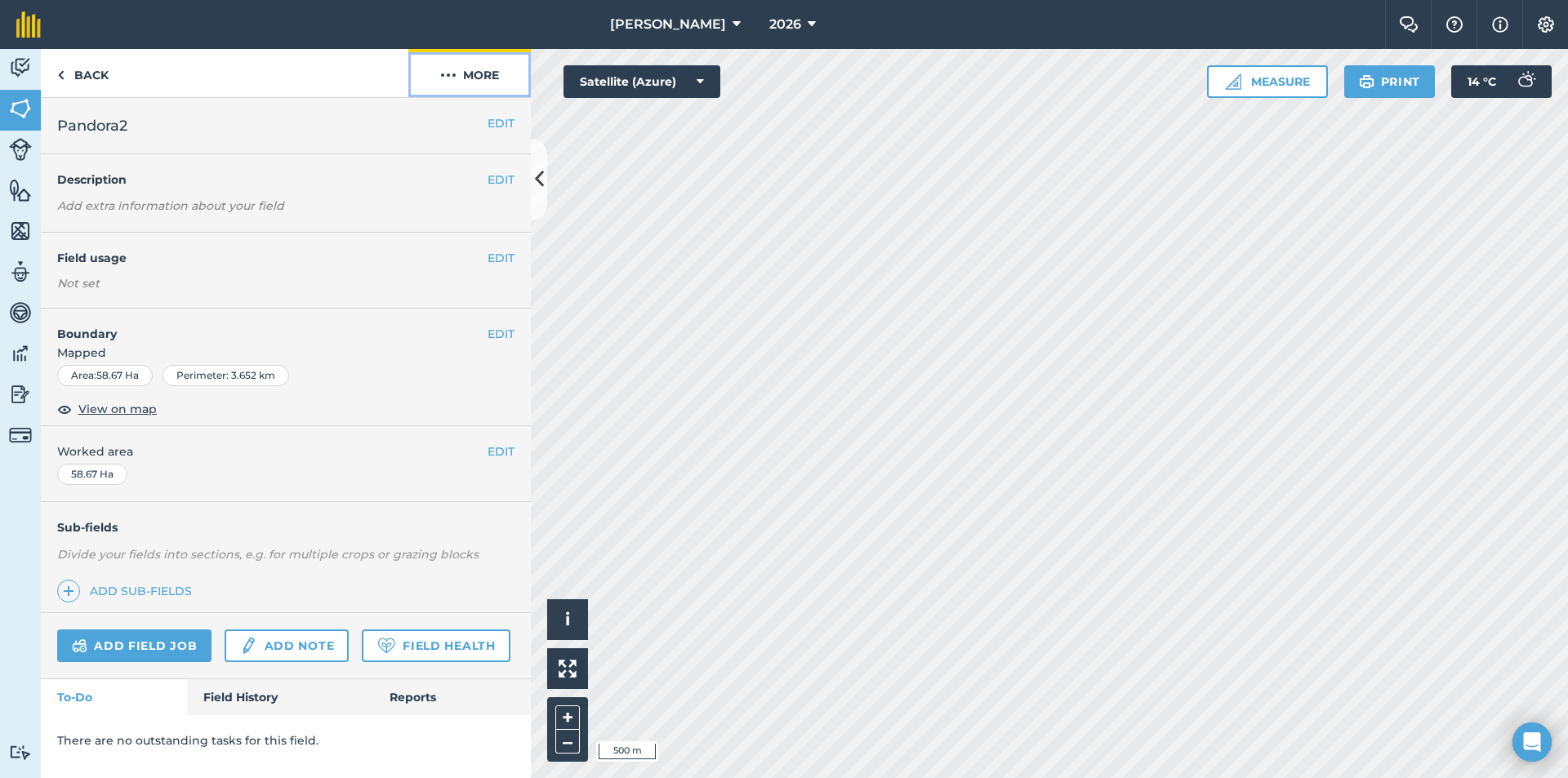
click at [473, 73] on button "More" at bounding box center [469, 73] width 122 height 48
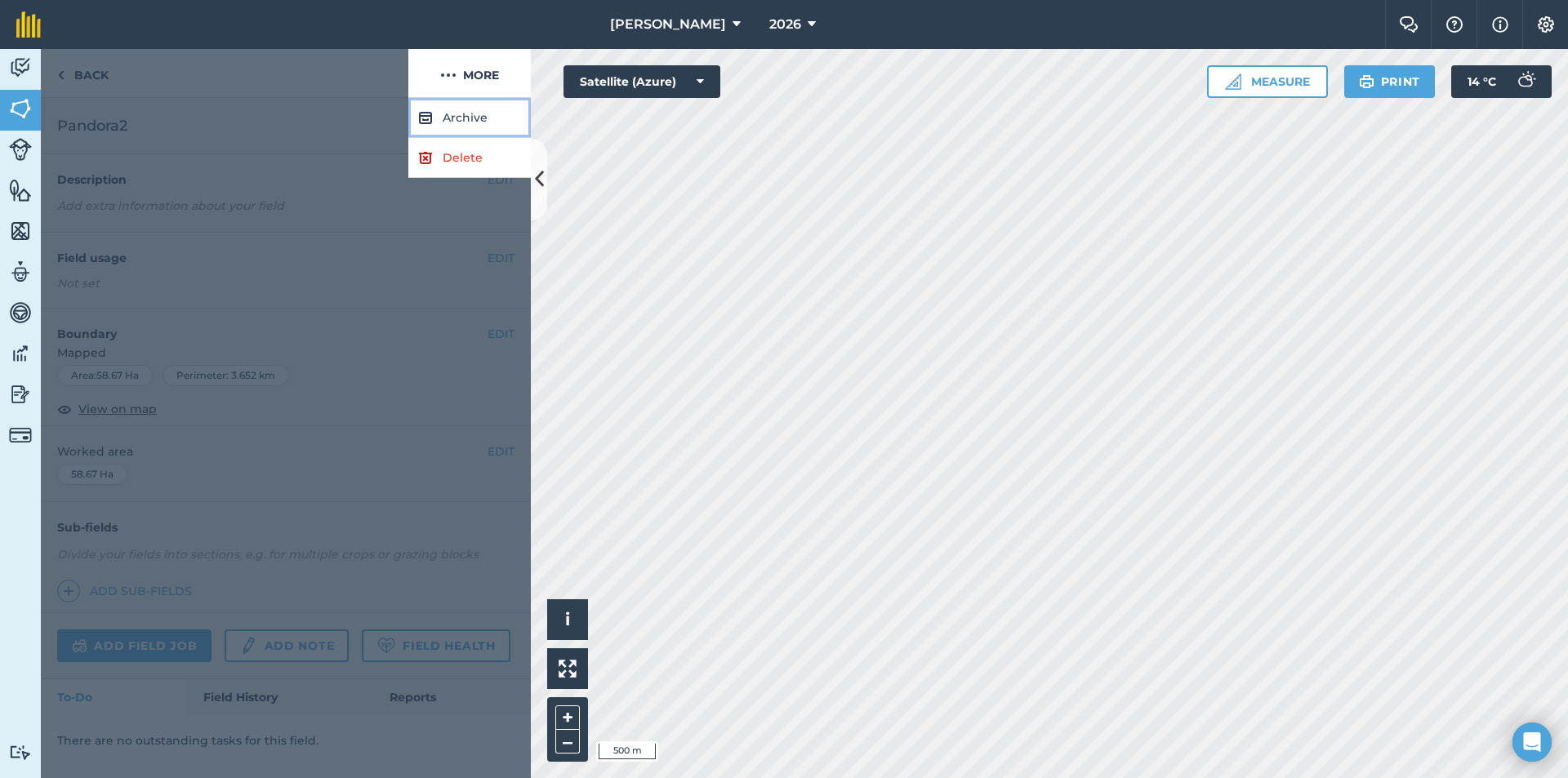
click at [452, 116] on button "Archive" at bounding box center [469, 117] width 122 height 40
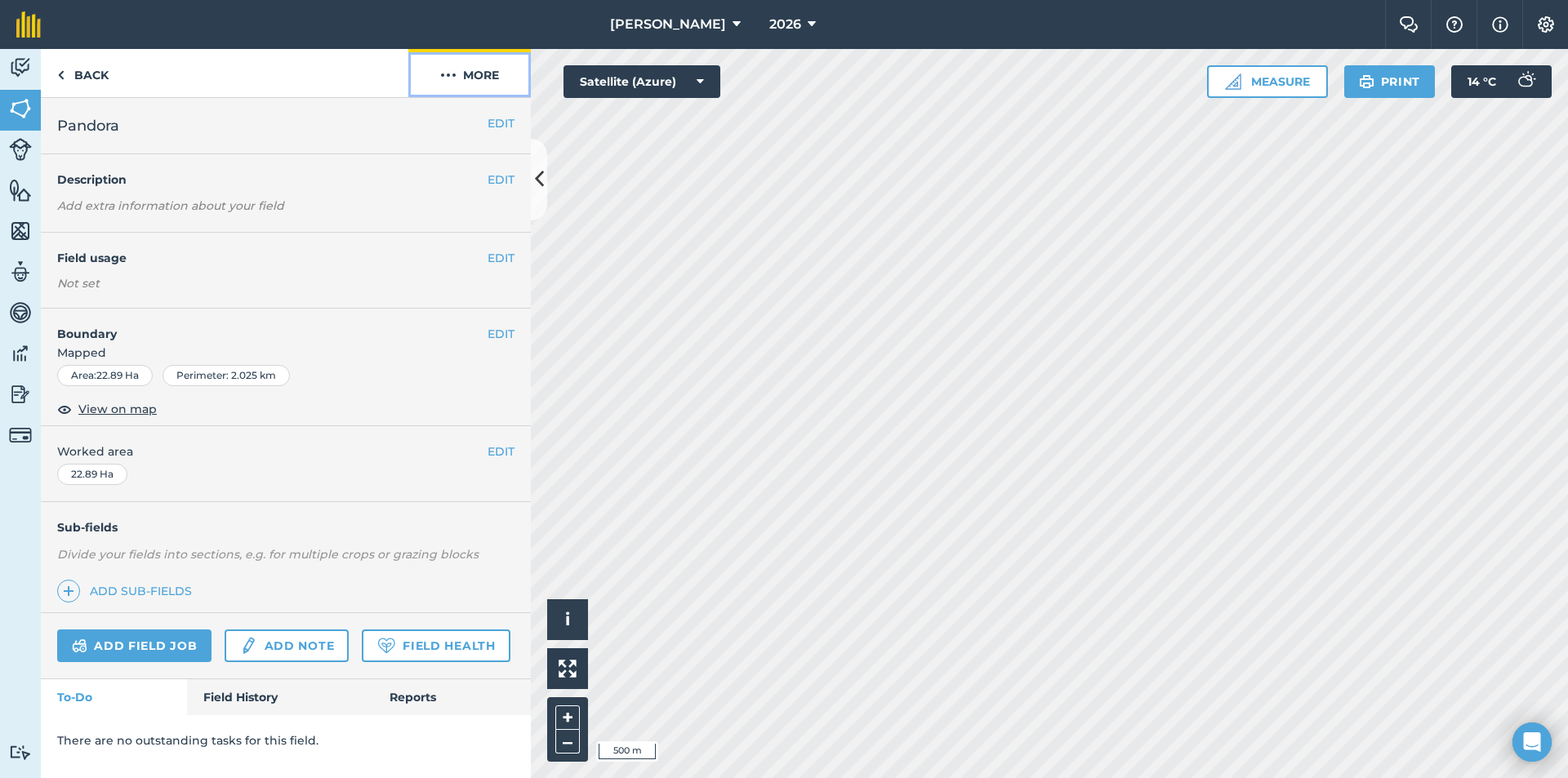
click at [470, 80] on button "More" at bounding box center [469, 73] width 122 height 48
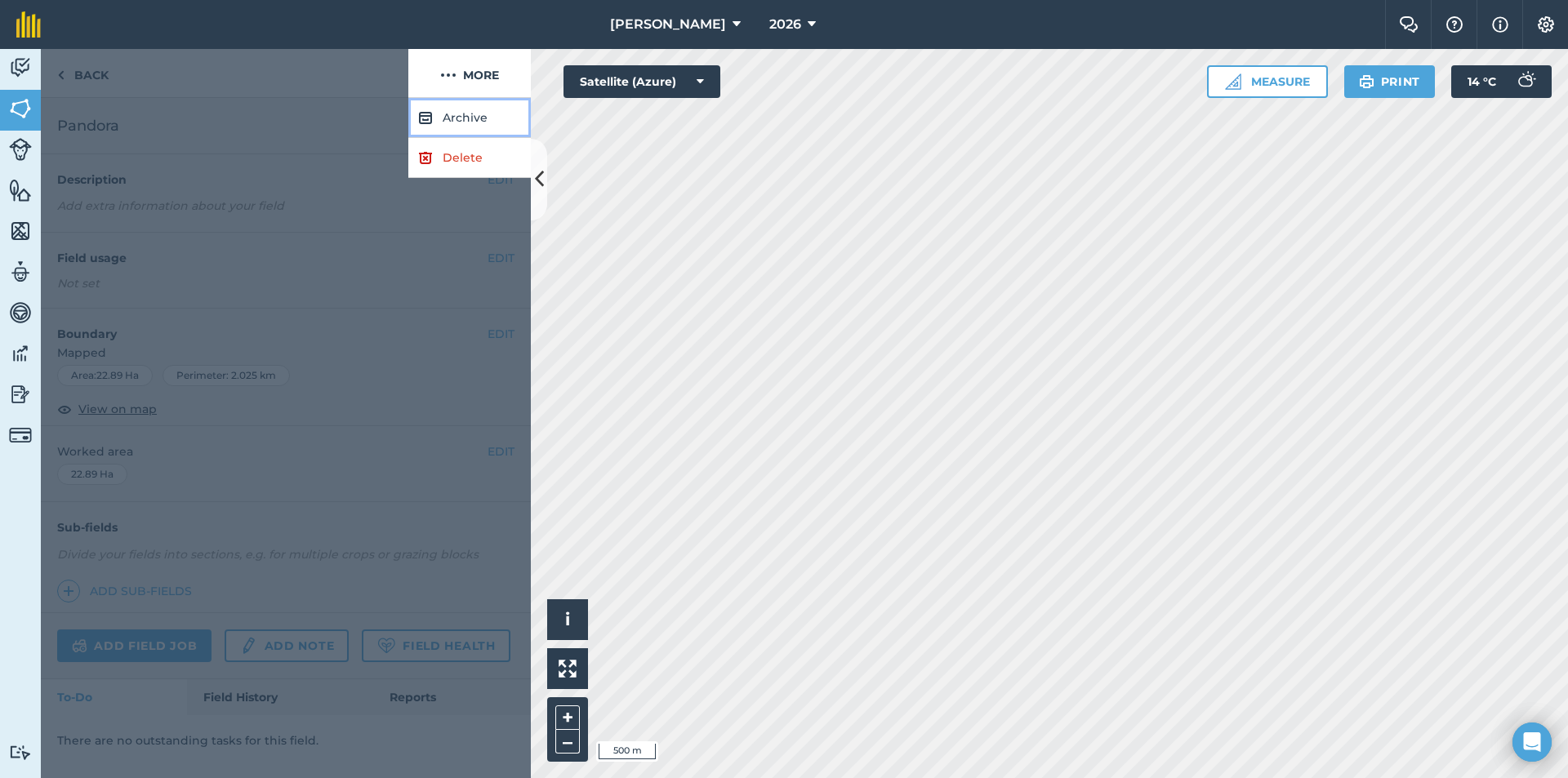
click at [466, 117] on button "Archive" at bounding box center [469, 117] width 122 height 40
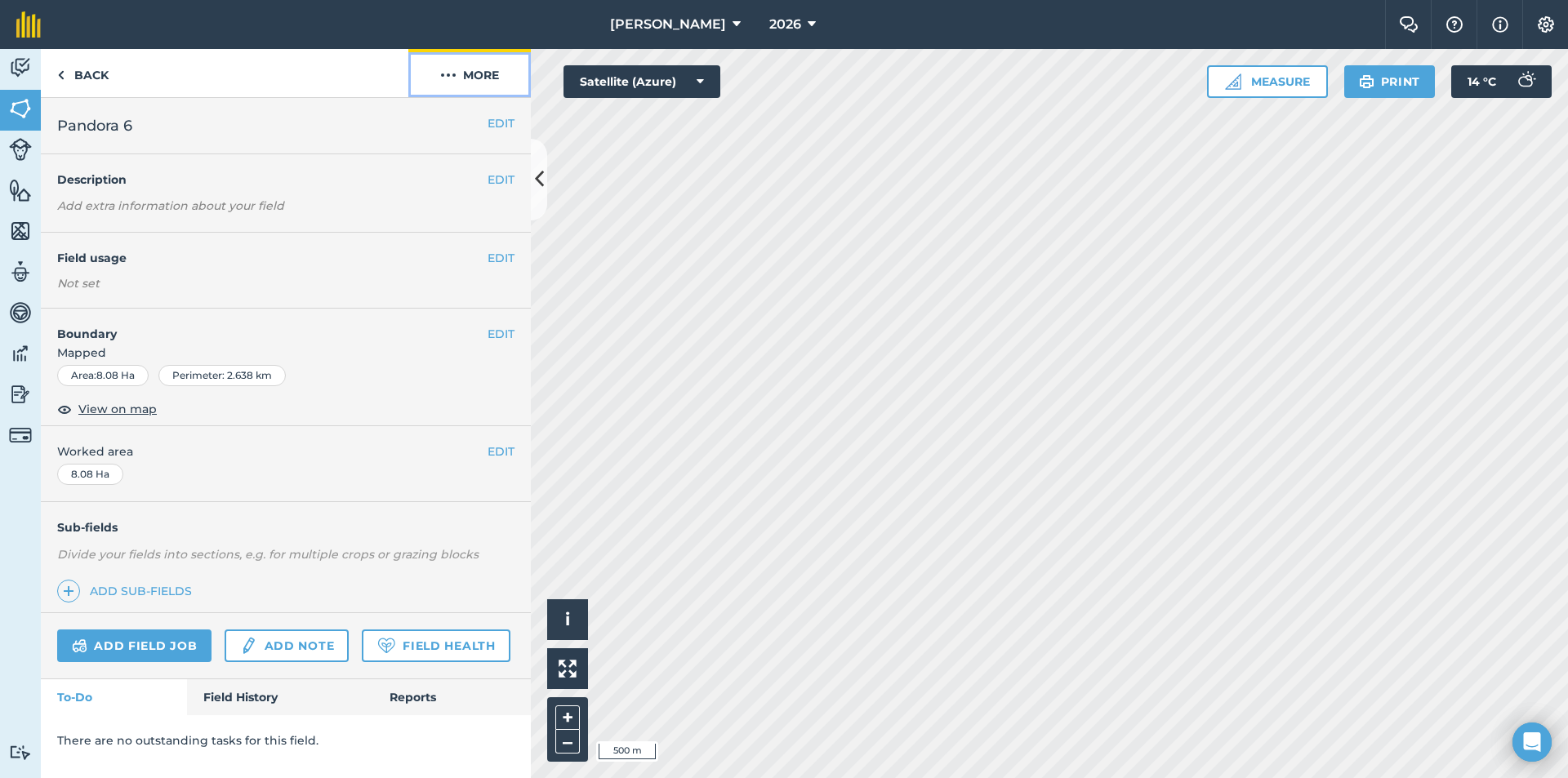
click at [490, 68] on button "More" at bounding box center [469, 73] width 122 height 48
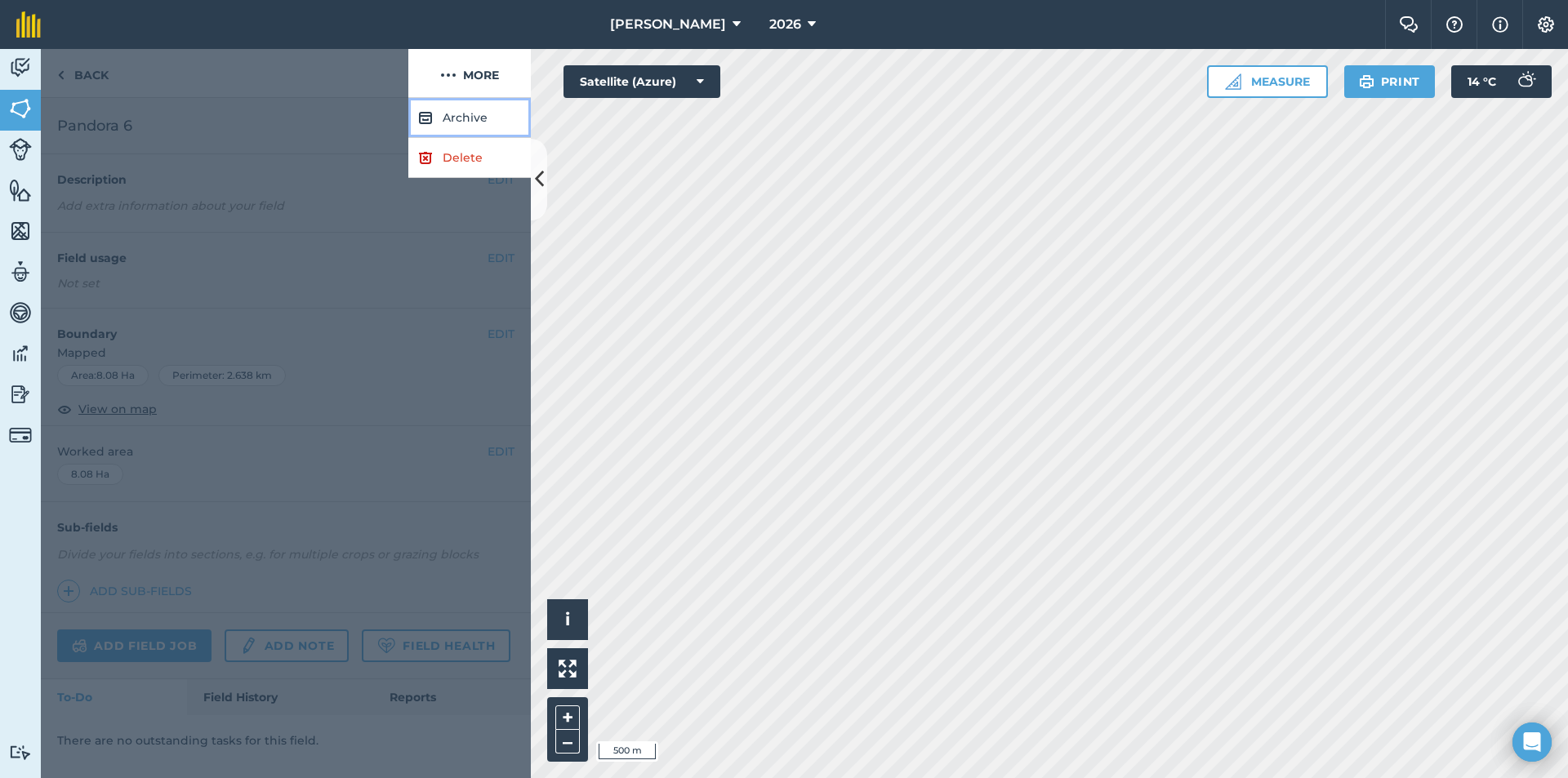
click at [470, 114] on button "Archive" at bounding box center [469, 117] width 122 height 40
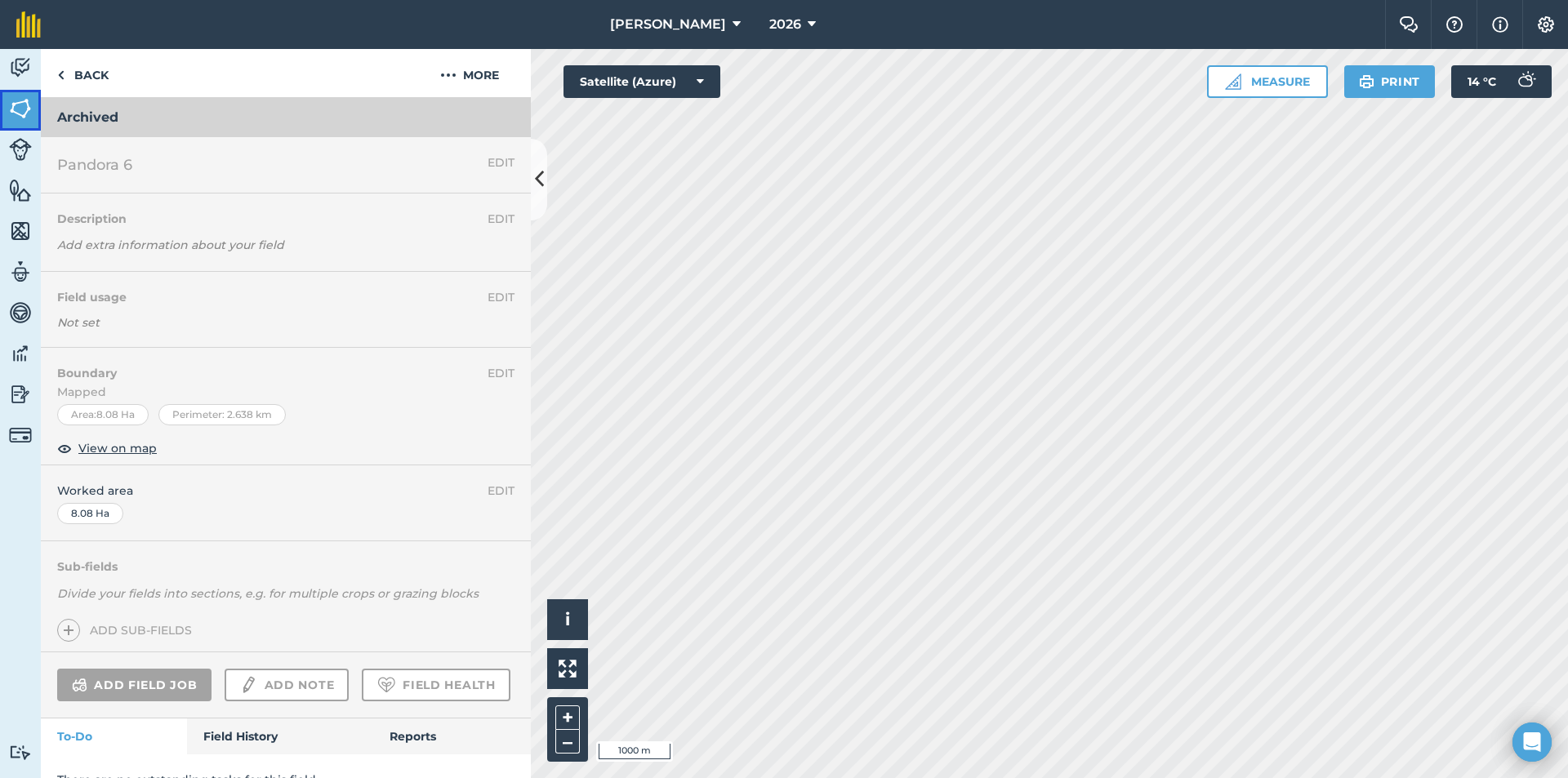
click at [11, 111] on img at bounding box center [20, 108] width 23 height 25
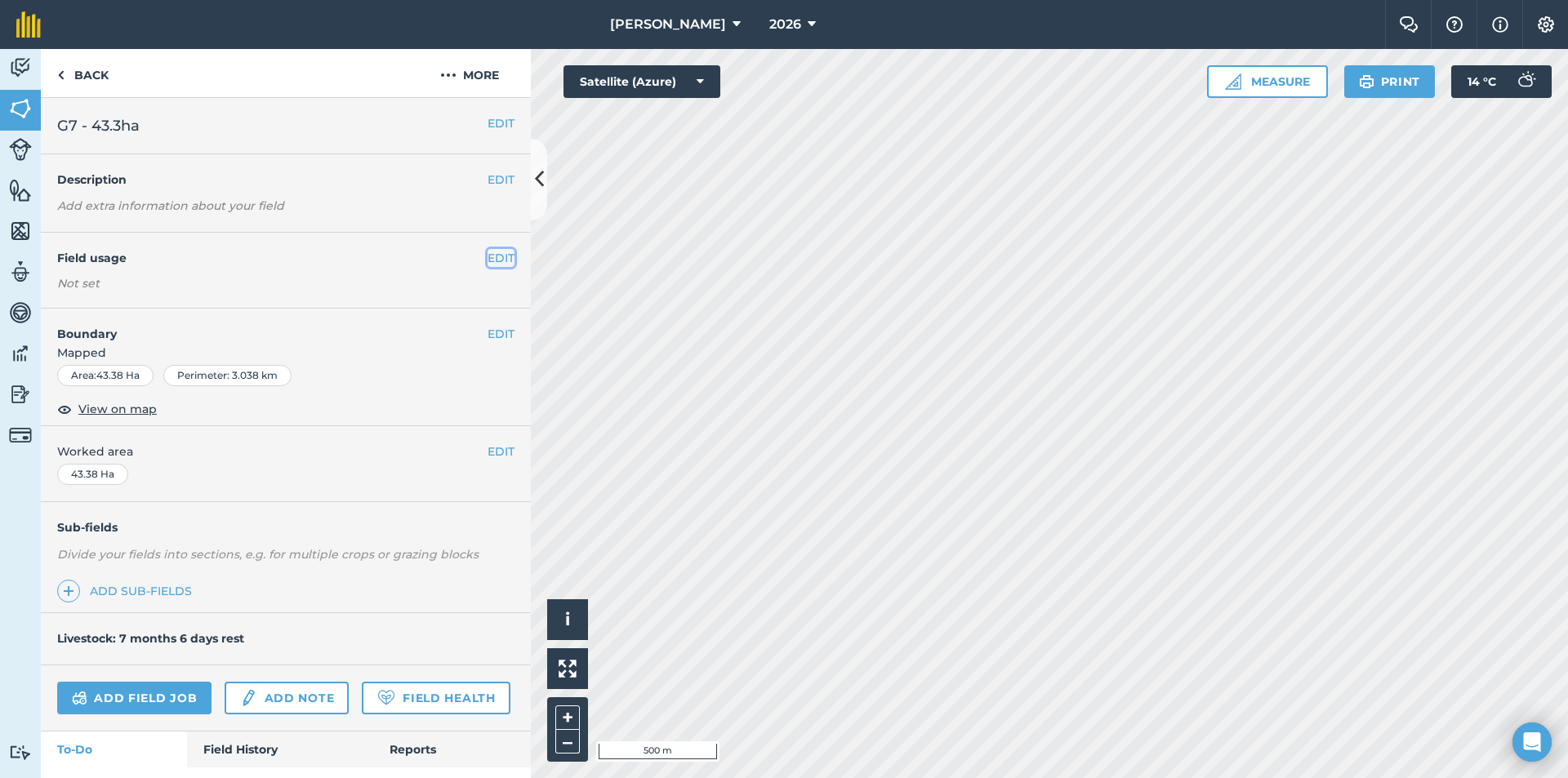
click at [487, 252] on button "EDIT" at bounding box center [501, 258] width 27 height 18
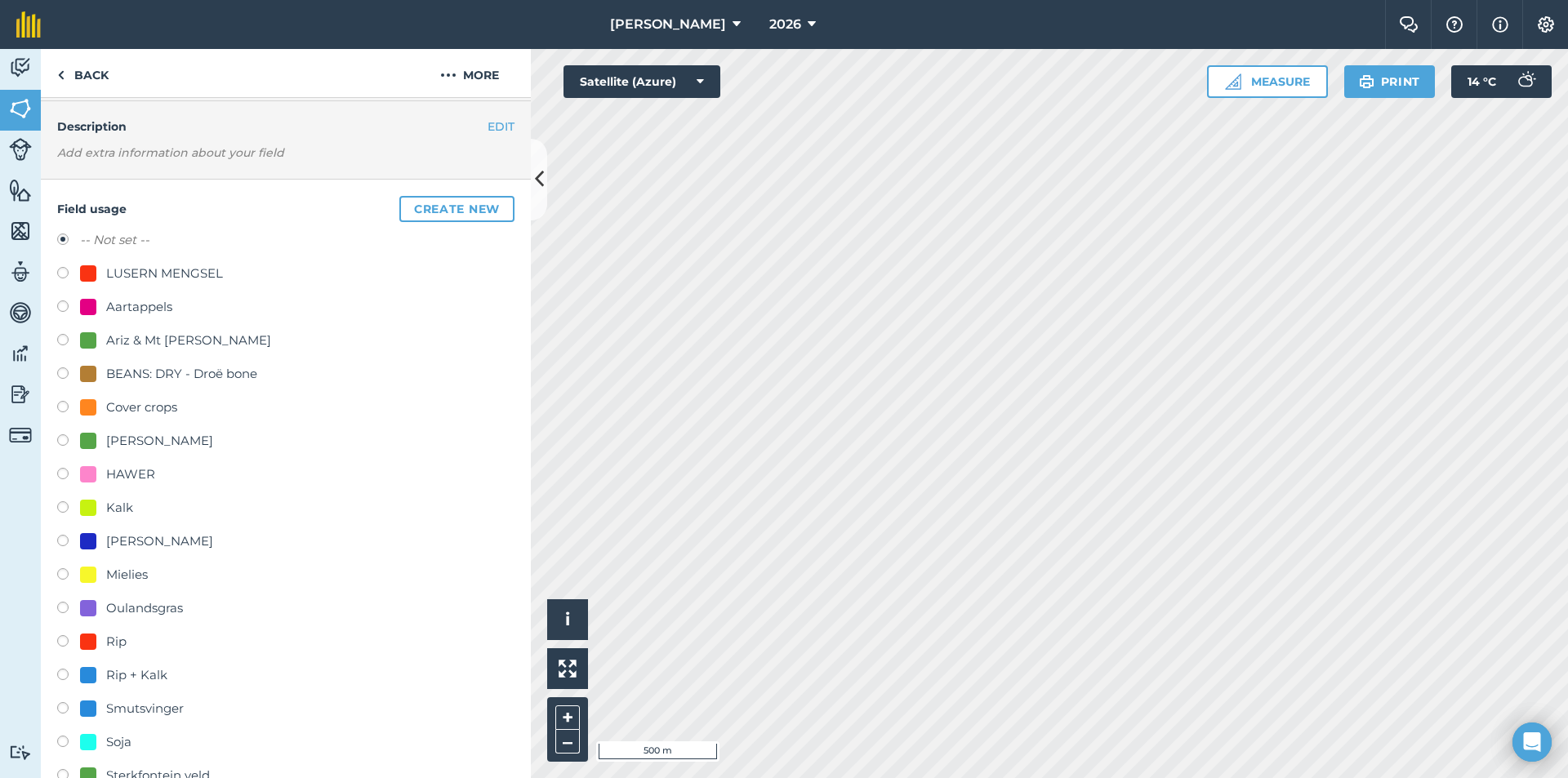
scroll to position [82, 0]
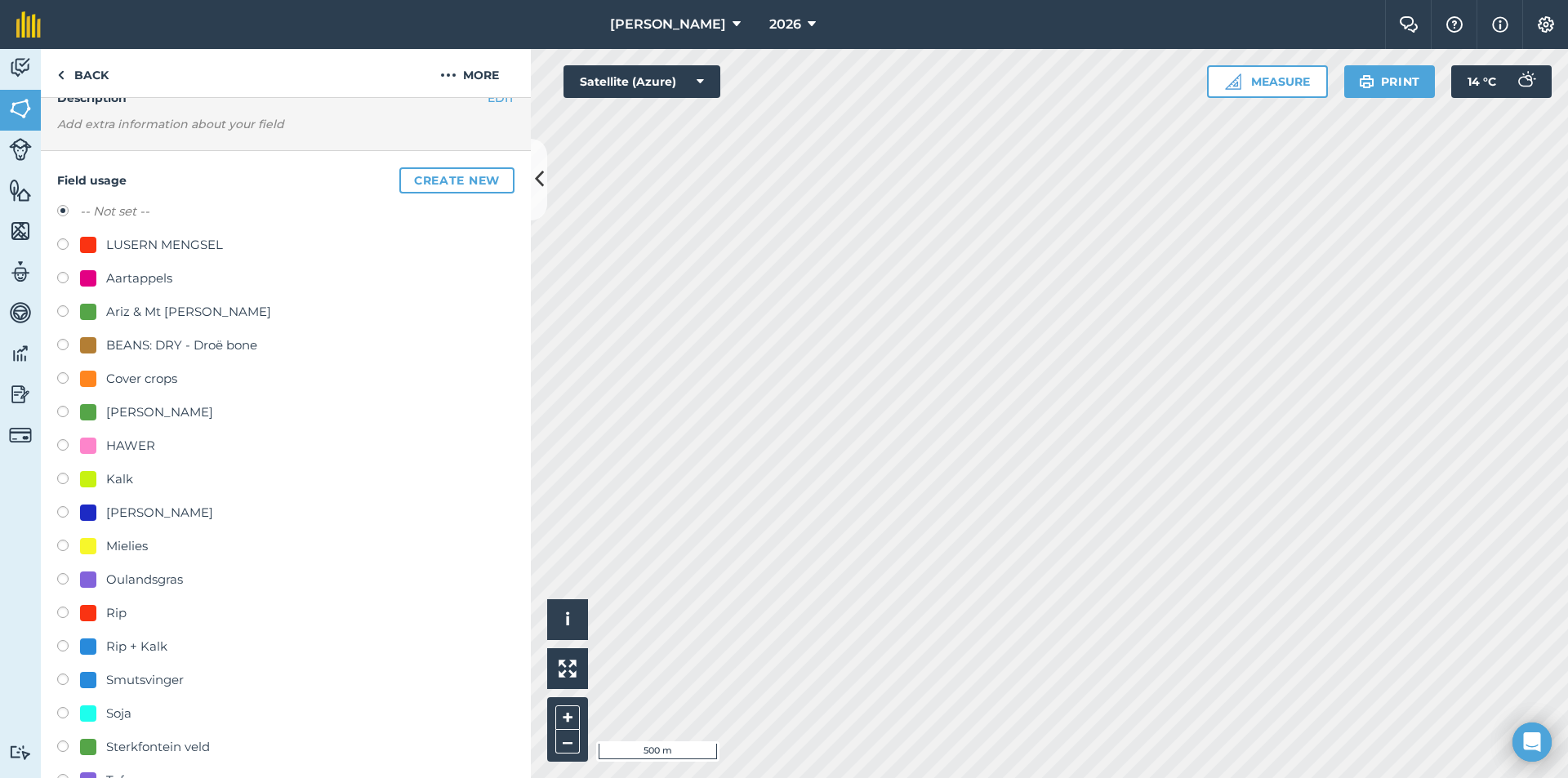
click at [123, 683] on div "Smutsvinger" at bounding box center [145, 680] width 77 height 19
radio input "true"
radio input "false"
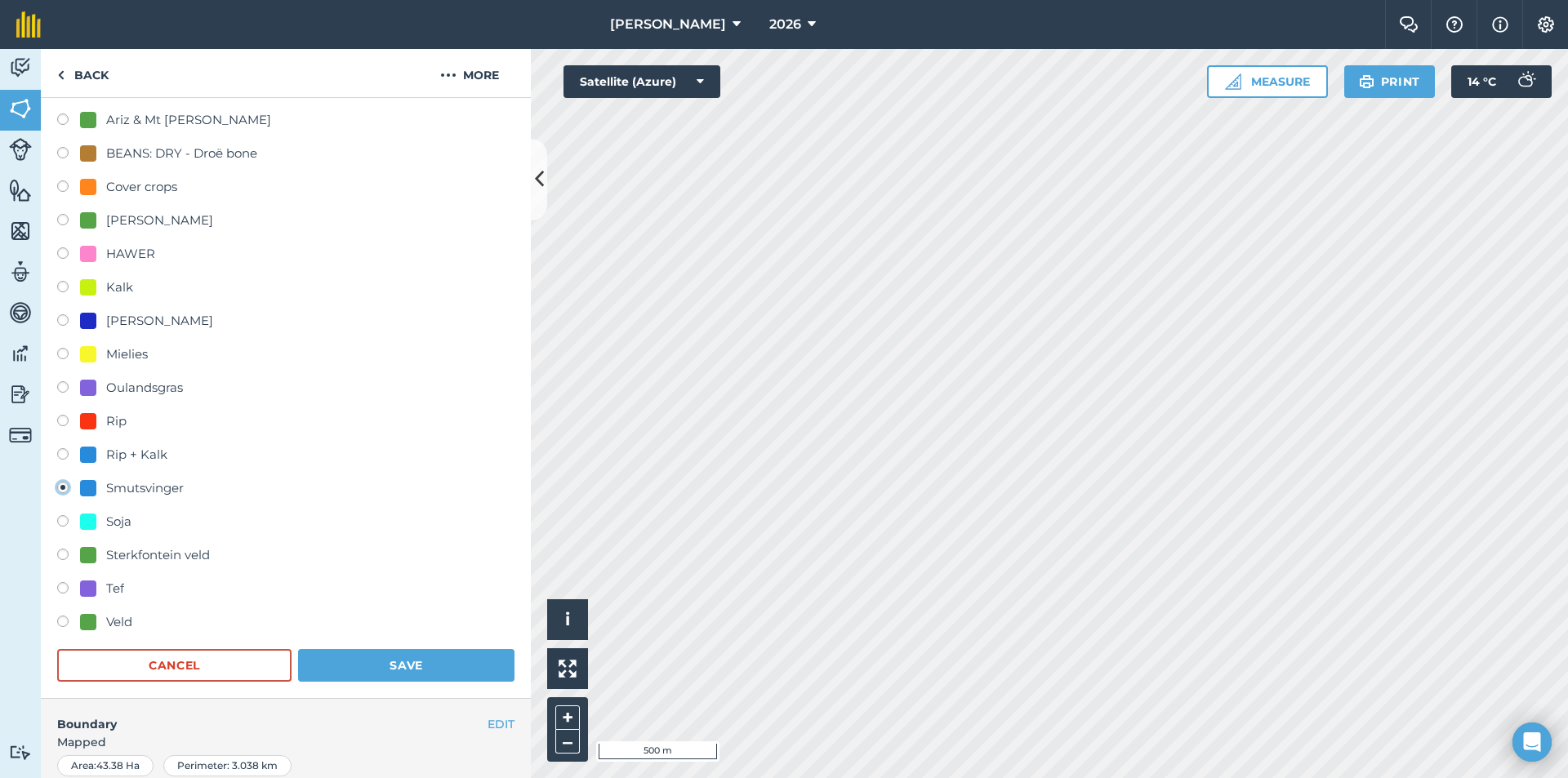
scroll to position [327, 0]
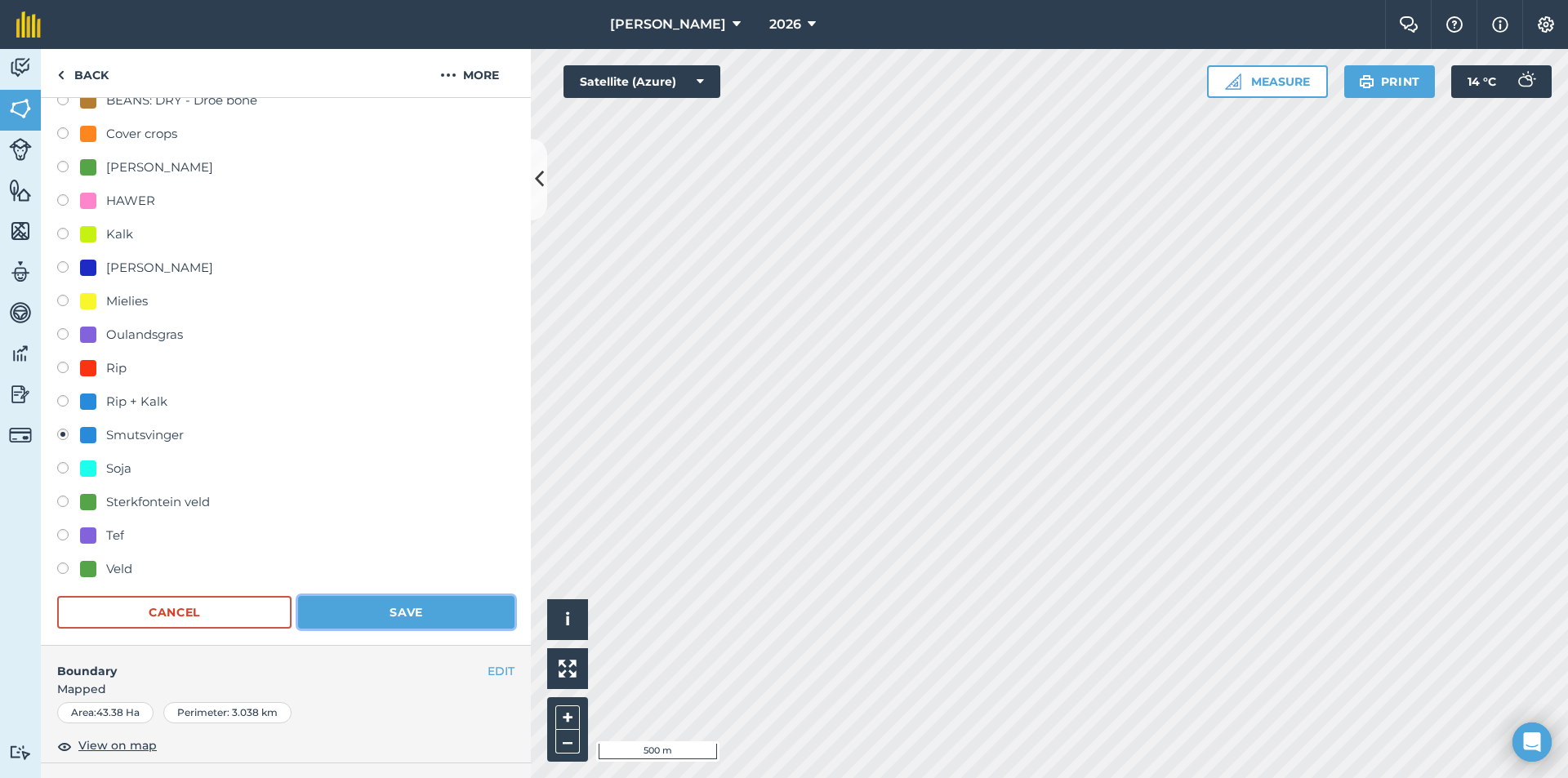
click at [364, 617] on button "Save" at bounding box center [407, 612] width 216 height 33
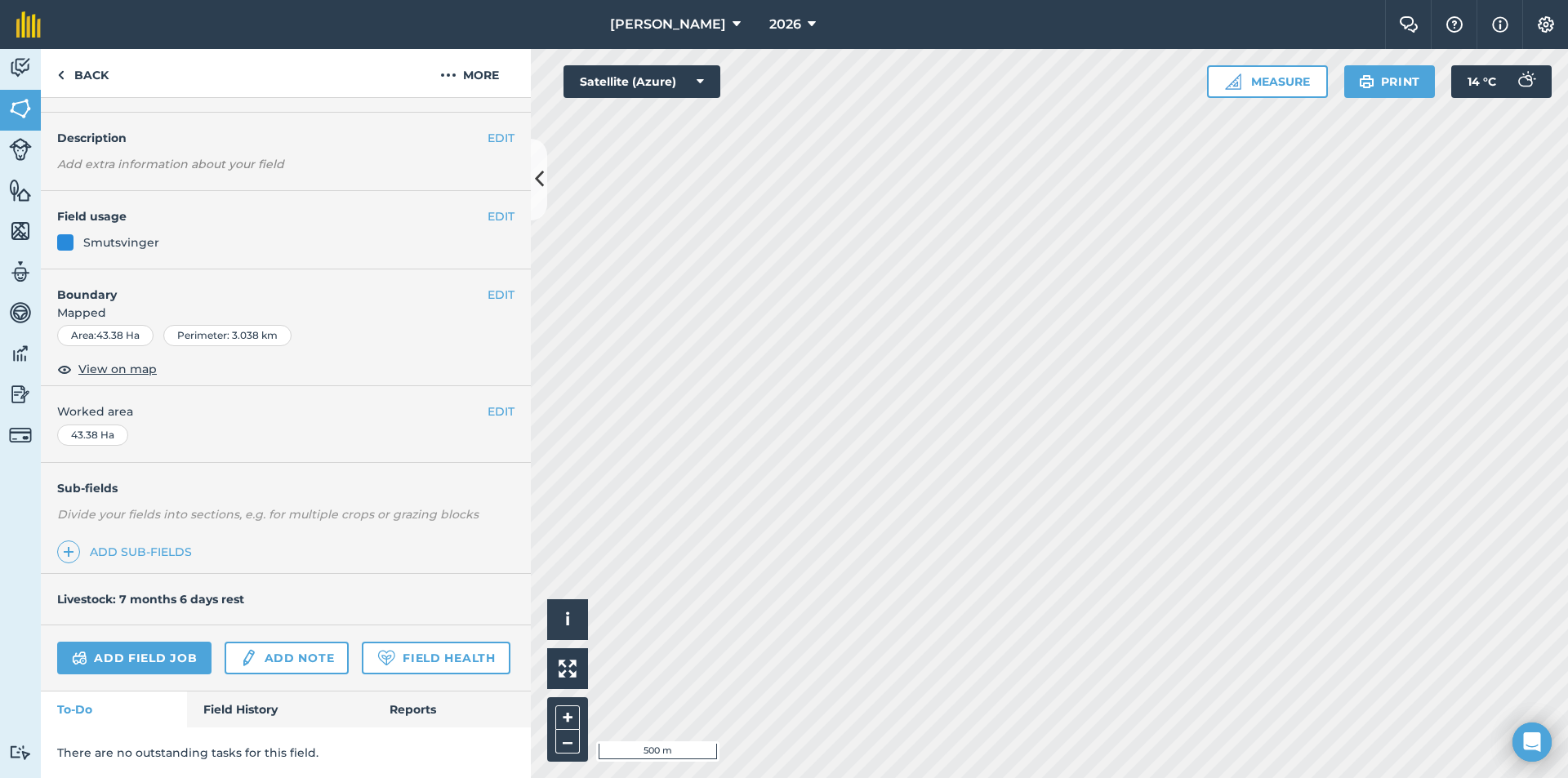
scroll to position [0, 0]
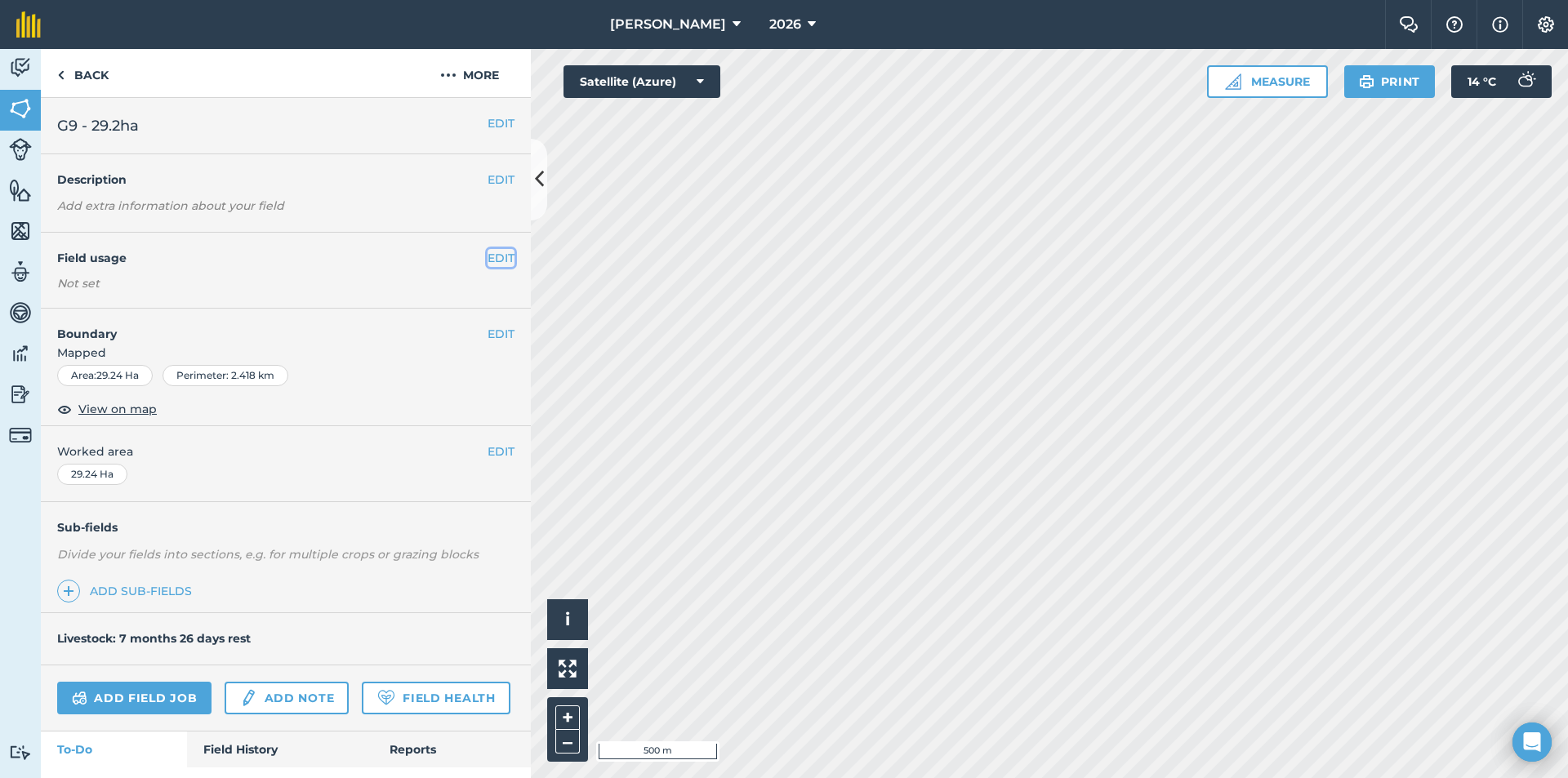
click at [487, 261] on button "EDIT" at bounding box center [501, 258] width 27 height 18
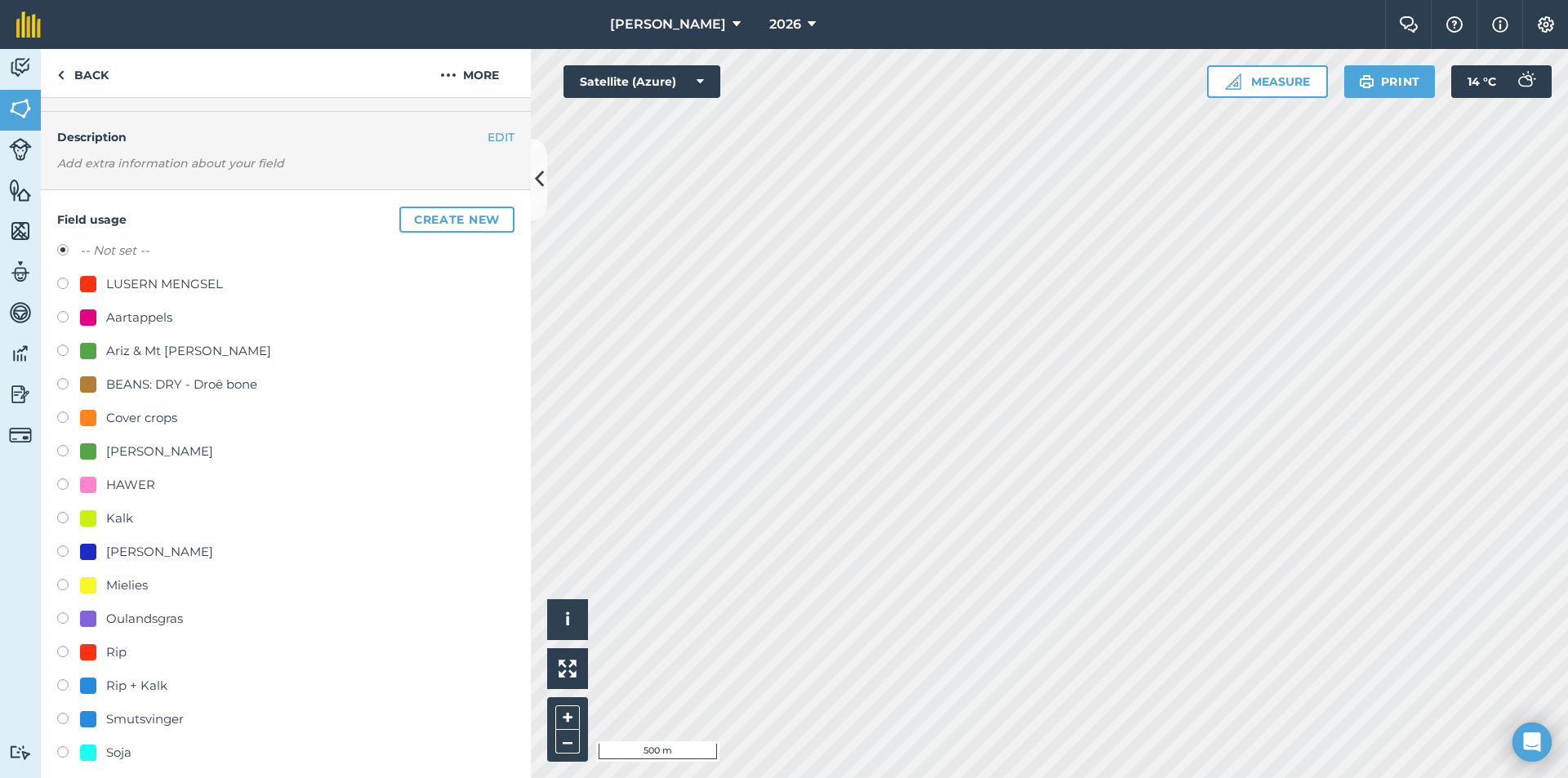
scroll to position [82, 0]
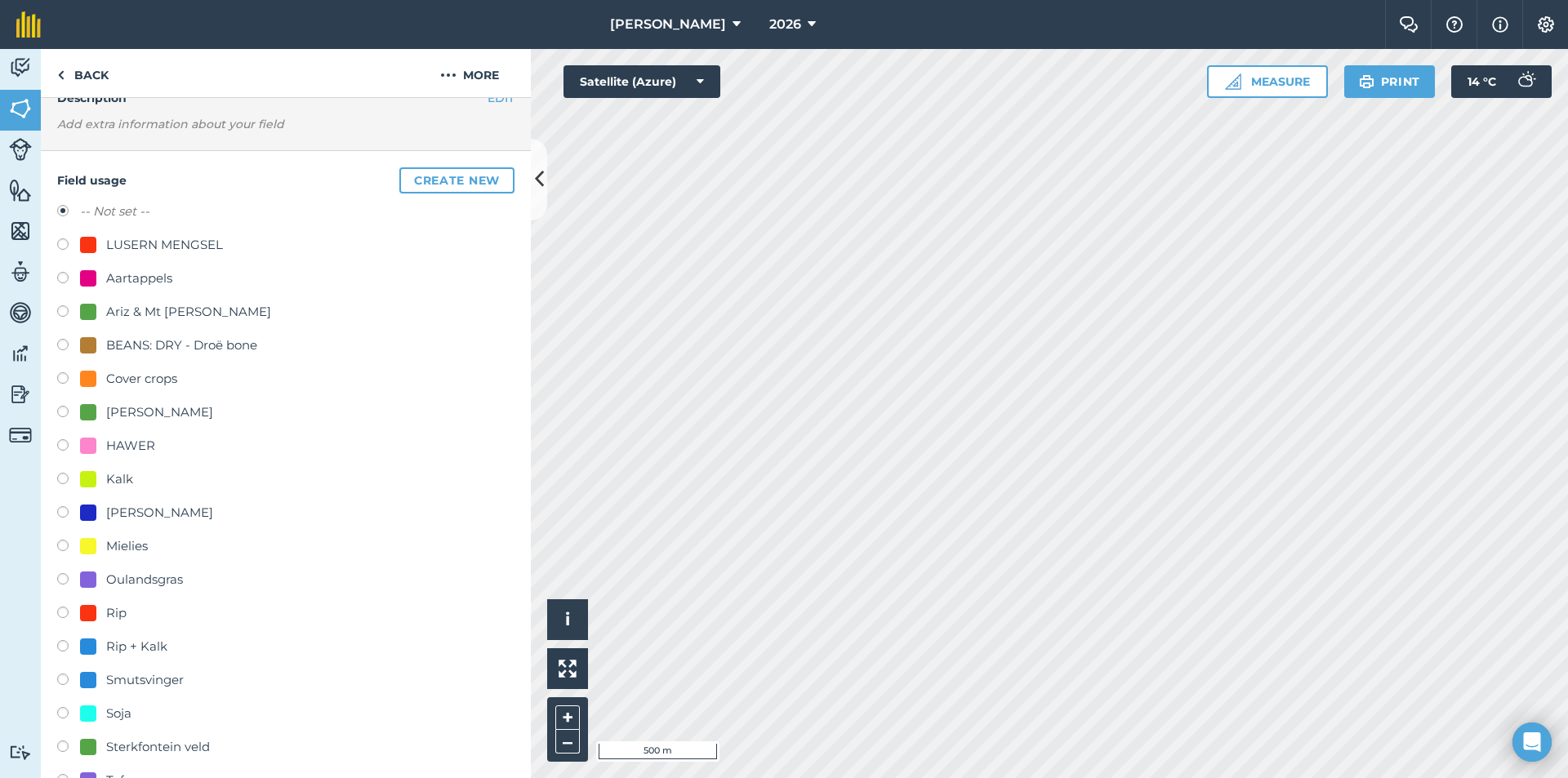
click at [131, 677] on div "Smutsvinger" at bounding box center [145, 680] width 77 height 19
radio input "true"
radio input "false"
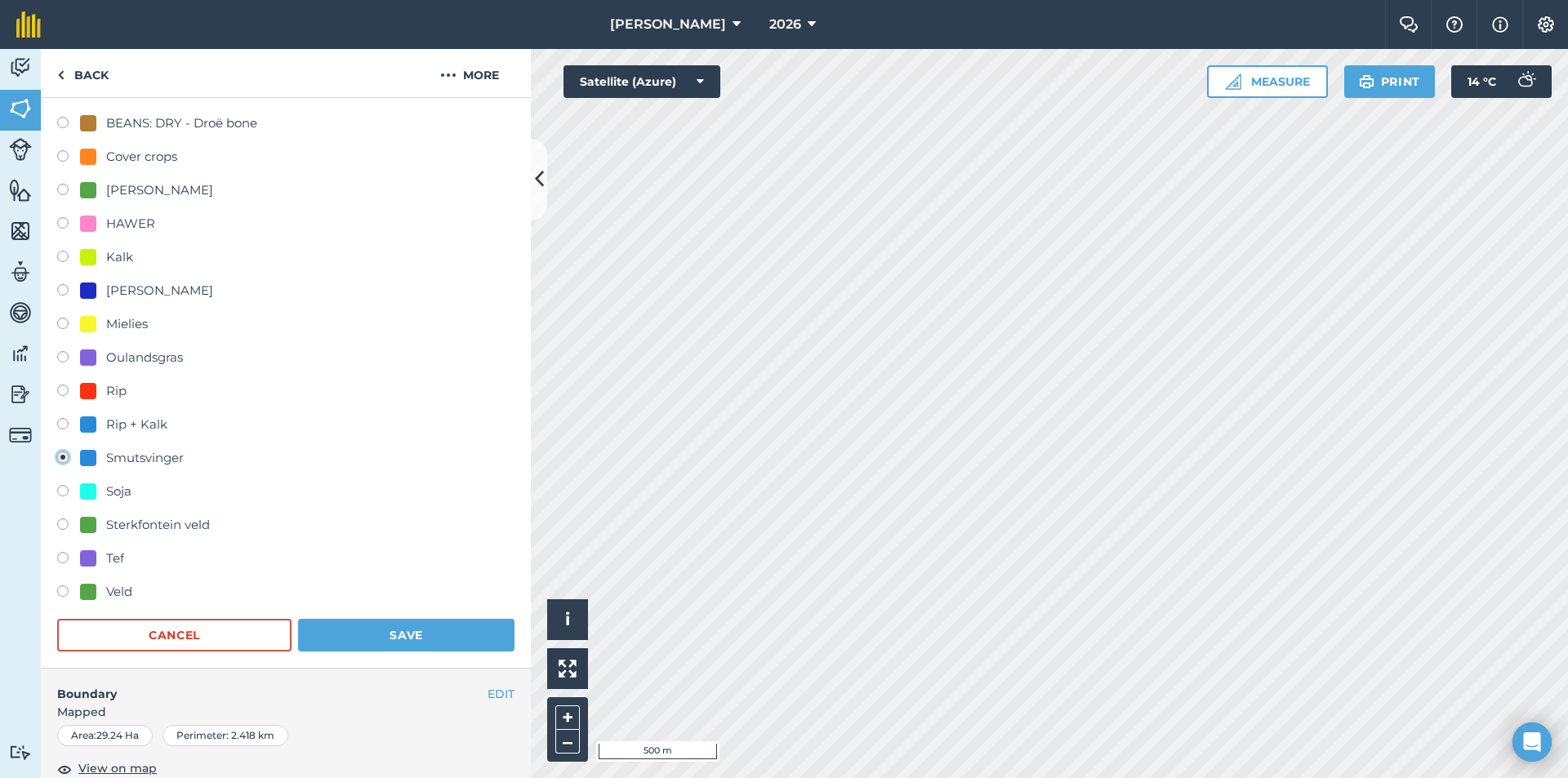
scroll to position [327, 0]
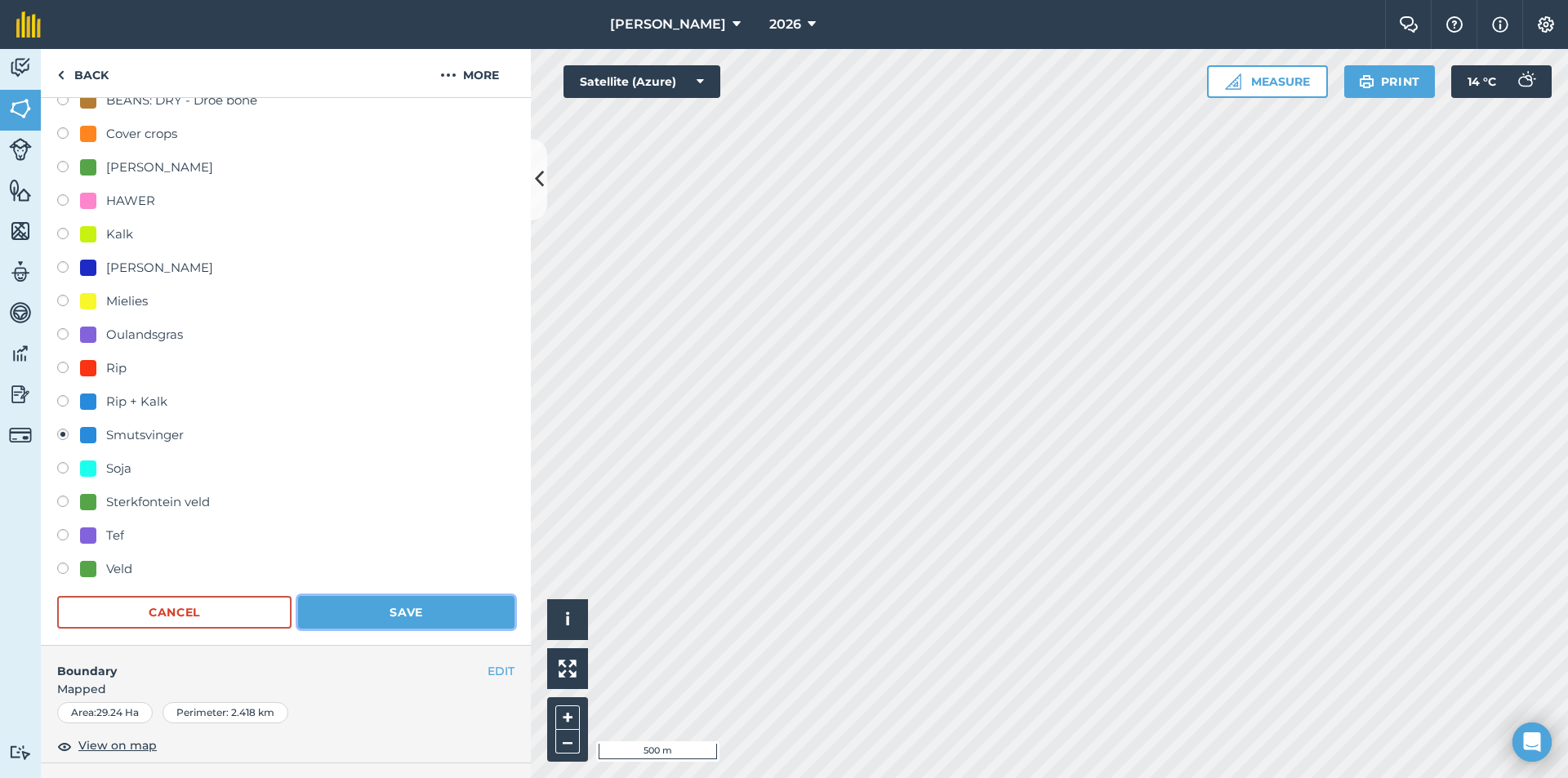
click at [386, 597] on button "Save" at bounding box center [407, 612] width 216 height 33
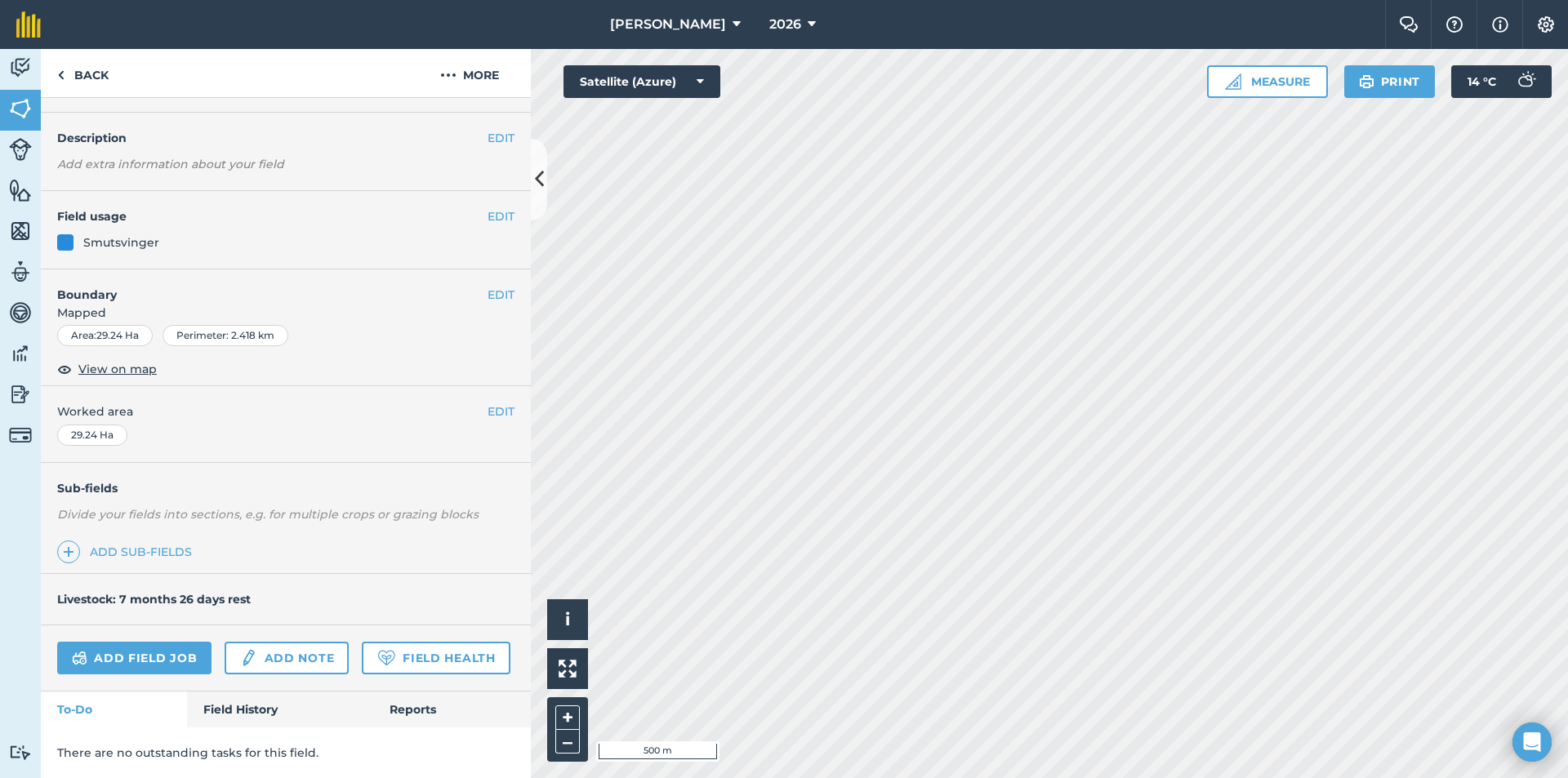
scroll to position [0, 0]
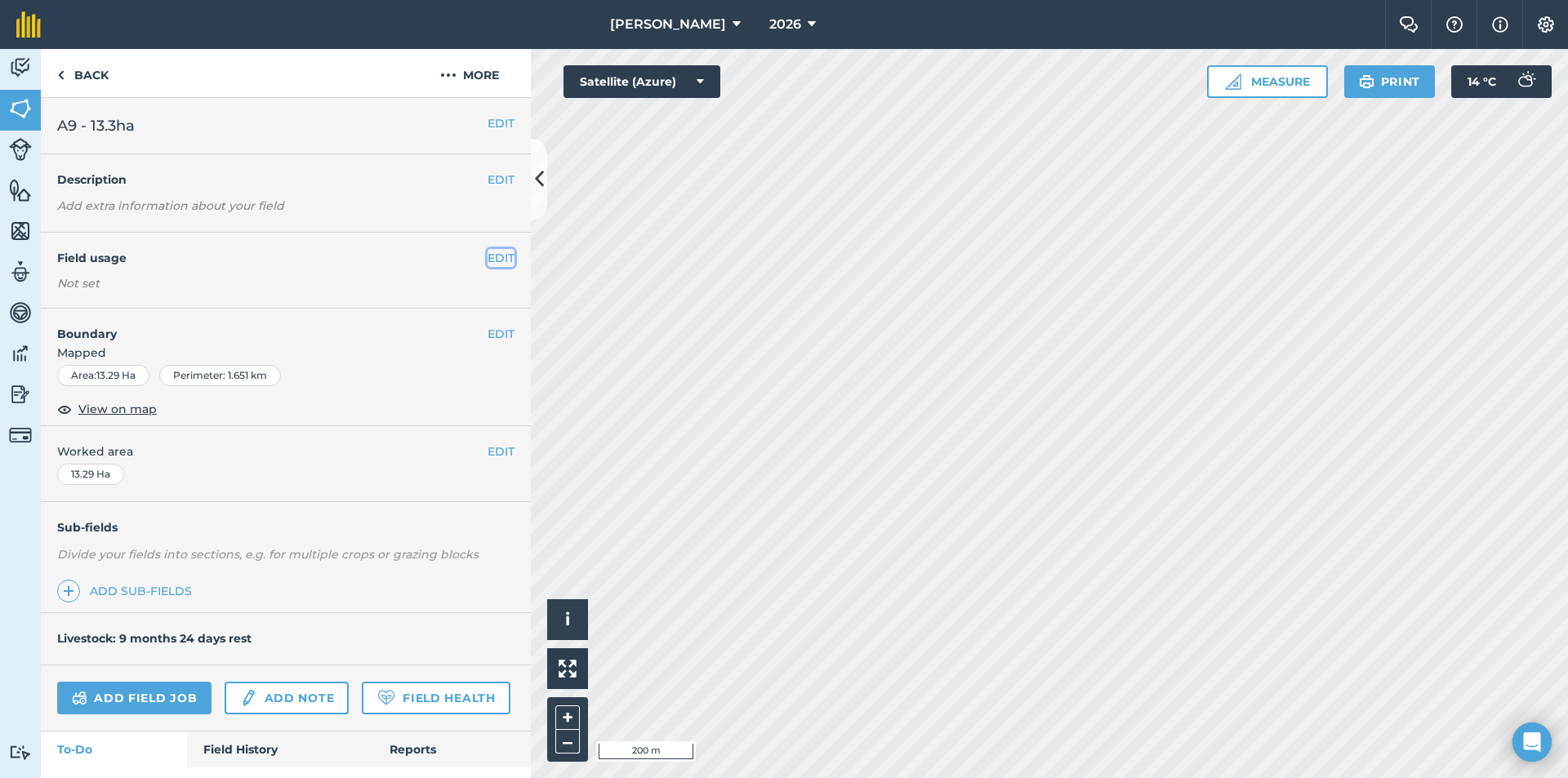
click at [487, 257] on button "EDIT" at bounding box center [501, 258] width 27 height 18
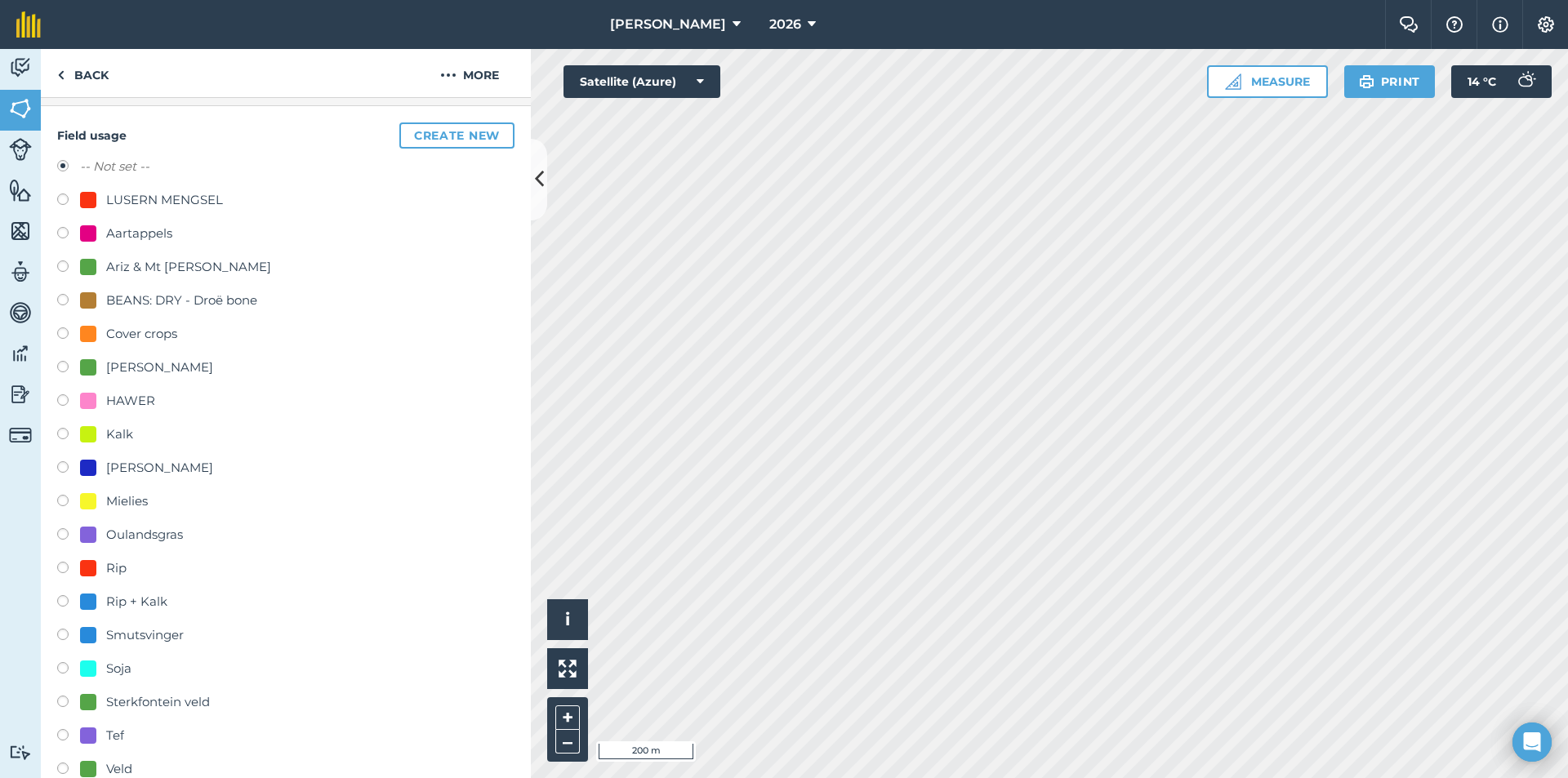
scroll to position [164, 0]
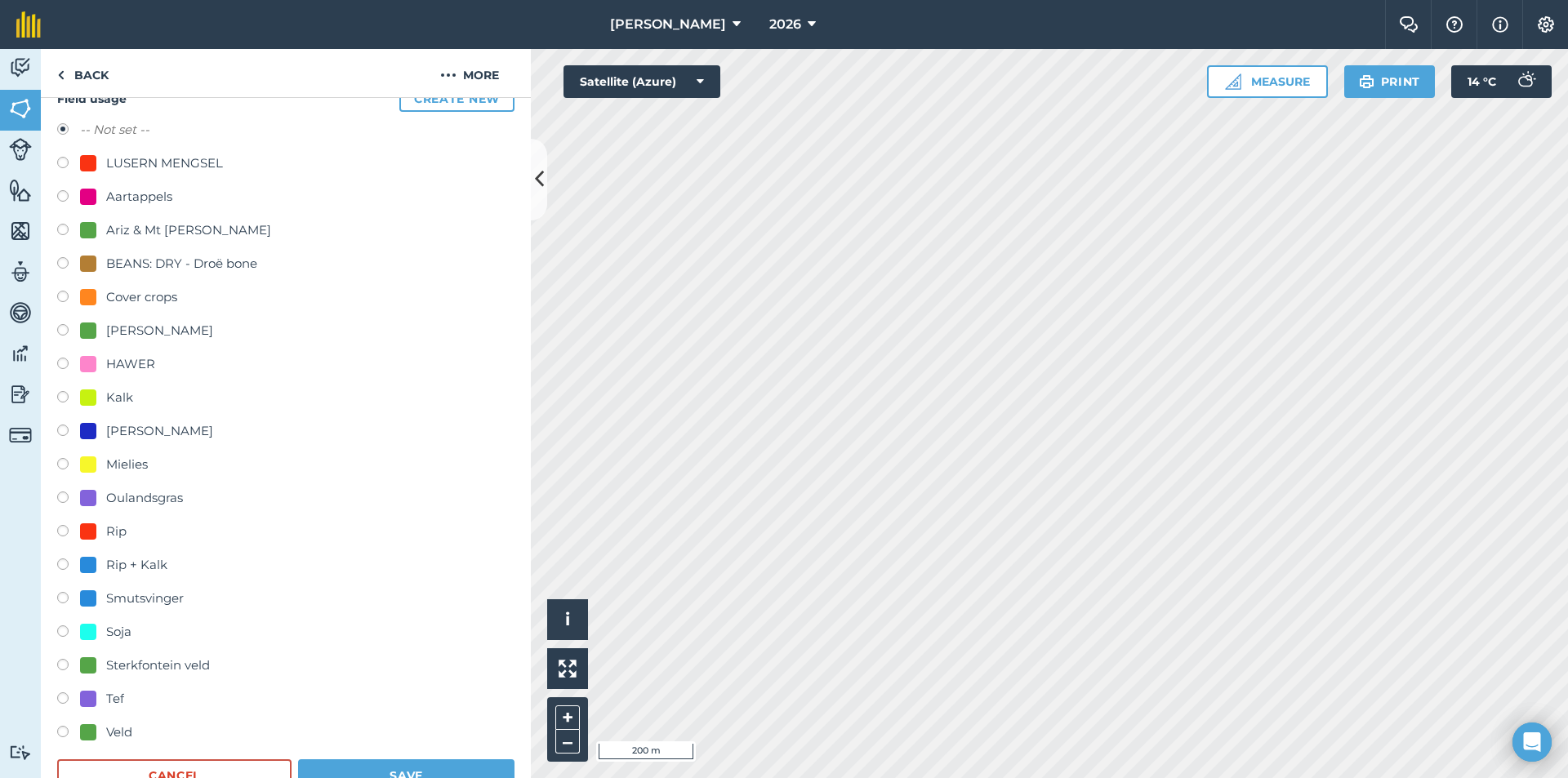
click at [126, 599] on div "Smutsvinger" at bounding box center [145, 598] width 77 height 19
radio input "true"
radio input "false"
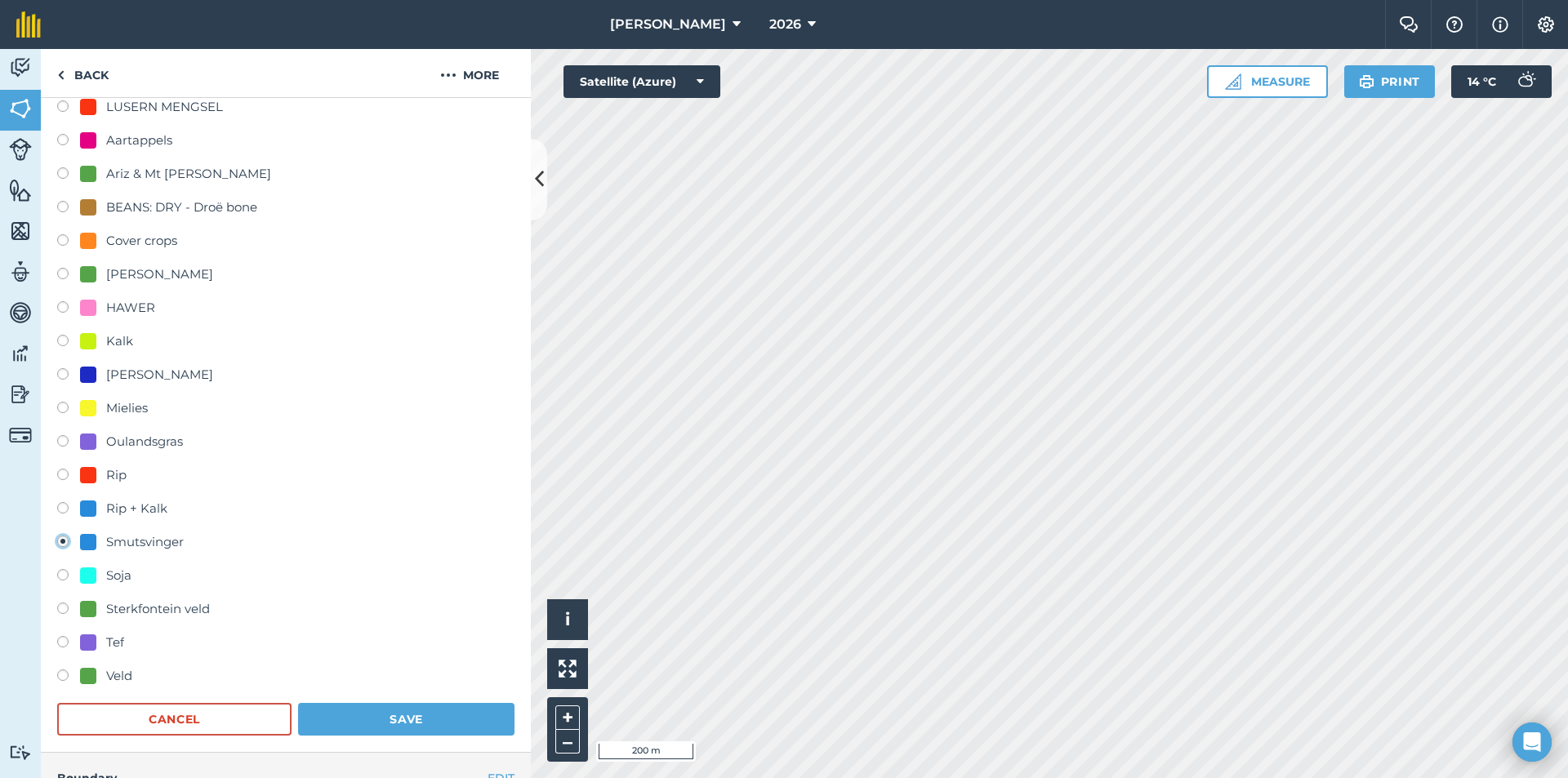
scroll to position [327, 0]
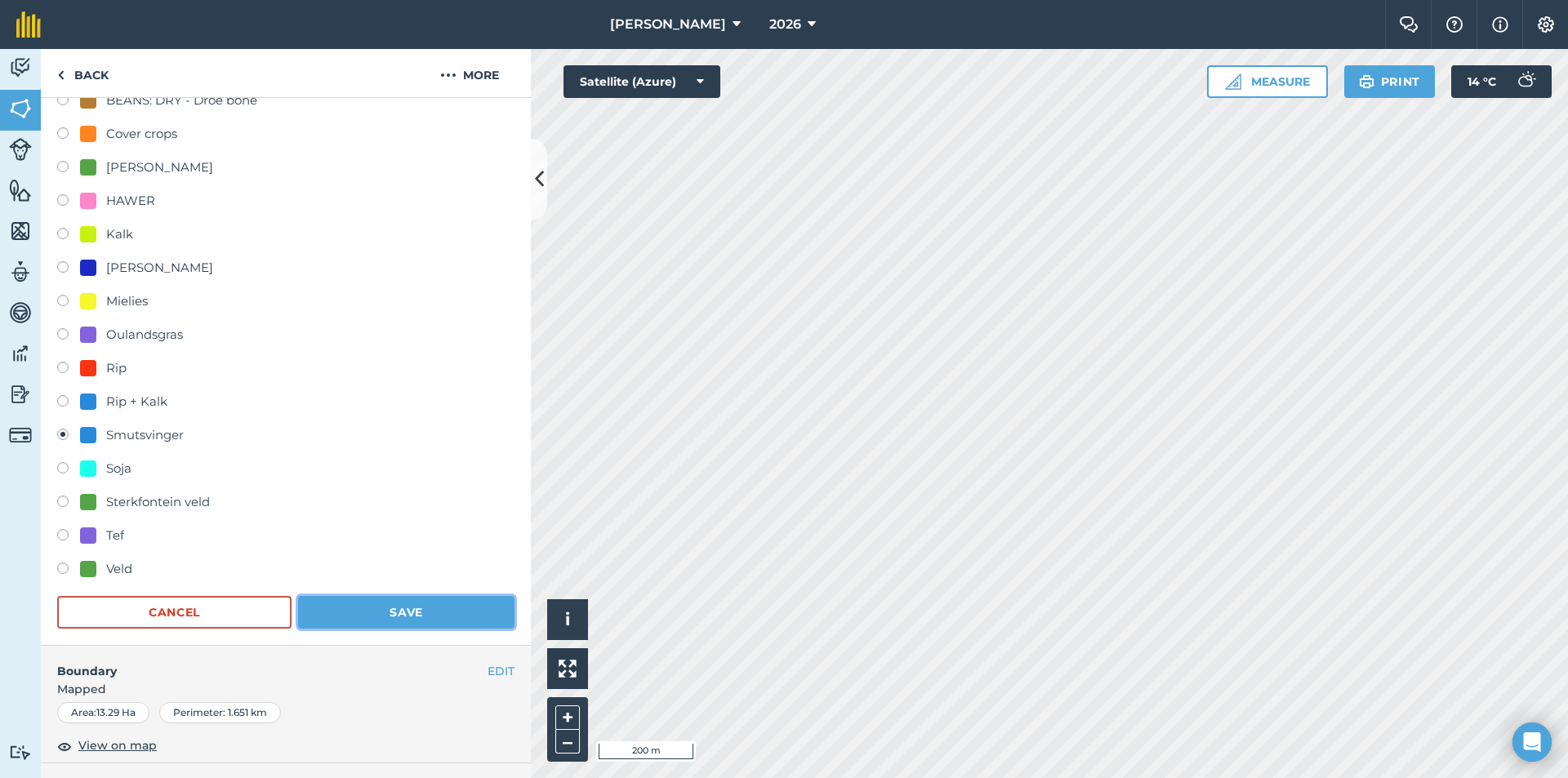
click at [431, 611] on button "Save" at bounding box center [407, 612] width 216 height 33
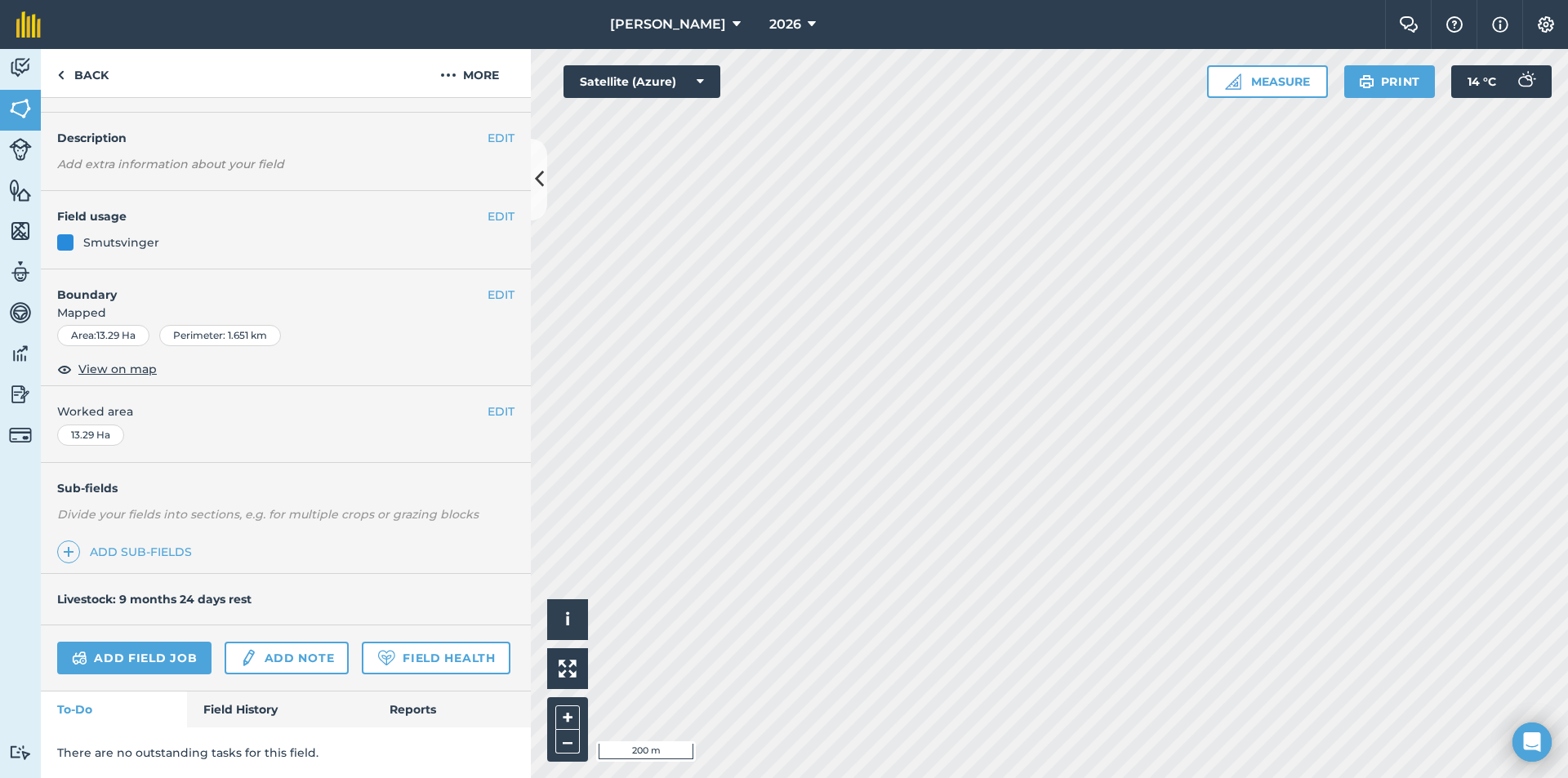
scroll to position [0, 0]
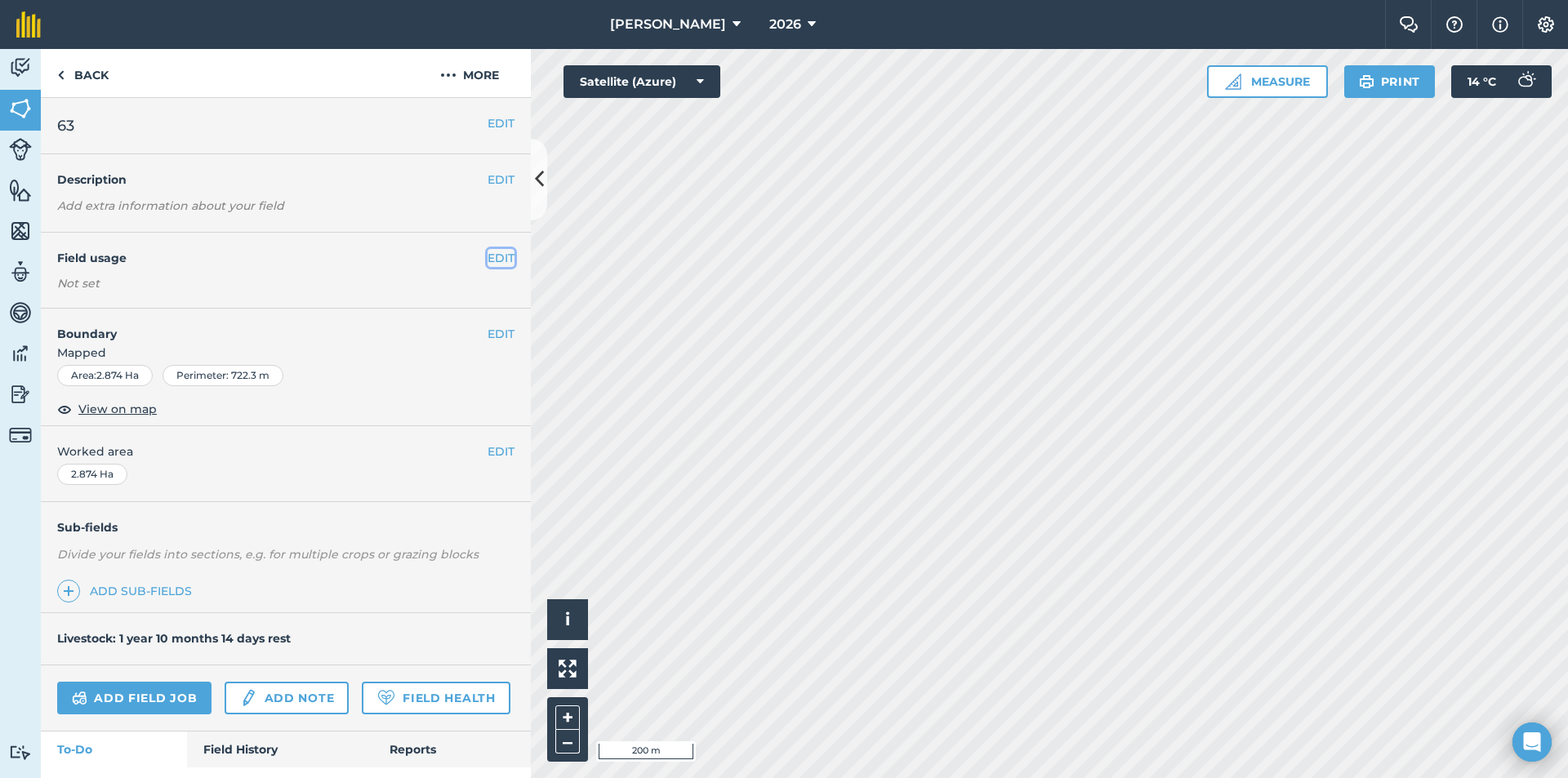
click at [494, 254] on button "EDIT" at bounding box center [501, 258] width 27 height 18
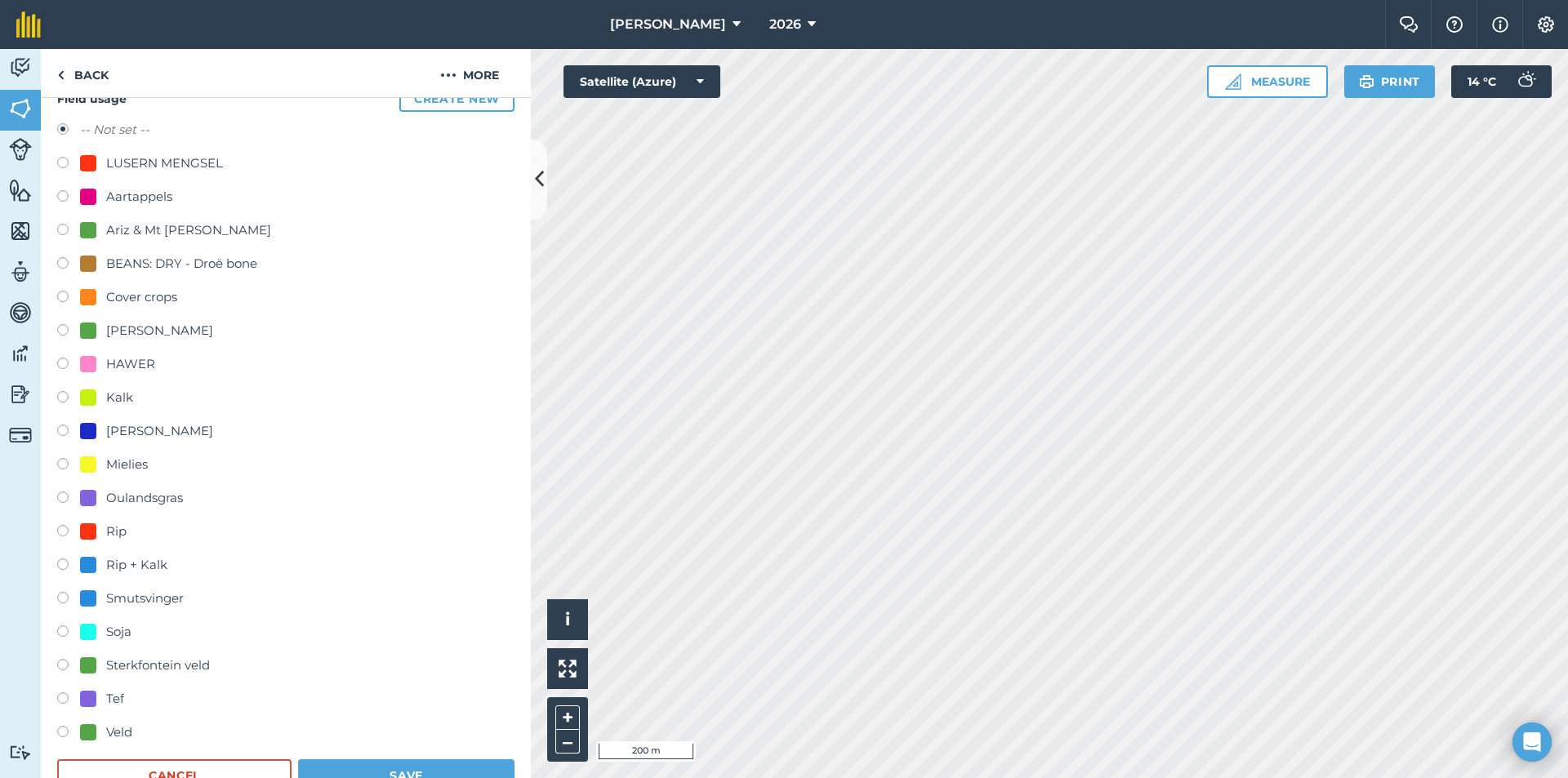
scroll to position [245, 0]
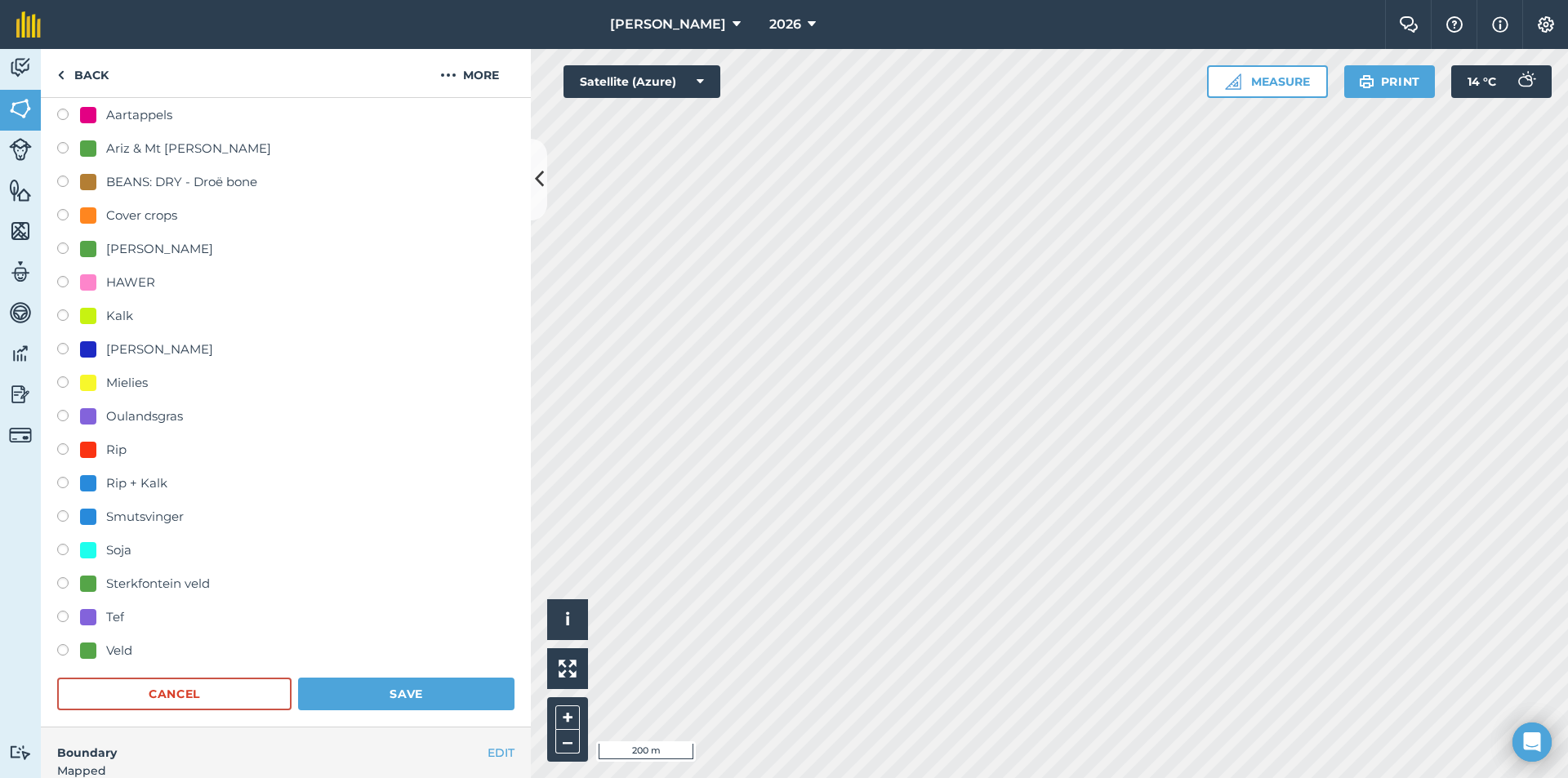
click at [157, 512] on div "Smutsvinger" at bounding box center [145, 517] width 77 height 19
radio input "true"
radio input "false"
click at [352, 693] on button "Save" at bounding box center [407, 694] width 216 height 33
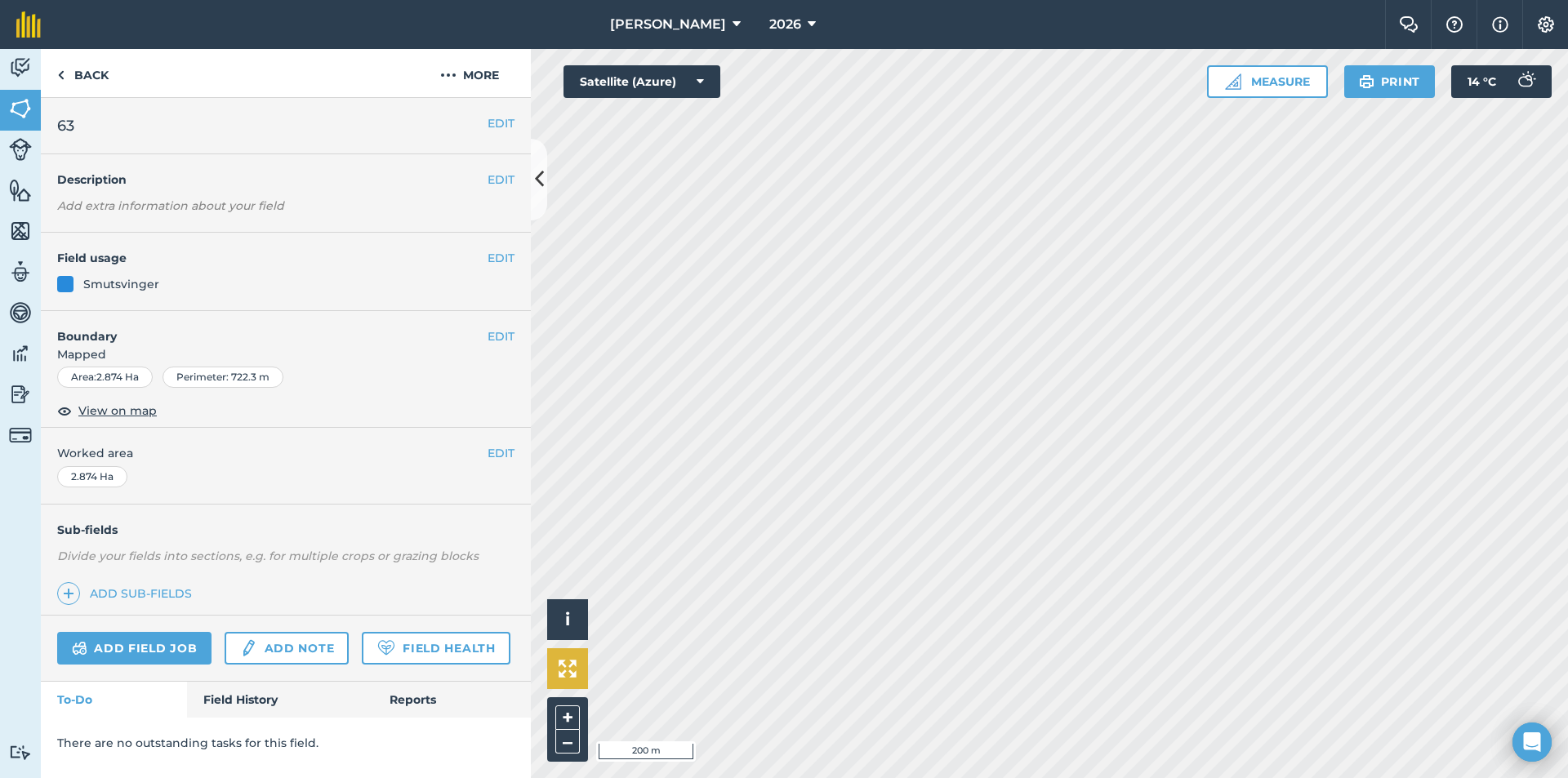
scroll to position [0, 0]
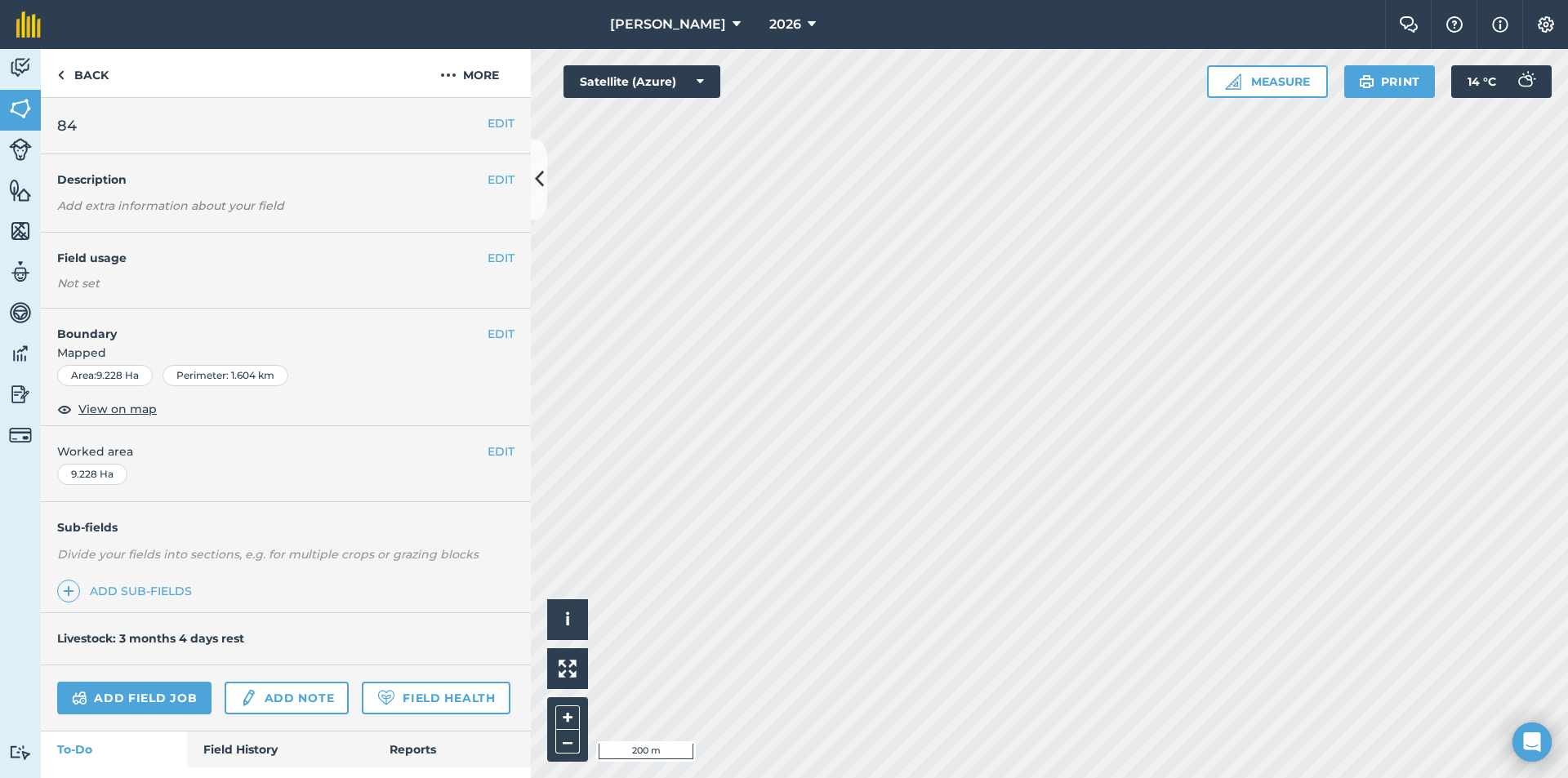
click at [485, 247] on div "EDIT Field usage Not set" at bounding box center [285, 270] width 490 height 76
click at [487, 251] on button "EDIT" at bounding box center [501, 258] width 27 height 18
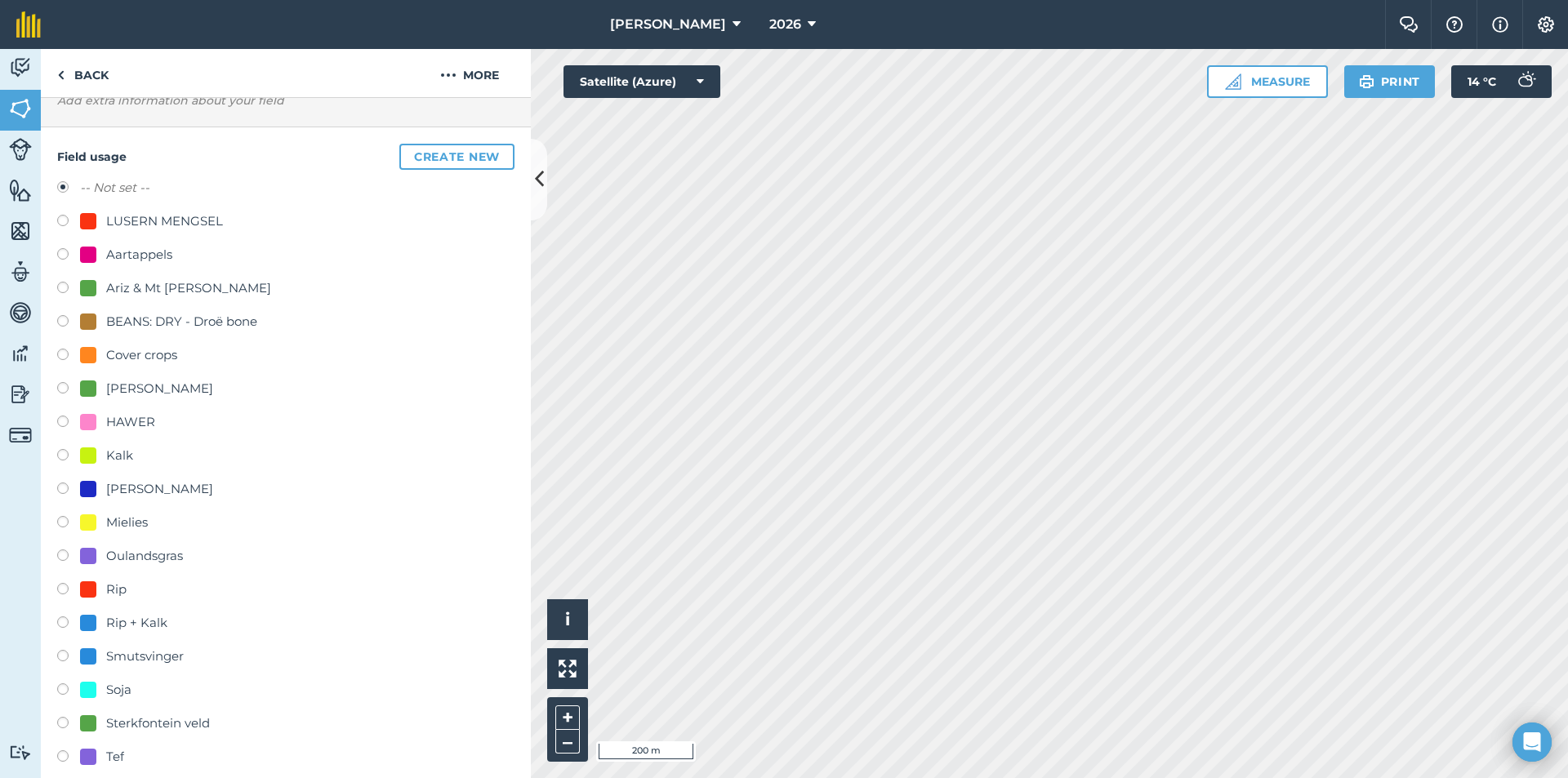
scroll to position [164, 0]
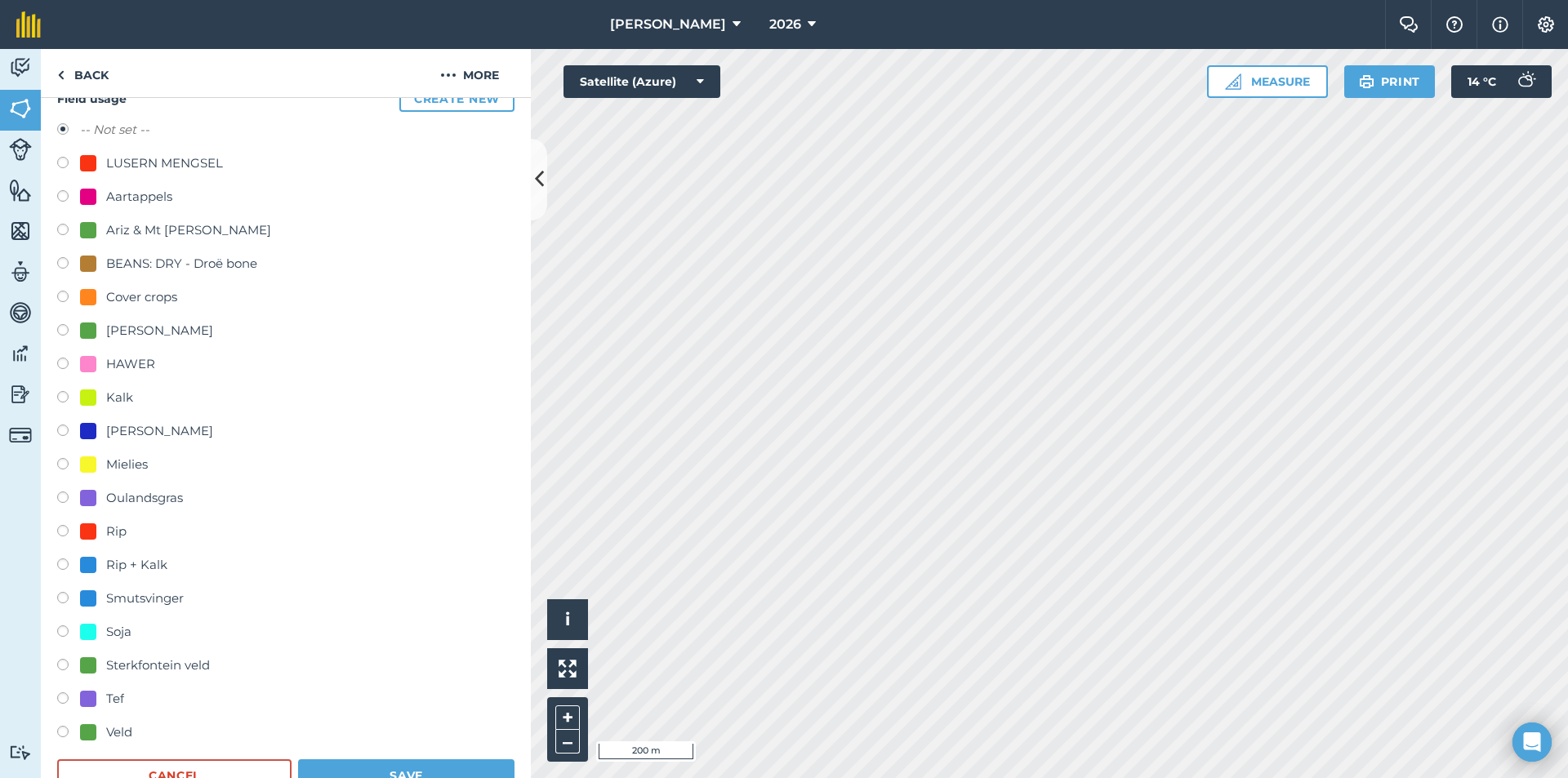
click at [148, 598] on div "Smutsvinger" at bounding box center [145, 598] width 77 height 19
radio input "true"
radio input "false"
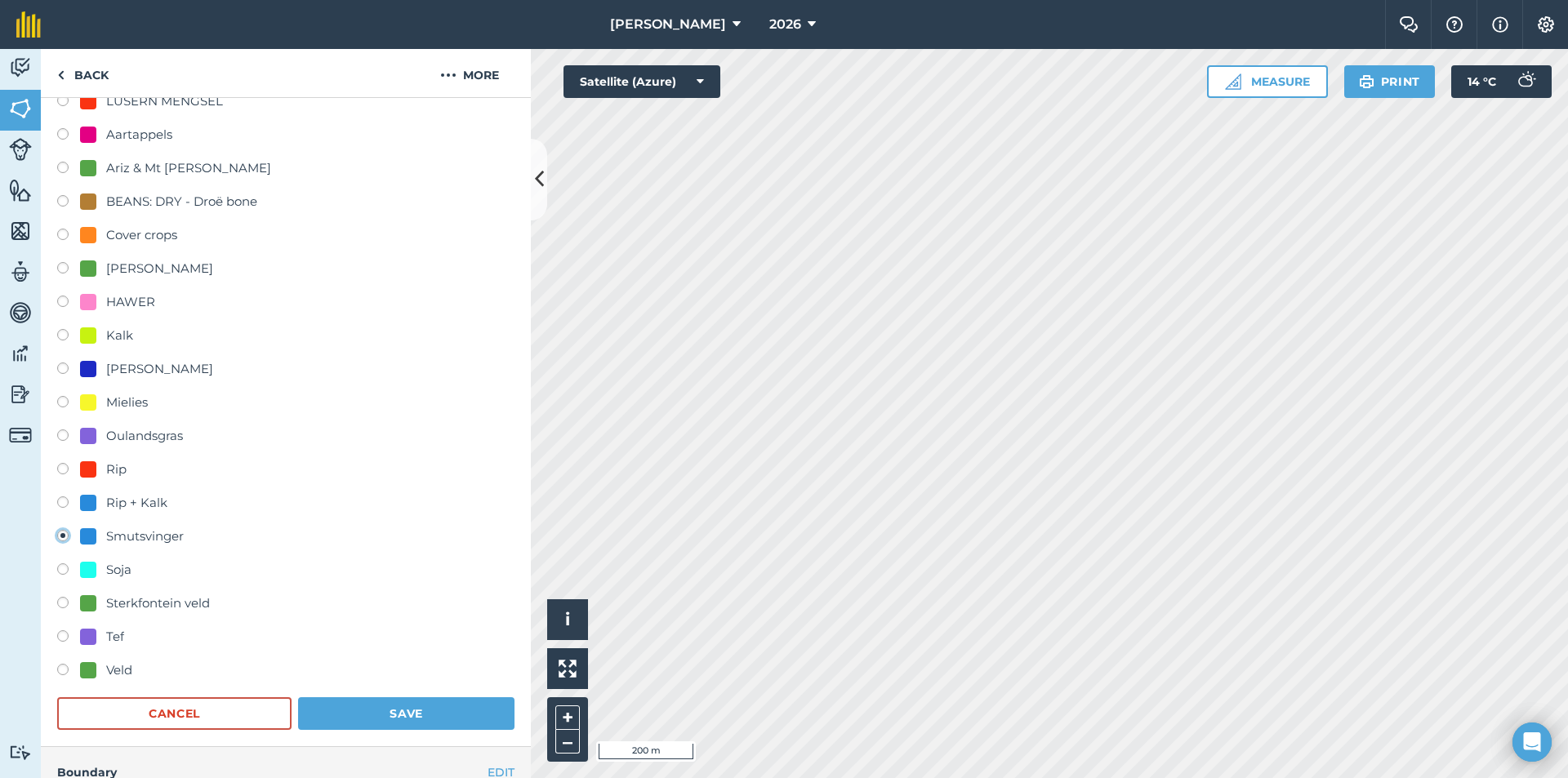
scroll to position [408, 0]
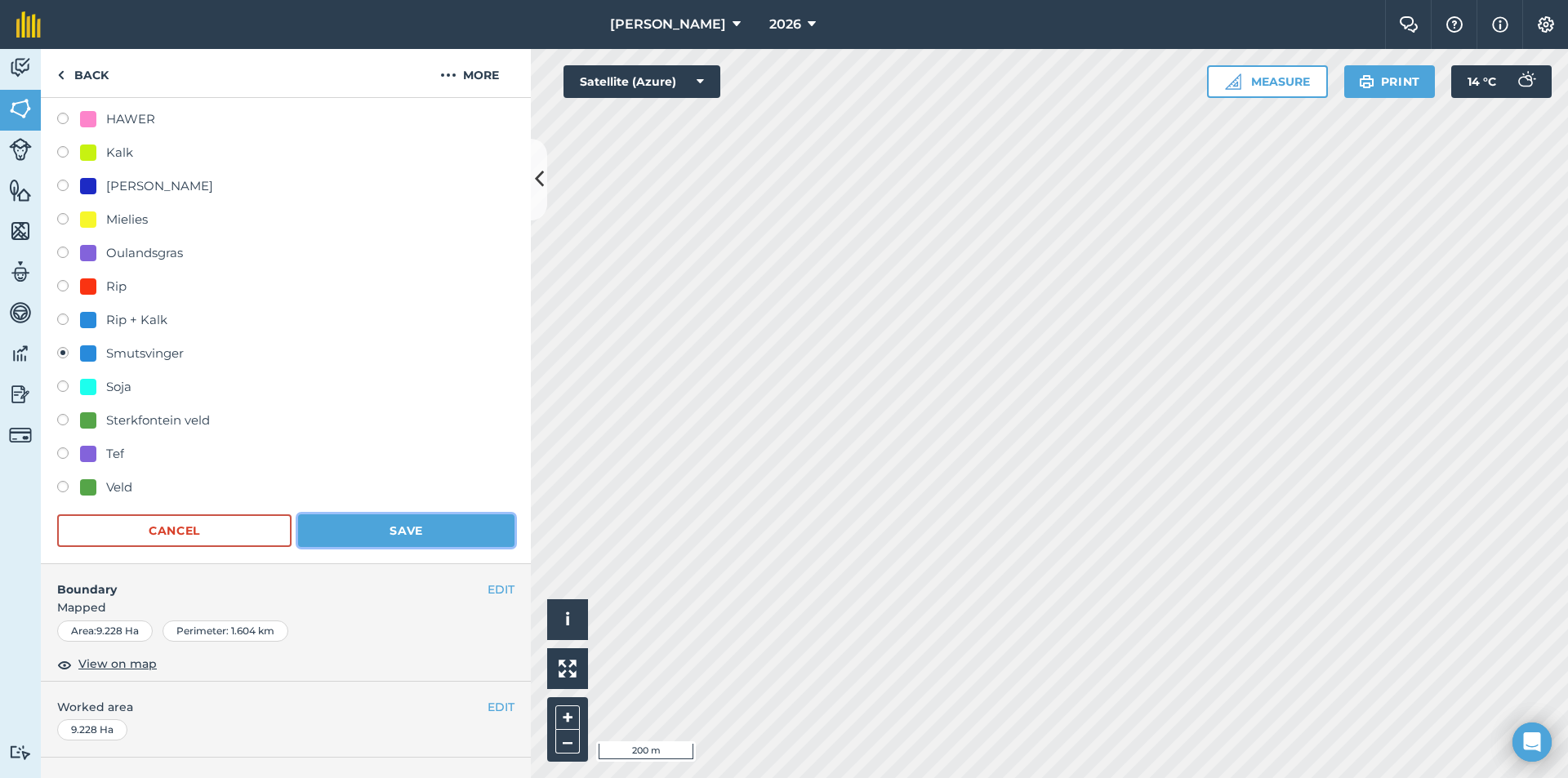
click at [391, 531] on button "Save" at bounding box center [407, 531] width 216 height 33
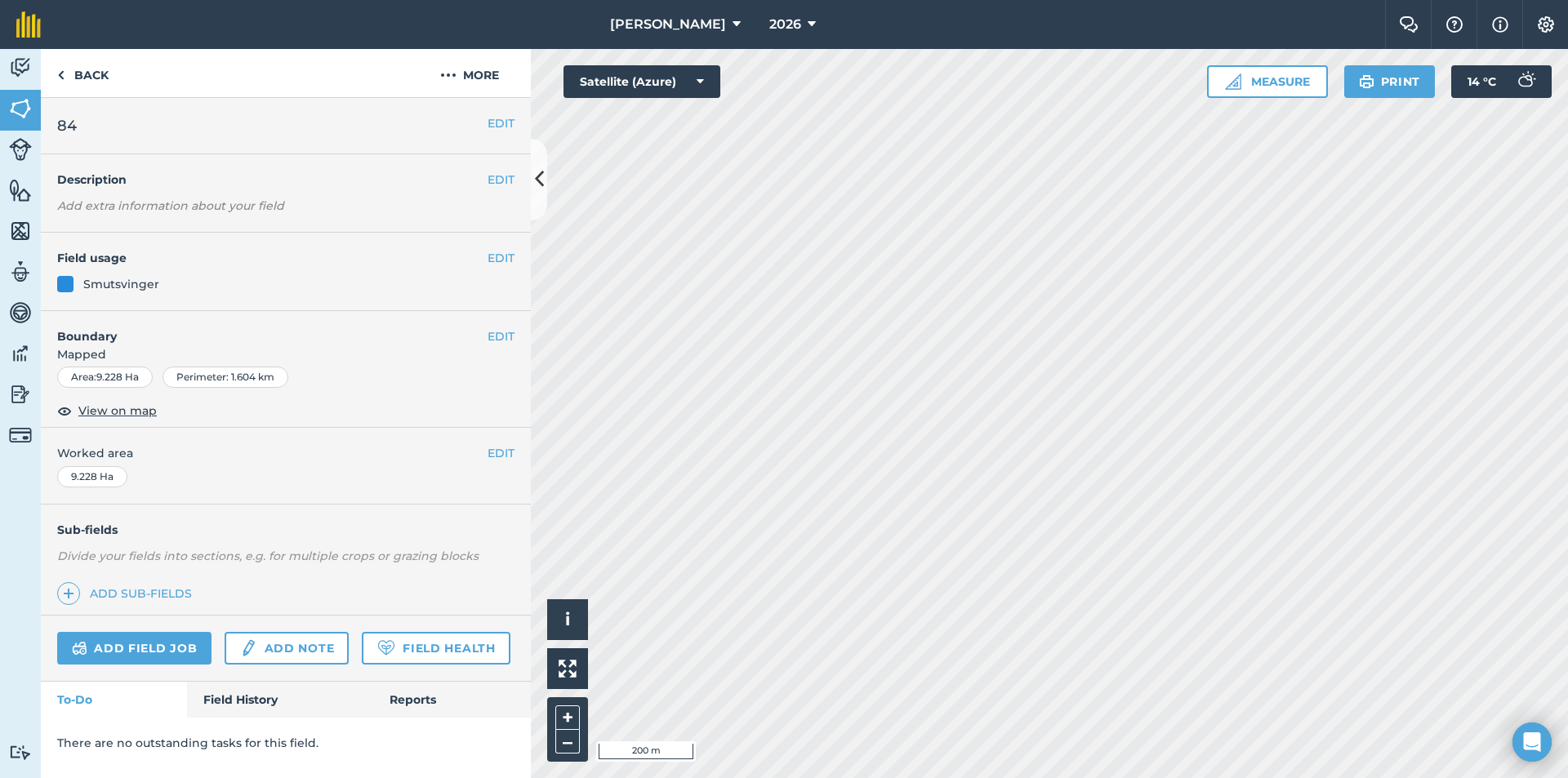
scroll to position [0, 0]
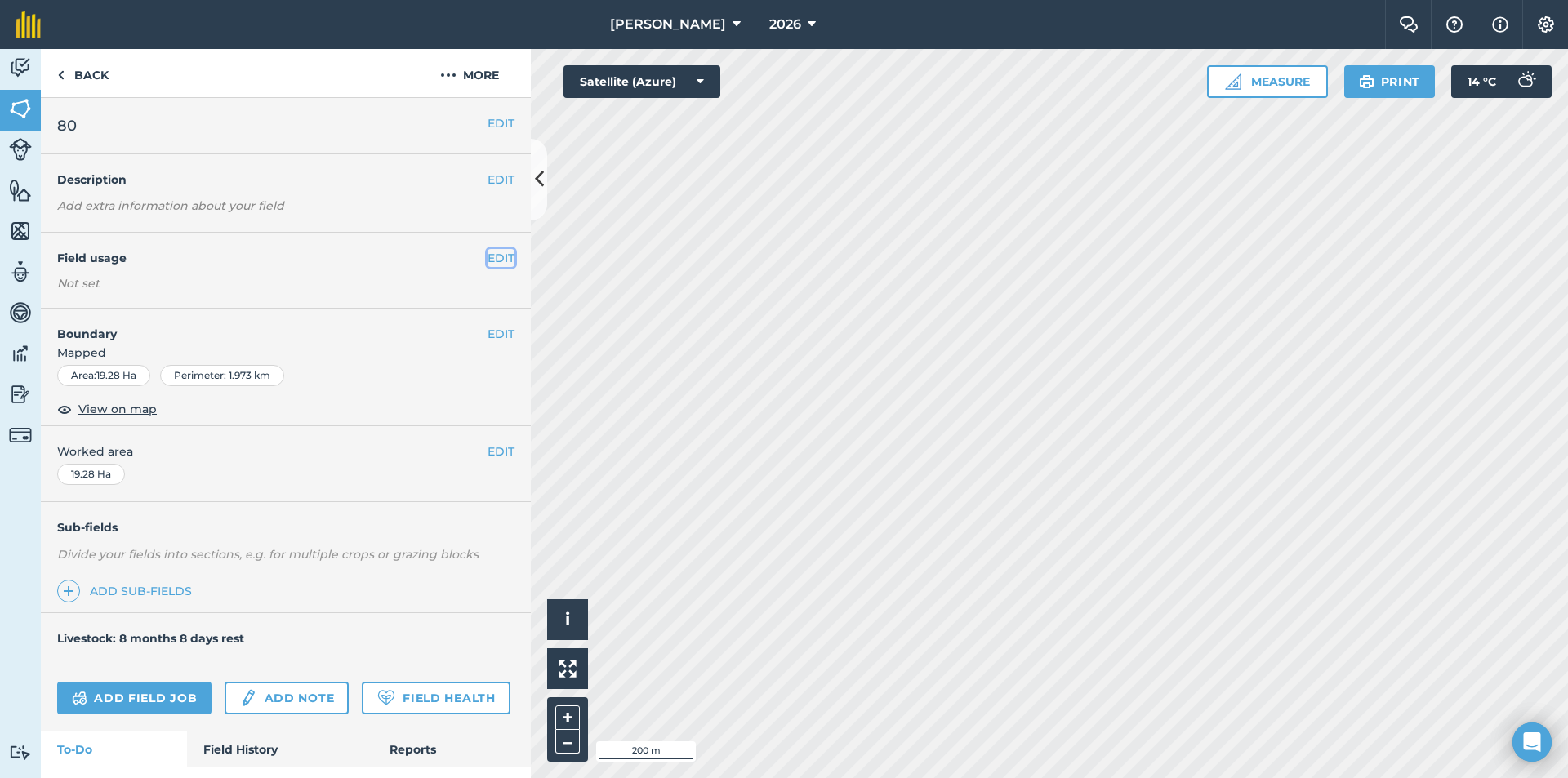
click at [488, 254] on button "EDIT" at bounding box center [501, 258] width 27 height 18
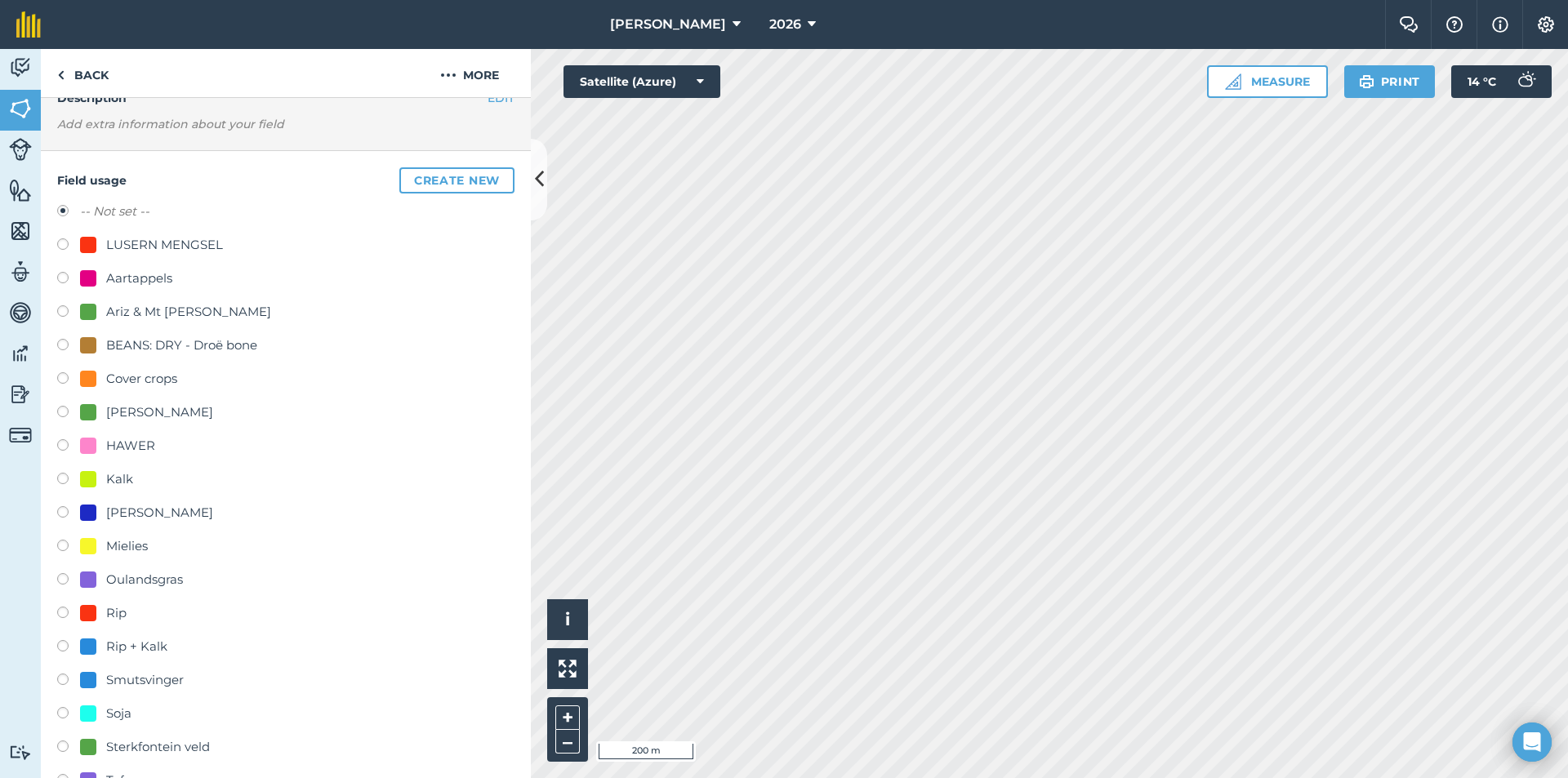
scroll to position [164, 0]
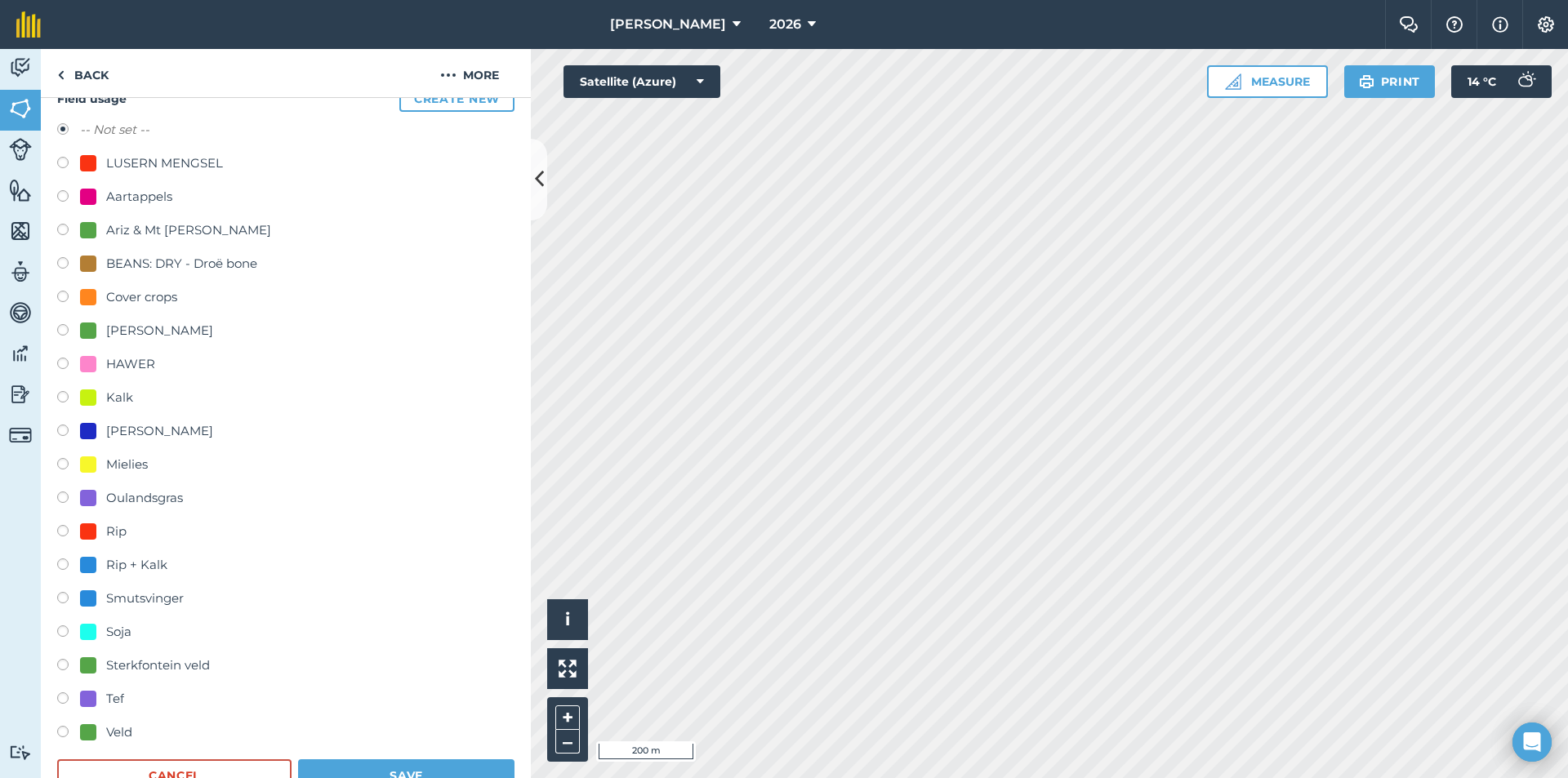
click at [146, 601] on div "Smutsvinger" at bounding box center [145, 598] width 77 height 19
radio input "true"
radio input "false"
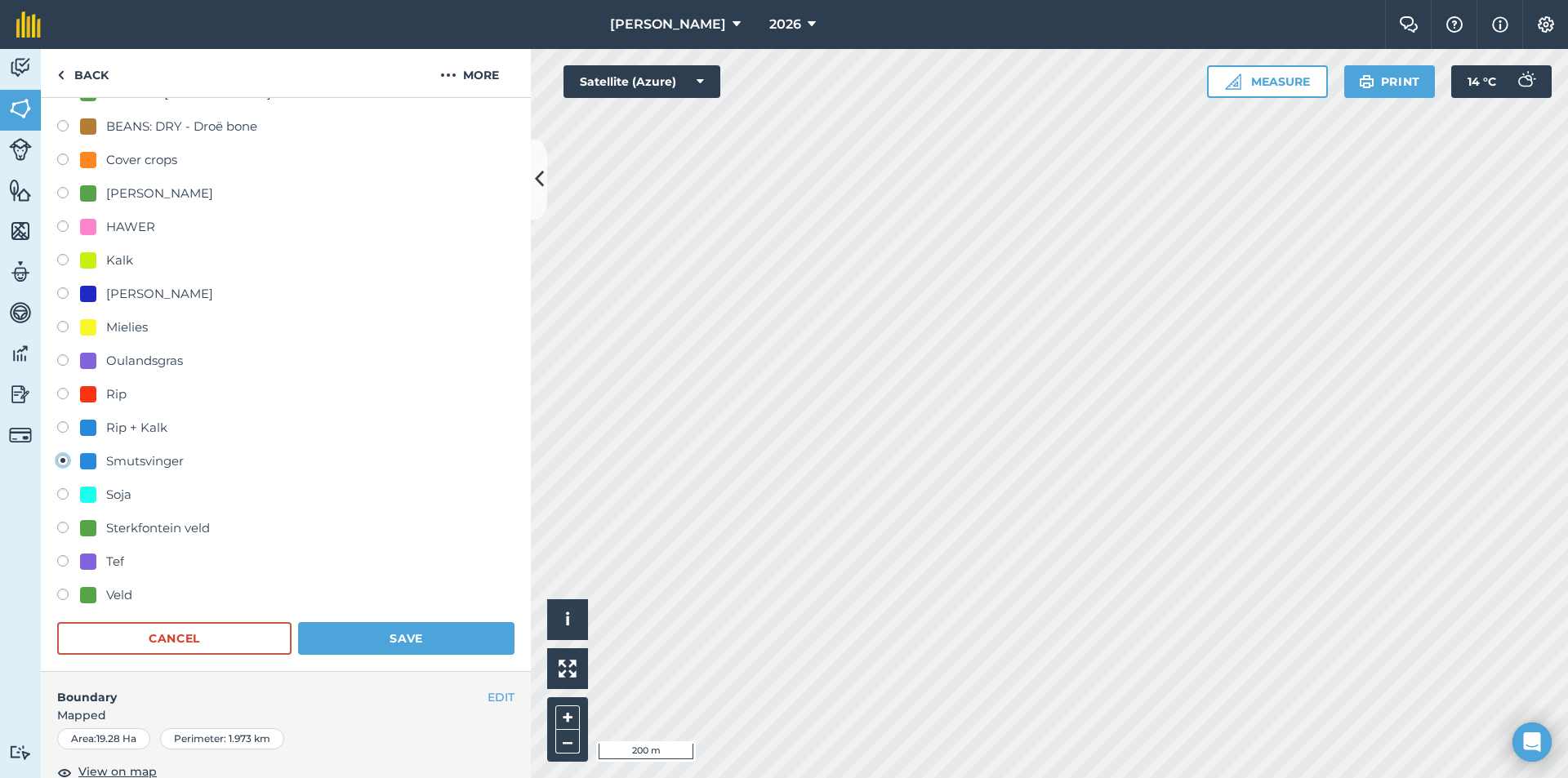
scroll to position [327, 0]
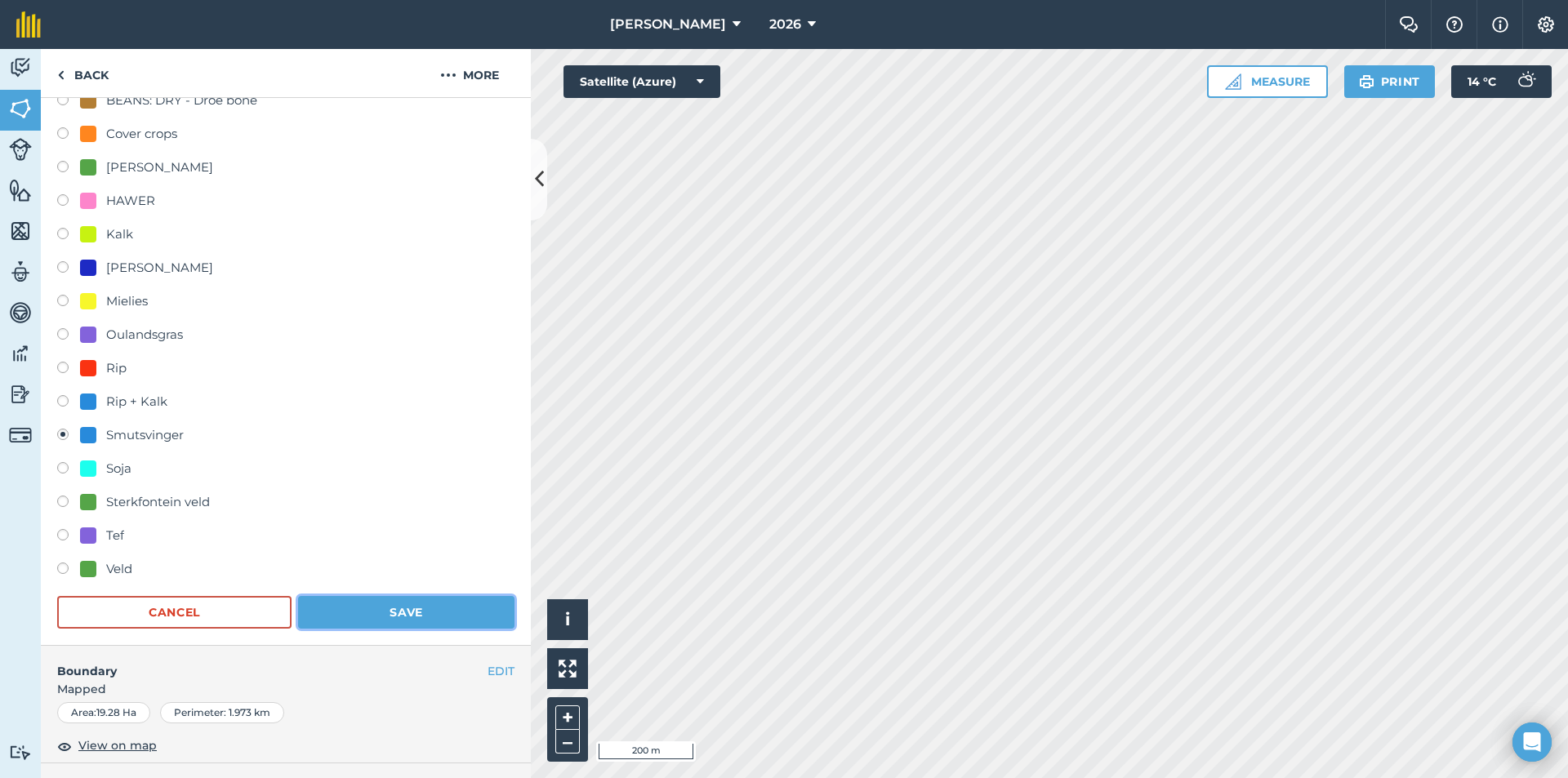
click at [397, 617] on button "Save" at bounding box center [407, 612] width 216 height 33
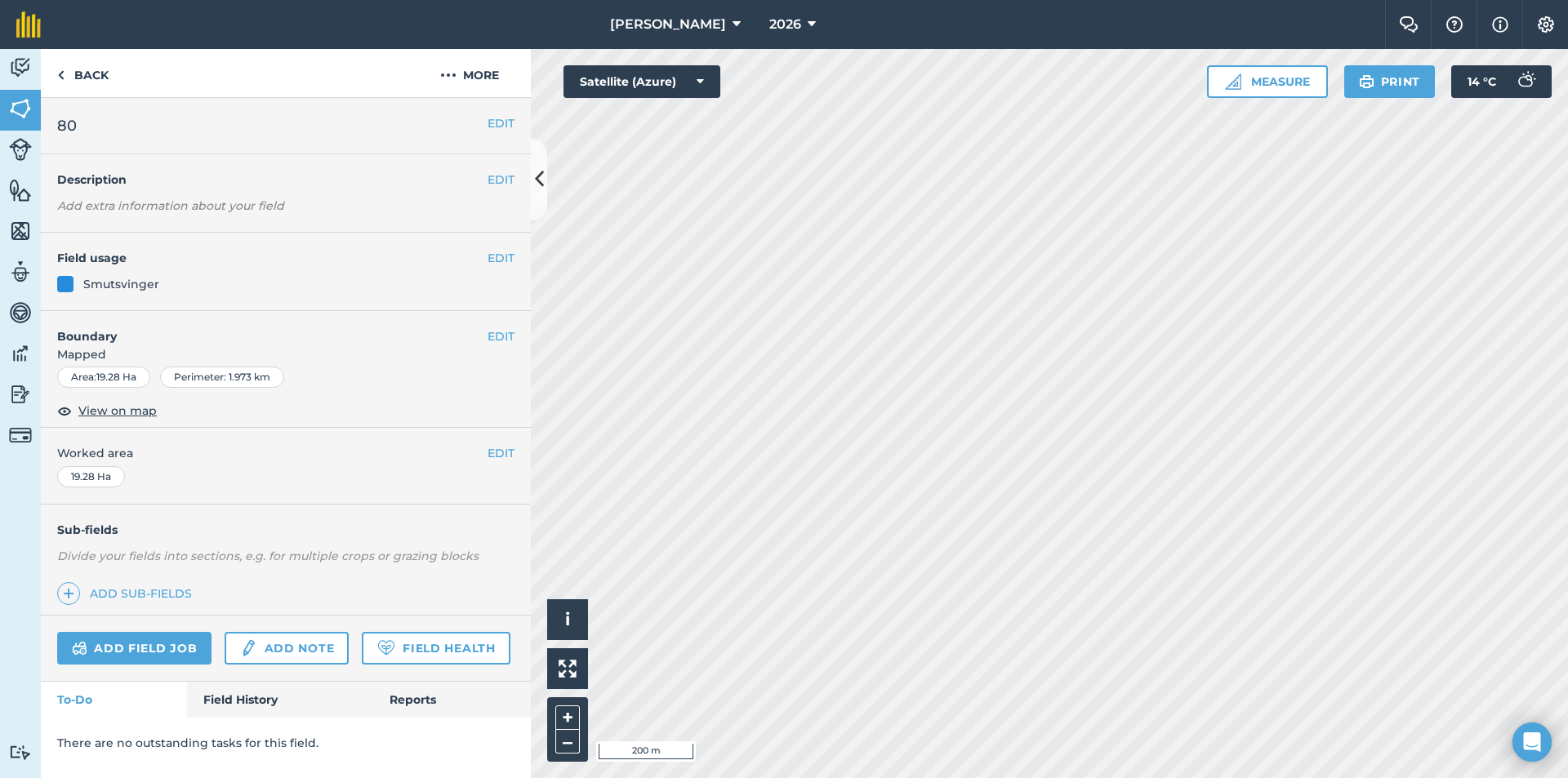
scroll to position [0, 0]
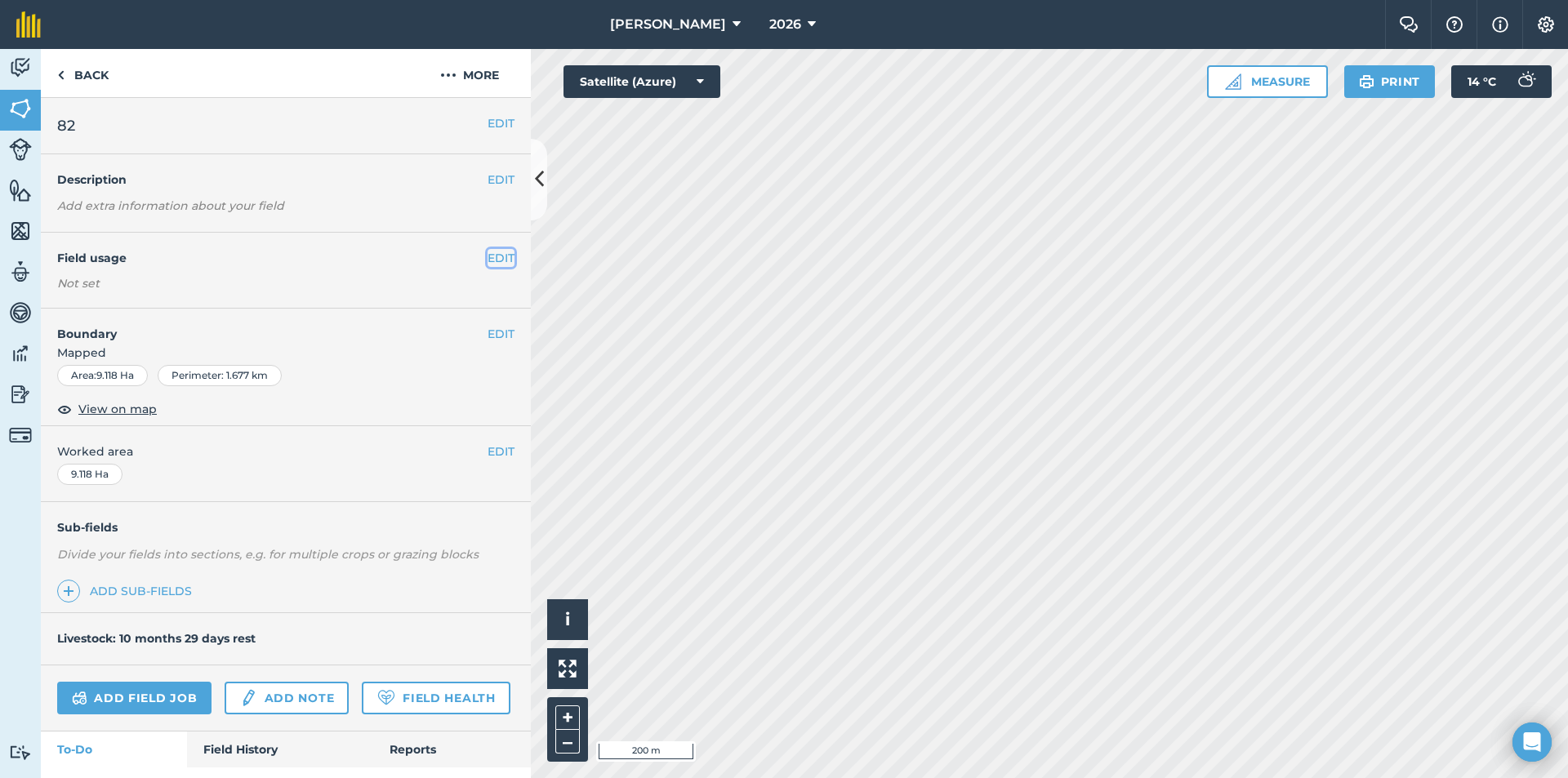
click at [489, 257] on button "EDIT" at bounding box center [501, 258] width 27 height 18
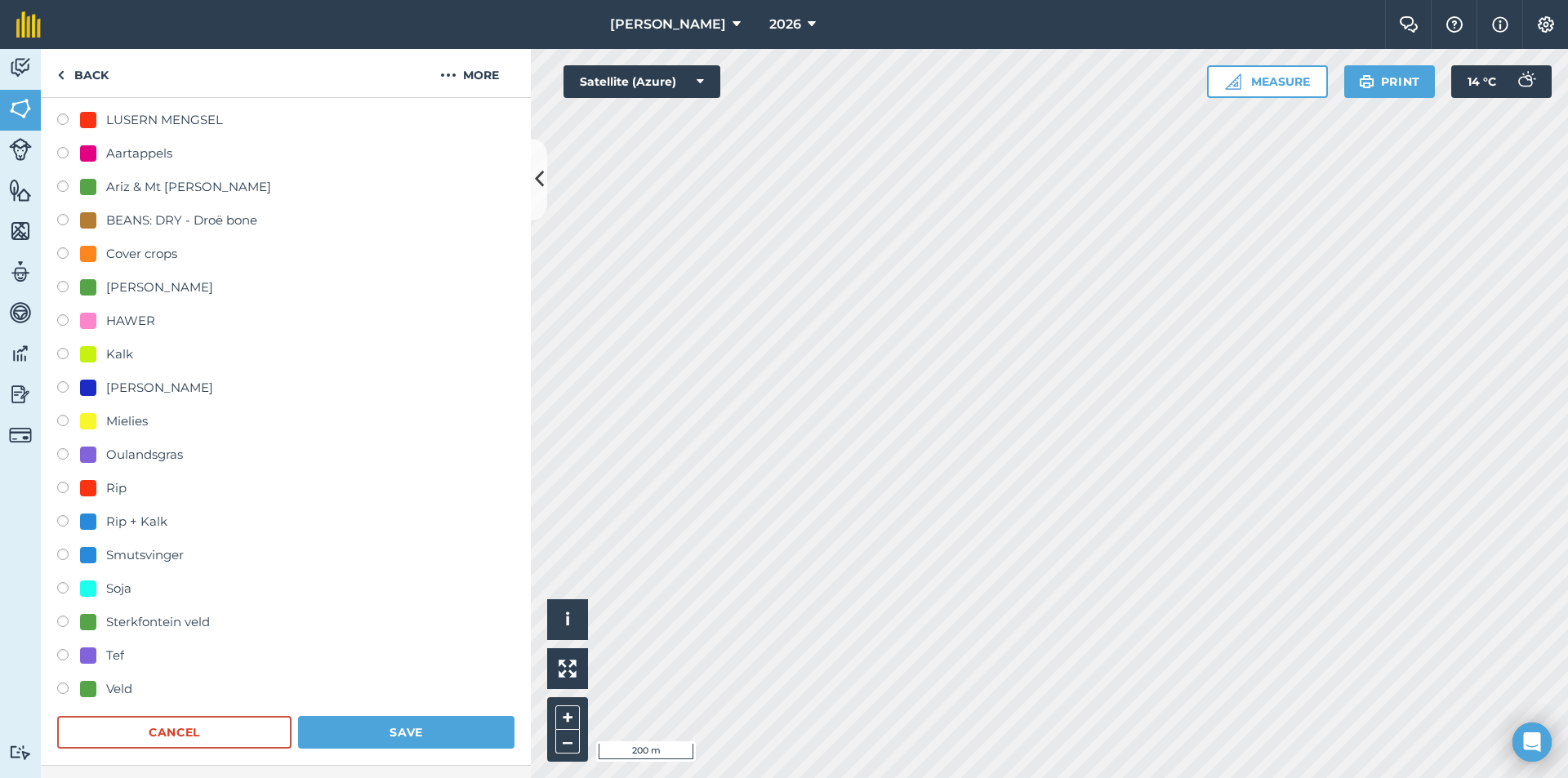
scroll to position [245, 0]
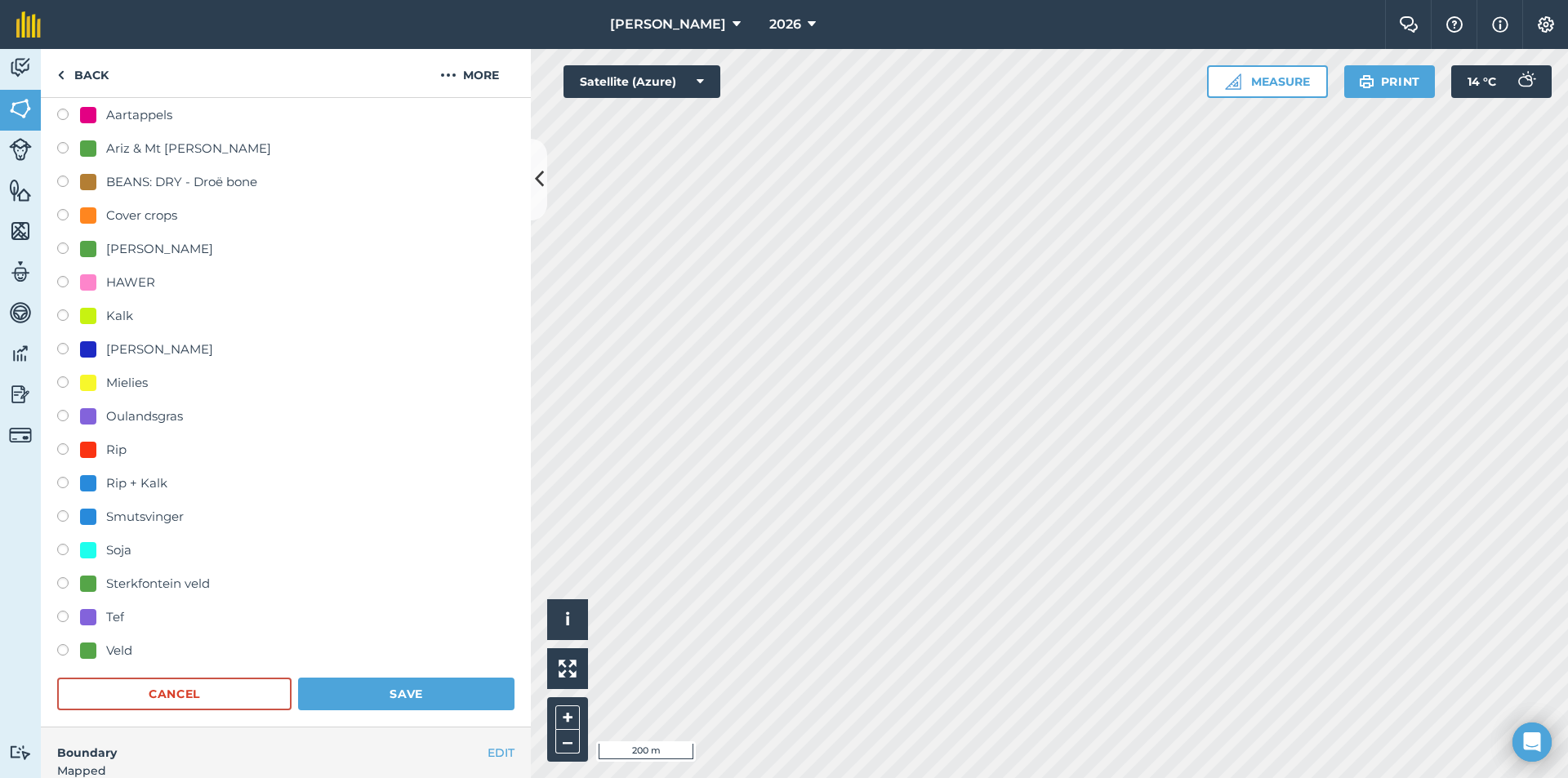
click at [117, 513] on div "Smutsvinger" at bounding box center [145, 517] width 77 height 19
radio input "true"
radio input "false"
click at [333, 686] on button "Save" at bounding box center [407, 694] width 216 height 33
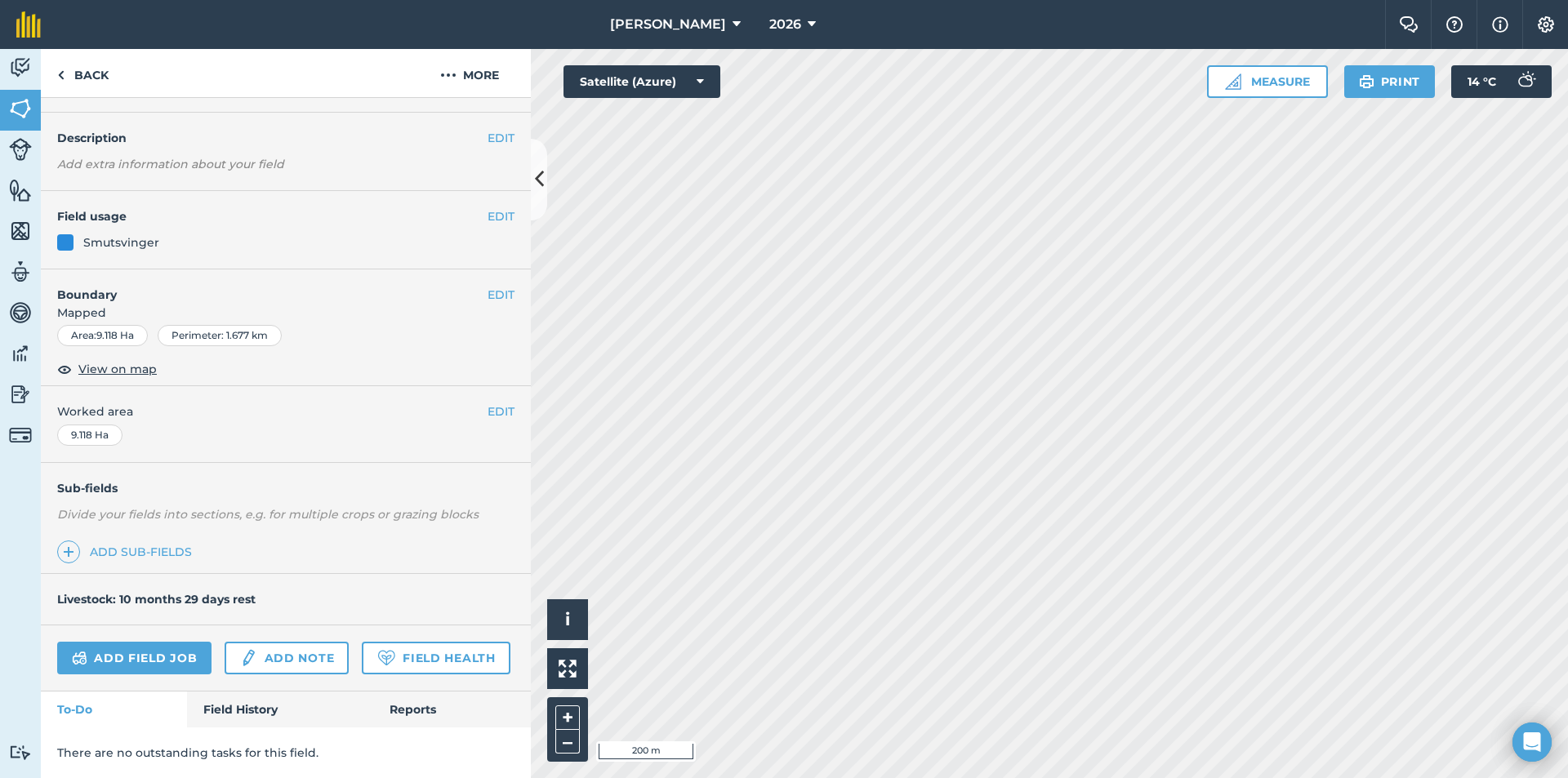
scroll to position [0, 0]
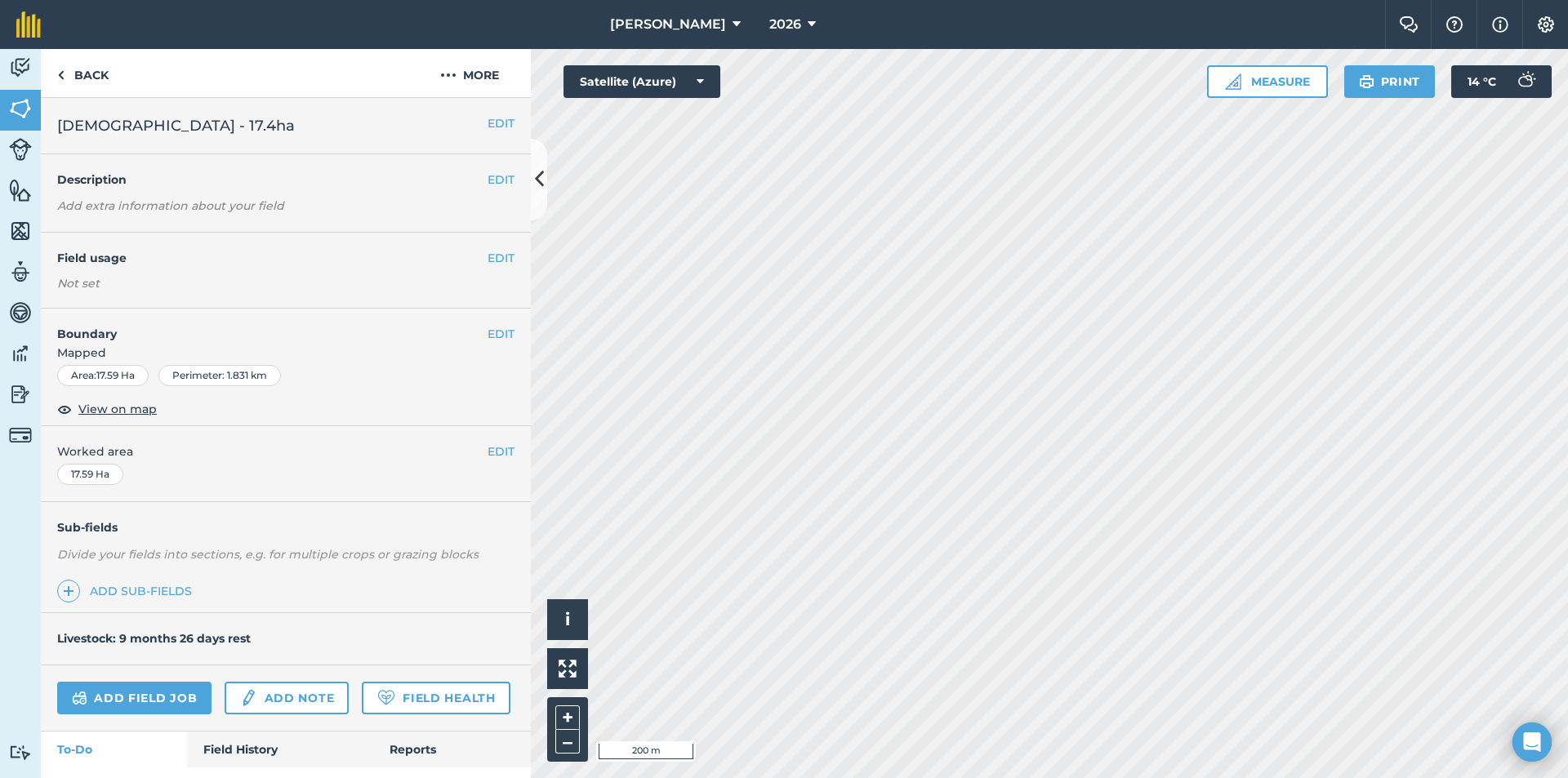
click at [509, 256] on div "EDIT Field usage Not set" at bounding box center [285, 270] width 490 height 76
click at [498, 256] on div "EDIT Field usage Not set" at bounding box center [285, 270] width 490 height 76
click at [487, 259] on button "EDIT" at bounding box center [501, 258] width 27 height 18
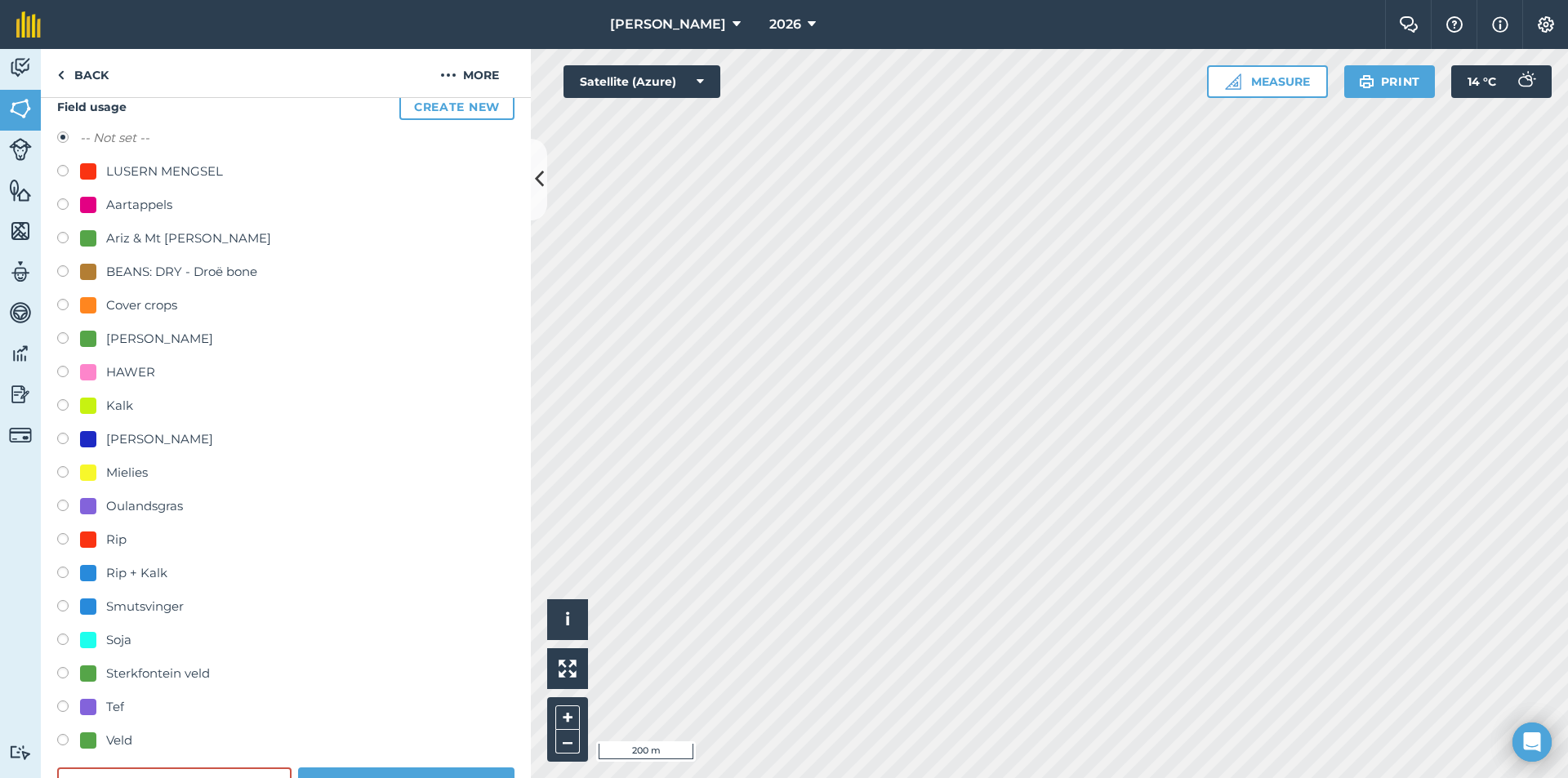
scroll to position [164, 0]
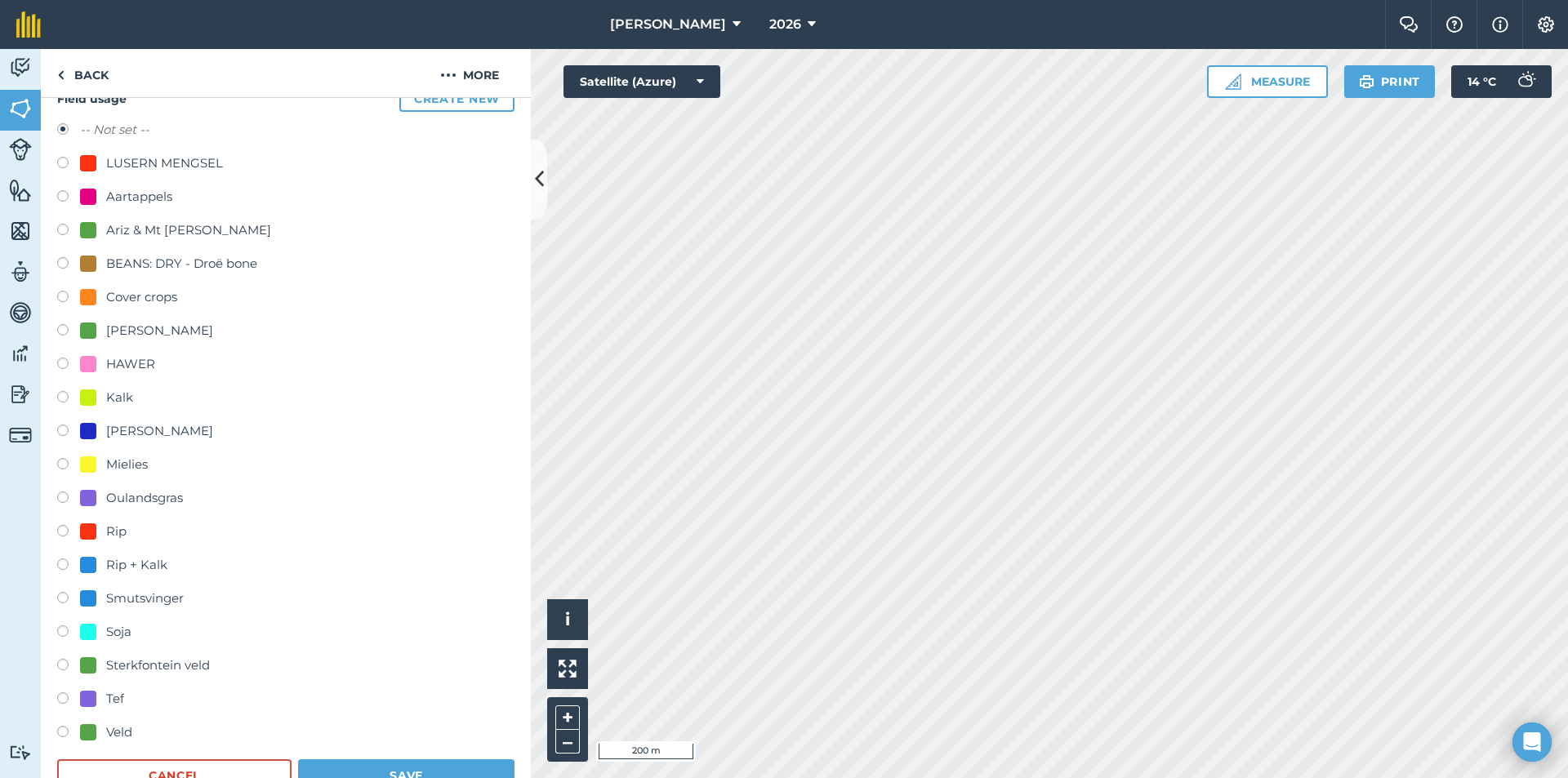
click at [165, 598] on div "Smutsvinger" at bounding box center [145, 598] width 77 height 19
radio input "true"
radio input "false"
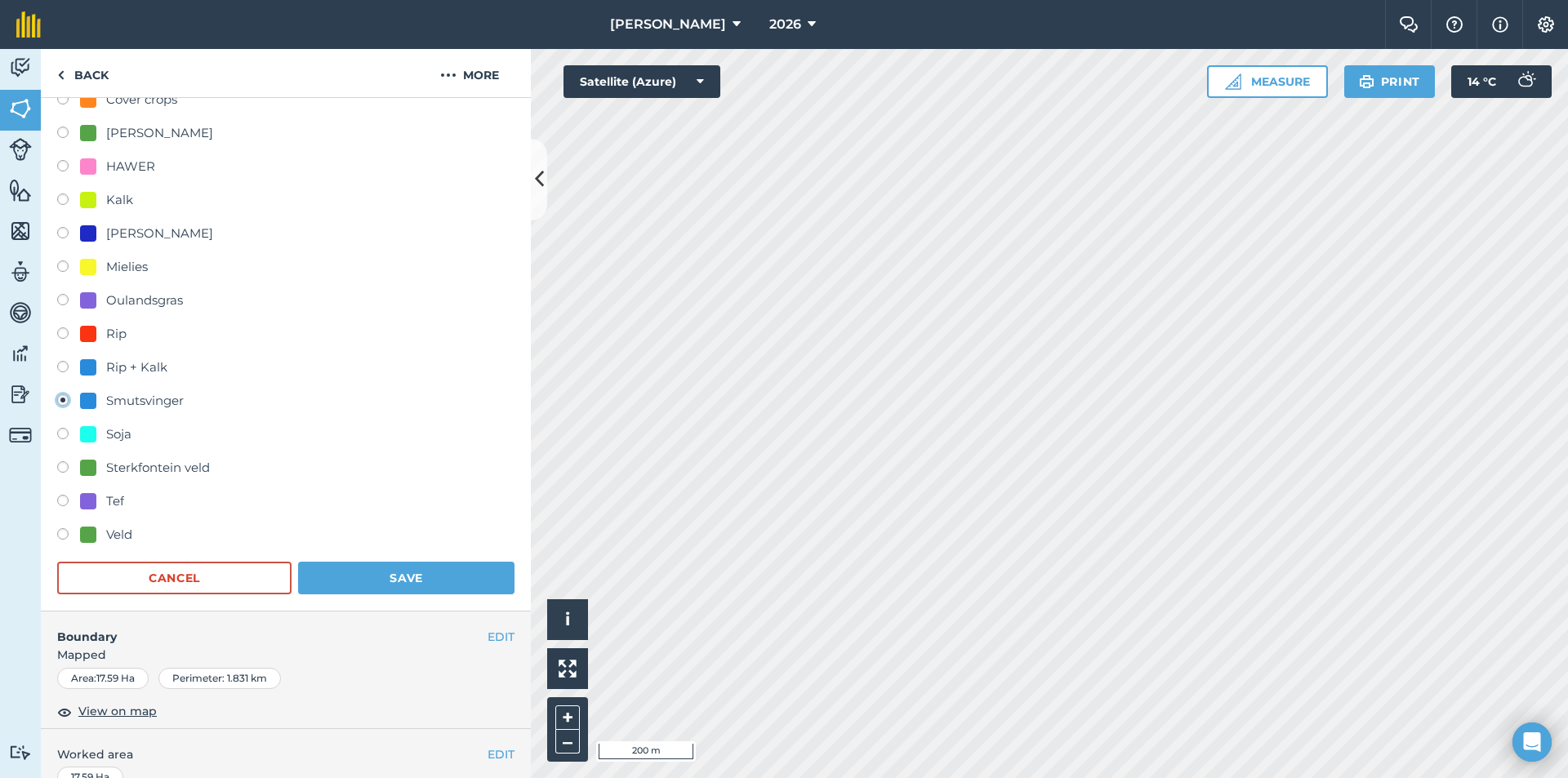
scroll to position [408, 0]
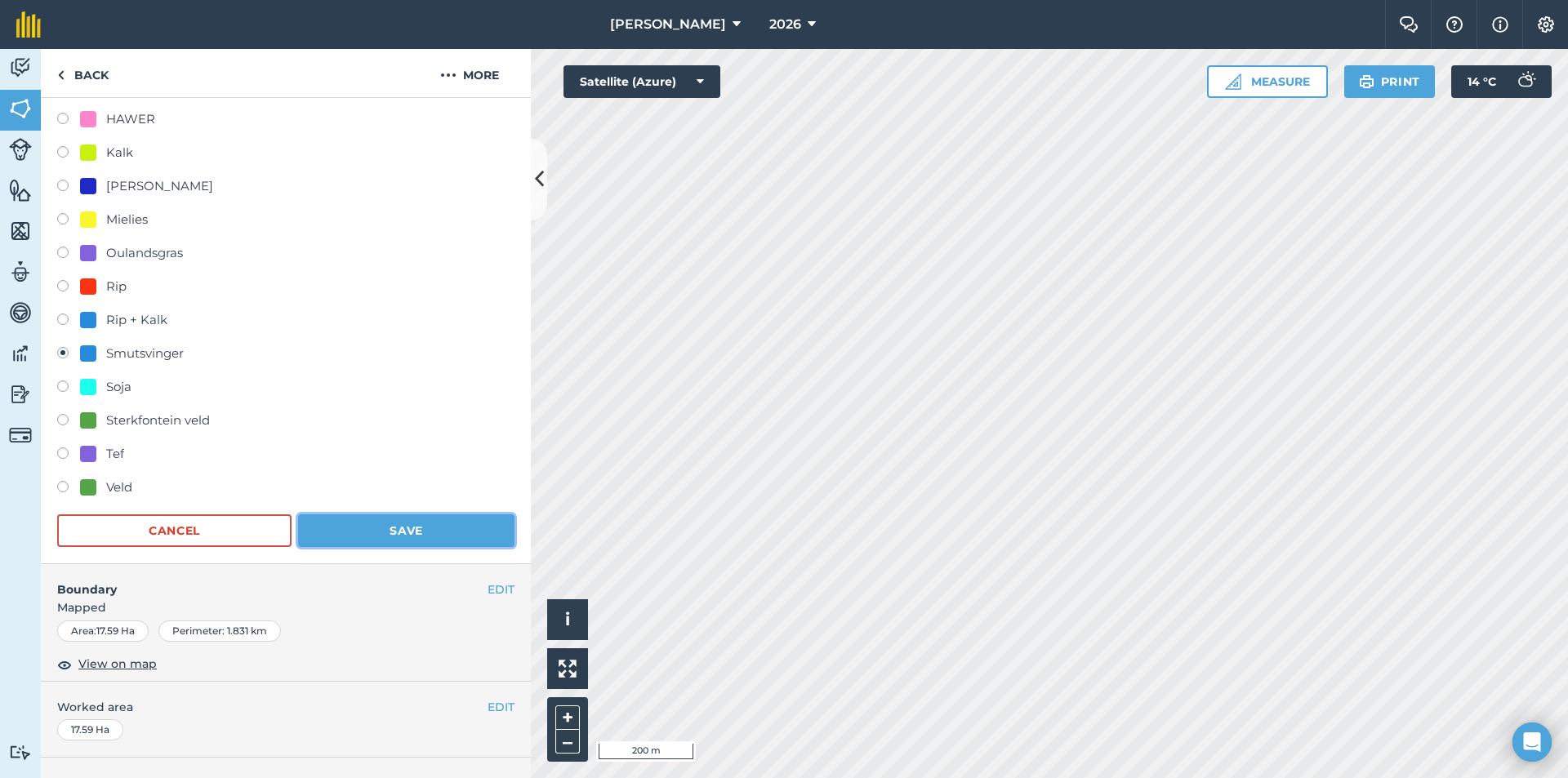
click at [414, 527] on button "Save" at bounding box center [407, 531] width 216 height 33
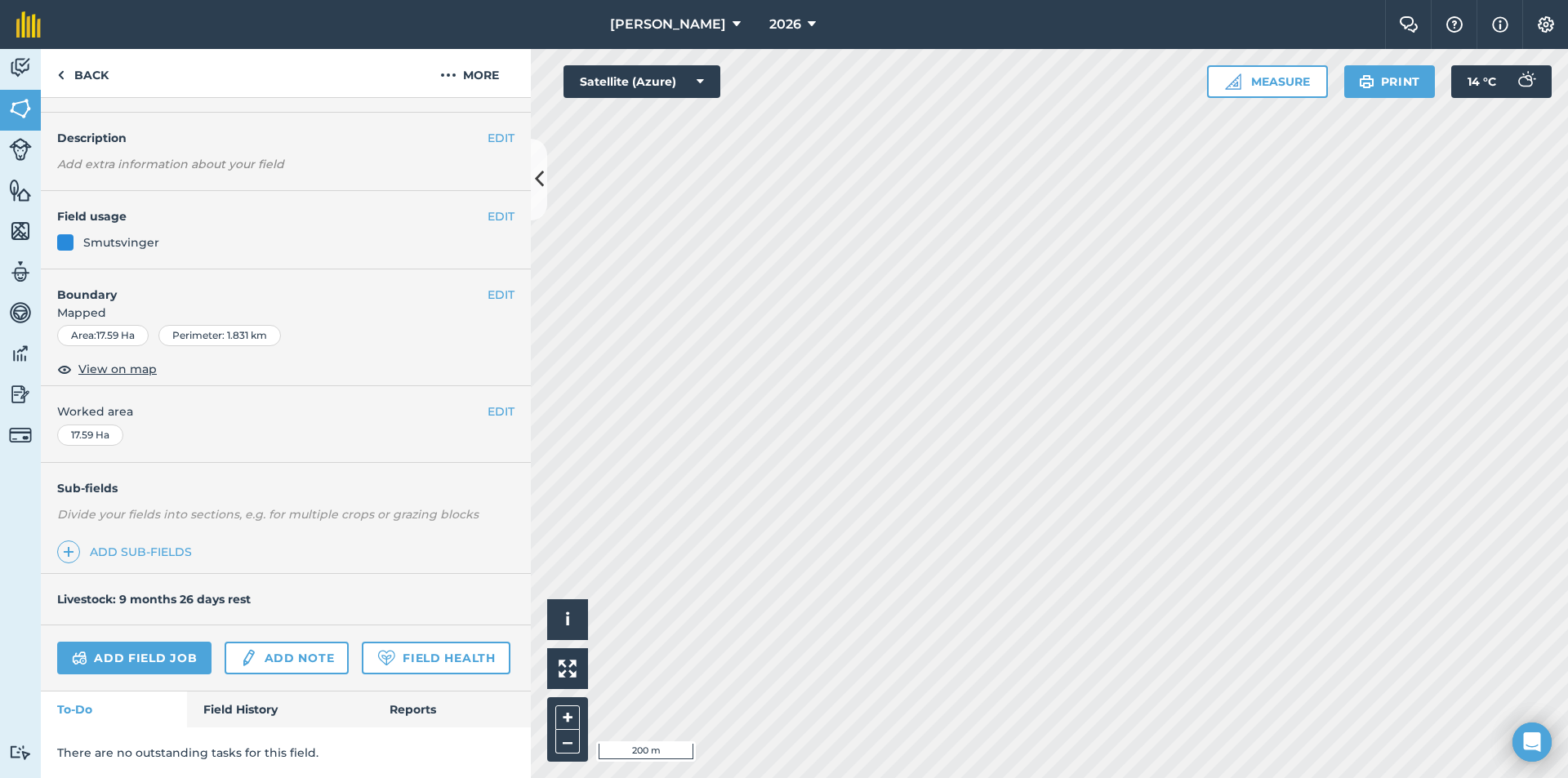
scroll to position [0, 0]
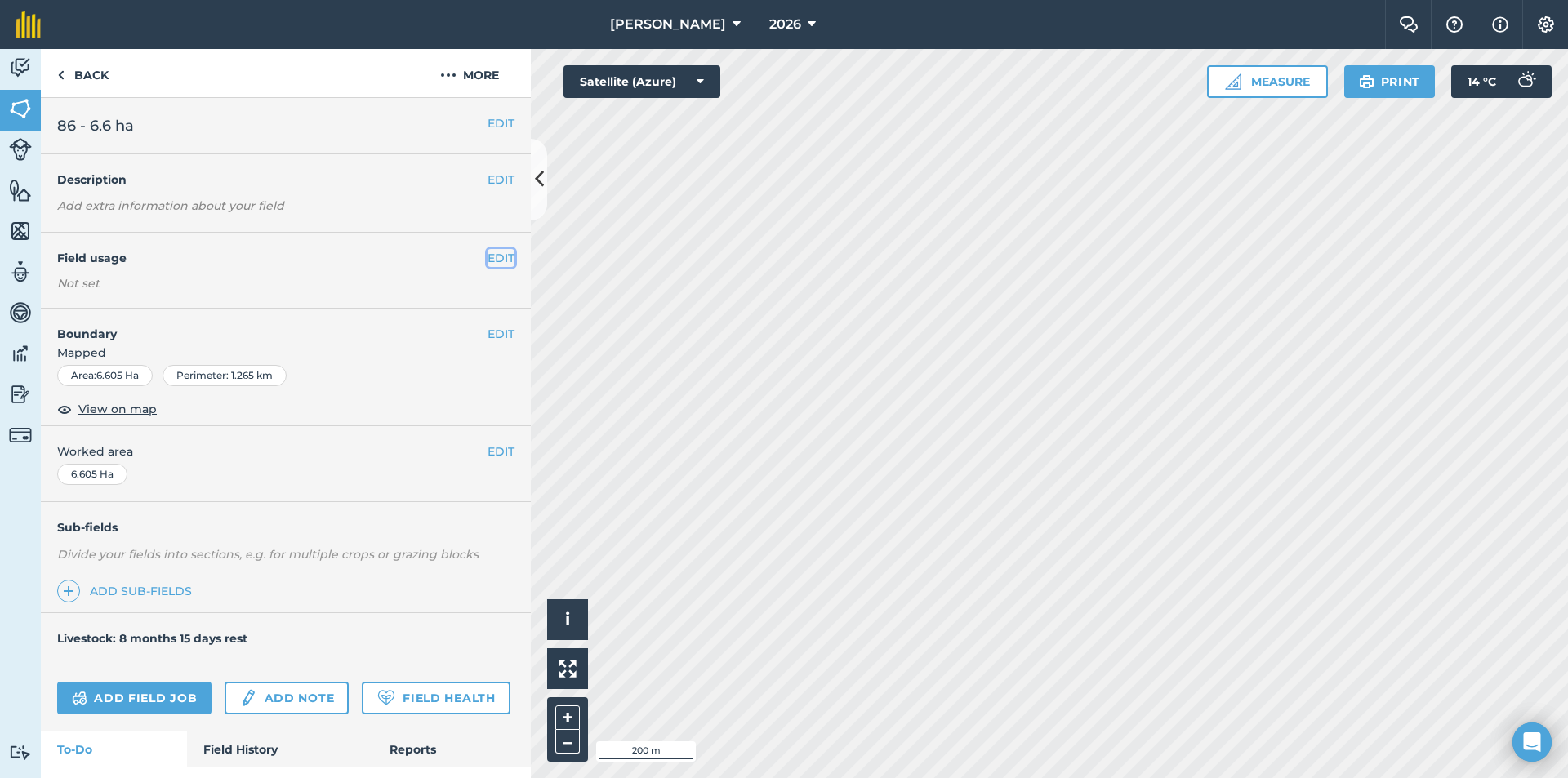
click at [502, 253] on button "EDIT" at bounding box center [501, 258] width 27 height 18
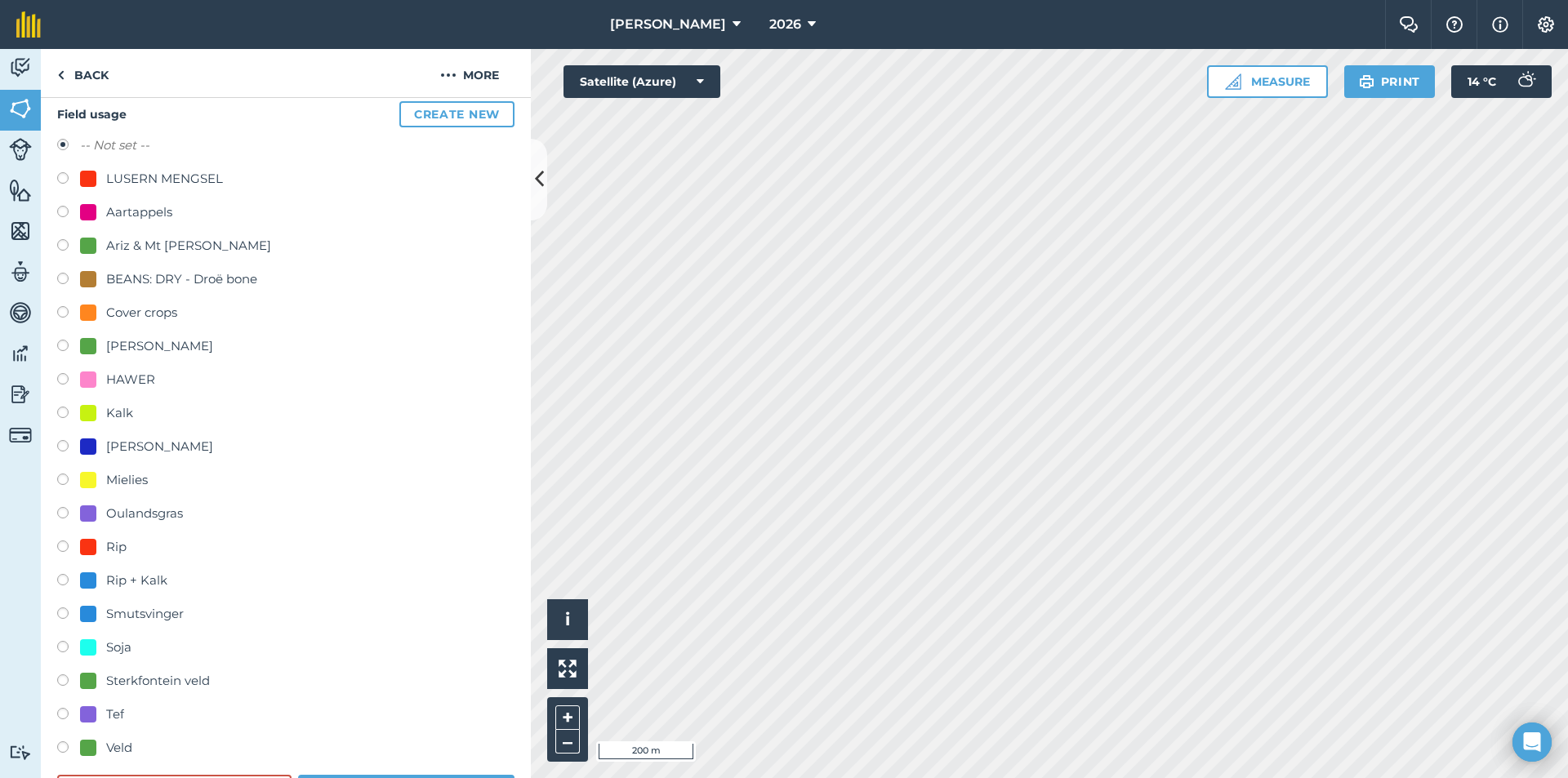
scroll to position [164, 0]
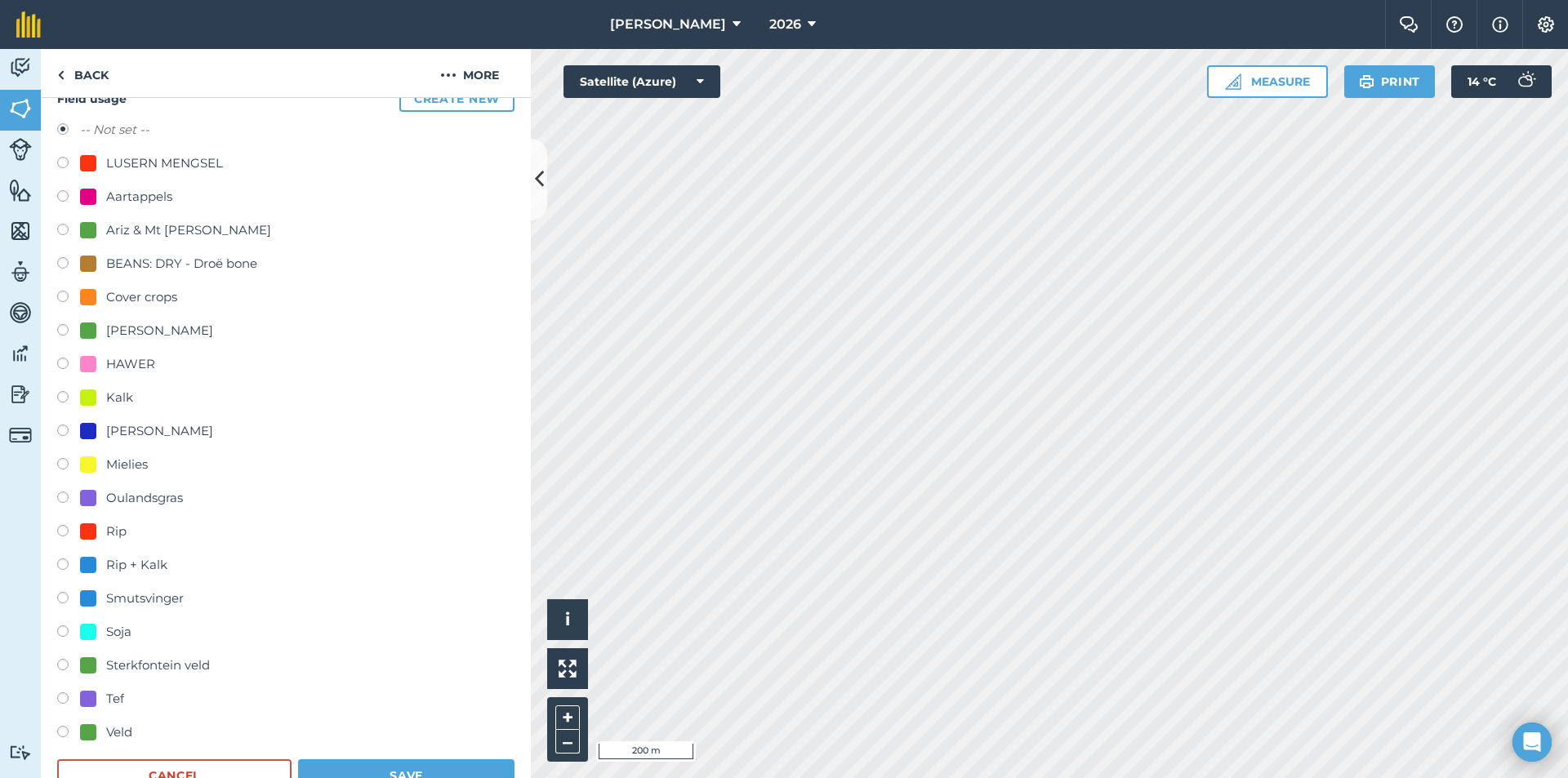
click at [154, 596] on div "Smutsvinger" at bounding box center [145, 598] width 77 height 19
radio input "true"
radio input "false"
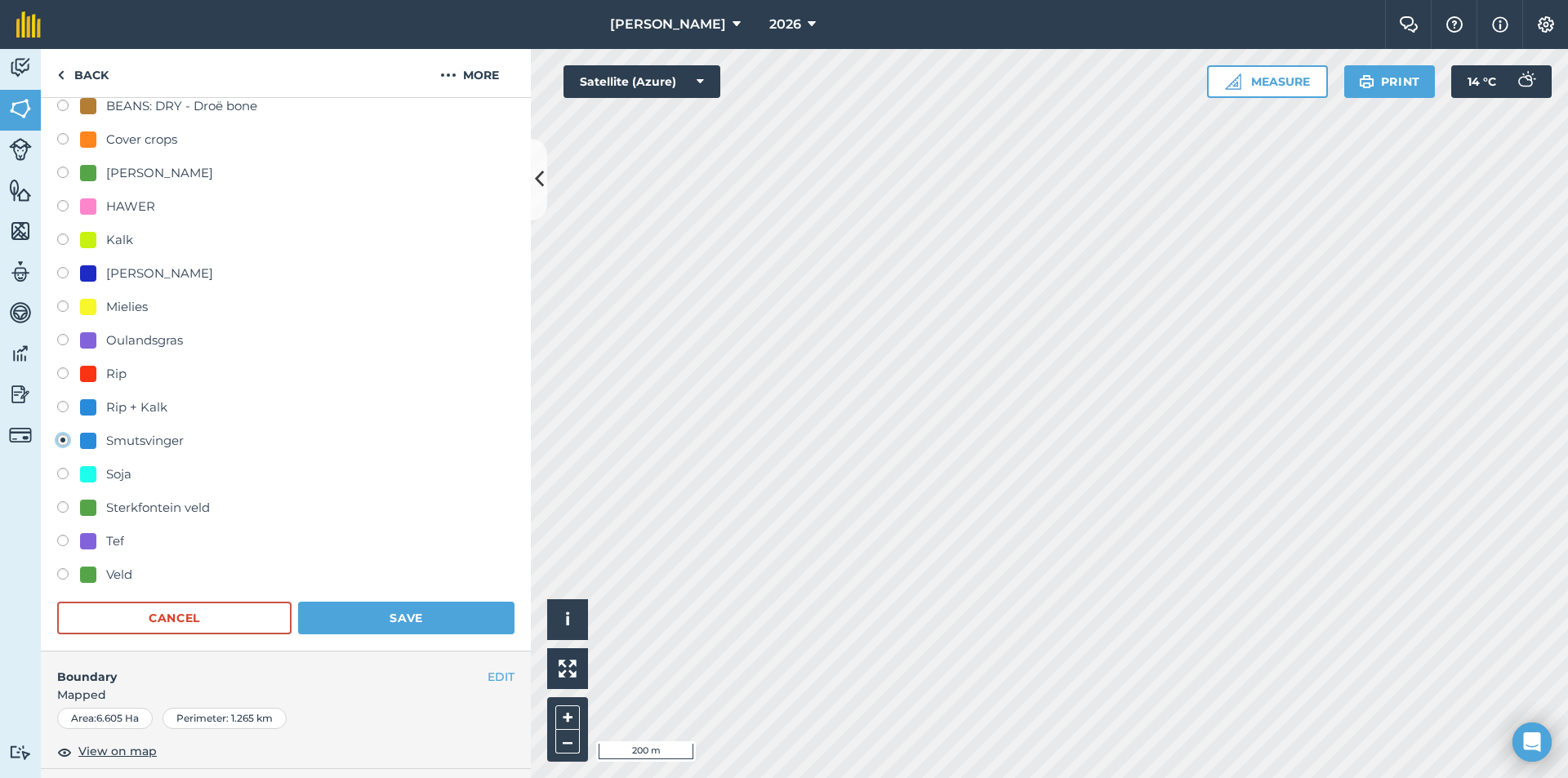
scroll to position [327, 0]
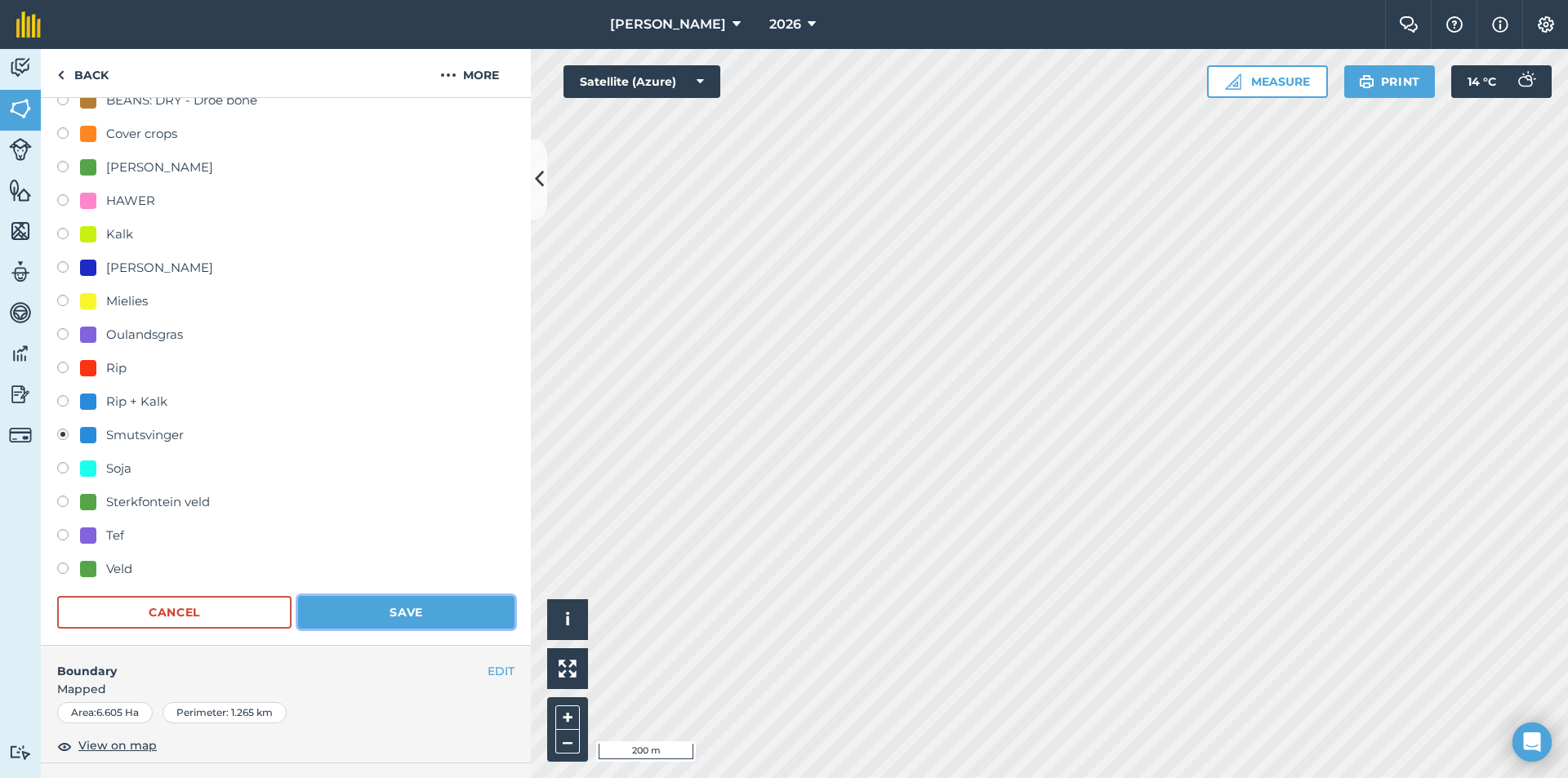
click at [385, 611] on button "Save" at bounding box center [407, 612] width 216 height 33
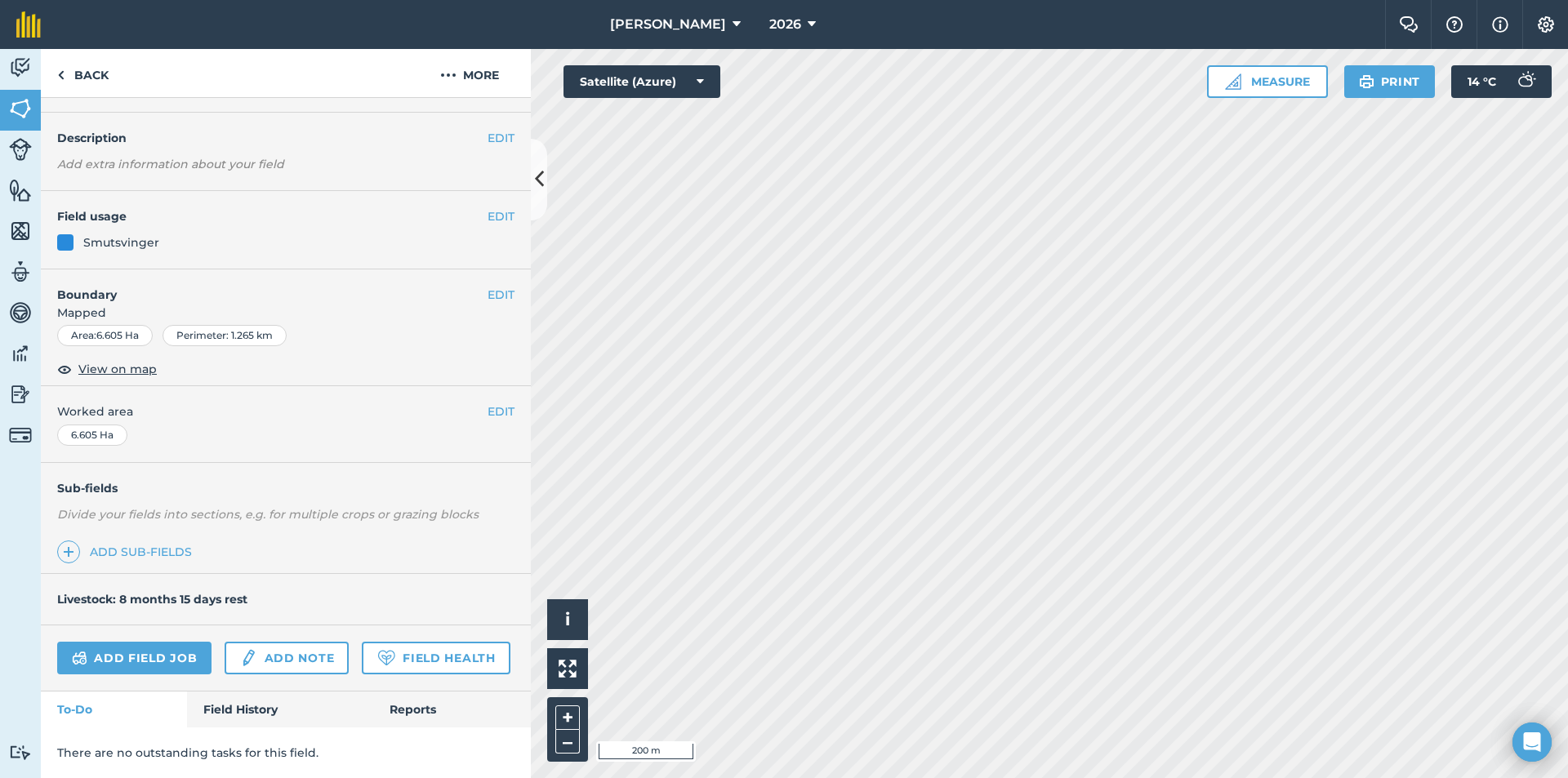
scroll to position [0, 0]
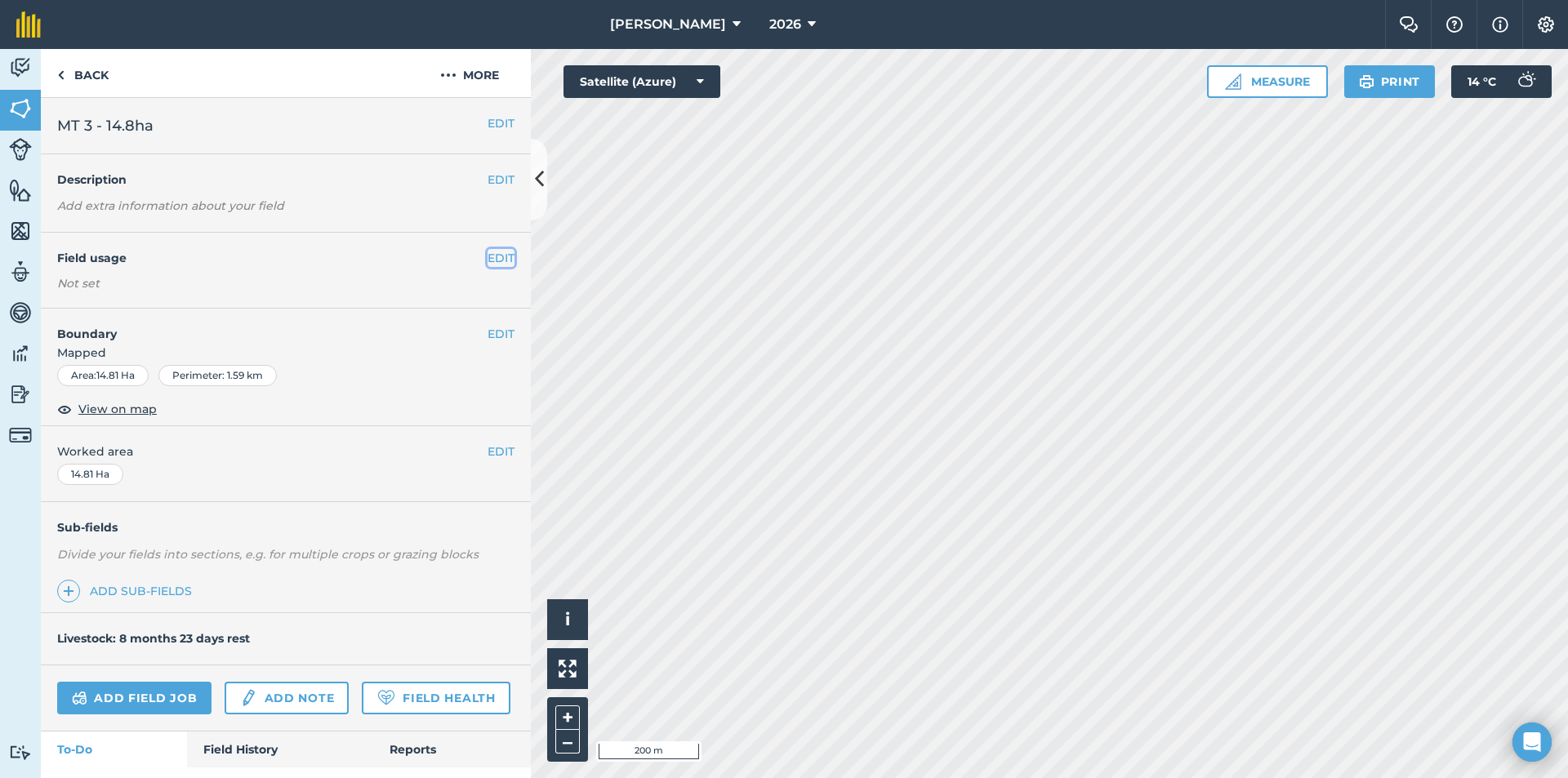
click at [487, 258] on button "EDIT" at bounding box center [501, 258] width 27 height 18
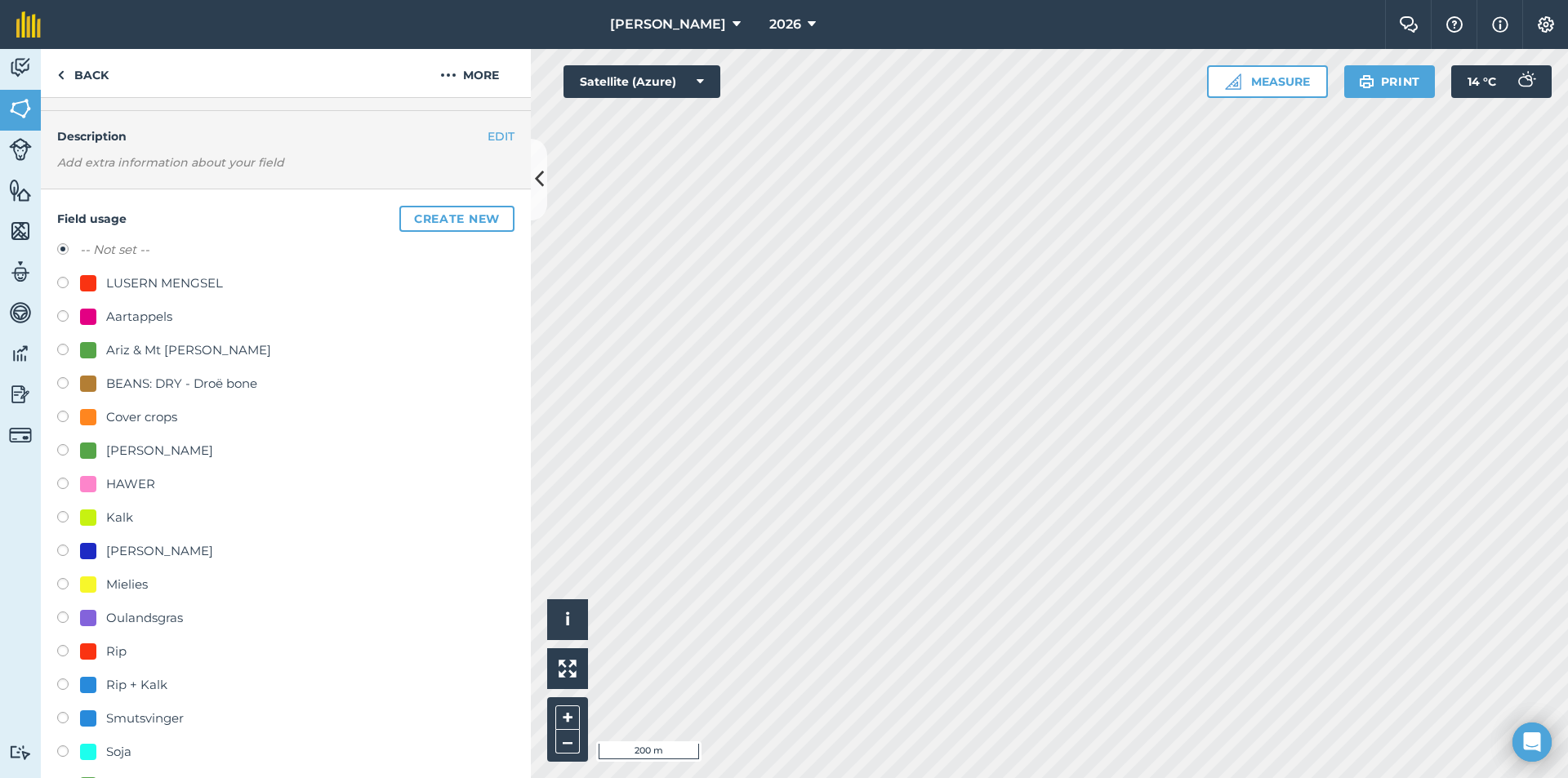
scroll to position [164, 0]
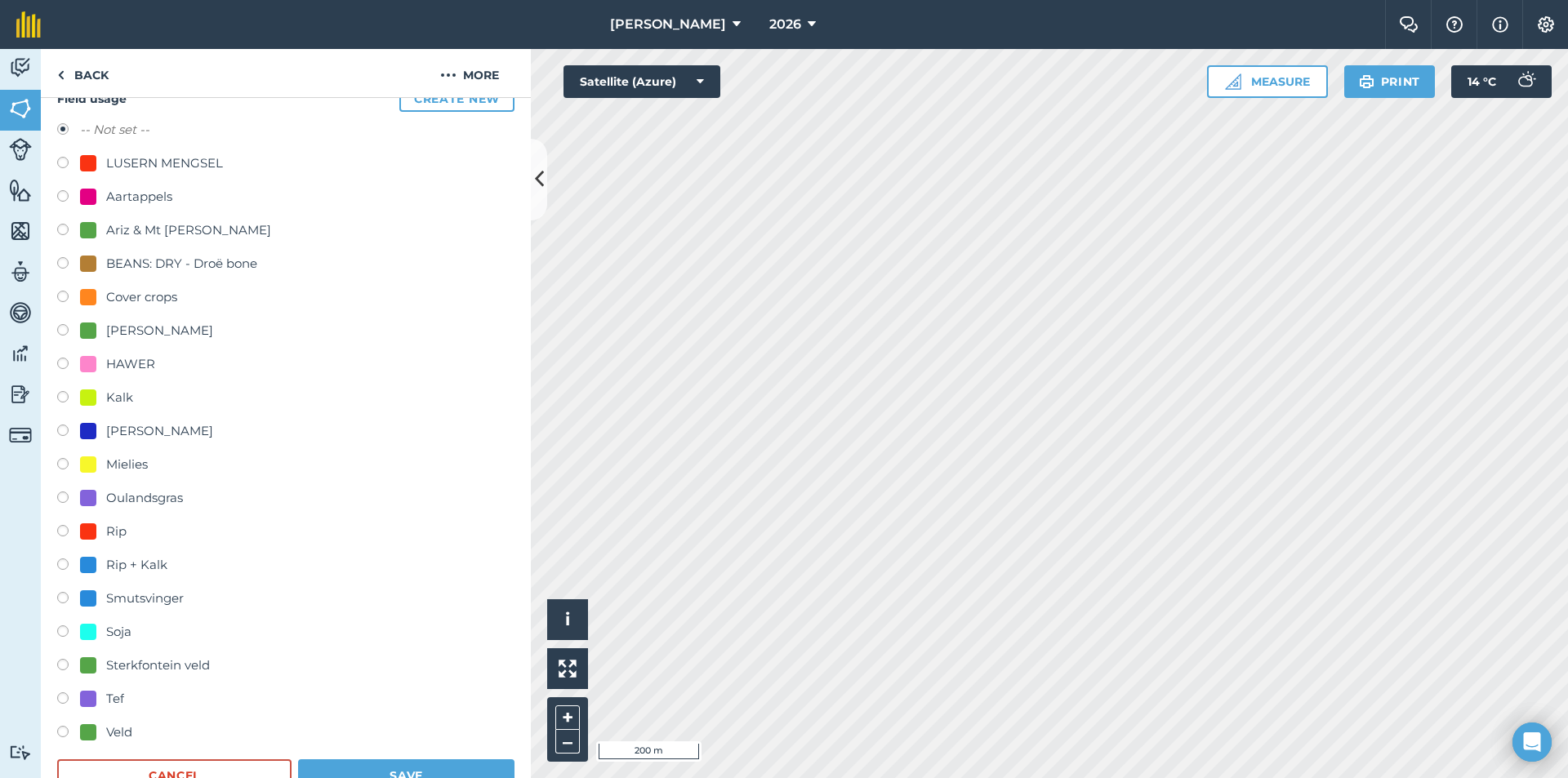
click at [139, 598] on div "Smutsvinger" at bounding box center [145, 598] width 77 height 19
radio input "true"
radio input "false"
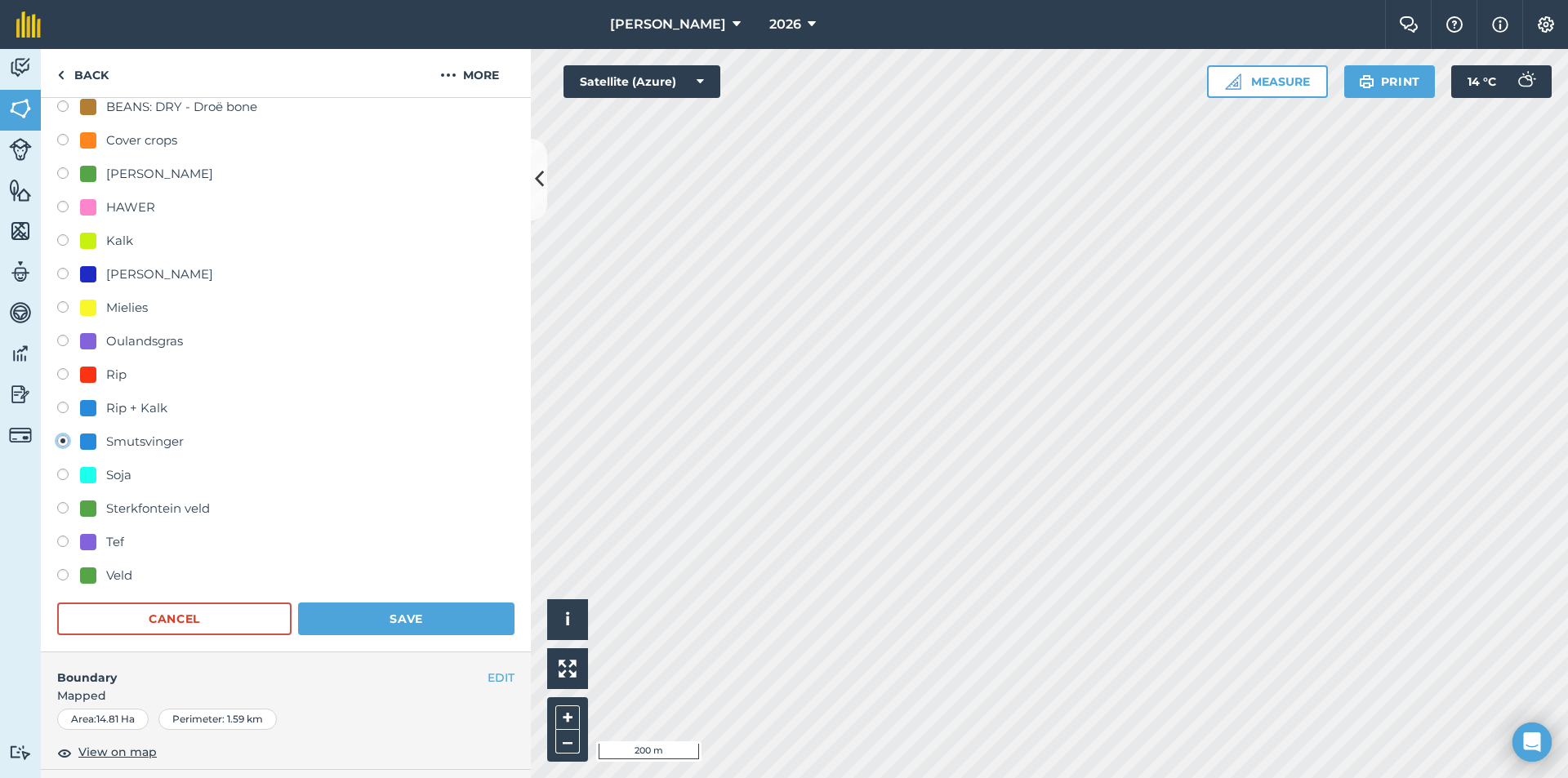
scroll to position [327, 0]
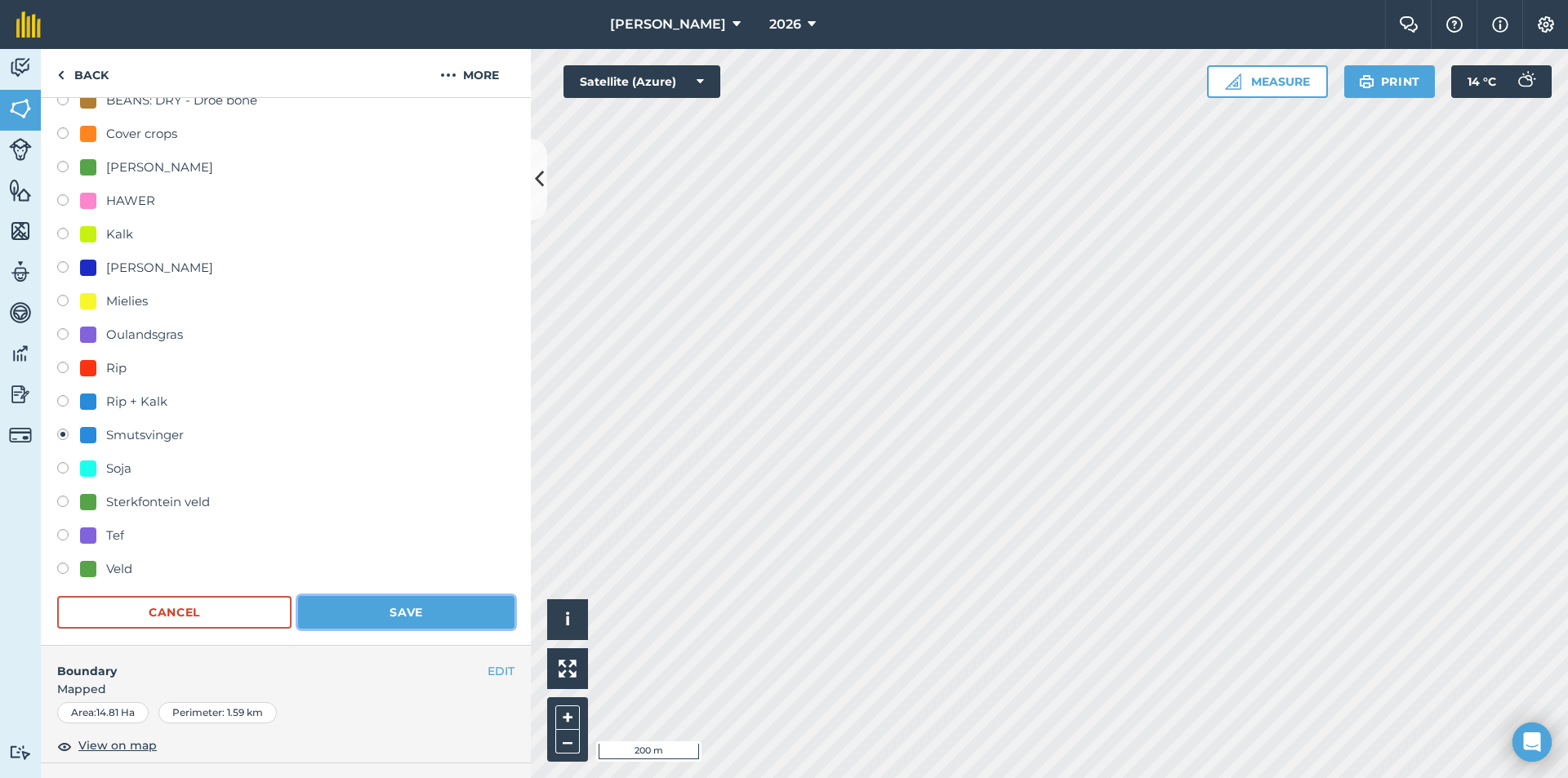
click at [405, 609] on button "Save" at bounding box center [407, 612] width 216 height 33
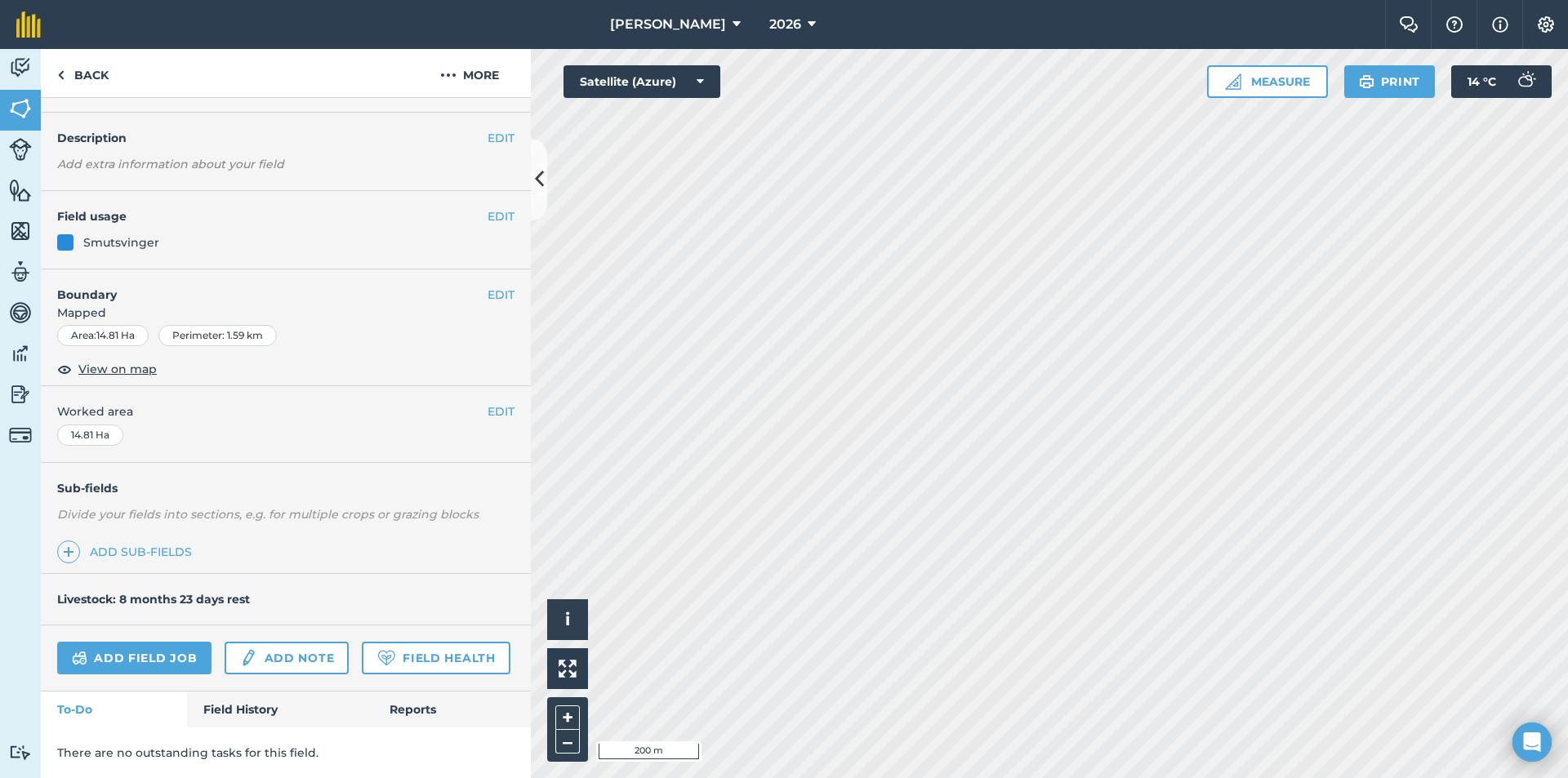
scroll to position [0, 0]
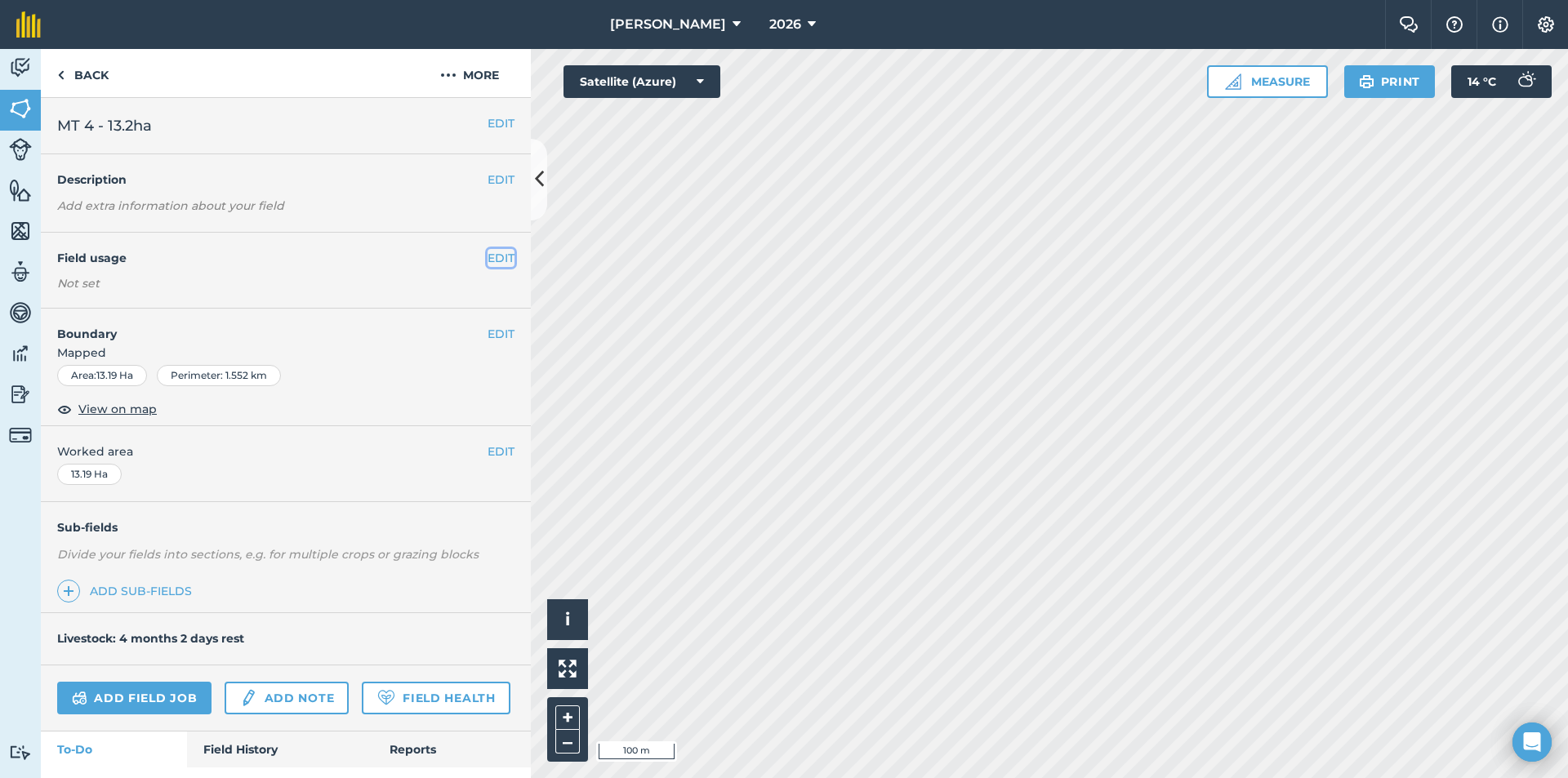
click at [488, 255] on button "EDIT" at bounding box center [501, 258] width 27 height 18
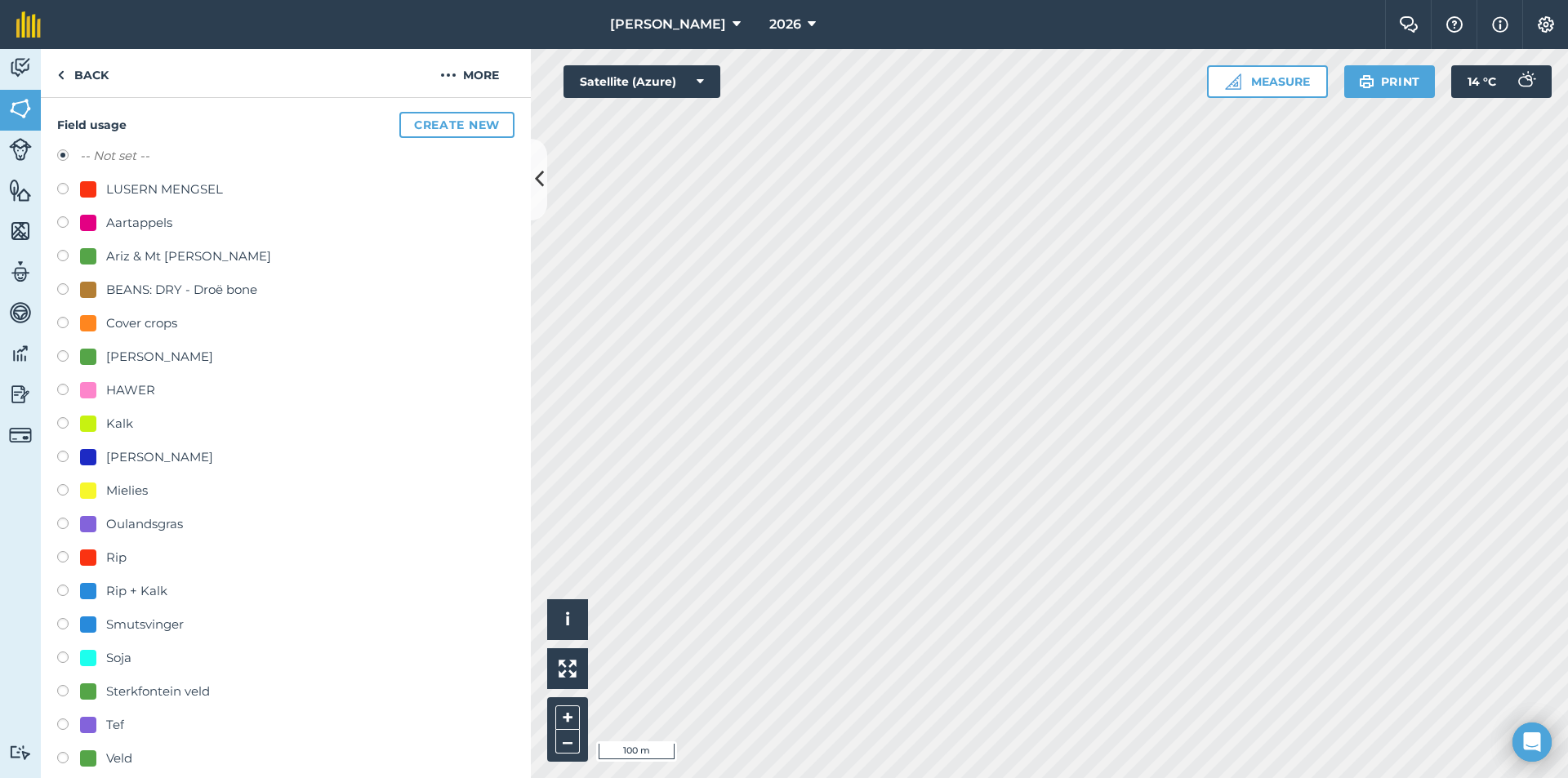
scroll to position [164, 0]
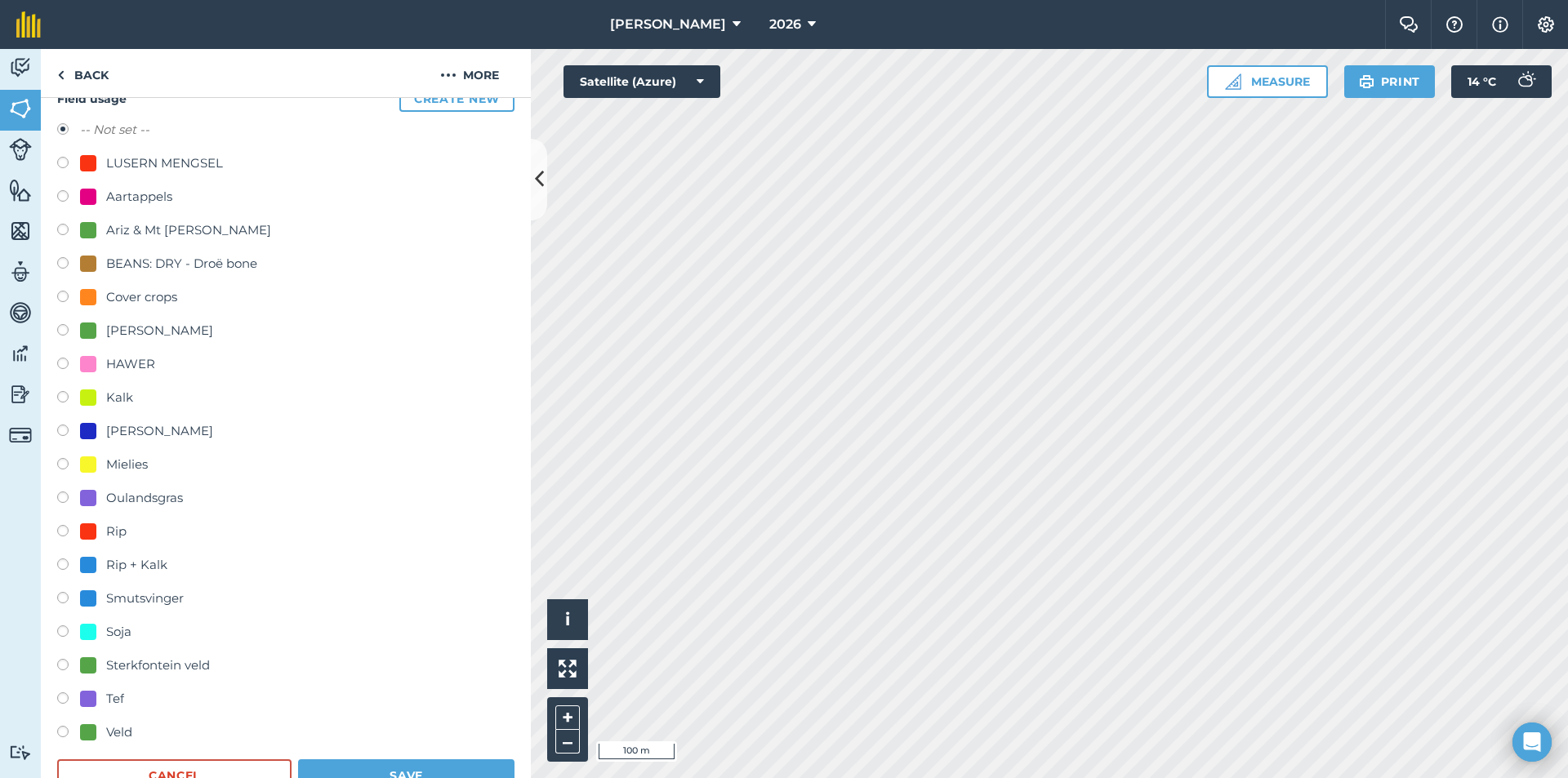
click at [140, 598] on div "Smutsvinger" at bounding box center [145, 598] width 77 height 19
radio input "true"
radio input "false"
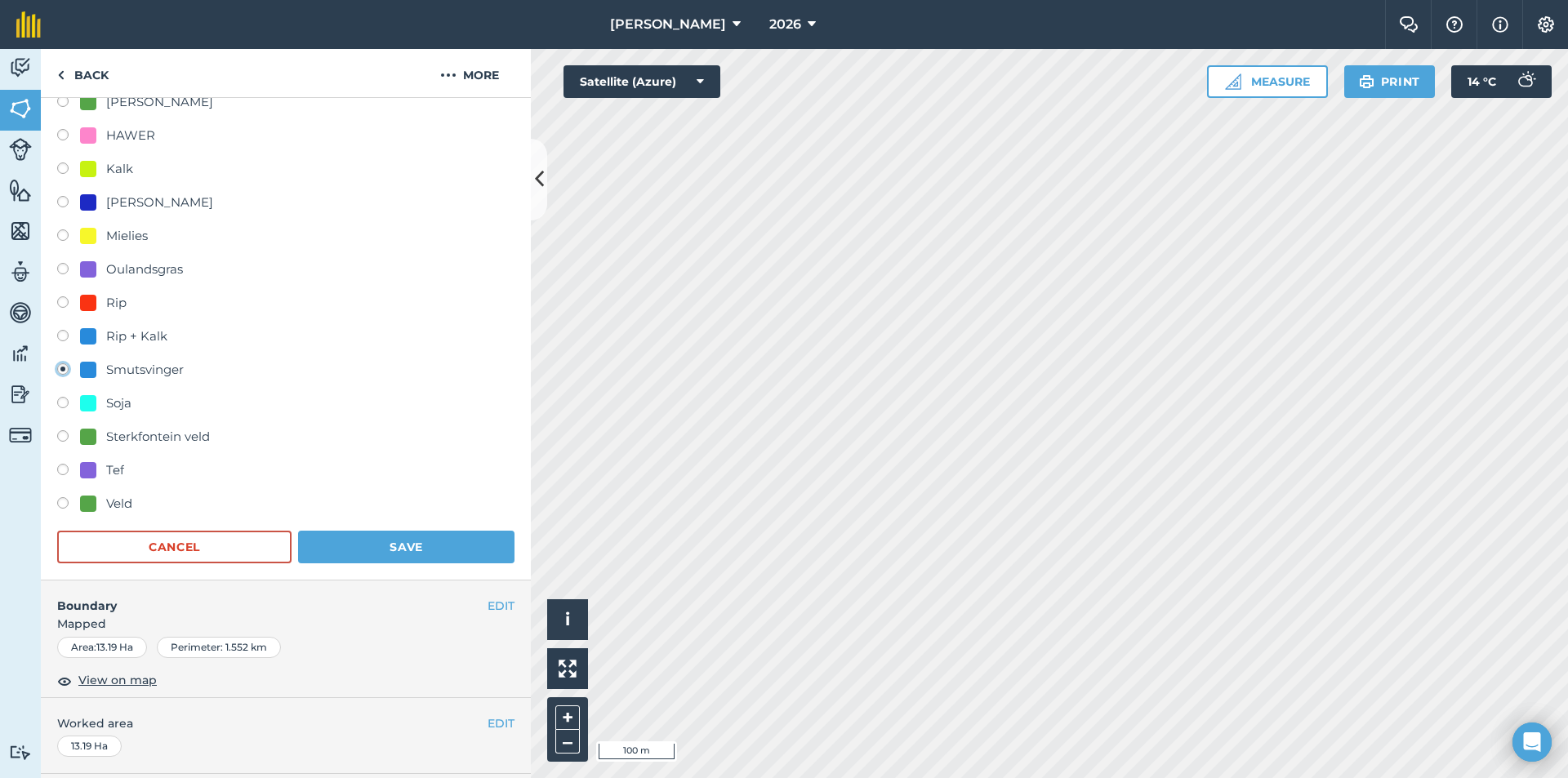
scroll to position [408, 0]
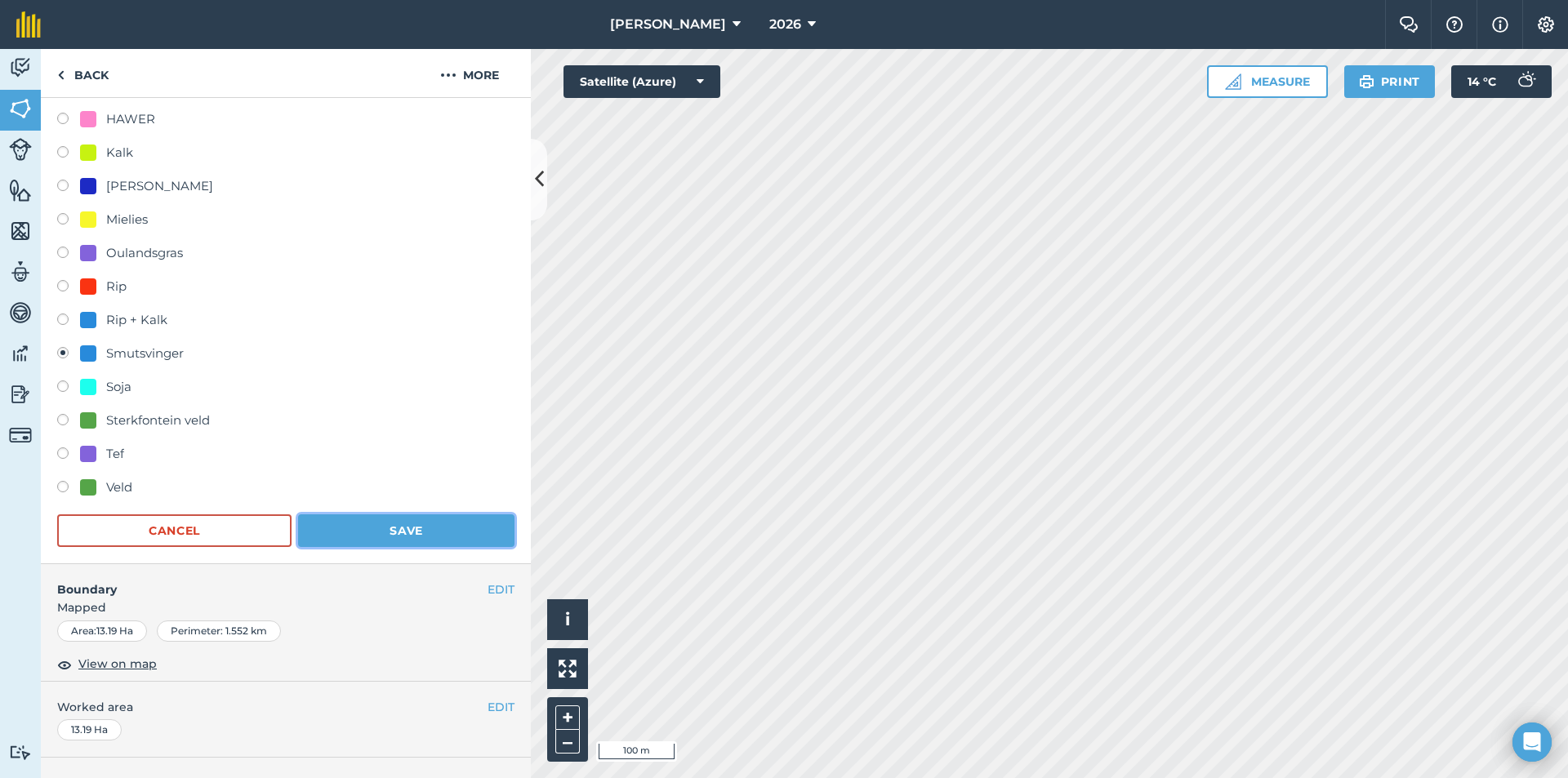
click at [419, 531] on button "Save" at bounding box center [407, 531] width 216 height 33
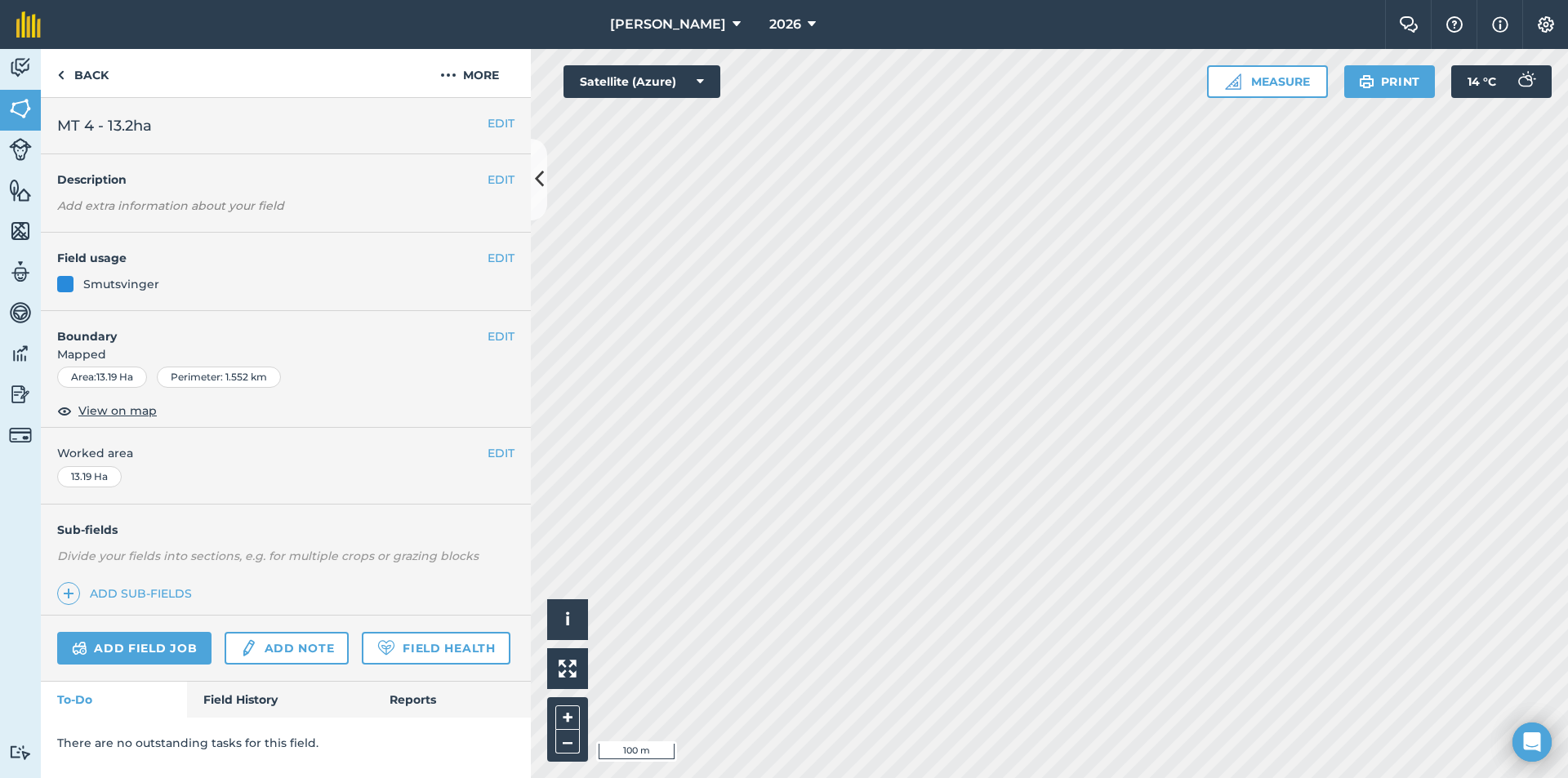
scroll to position [0, 0]
click at [488, 258] on button "EDIT" at bounding box center [501, 258] width 27 height 18
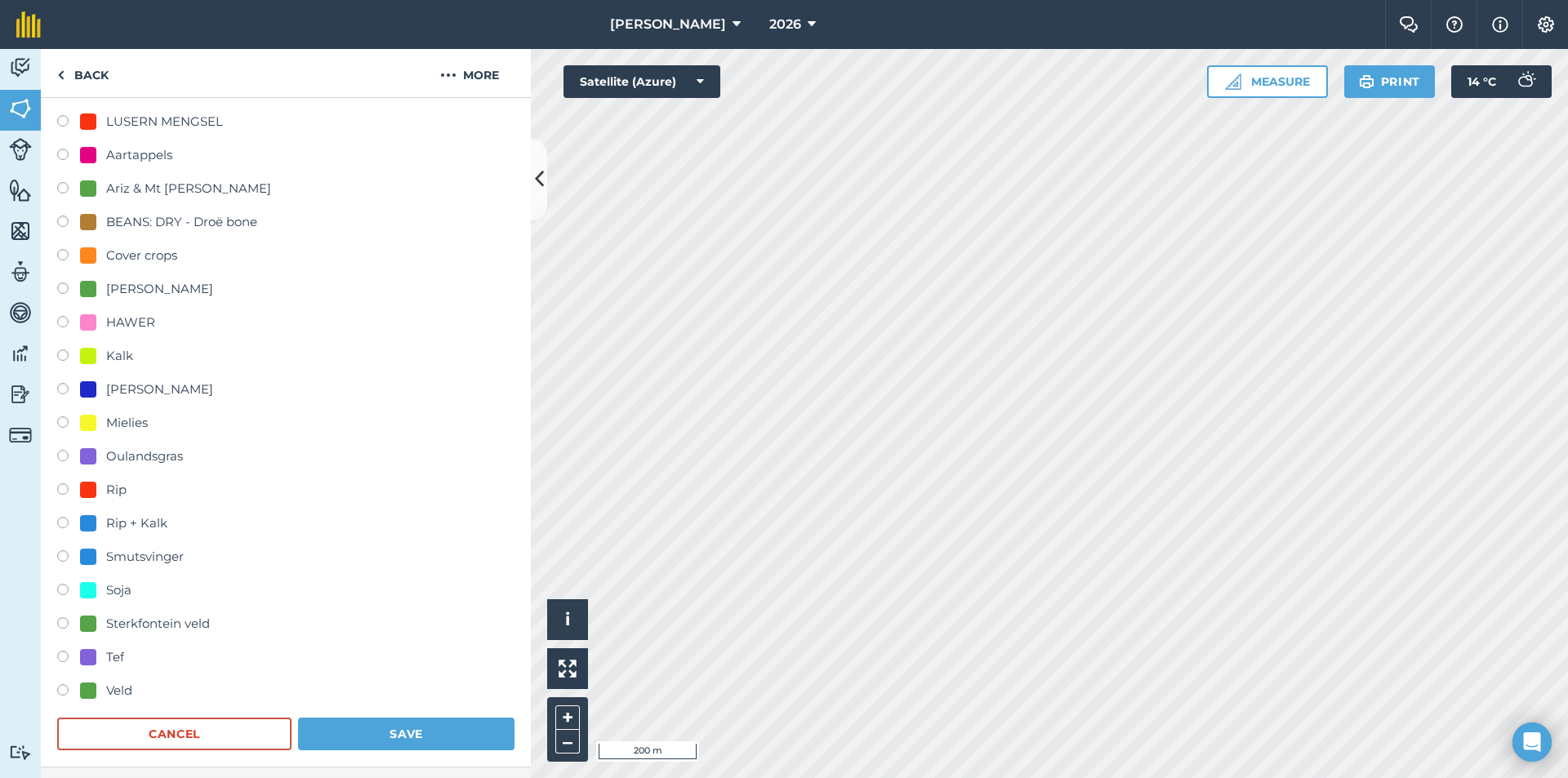
scroll to position [245, 0]
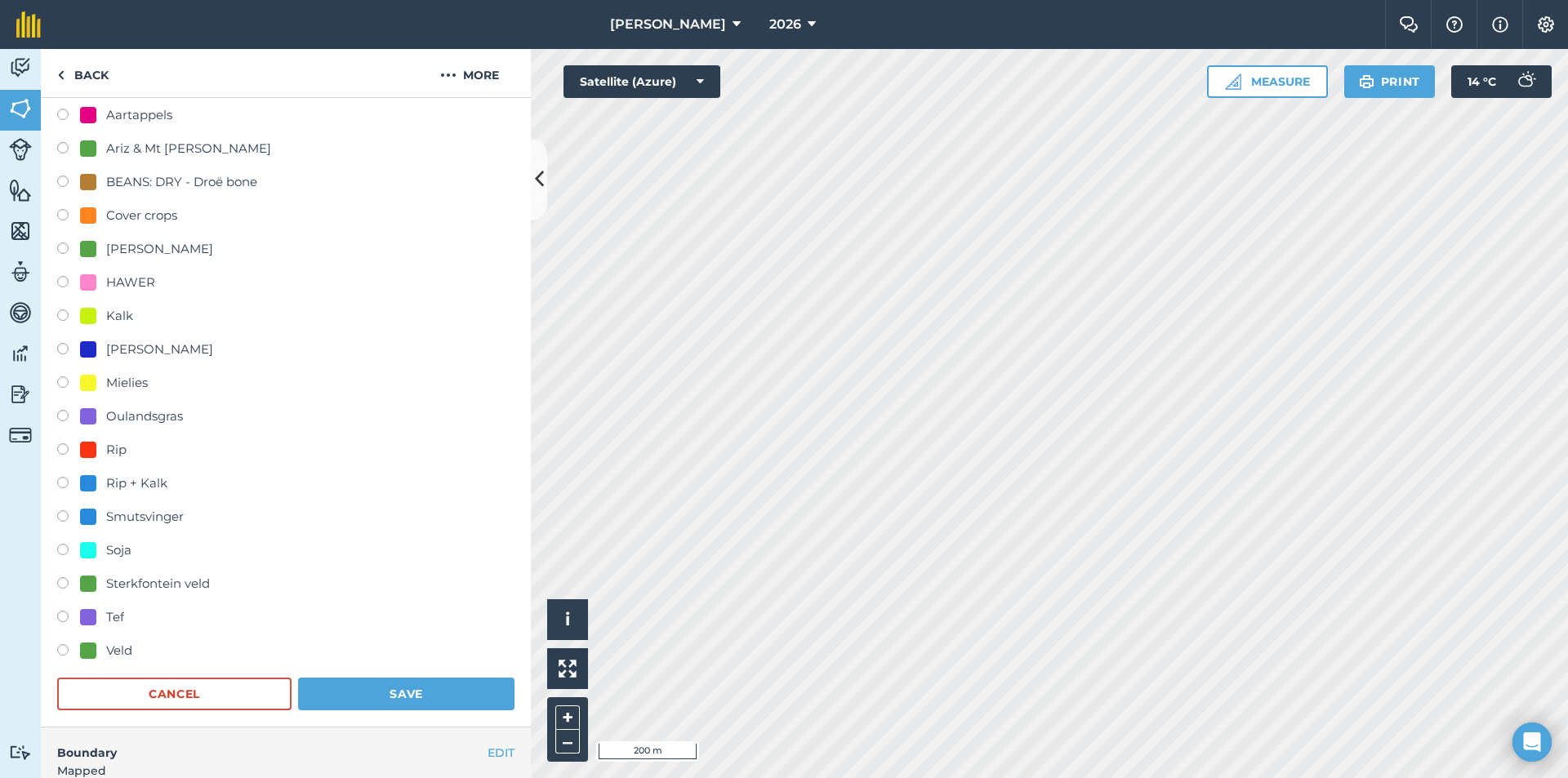
click at [154, 515] on div "Smutsvinger" at bounding box center [145, 517] width 77 height 19
radio input "true"
radio input "false"
click at [351, 691] on button "Save" at bounding box center [407, 694] width 216 height 33
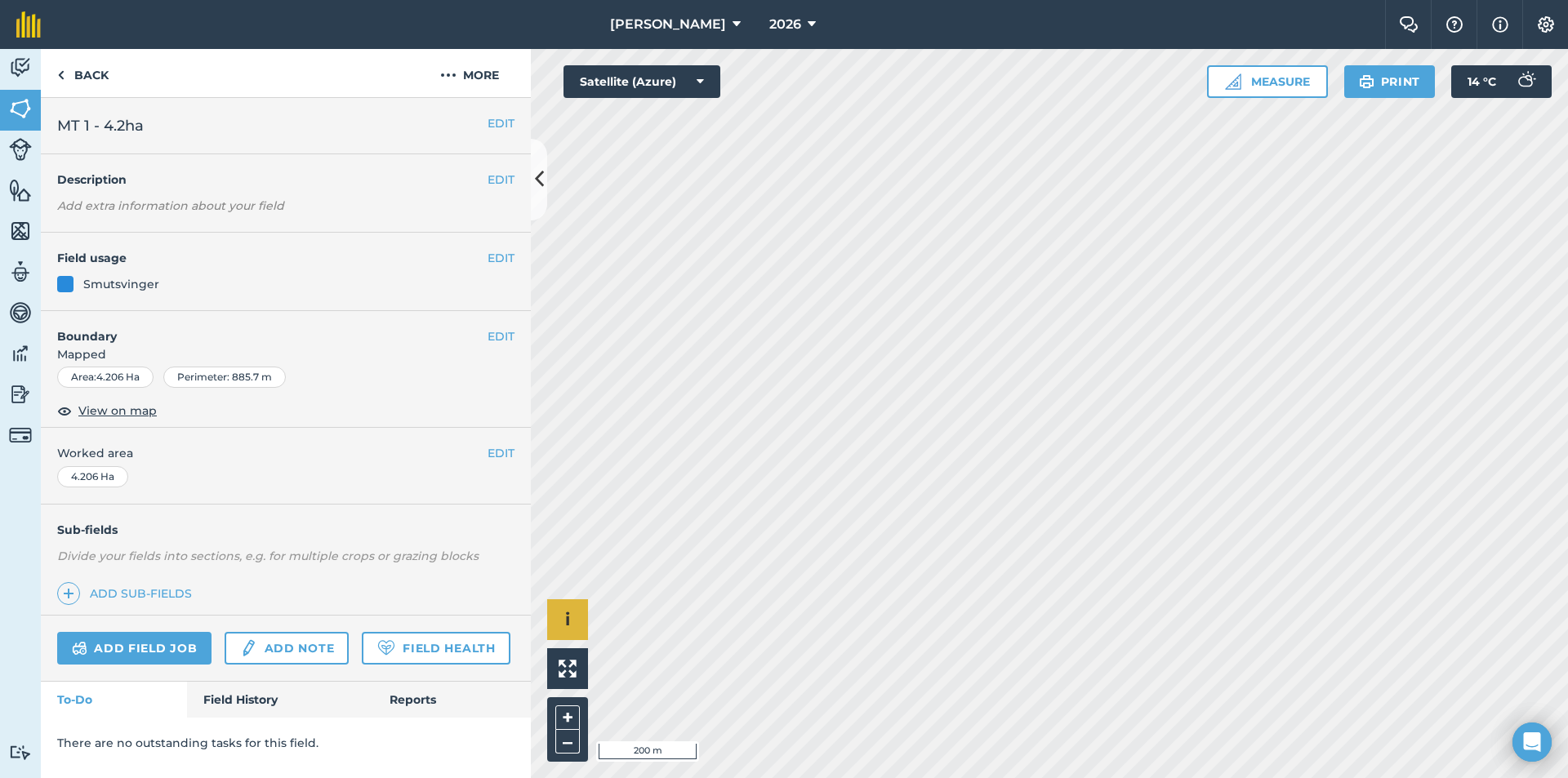
scroll to position [0, 0]
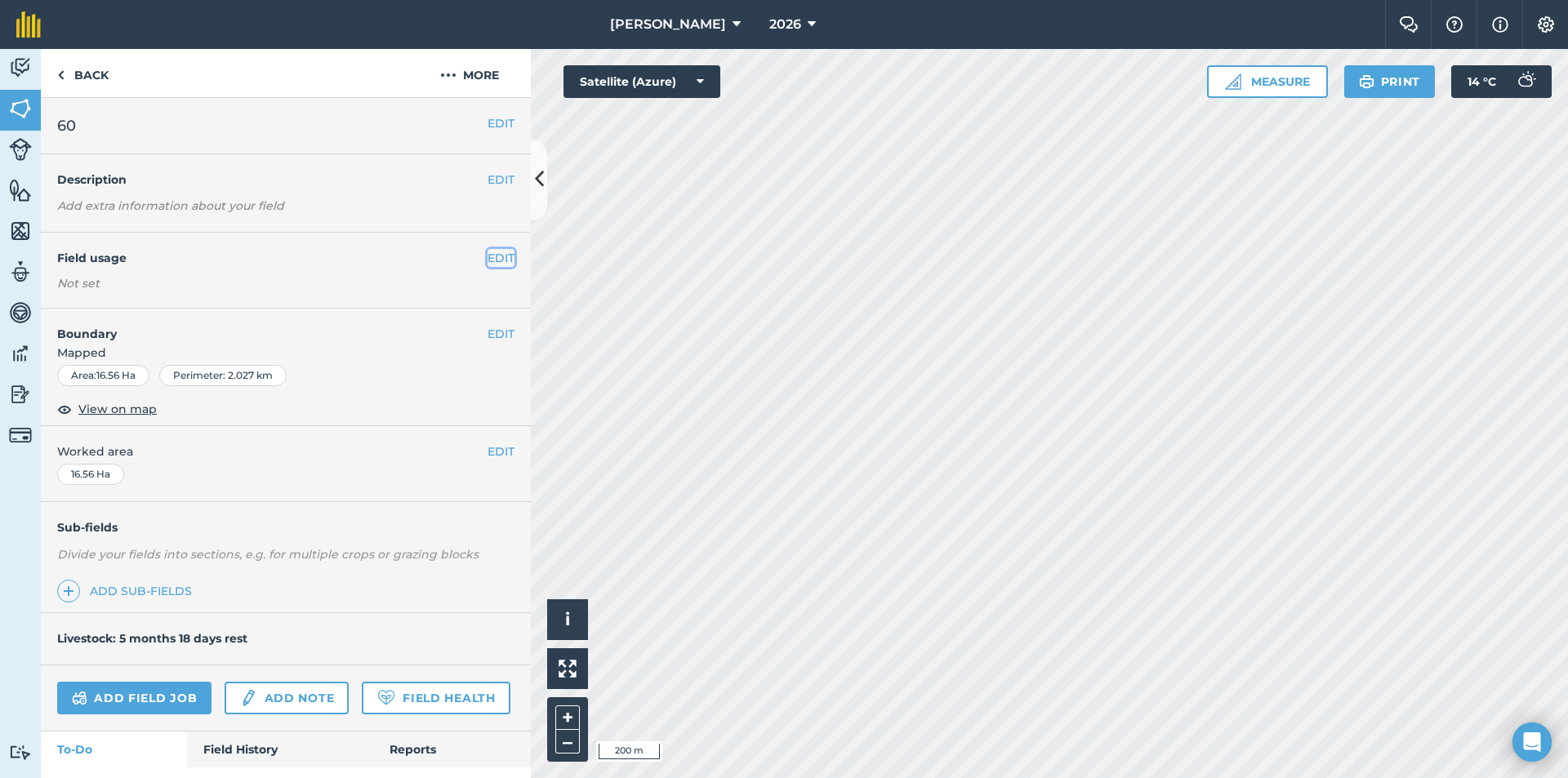
click at [487, 252] on button "EDIT" at bounding box center [501, 258] width 27 height 18
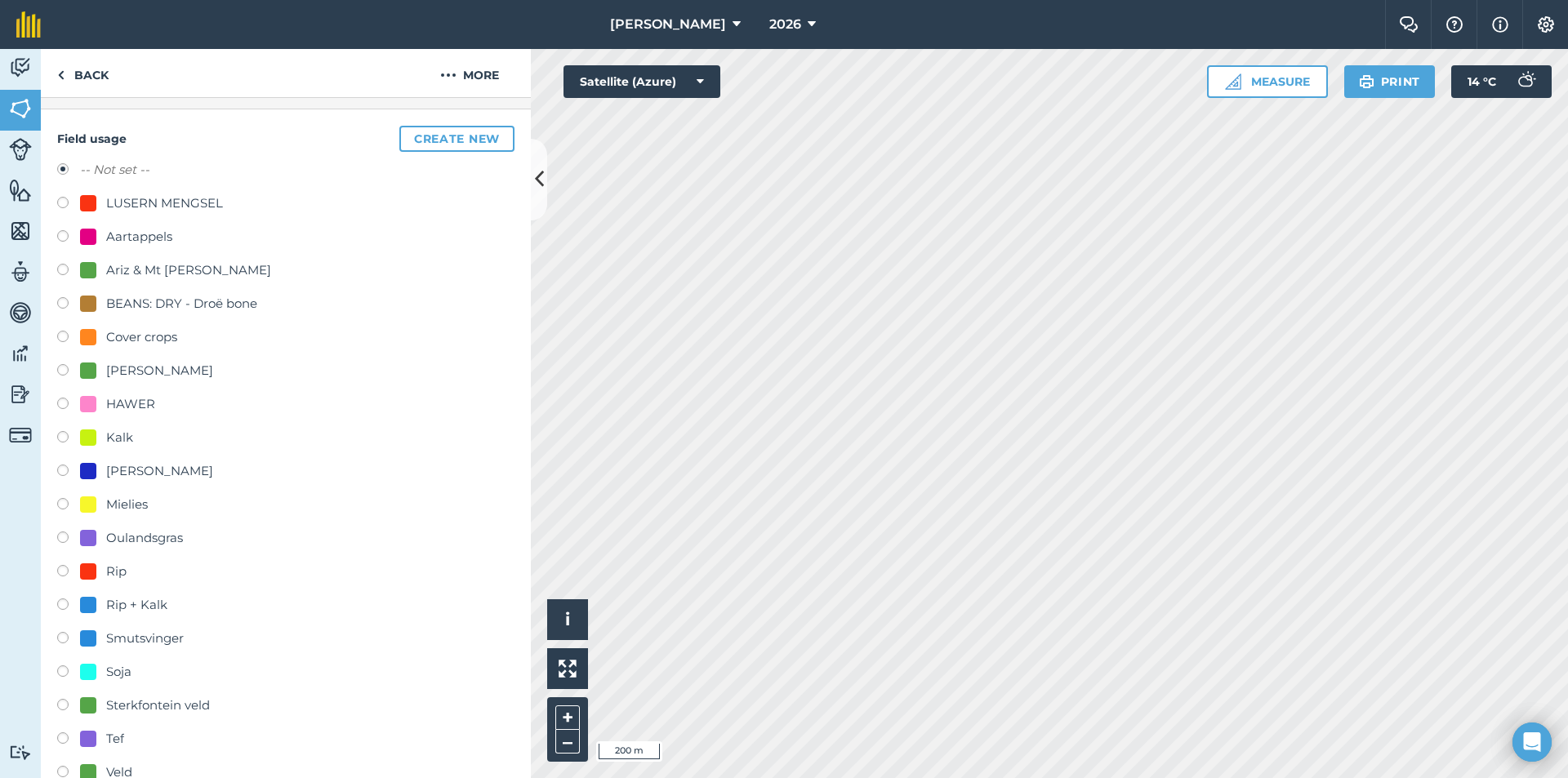
scroll to position [164, 0]
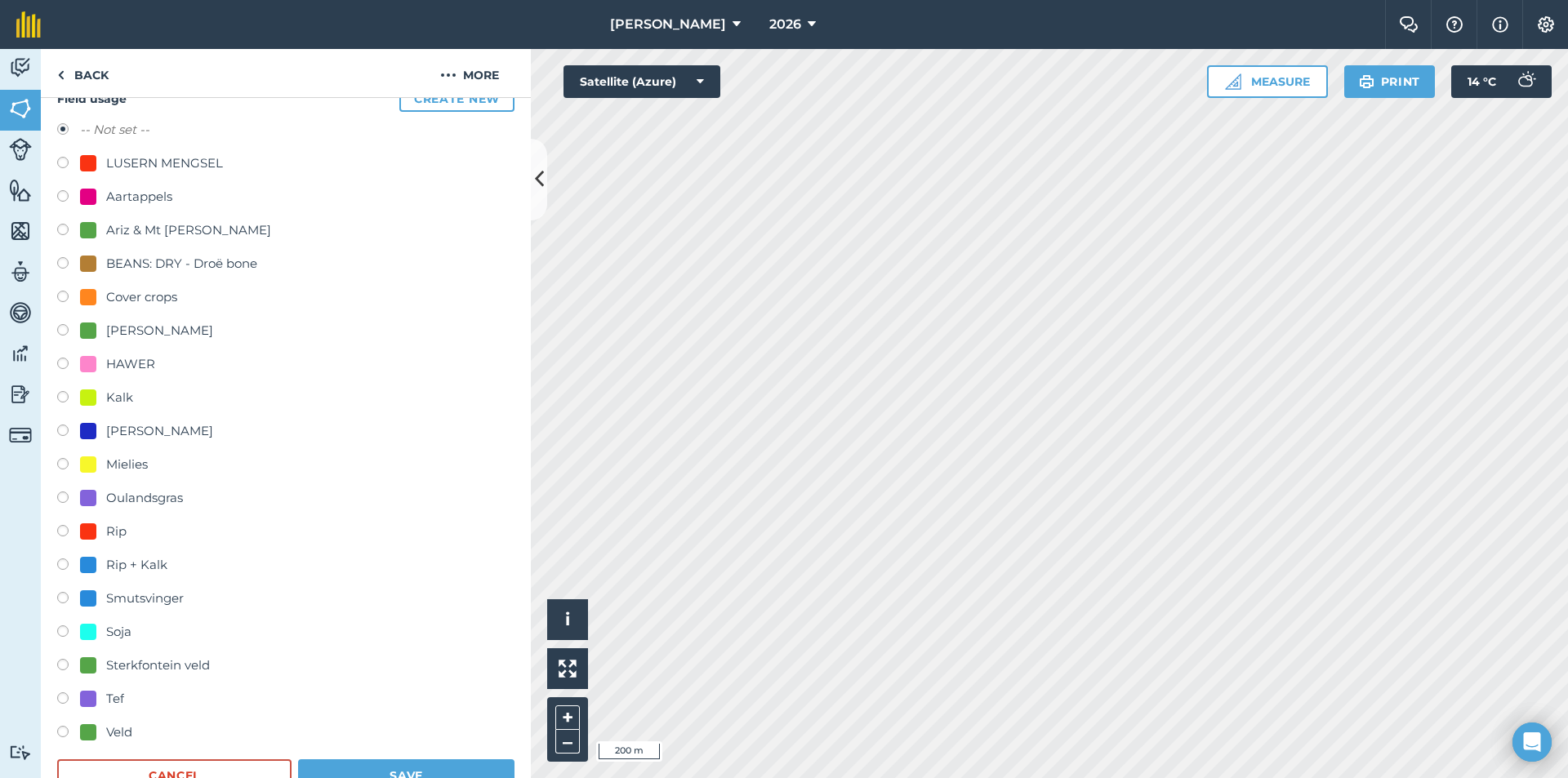
click at [138, 593] on div "Smutsvinger" at bounding box center [145, 598] width 77 height 19
radio input "true"
radio input "false"
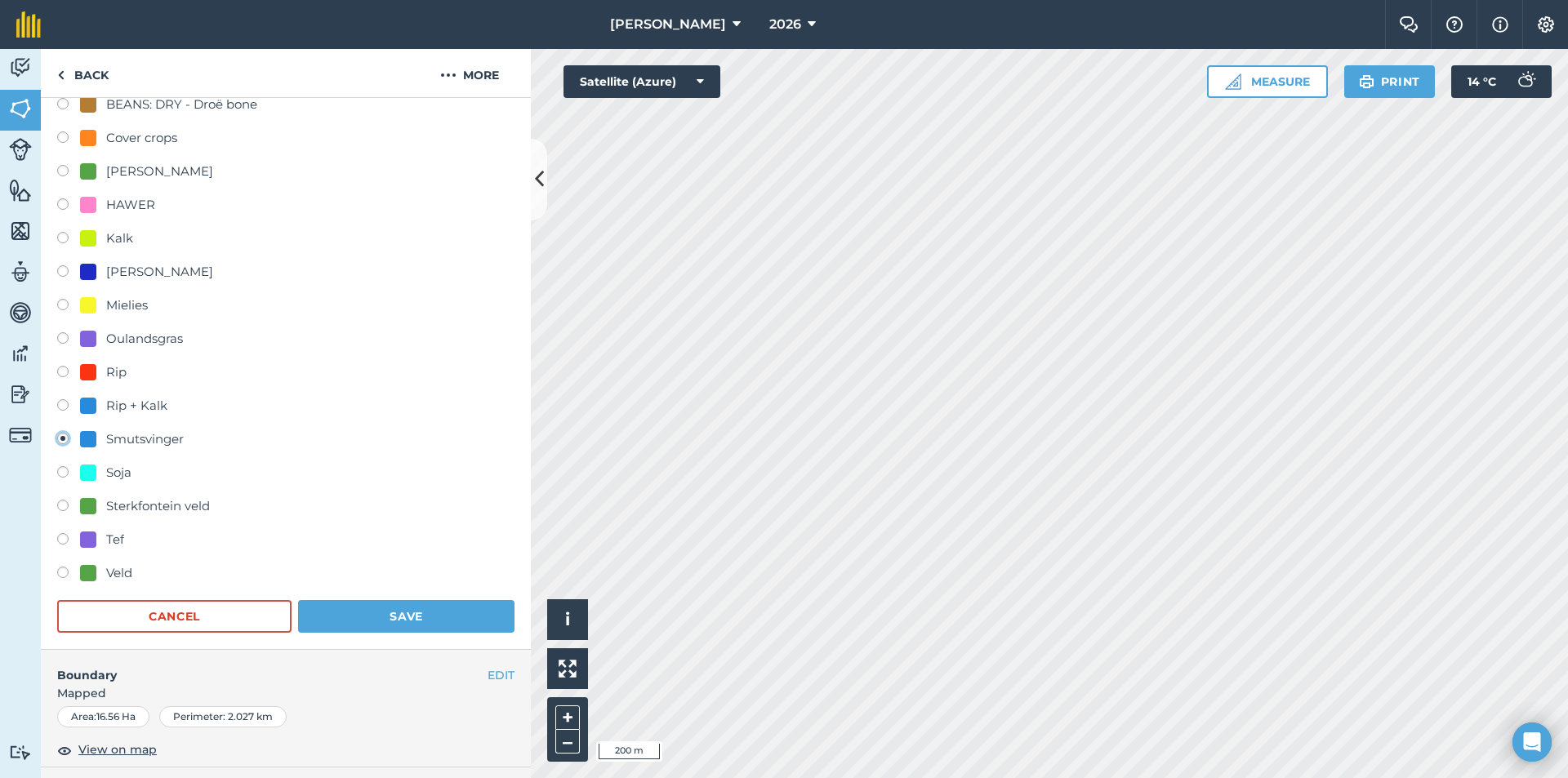
scroll to position [327, 0]
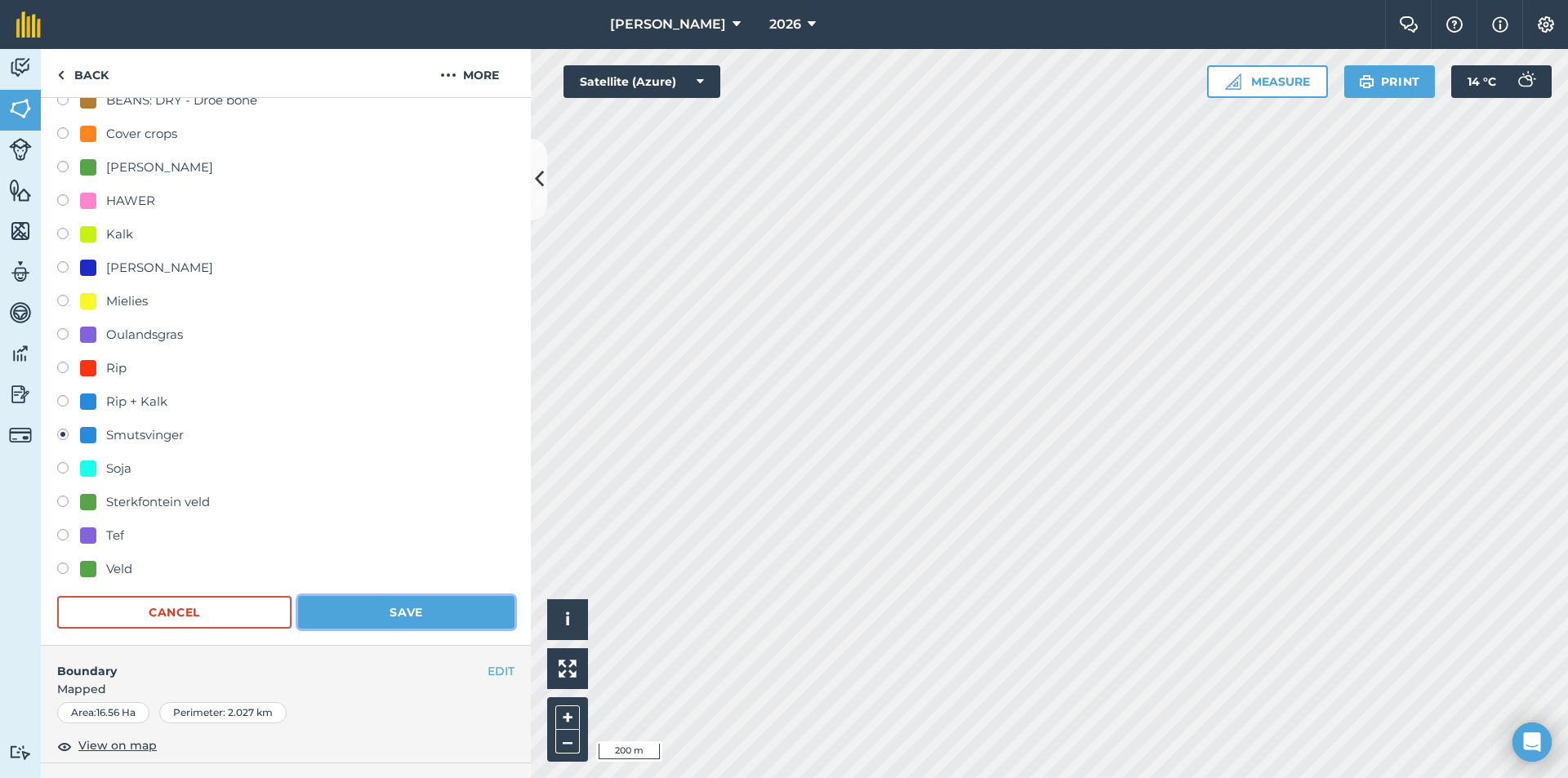
click at [366, 605] on button "Save" at bounding box center [407, 612] width 216 height 33
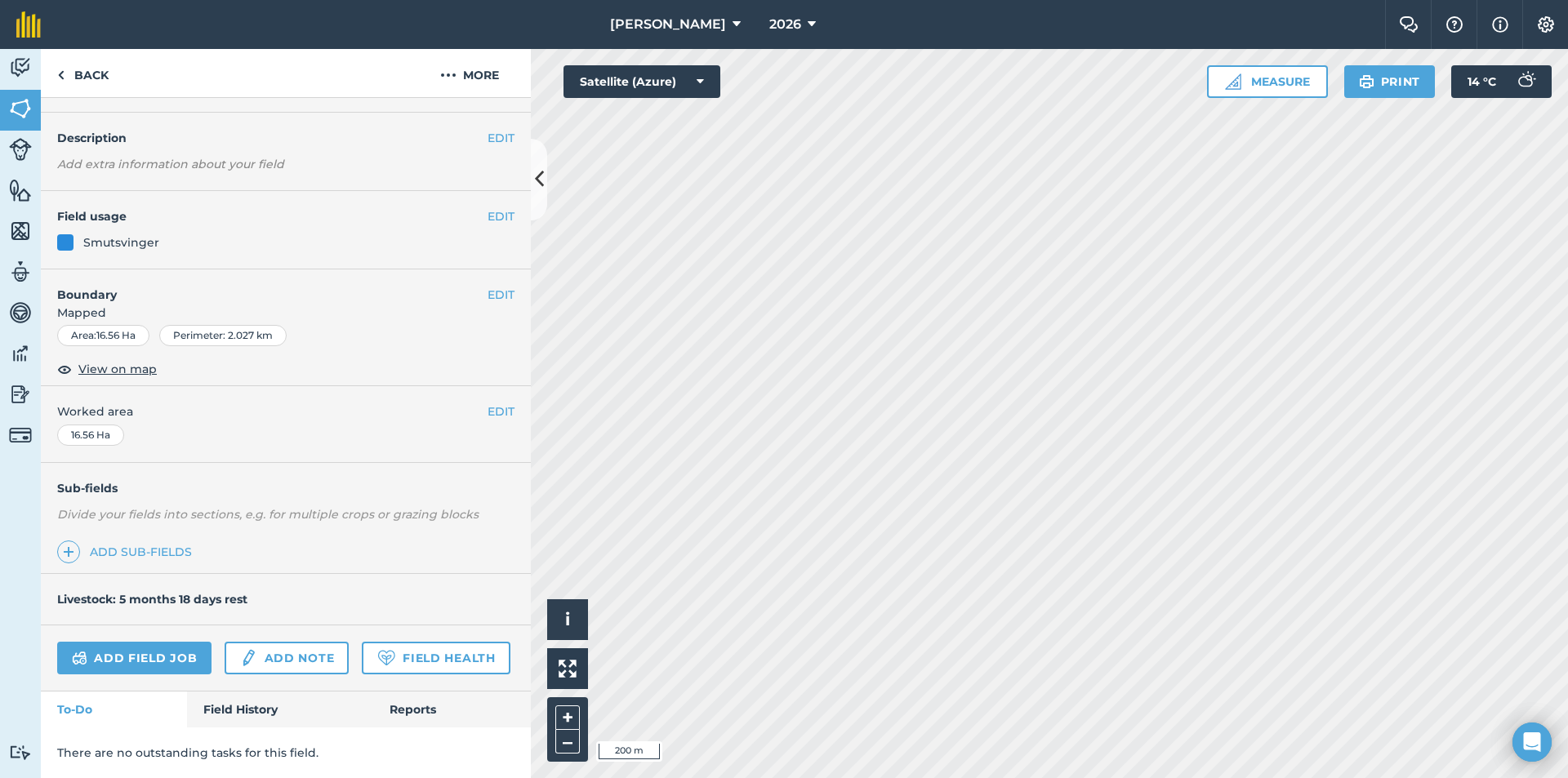
scroll to position [0, 0]
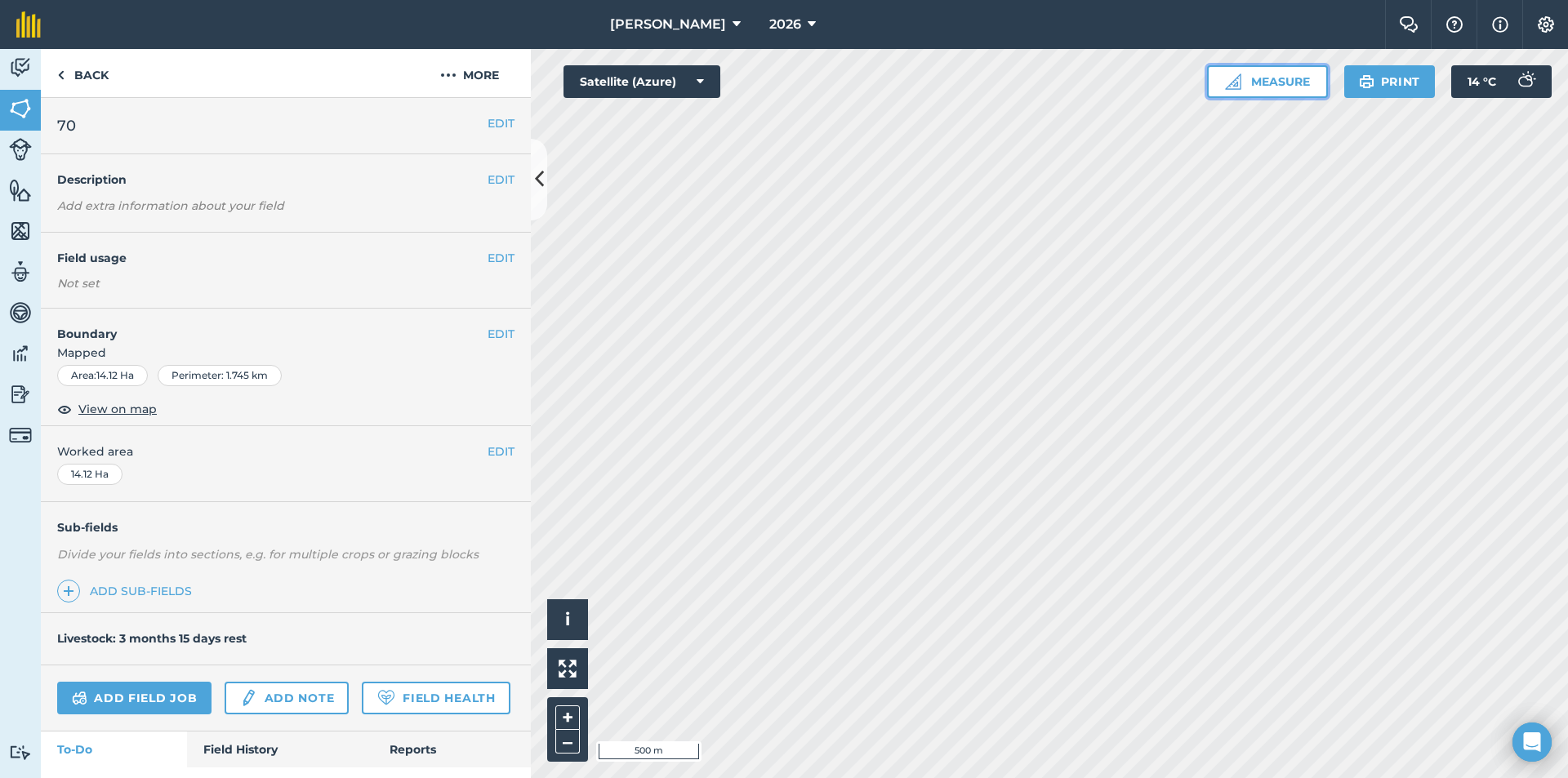
click at [1273, 72] on button "Measure" at bounding box center [1266, 81] width 121 height 33
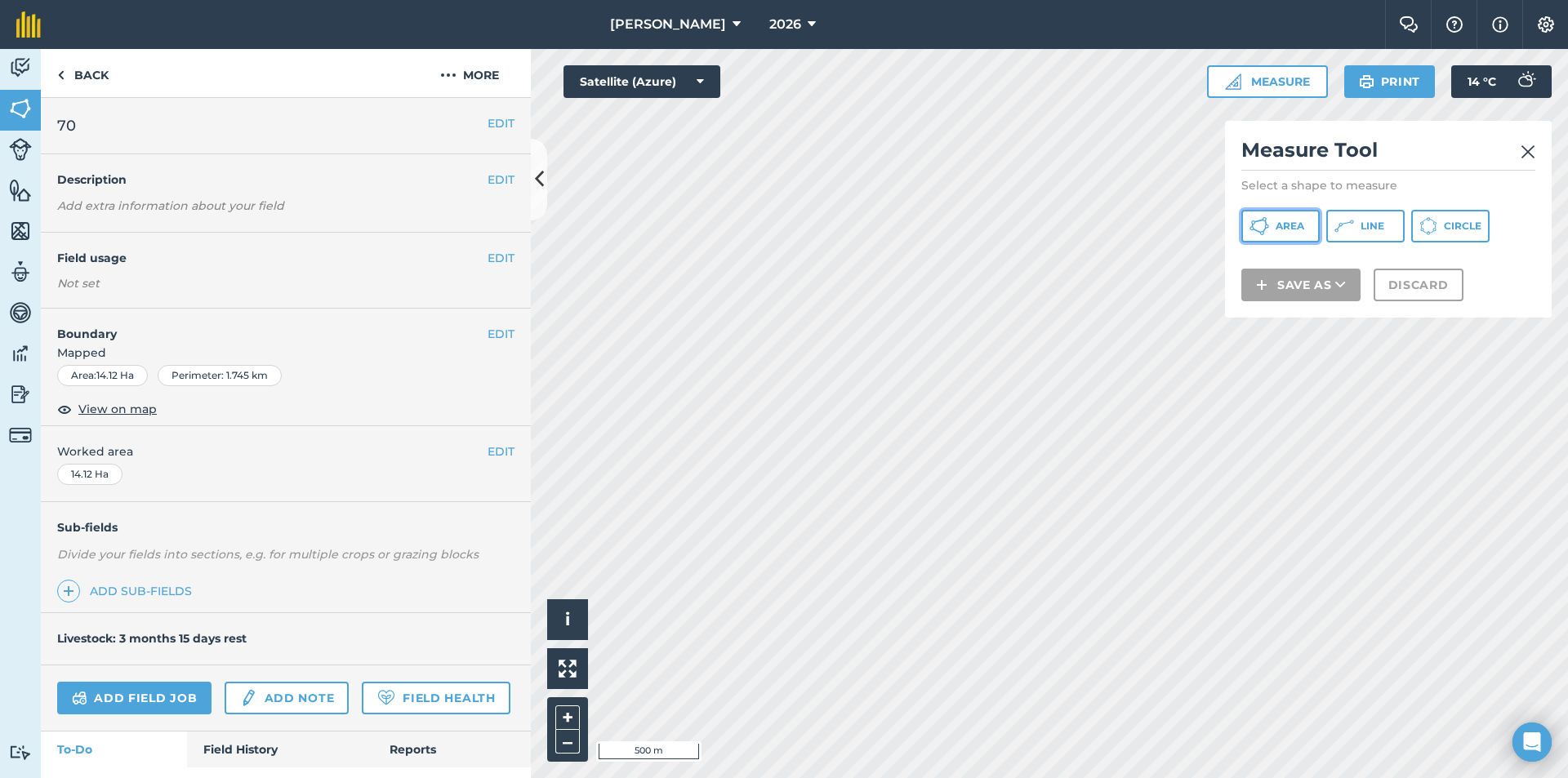
click at [1285, 224] on span "Area" at bounding box center [1289, 226] width 28 height 13
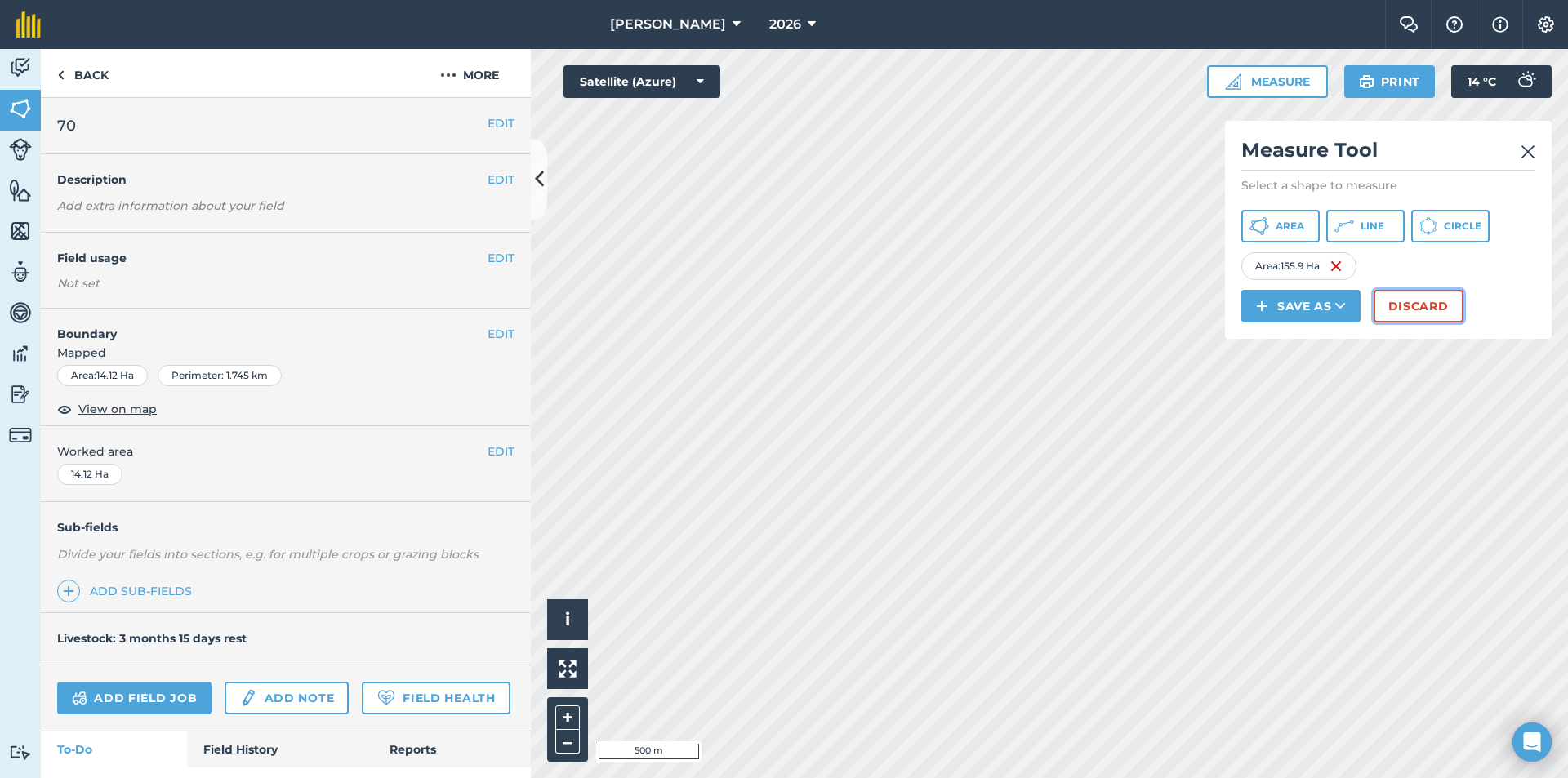
click at [1423, 304] on button "Discard" at bounding box center [1418, 305] width 90 height 33
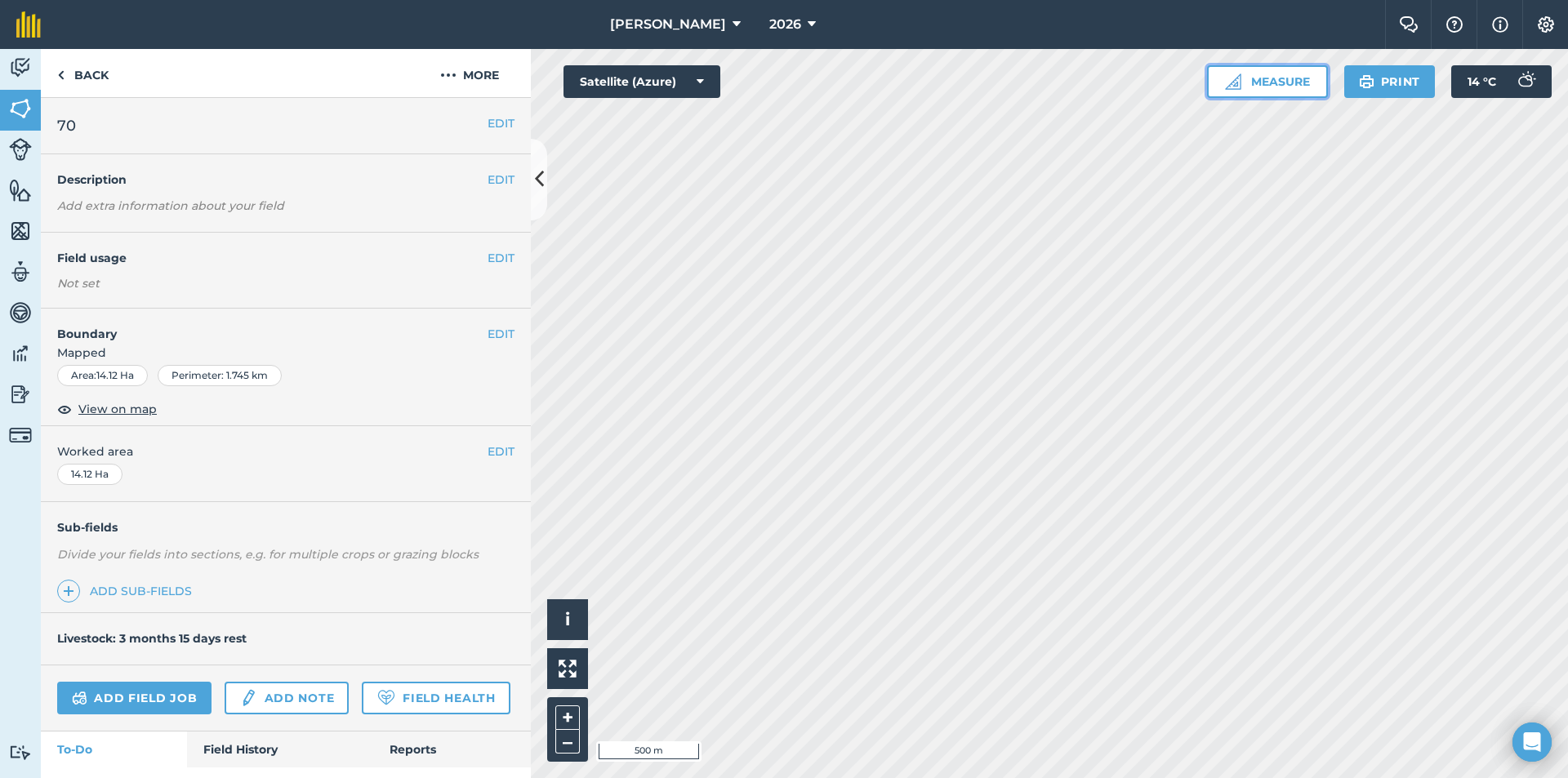
click at [1283, 75] on button "Measure" at bounding box center [1266, 81] width 121 height 33
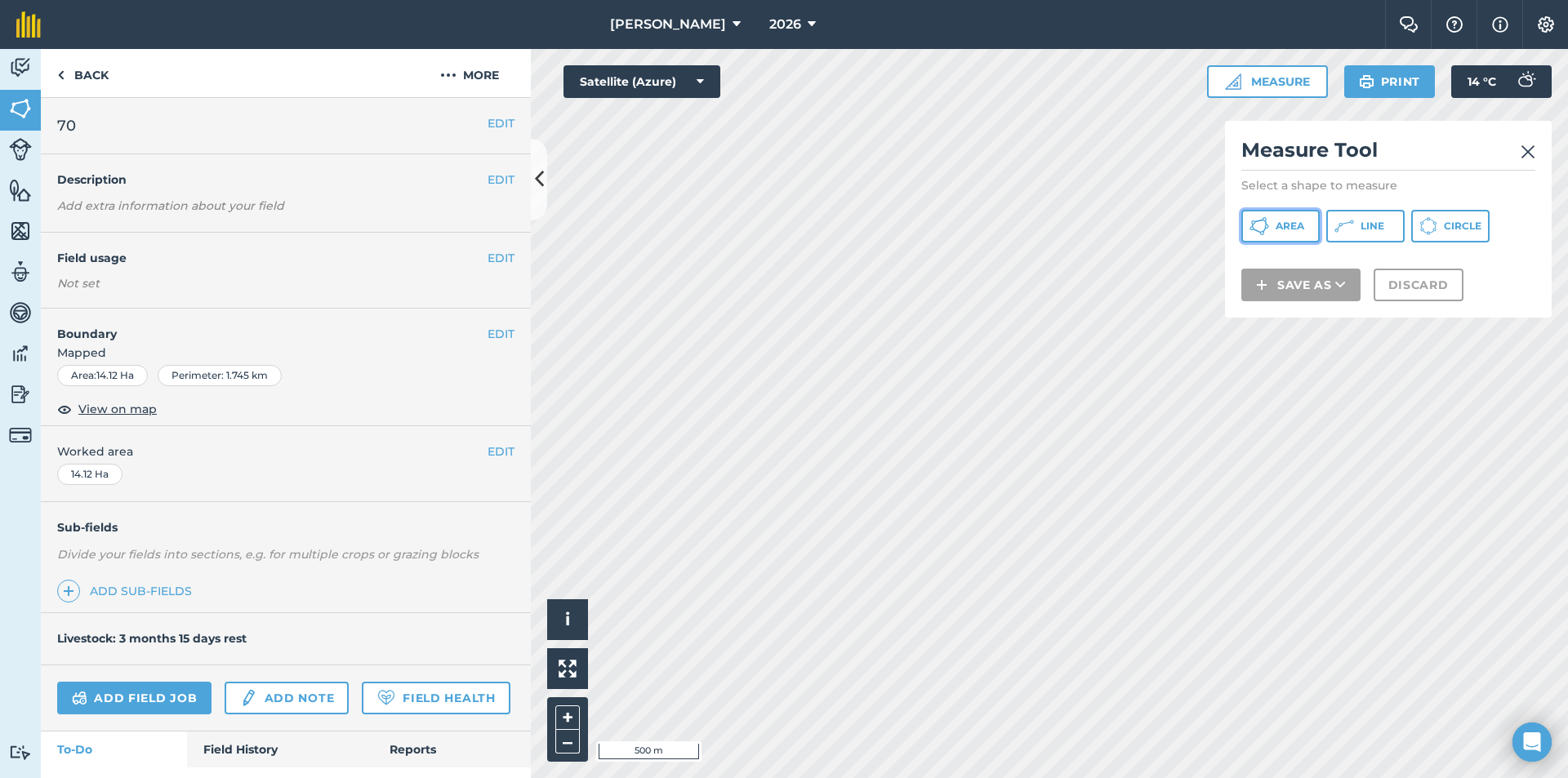
click at [1285, 232] on button "Area" at bounding box center [1279, 225] width 78 height 33
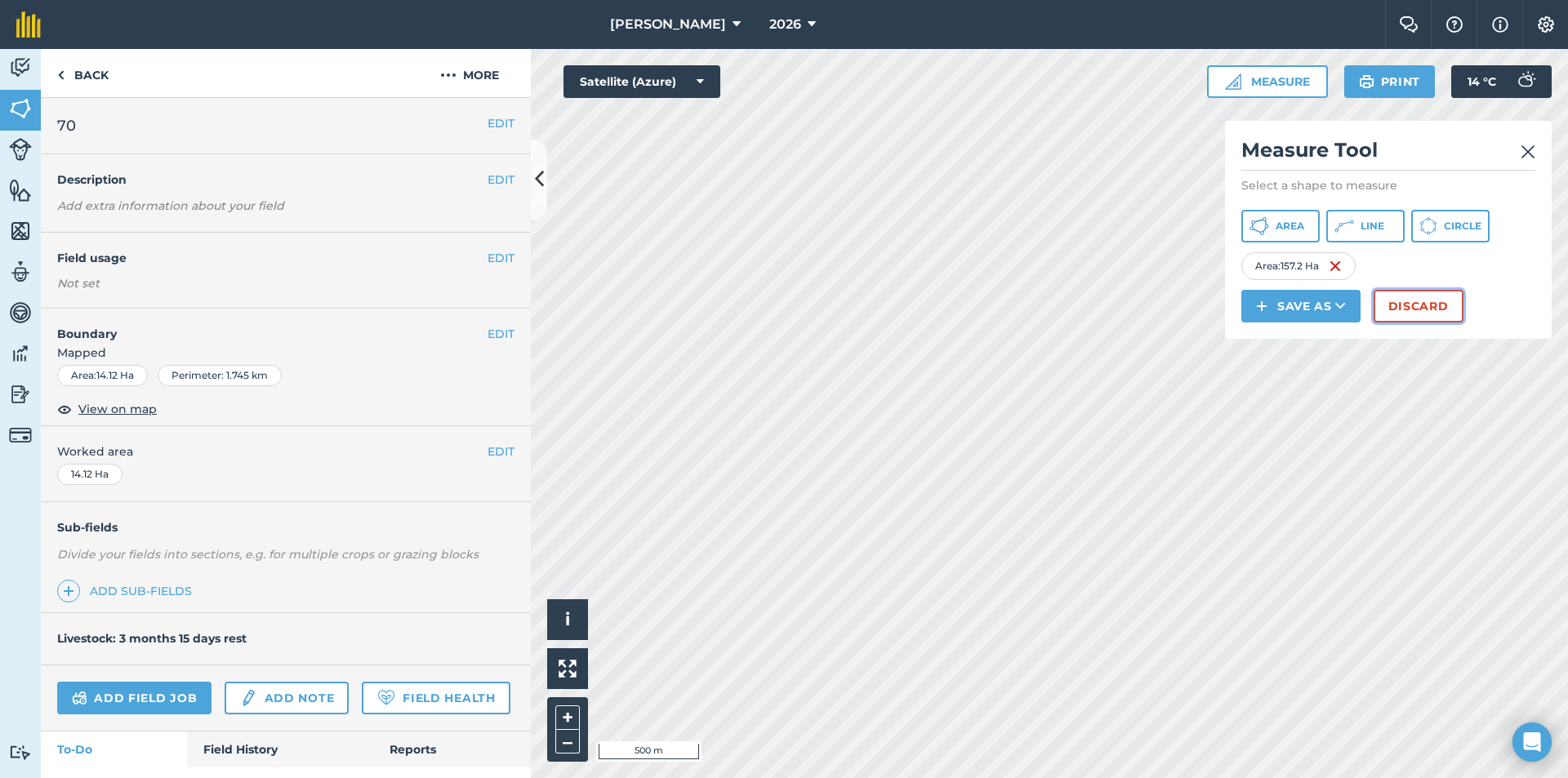
click at [1427, 301] on button "Discard" at bounding box center [1418, 305] width 90 height 33
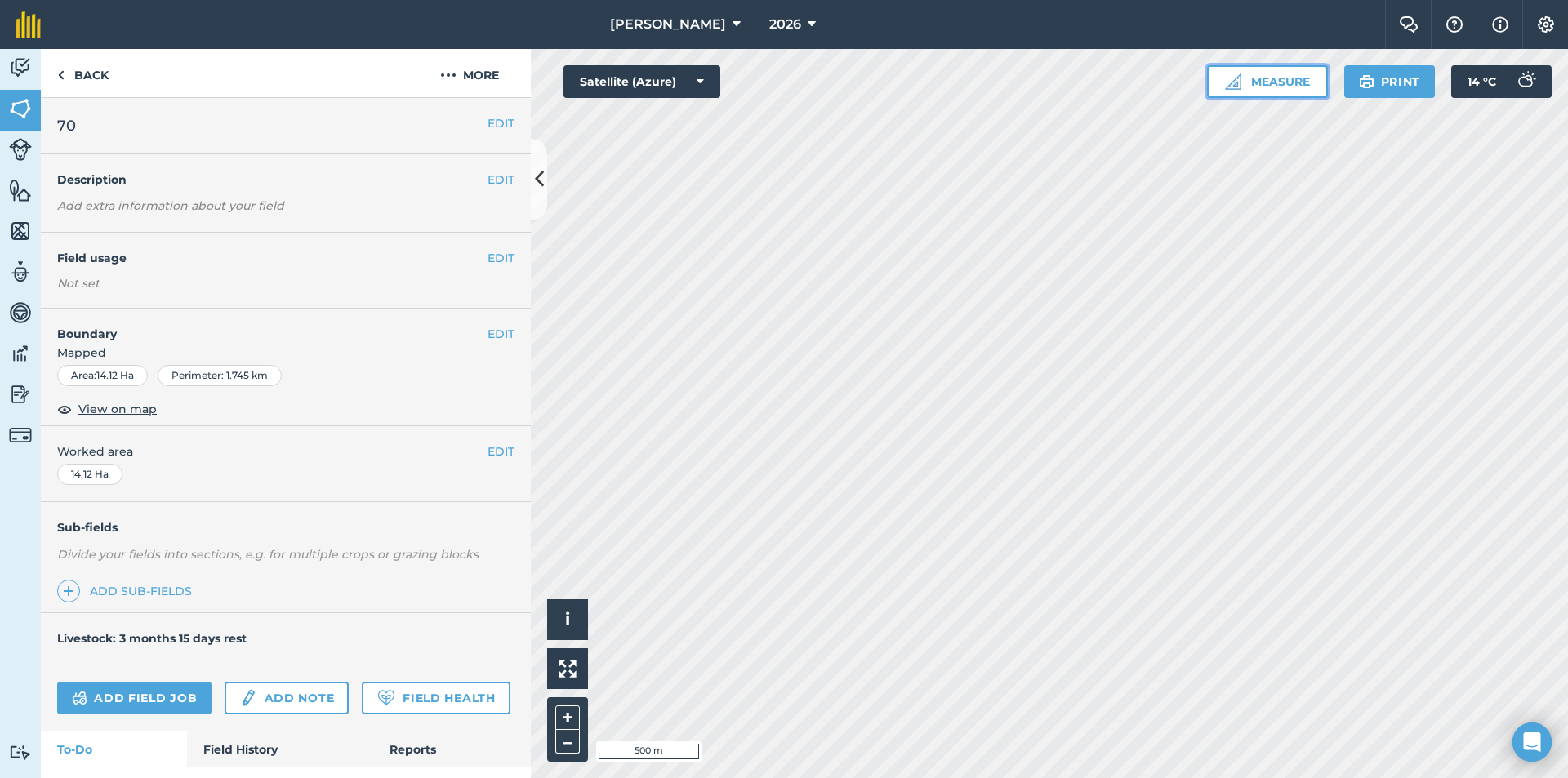
click at [1275, 77] on button "Measure" at bounding box center [1266, 81] width 121 height 33
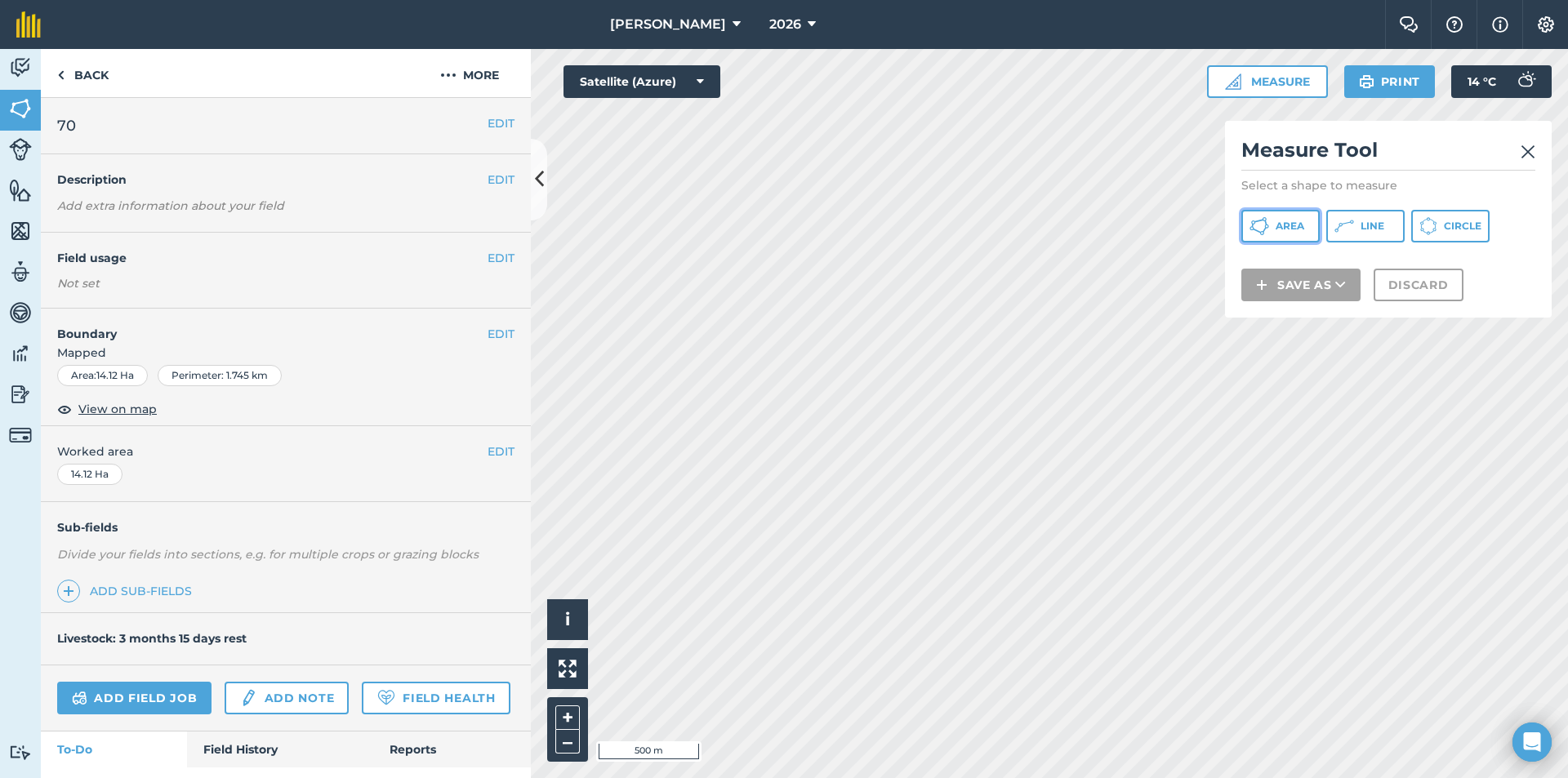
click at [1286, 223] on span "Area" at bounding box center [1289, 226] width 28 height 13
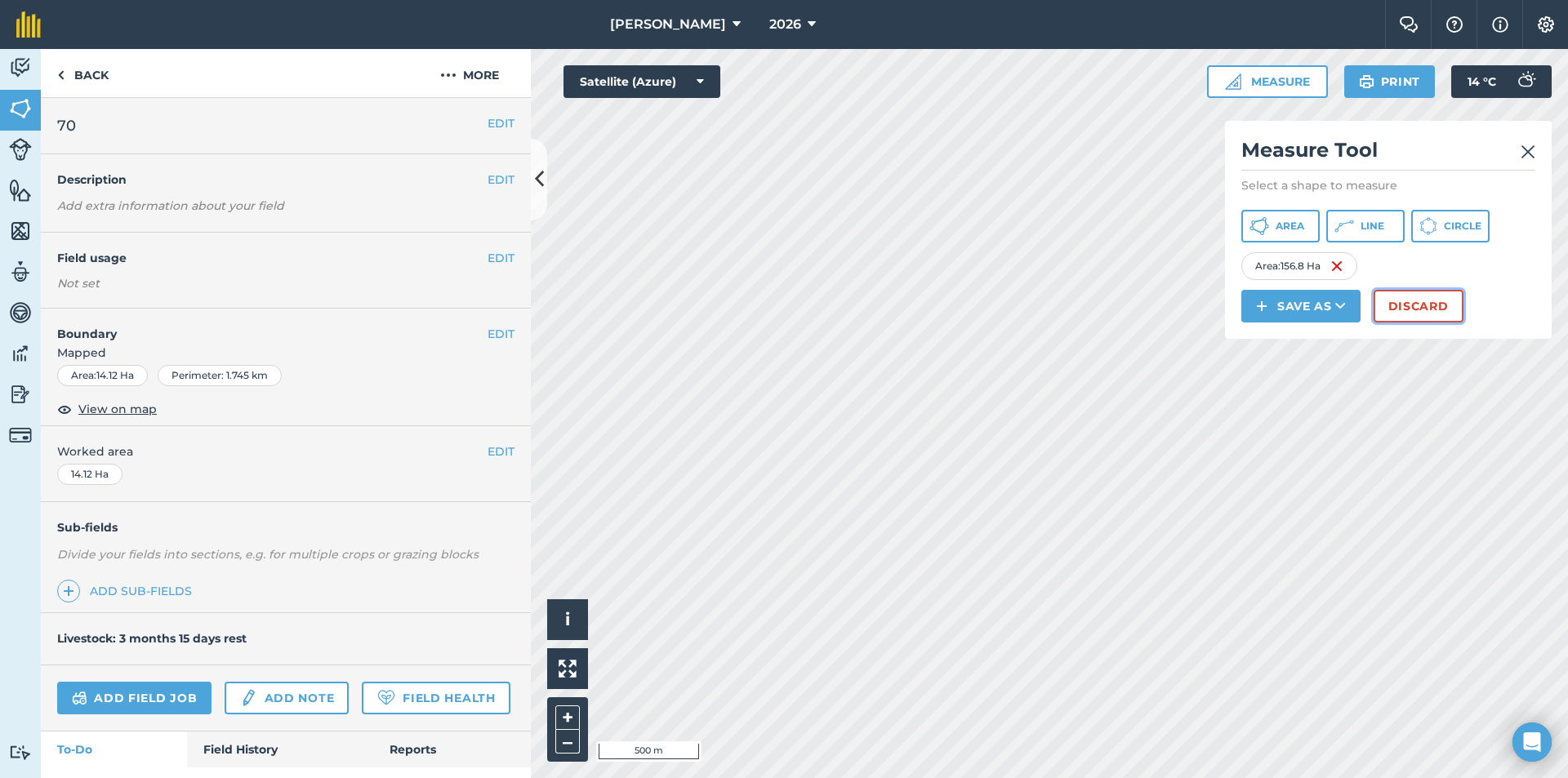
click at [1427, 305] on button "Discard" at bounding box center [1418, 305] width 90 height 33
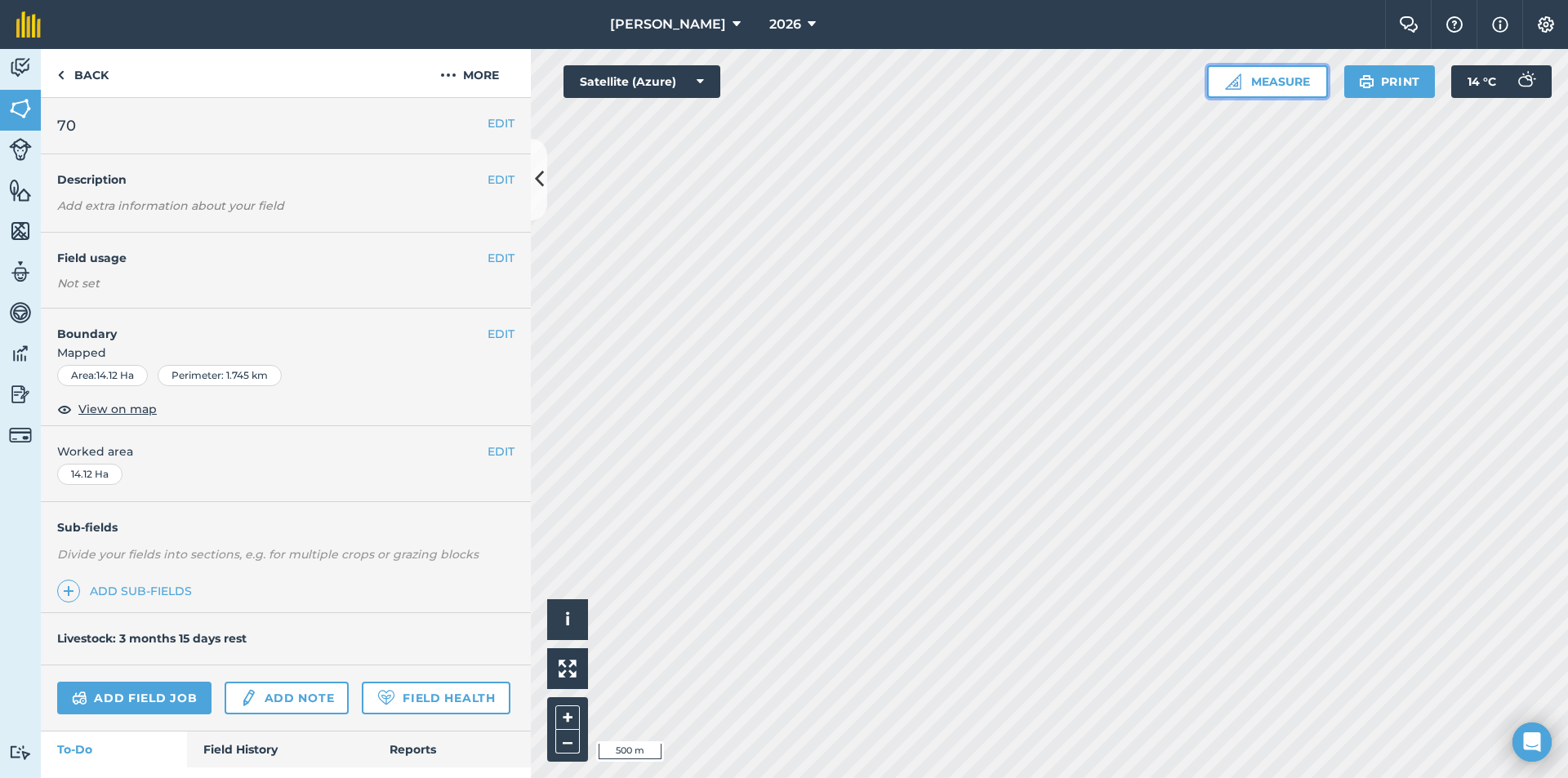
click at [1284, 74] on button "Measure" at bounding box center [1266, 81] width 121 height 33
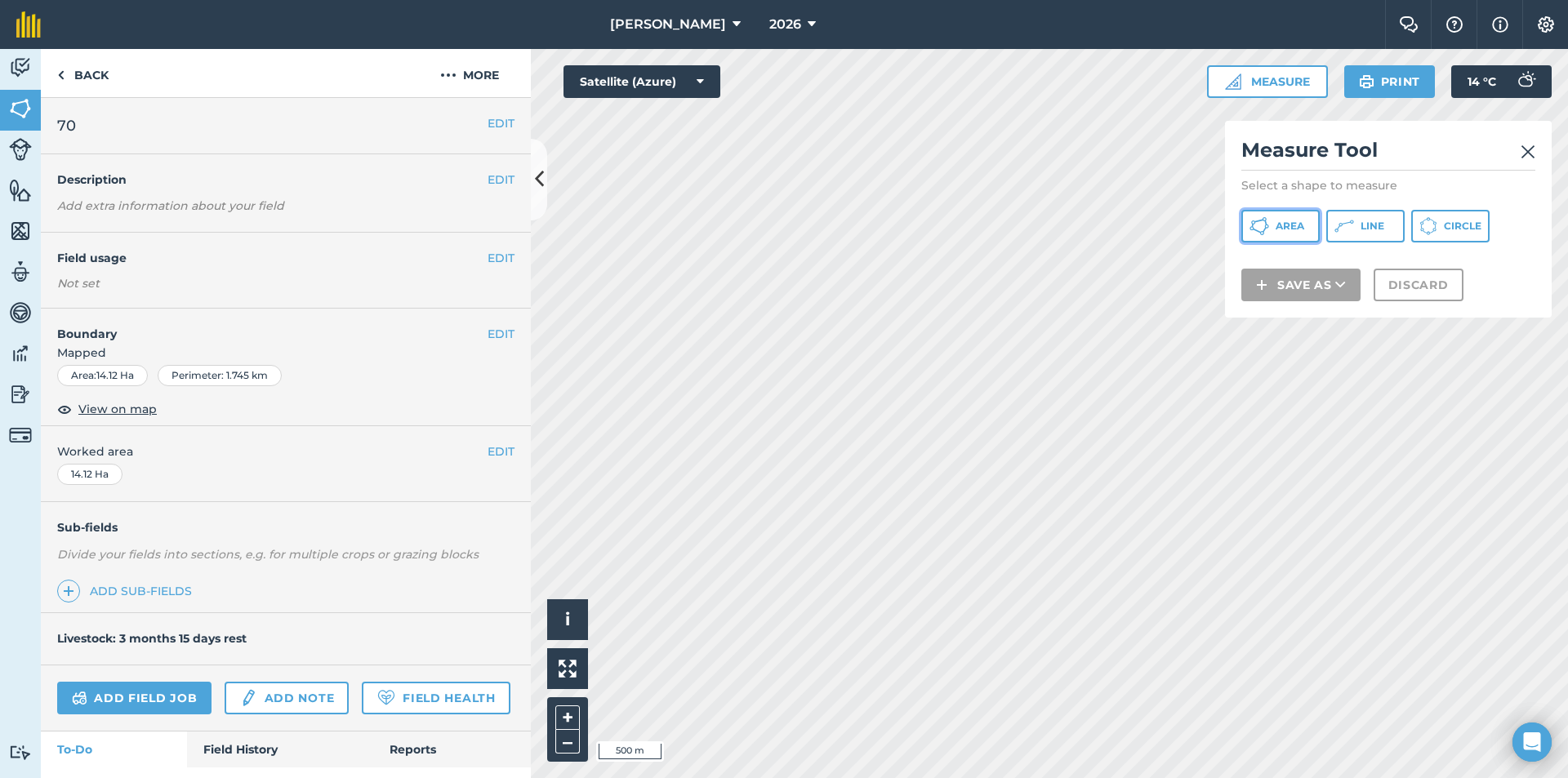
click at [1272, 223] on button "Area" at bounding box center [1279, 225] width 78 height 33
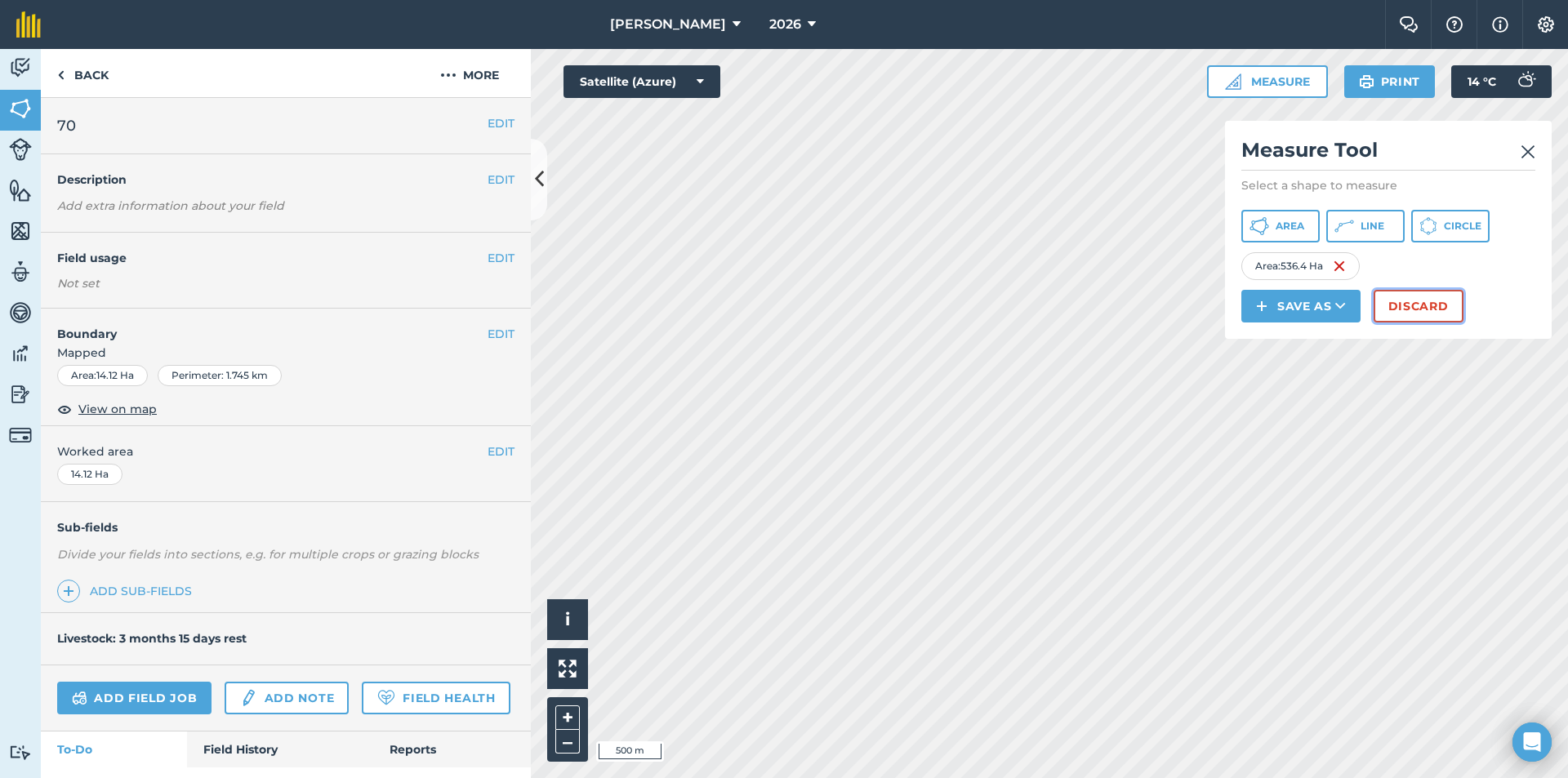
click at [1398, 304] on button "Discard" at bounding box center [1418, 305] width 90 height 33
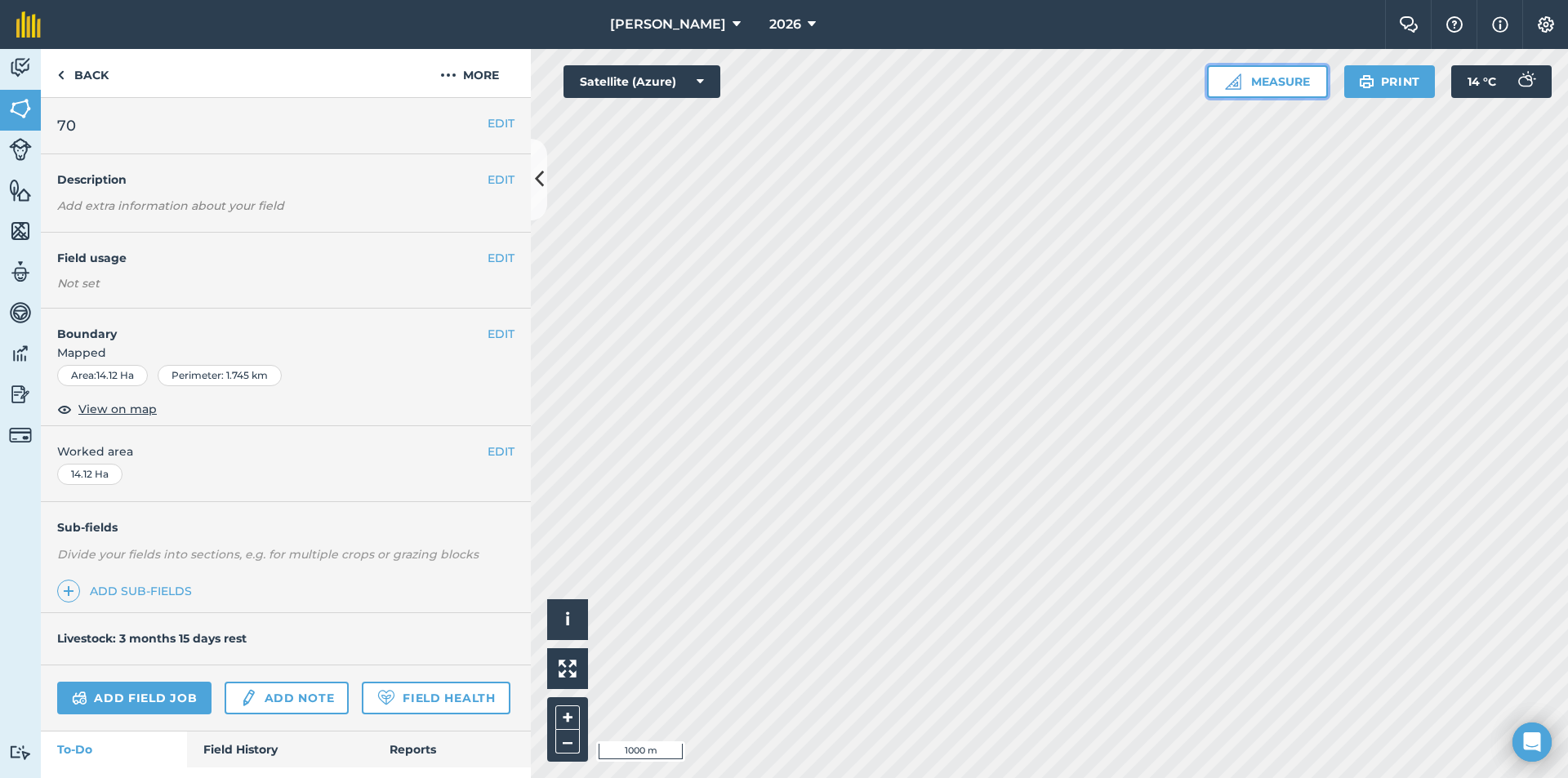
click at [1251, 73] on button "Measure" at bounding box center [1266, 81] width 121 height 33
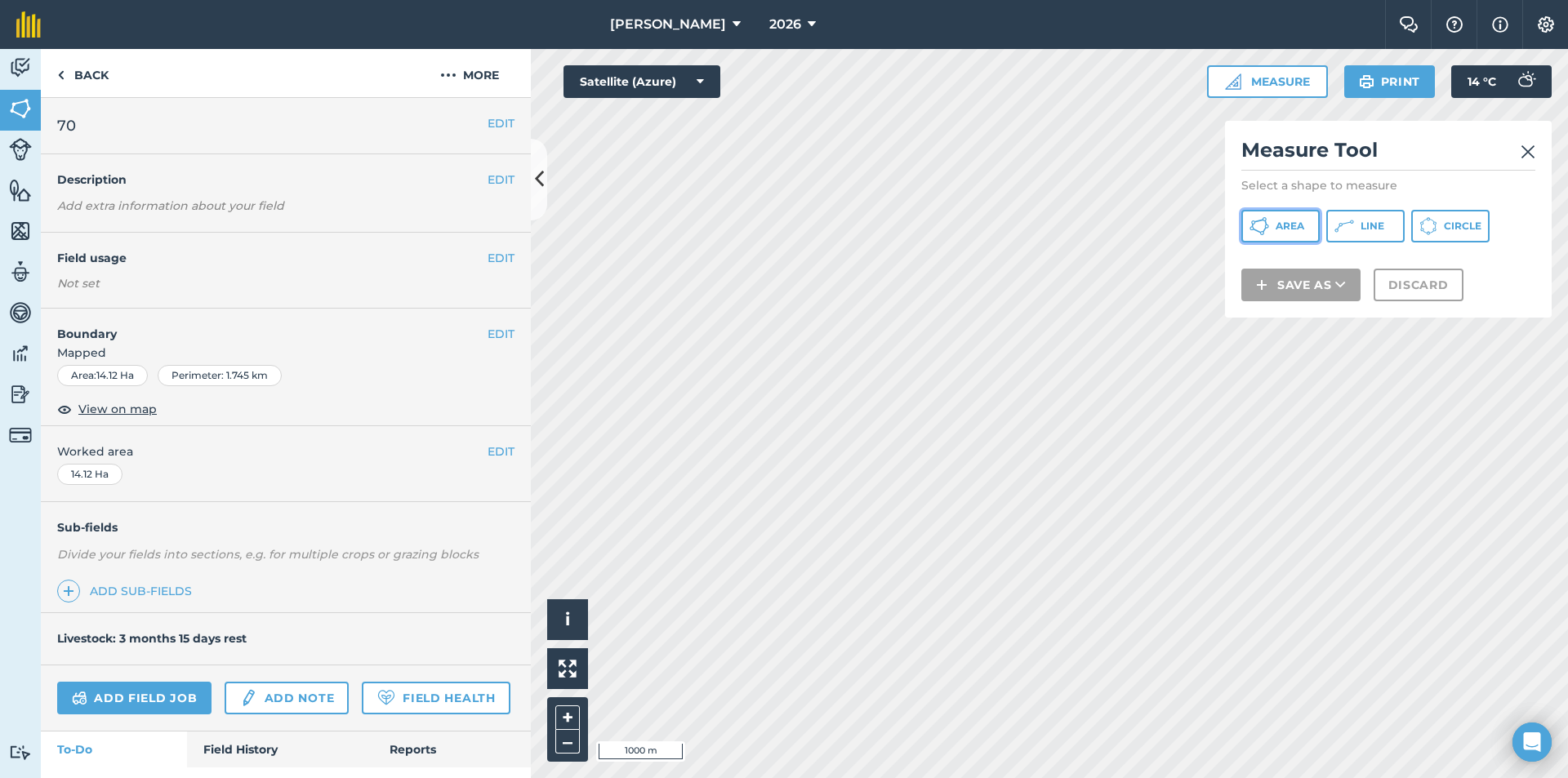
click at [1280, 228] on span "Area" at bounding box center [1289, 226] width 28 height 13
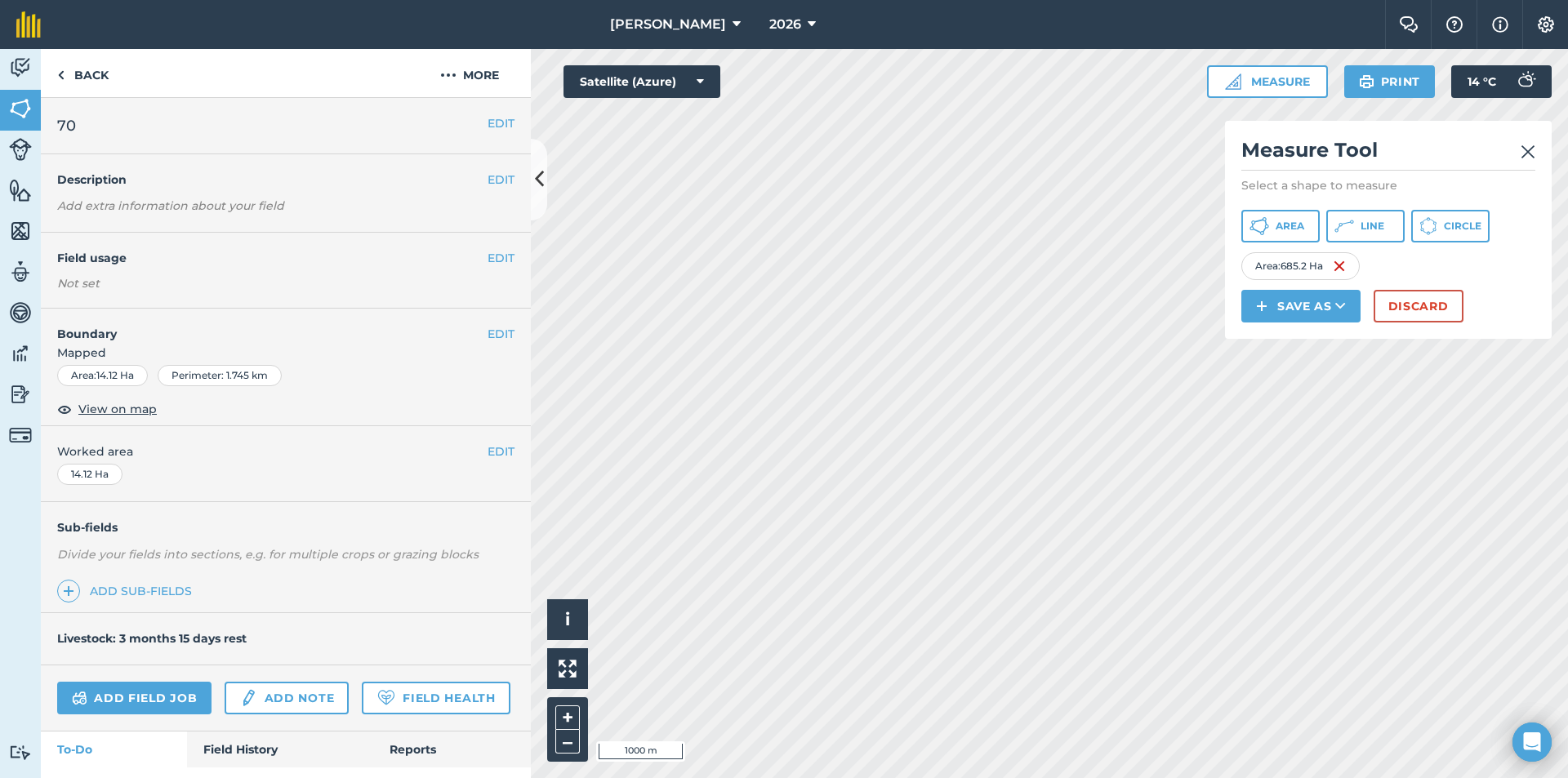
click at [1528, 149] on img at bounding box center [1528, 151] width 15 height 19
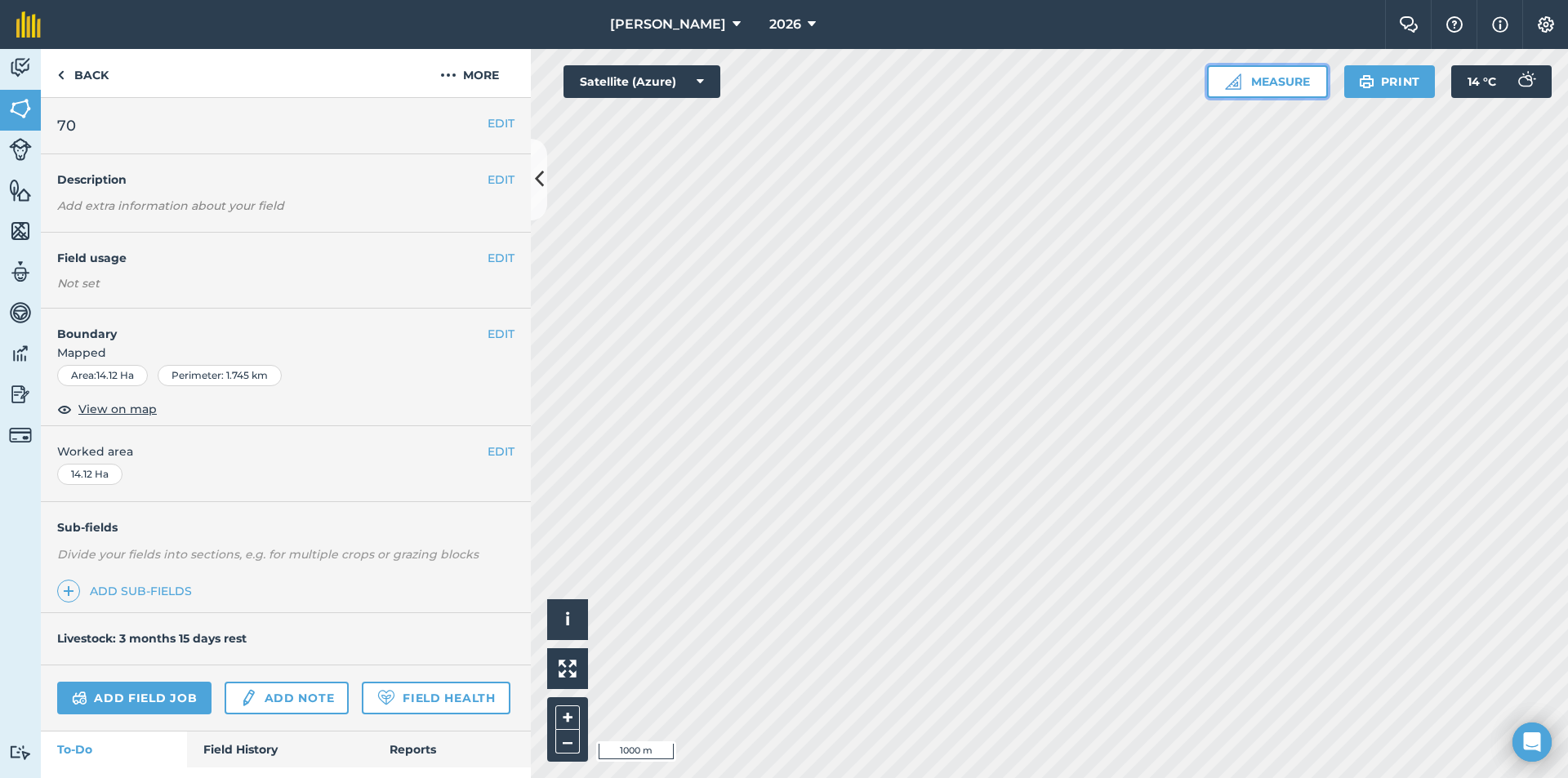
click at [1249, 81] on button "Measure" at bounding box center [1266, 81] width 121 height 33
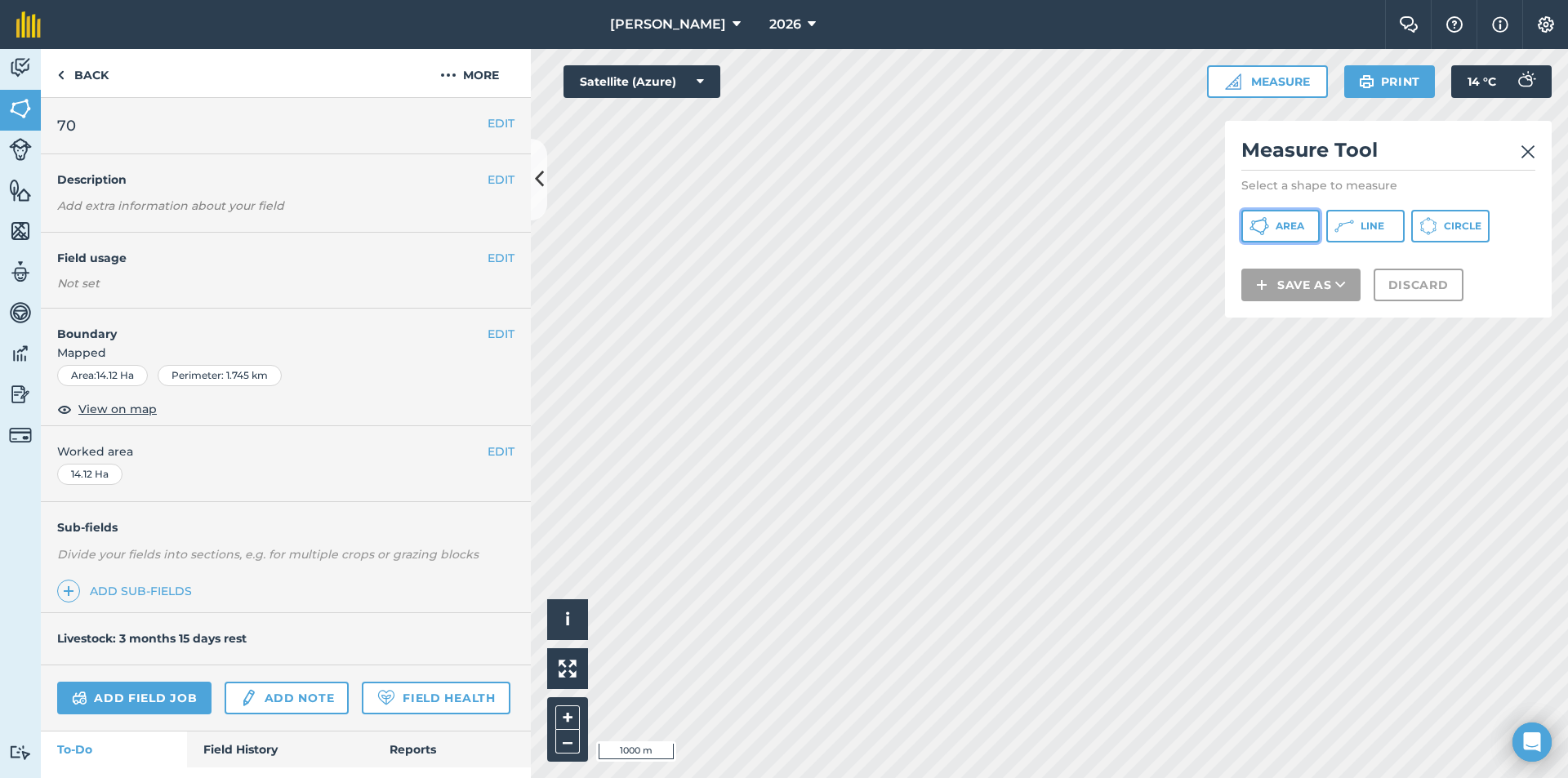
click at [1273, 222] on button "Area" at bounding box center [1279, 225] width 78 height 33
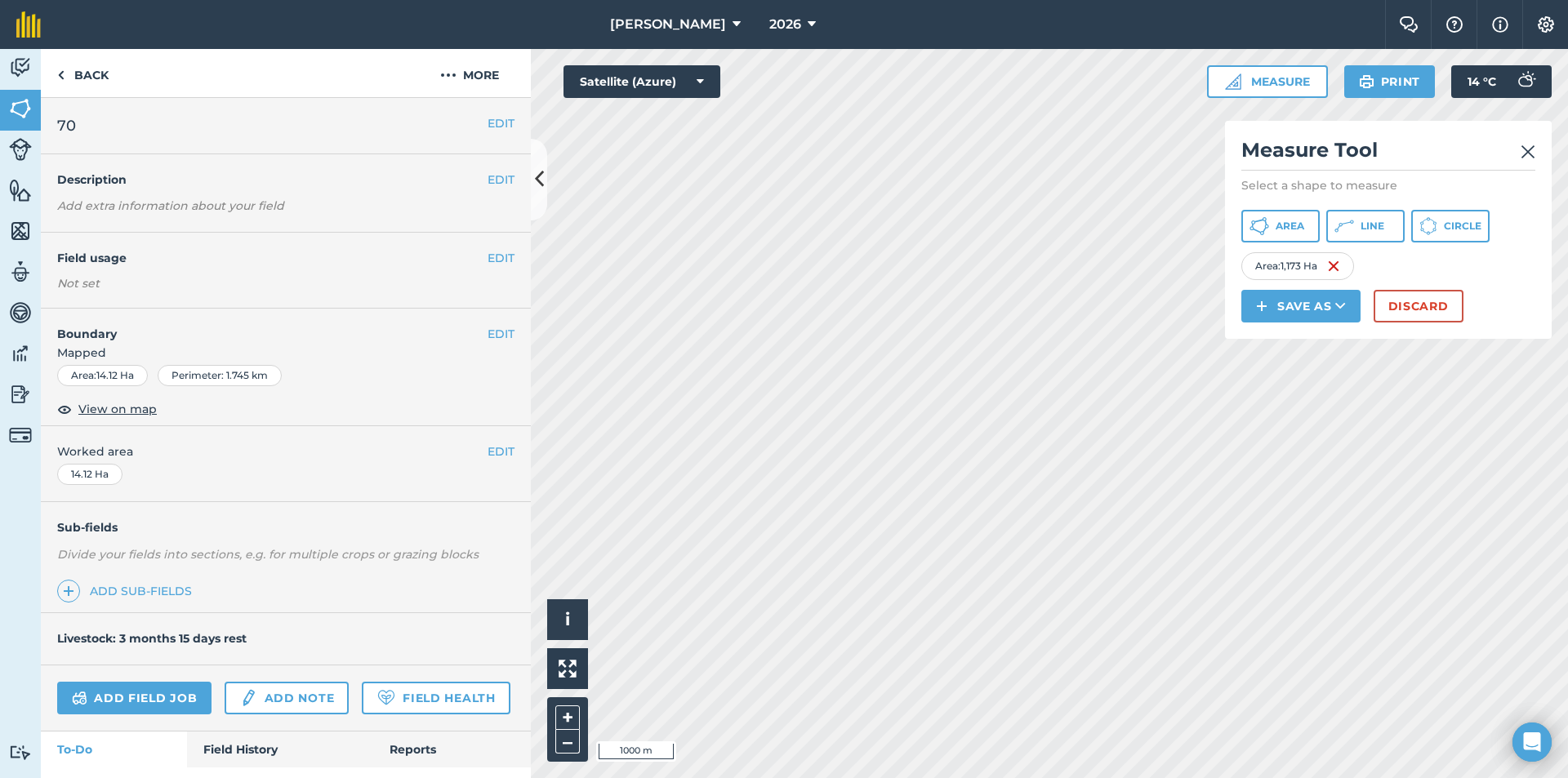
click at [1530, 143] on img at bounding box center [1528, 151] width 15 height 19
